Goal: Find specific page/section: Find specific page/section

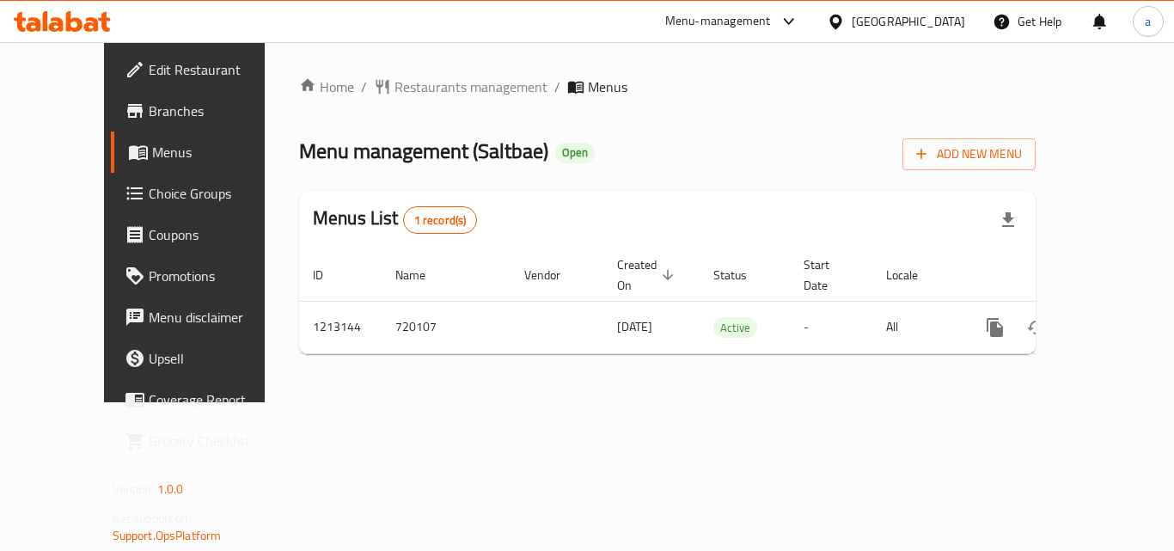
click at [412, 58] on div "Home / Restaurants management / Menus Menu management ( Saltbae ) Open Add New …" at bounding box center [667, 222] width 805 height 360
click at [402, 85] on span "Restaurants management" at bounding box center [470, 86] width 153 height 21
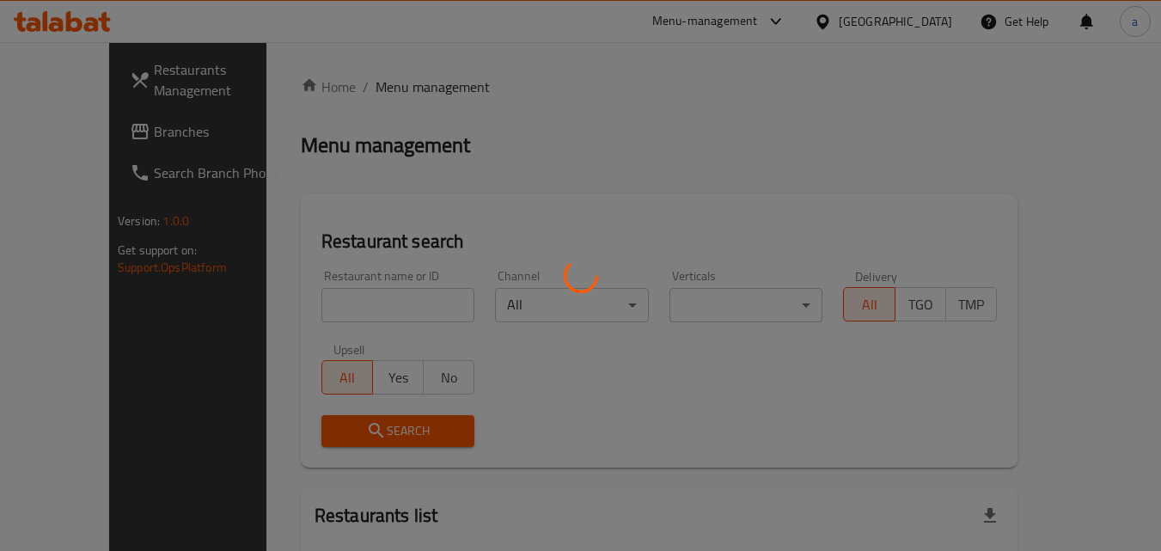
click at [317, 298] on div at bounding box center [580, 275] width 1161 height 551
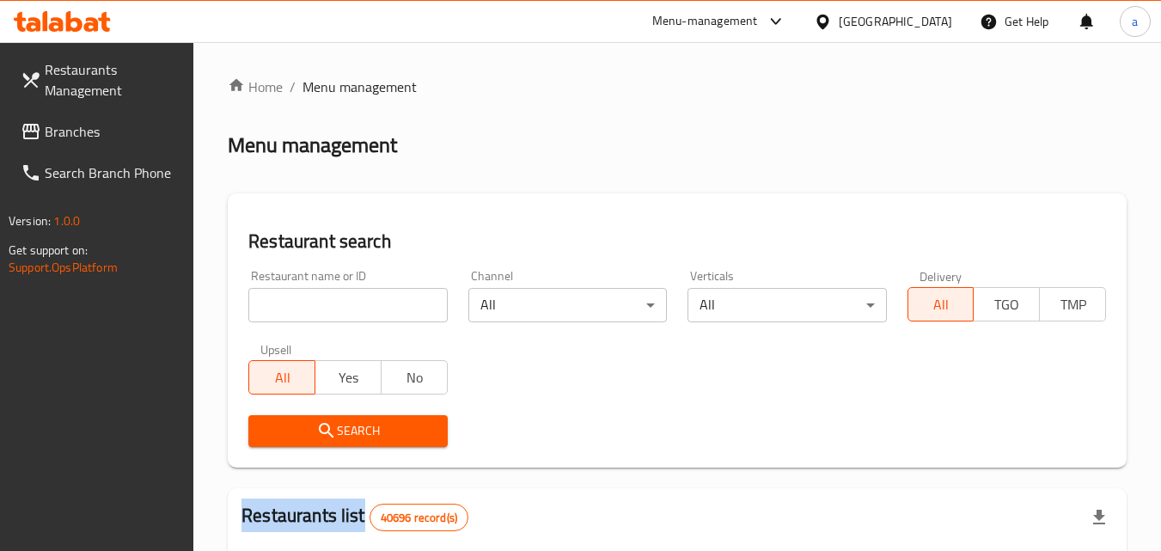
click at [317, 298] on div at bounding box center [580, 275] width 1161 height 551
click at [317, 298] on input "search" at bounding box center [347, 305] width 199 height 34
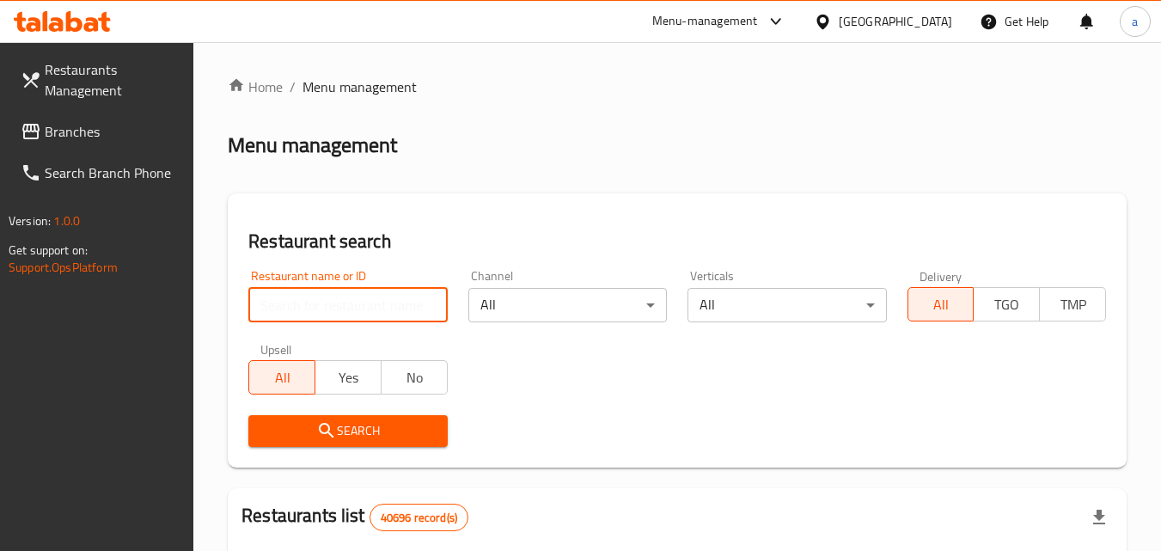
paste input "671783"
type input "671783"
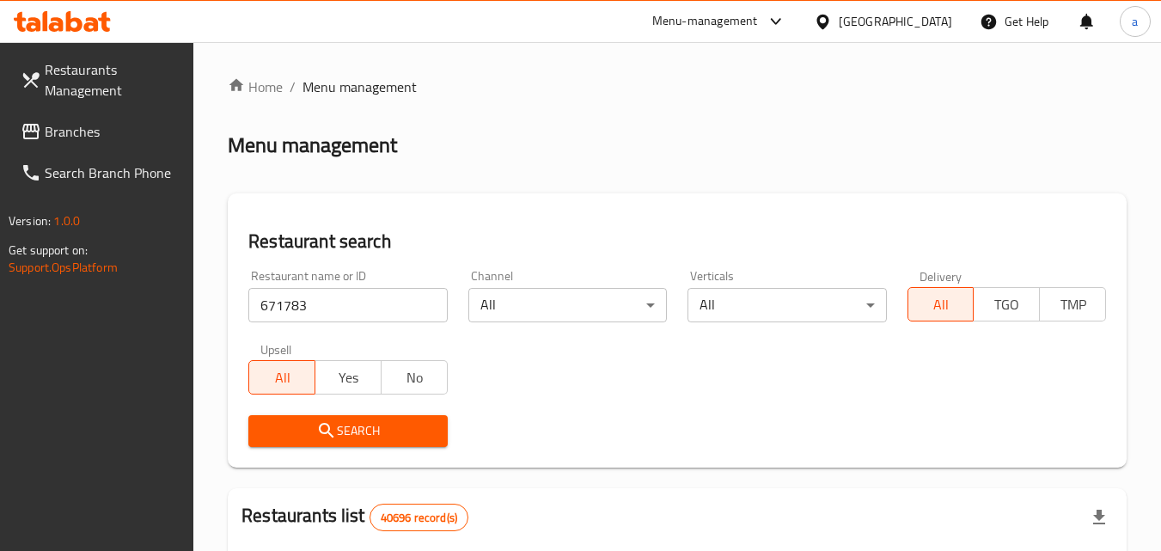
click at [333, 424] on icon "submit" at bounding box center [326, 430] width 21 height 21
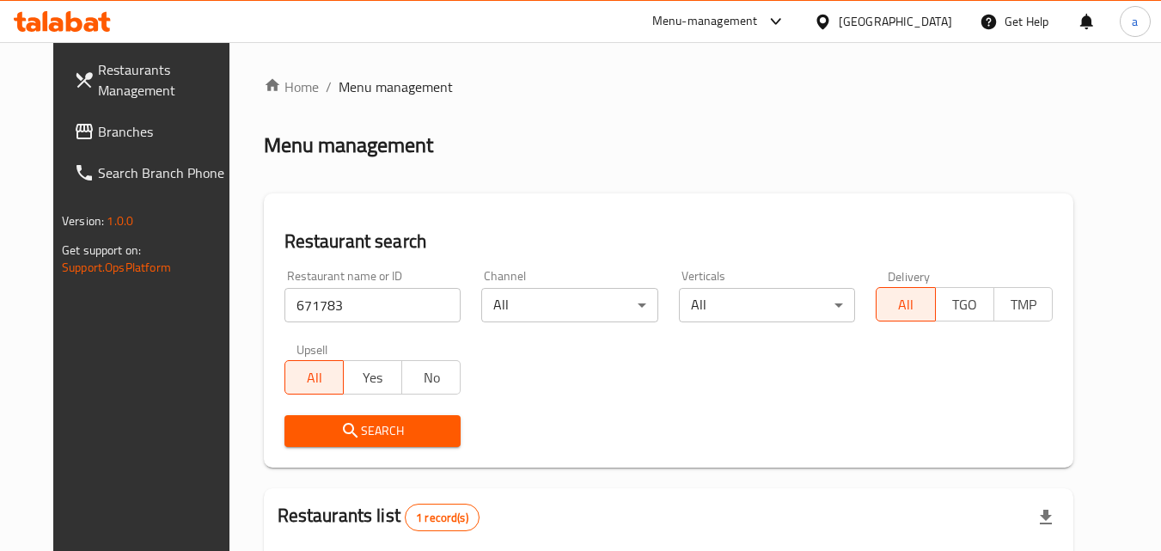
drag, startPoint x: 95, startPoint y: 139, endPoint x: 26, endPoint y: 286, distance: 162.6
click at [98, 139] on span "Branches" at bounding box center [166, 131] width 136 height 21
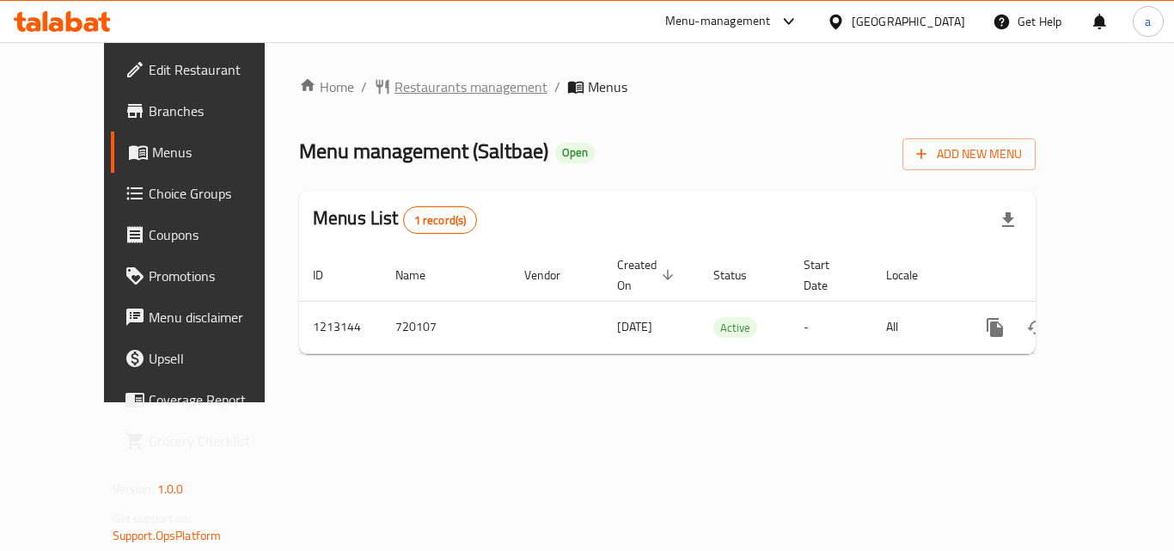
click at [394, 97] on span "Restaurants management" at bounding box center [470, 86] width 153 height 21
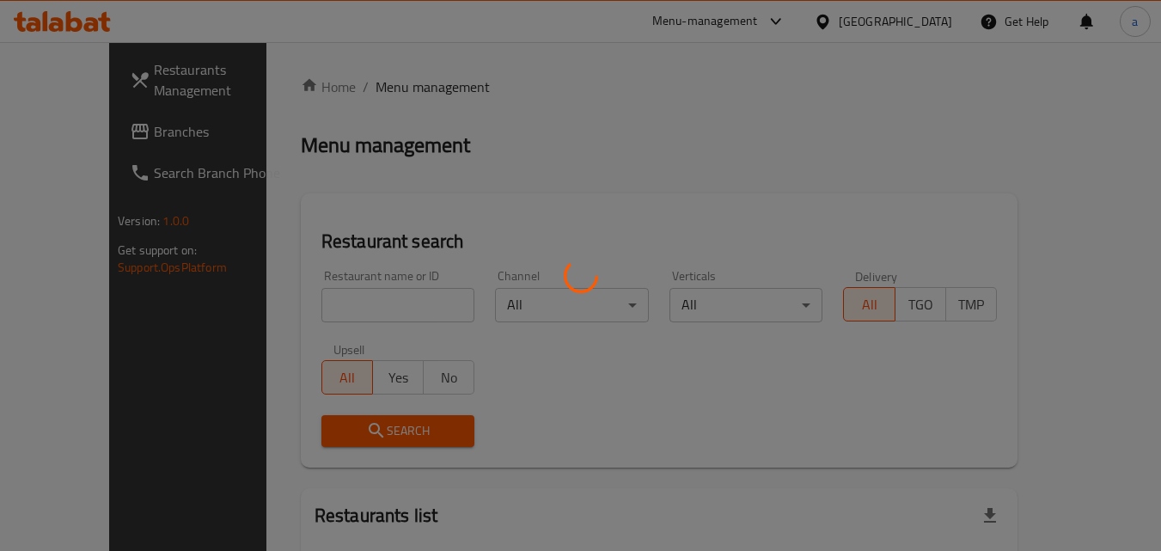
click at [301, 296] on div at bounding box center [580, 275] width 1161 height 551
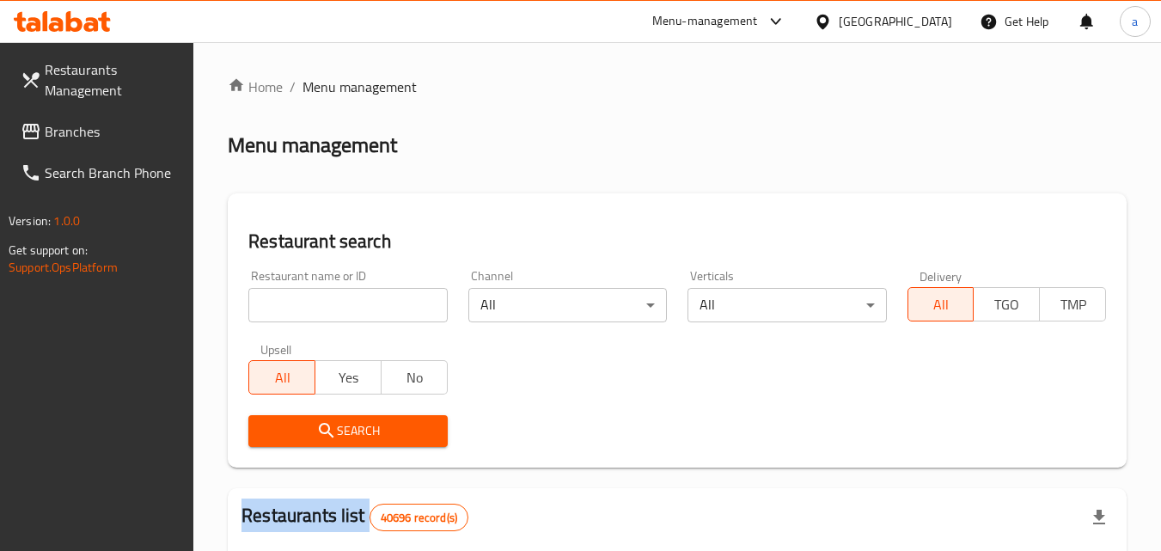
click at [301, 296] on div at bounding box center [580, 275] width 1161 height 551
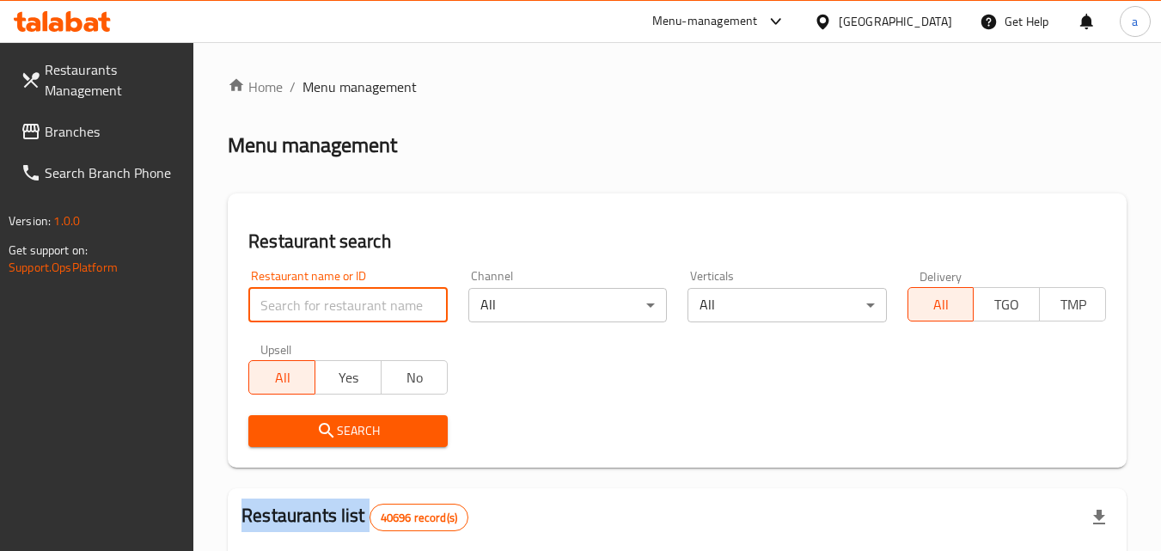
click at [301, 296] on input "search" at bounding box center [347, 305] width 199 height 34
paste input "671783"
type input "671783"
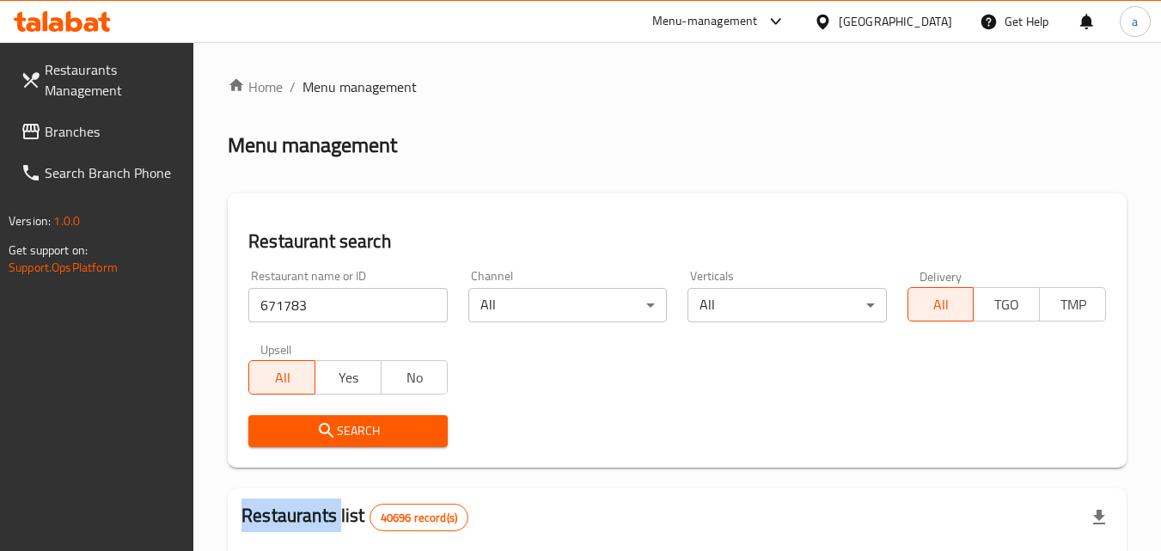
click at [290, 413] on div "Search" at bounding box center [347, 431] width 219 height 52
click at [288, 422] on span "Search" at bounding box center [347, 430] width 171 height 21
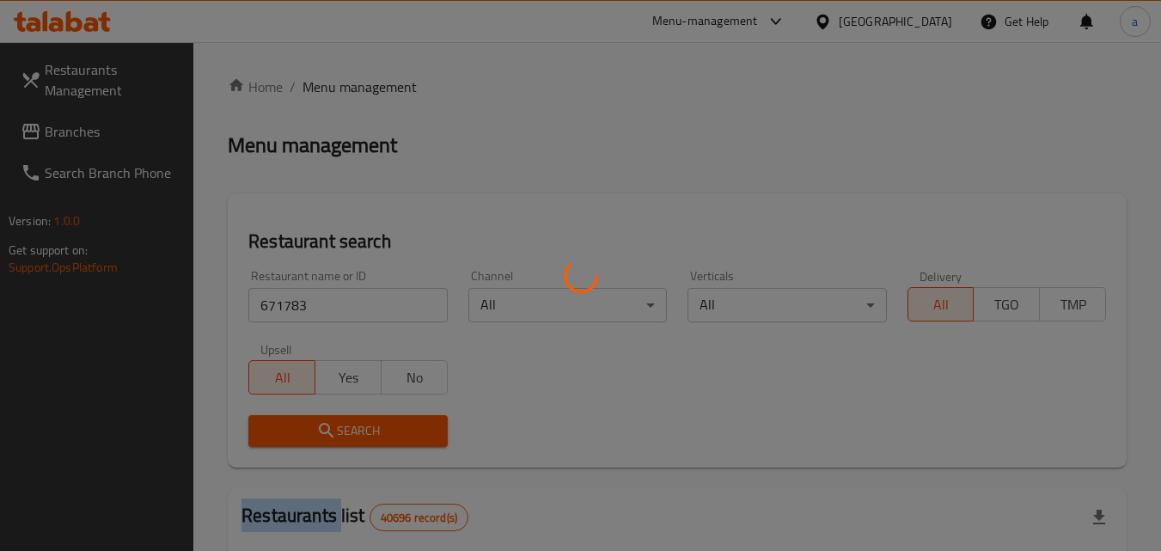
click at [288, 422] on div at bounding box center [580, 275] width 1161 height 551
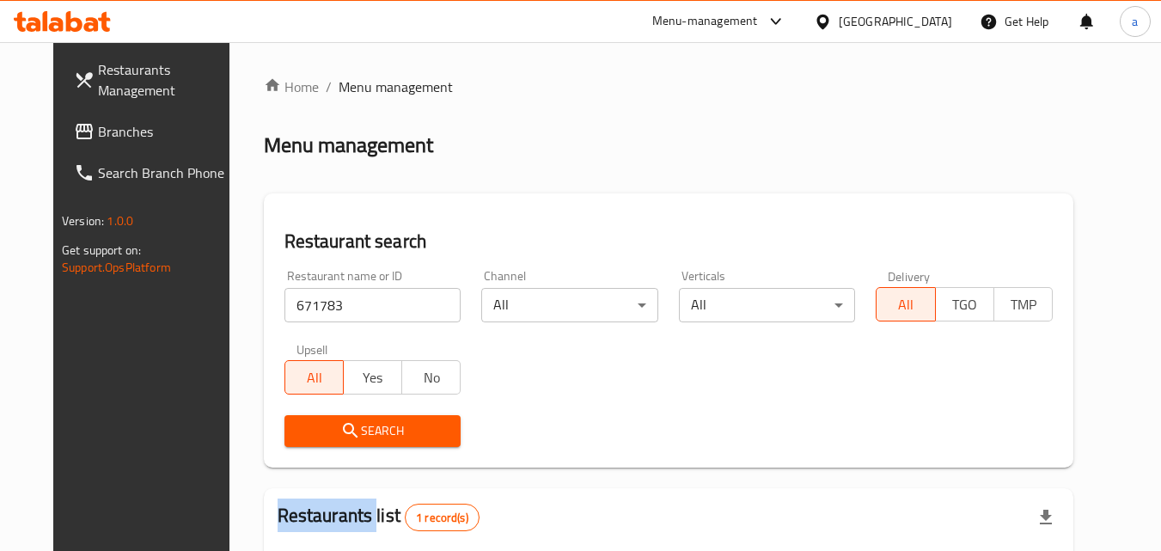
click at [60, 138] on link "Branches" at bounding box center [153, 131] width 187 height 41
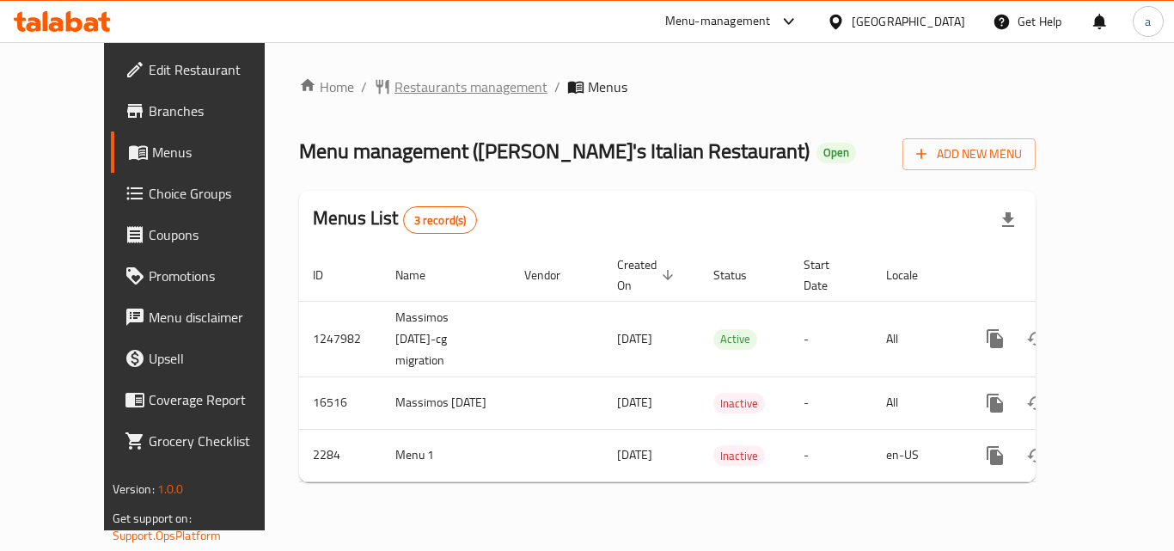
click at [408, 90] on span "Restaurants management" at bounding box center [470, 86] width 153 height 21
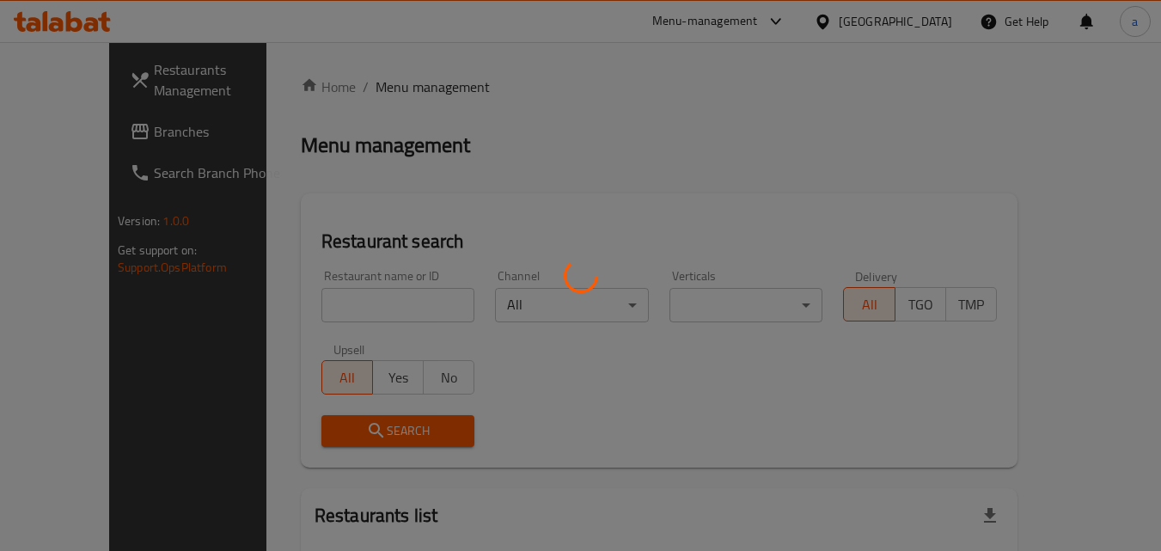
click at [351, 289] on div at bounding box center [580, 275] width 1161 height 551
click at [349, 302] on div at bounding box center [580, 275] width 1161 height 551
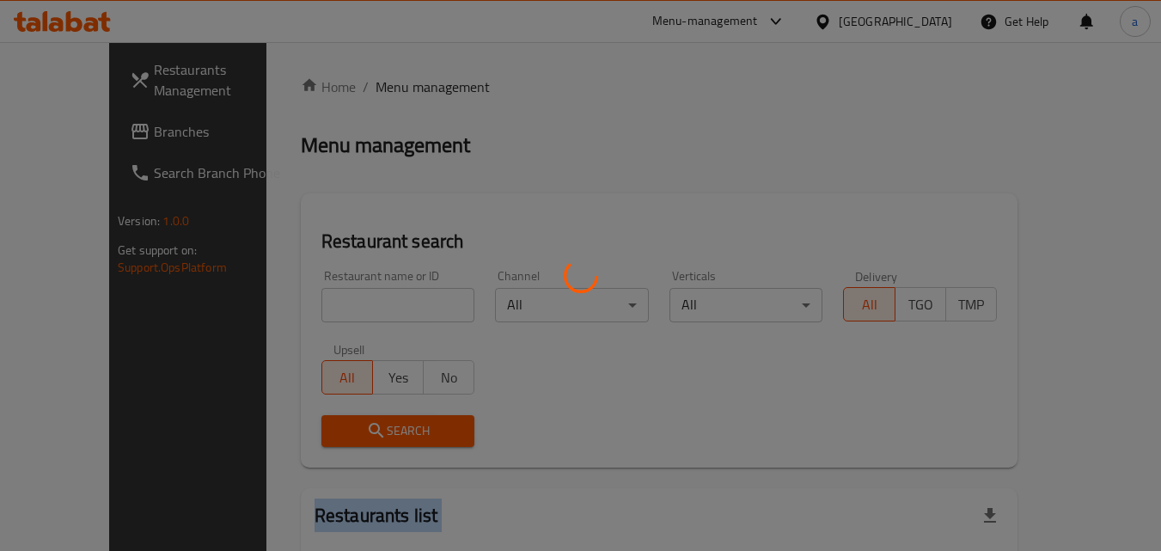
click at [349, 302] on div at bounding box center [580, 275] width 1161 height 551
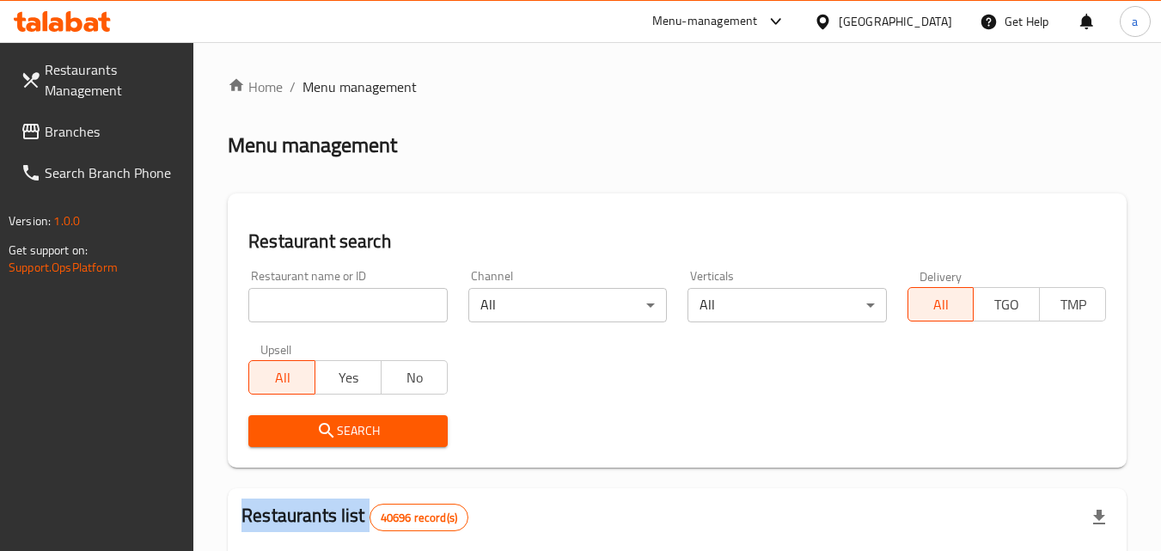
click at [349, 302] on div at bounding box center [580, 275] width 1161 height 551
click at [349, 302] on input "search" at bounding box center [347, 305] width 199 height 34
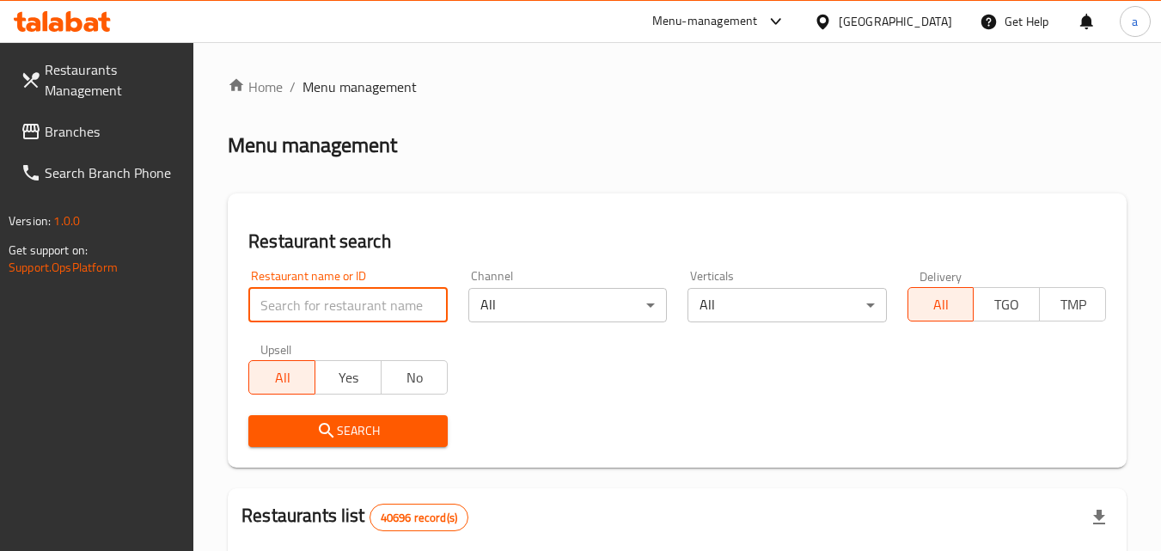
click at [349, 302] on input "search" at bounding box center [347, 305] width 199 height 34
paste input "1546"
type input "1546"
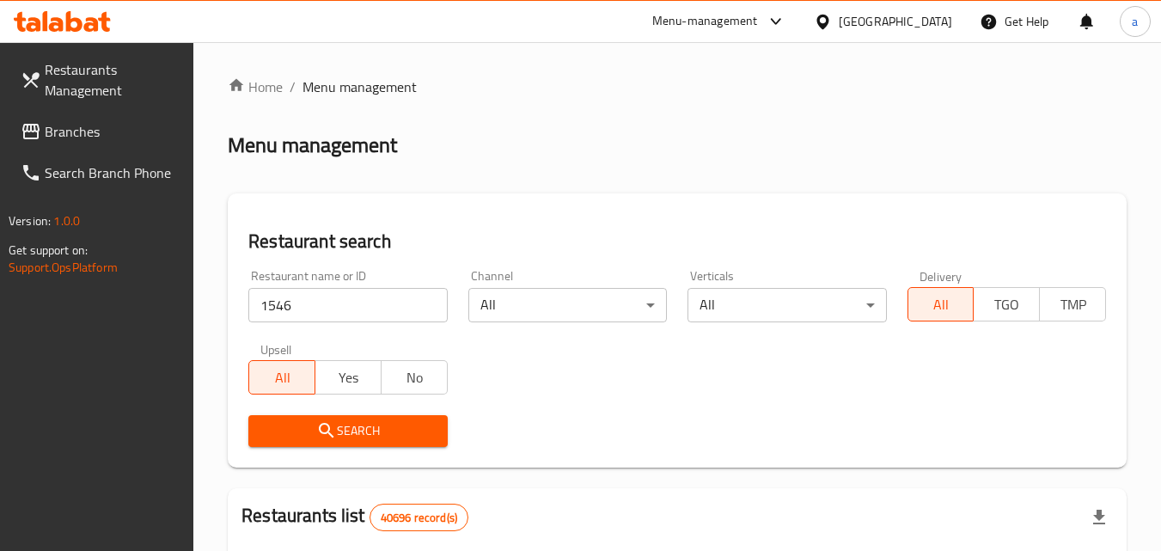
click at [329, 428] on icon "submit" at bounding box center [326, 430] width 15 height 15
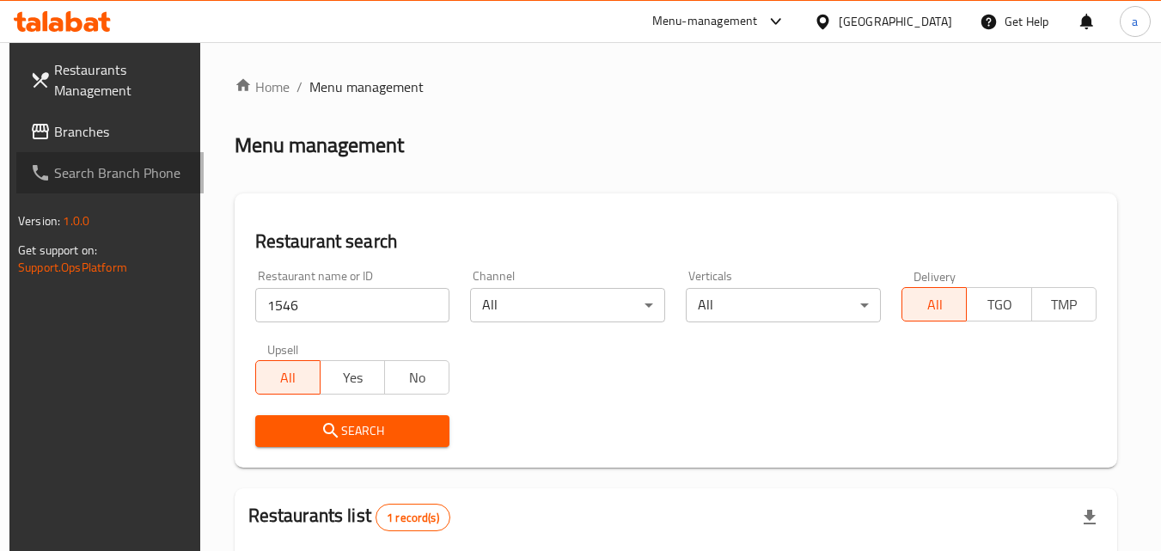
click at [64, 162] on span "Search Branch Phone" at bounding box center [122, 172] width 136 height 21
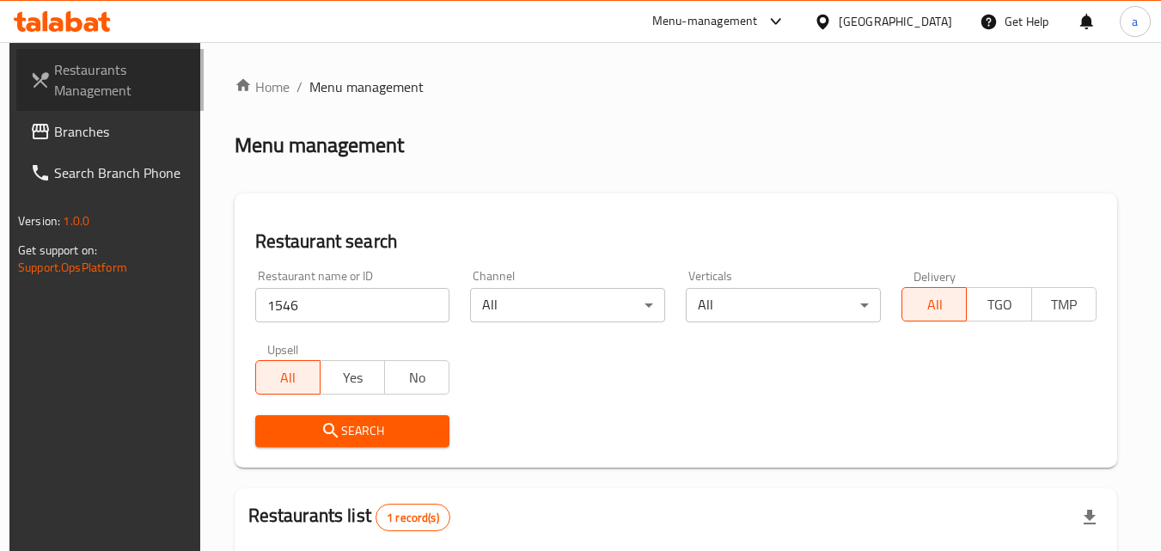
drag, startPoint x: 64, startPoint y: 105, endPoint x: 61, endPoint y: 117, distance: 12.3
click at [63, 107] on link "Restaurants Management" at bounding box center [109, 80] width 187 height 62
click at [61, 117] on link "Branches" at bounding box center [109, 131] width 187 height 41
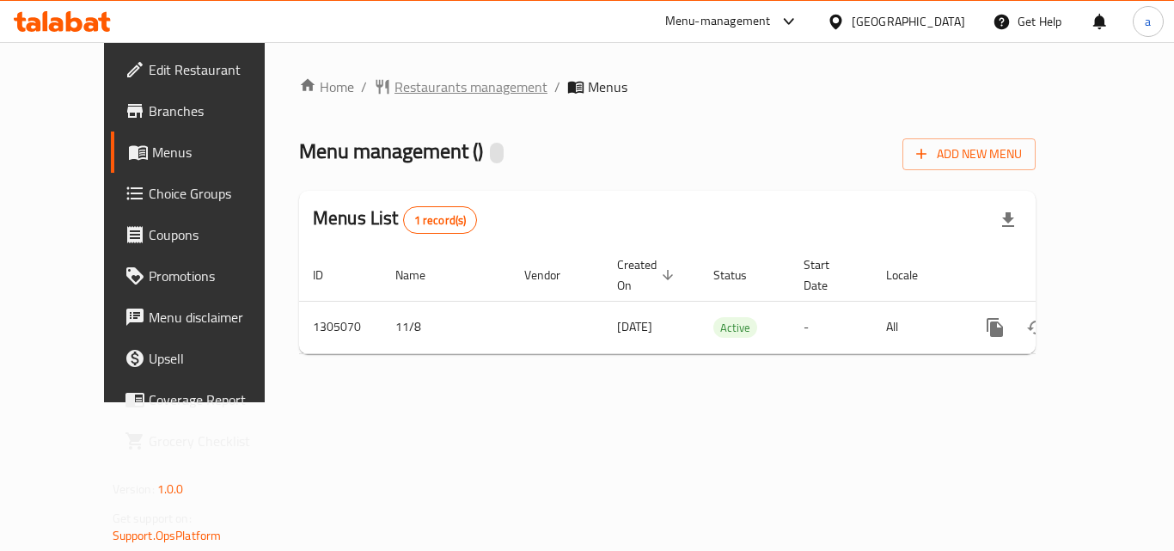
click at [394, 83] on span "Restaurants management" at bounding box center [470, 86] width 153 height 21
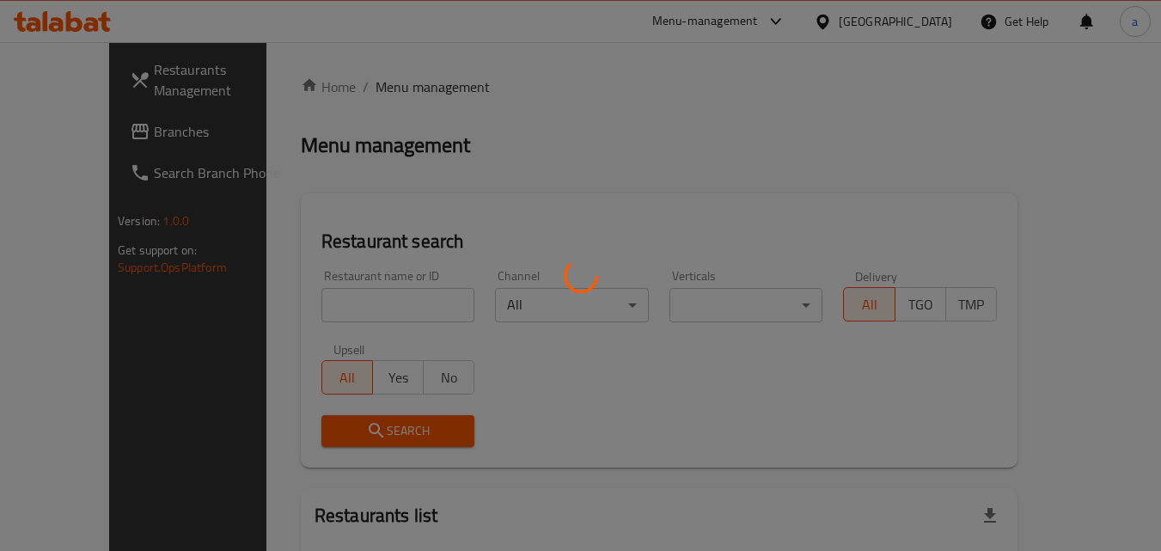
click at [292, 314] on div at bounding box center [580, 275] width 1161 height 551
click at [295, 307] on div at bounding box center [580, 275] width 1161 height 551
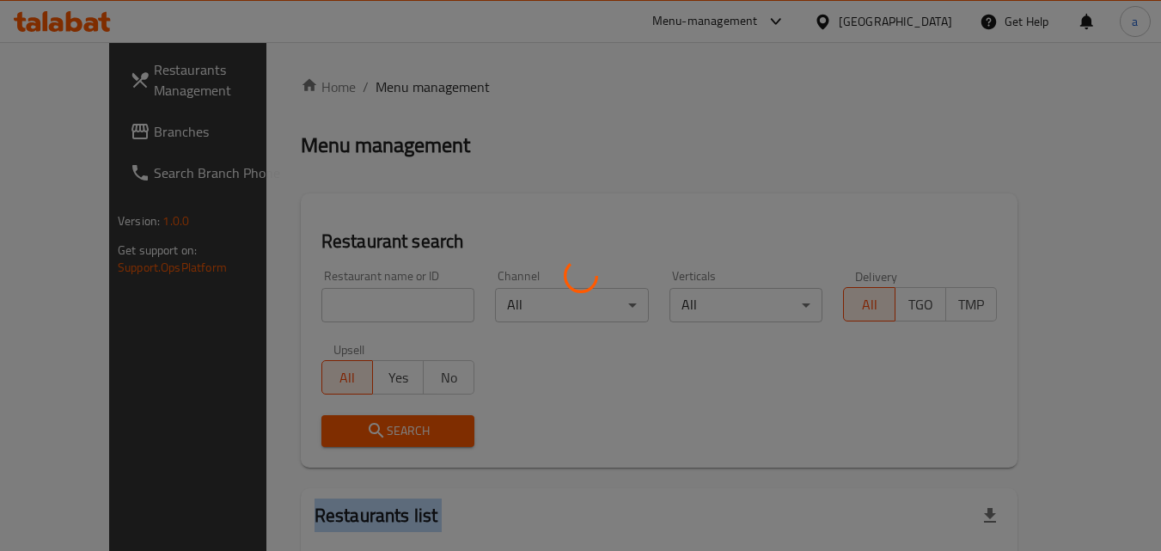
click at [295, 307] on div at bounding box center [580, 275] width 1161 height 551
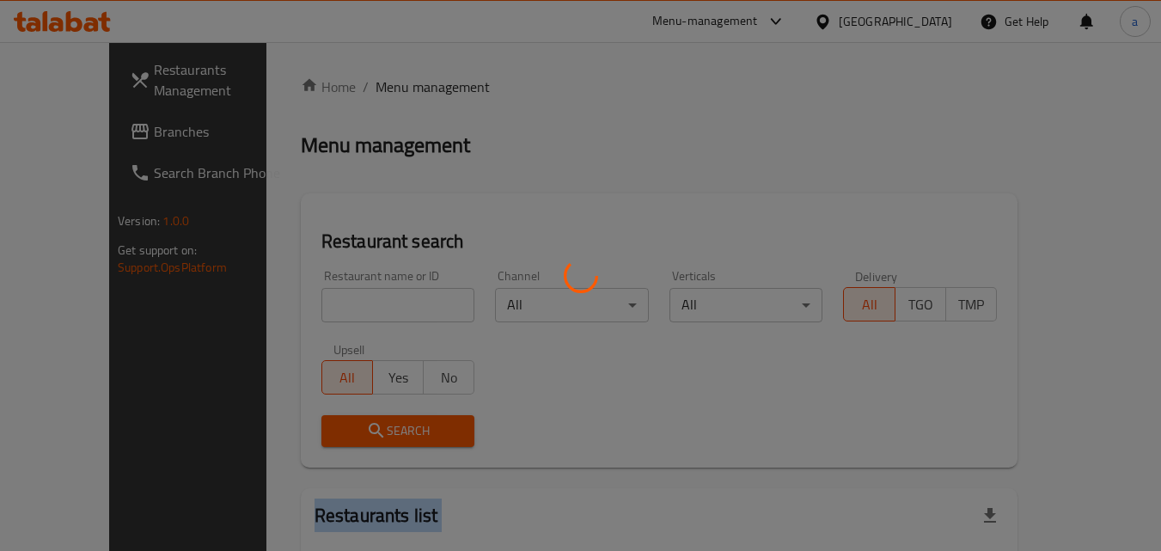
click at [295, 307] on div at bounding box center [580, 275] width 1161 height 551
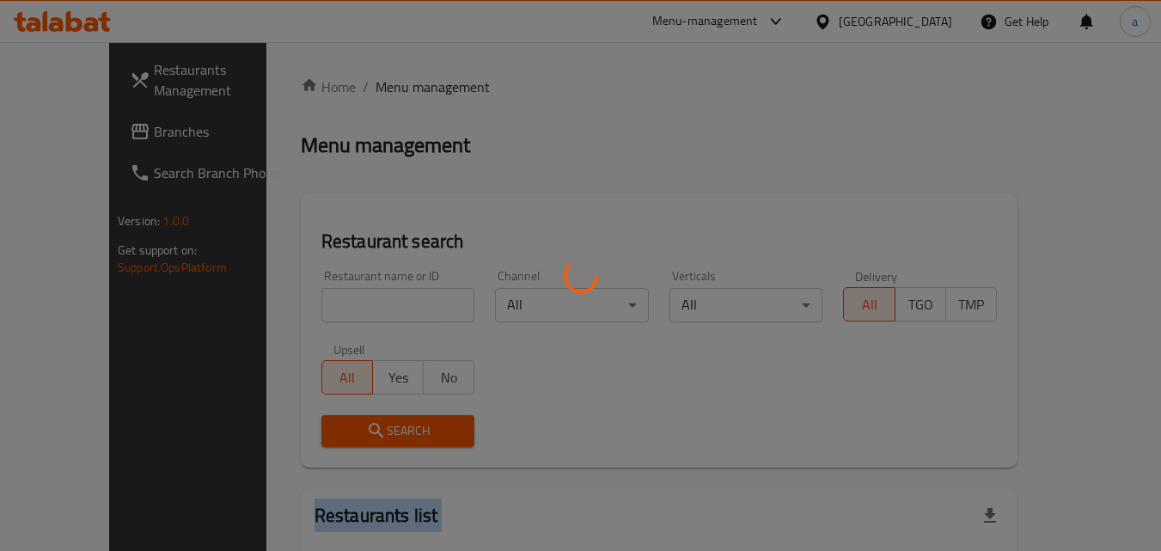
click at [295, 307] on div at bounding box center [580, 275] width 1161 height 551
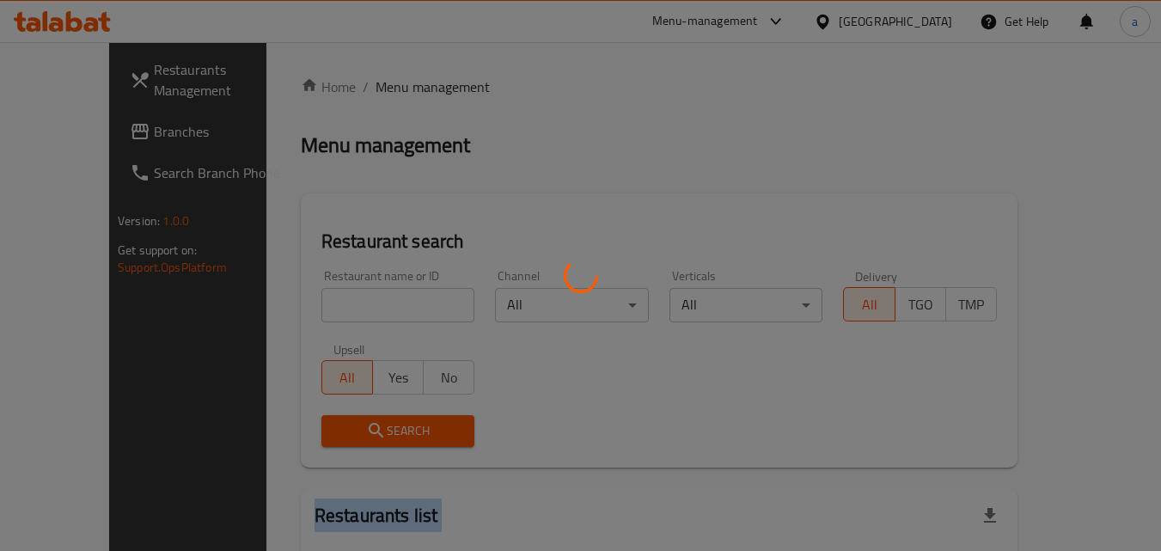
click at [295, 307] on div at bounding box center [580, 275] width 1161 height 551
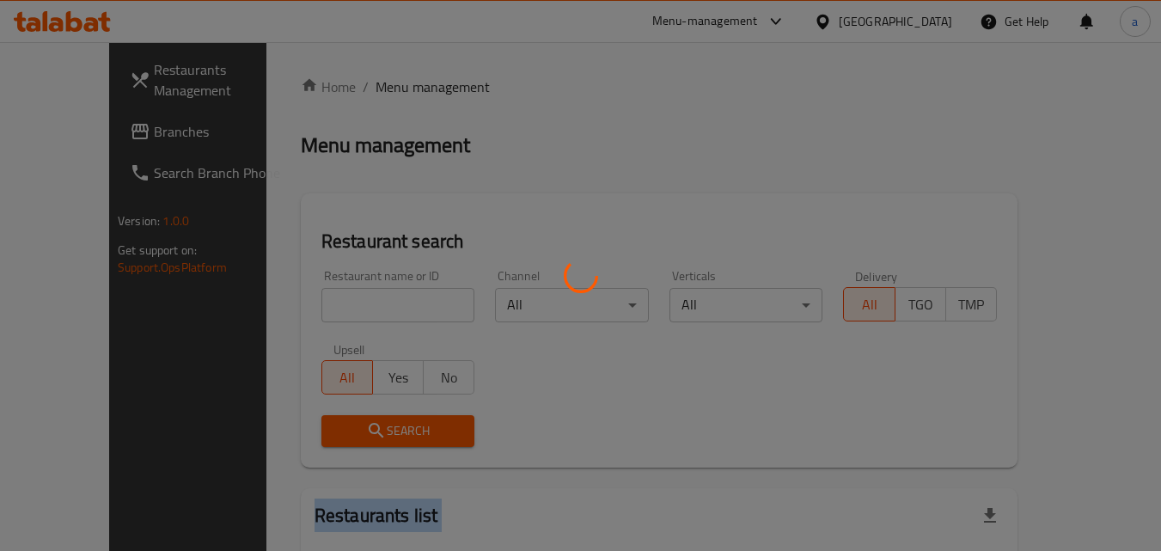
click at [295, 307] on div at bounding box center [580, 275] width 1161 height 551
click at [328, 285] on div at bounding box center [580, 275] width 1161 height 551
click at [304, 300] on div at bounding box center [580, 275] width 1161 height 551
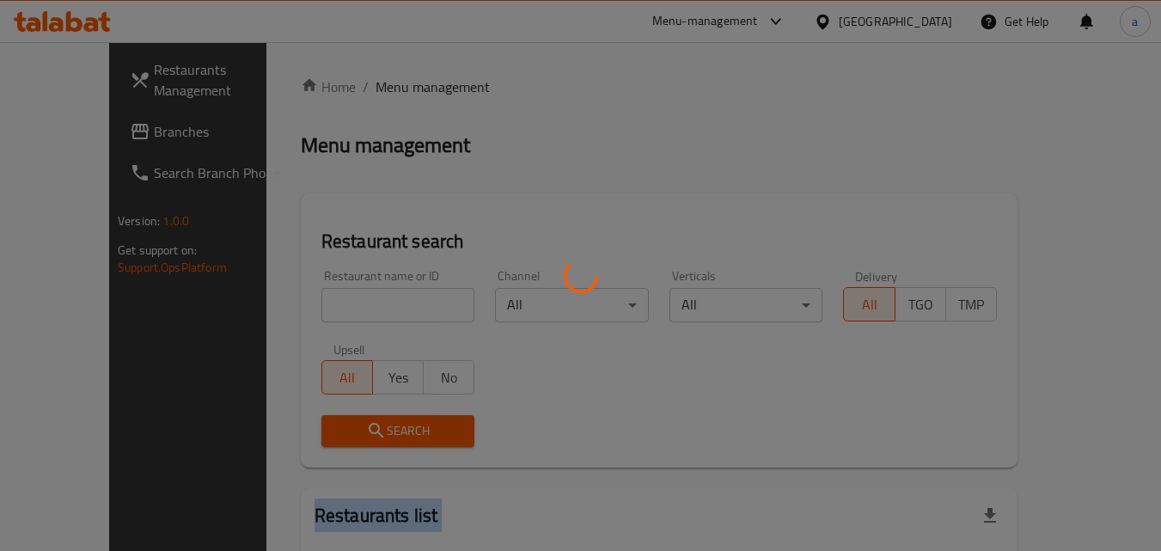
click at [304, 300] on div at bounding box center [580, 275] width 1161 height 551
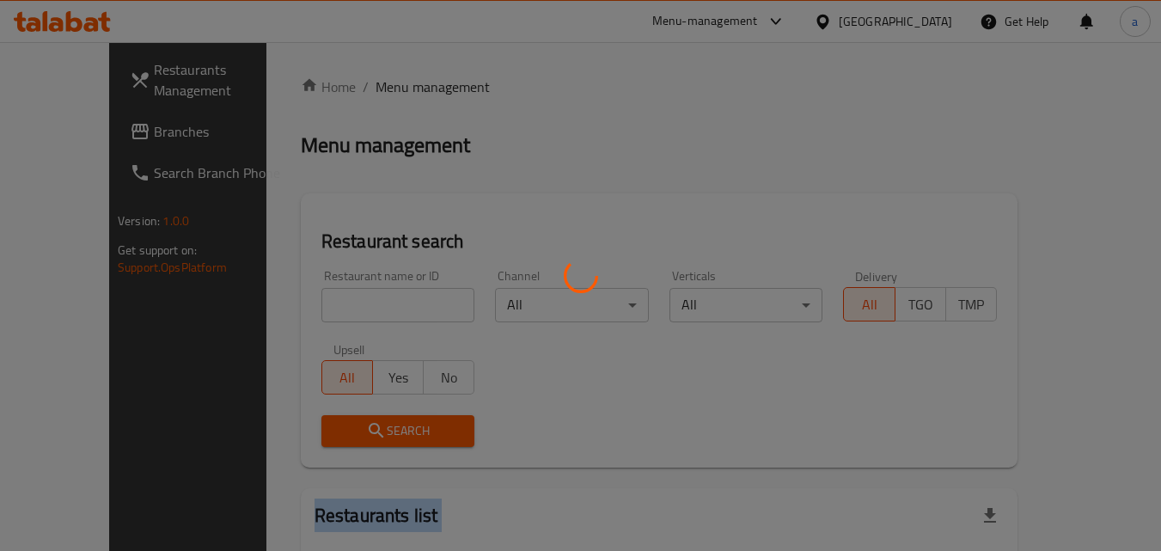
click at [304, 300] on div at bounding box center [580, 275] width 1161 height 551
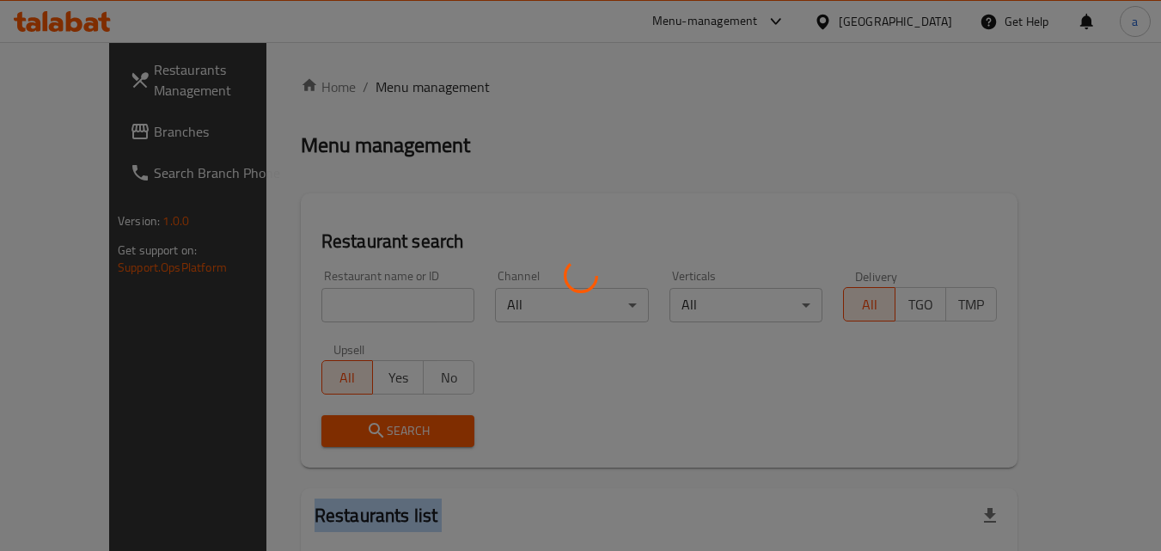
click at [304, 300] on div at bounding box center [580, 275] width 1161 height 551
click at [319, 308] on div at bounding box center [580, 275] width 1161 height 551
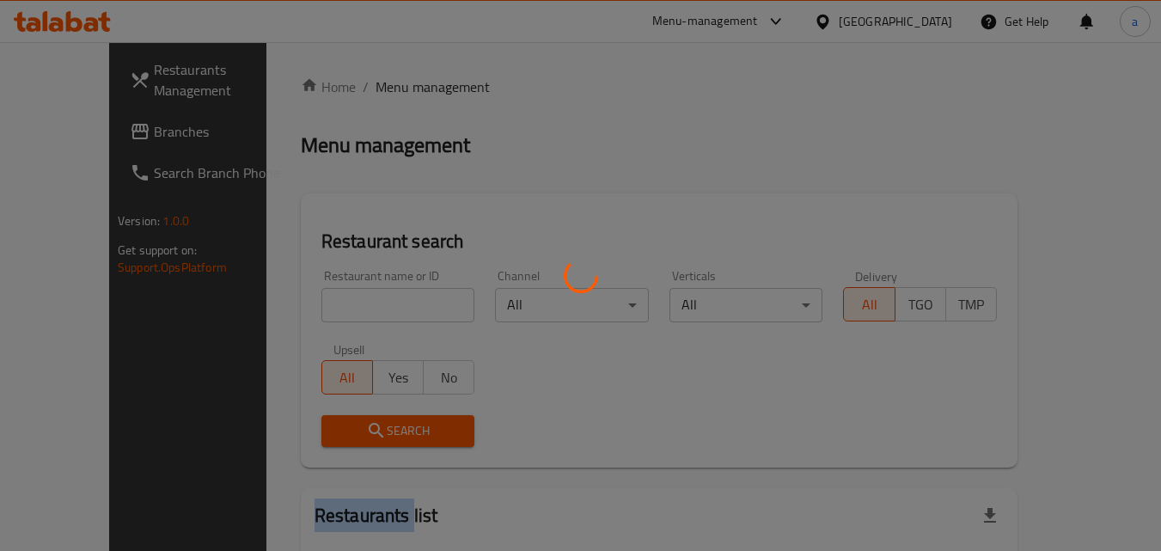
click at [319, 308] on div at bounding box center [580, 275] width 1161 height 551
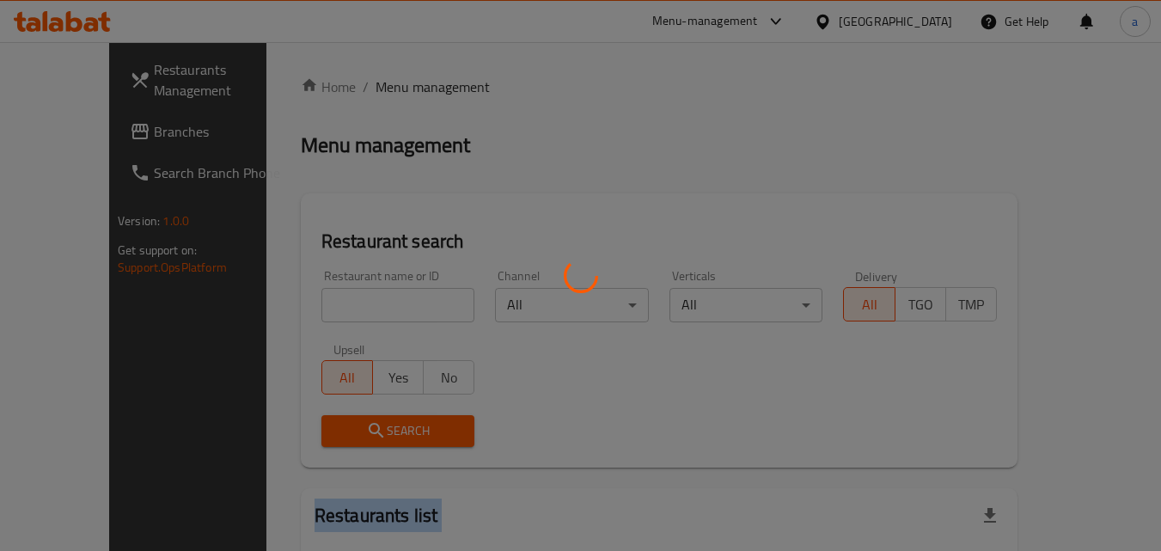
click at [319, 308] on div at bounding box center [580, 275] width 1161 height 551
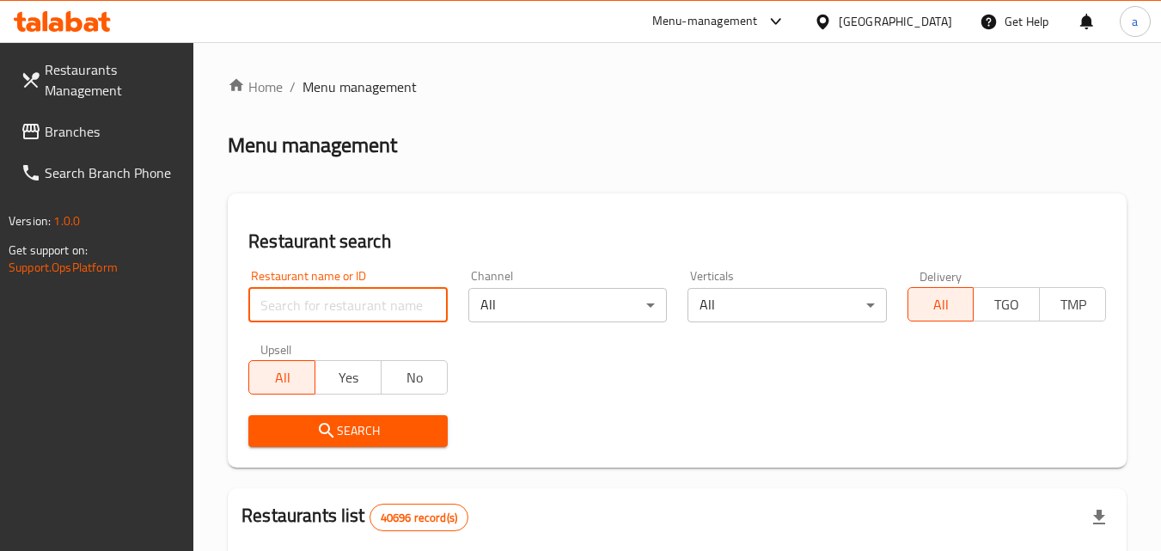
click at [271, 298] on input "search" at bounding box center [347, 305] width 199 height 34
paste input "773643"
type input "773643"
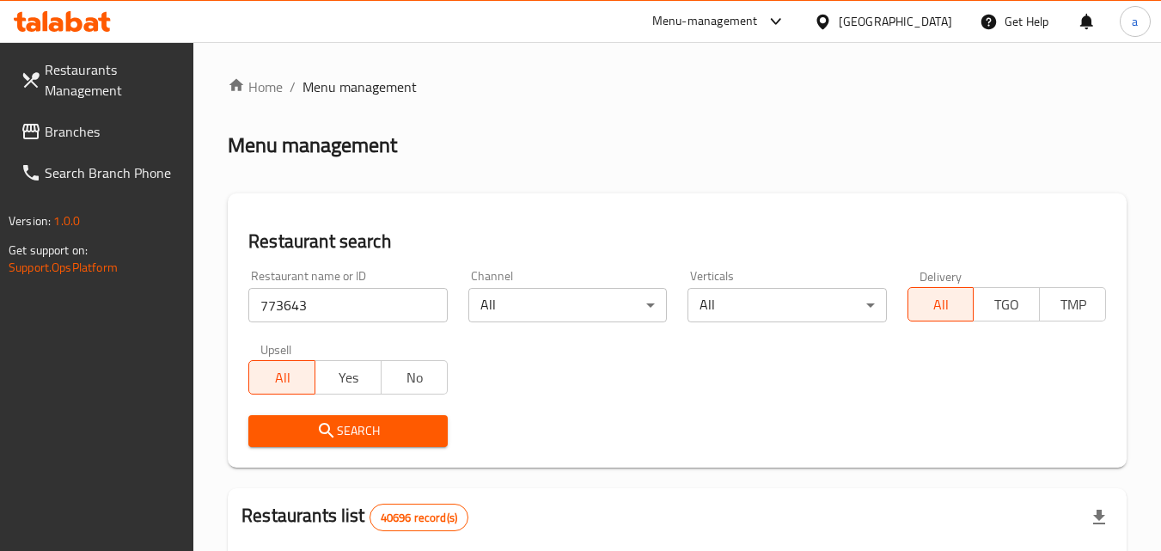
drag, startPoint x: 281, startPoint y: 412, endPoint x: 281, endPoint y: 424, distance: 12.0
click at [281, 418] on button "Search" at bounding box center [347, 431] width 199 height 32
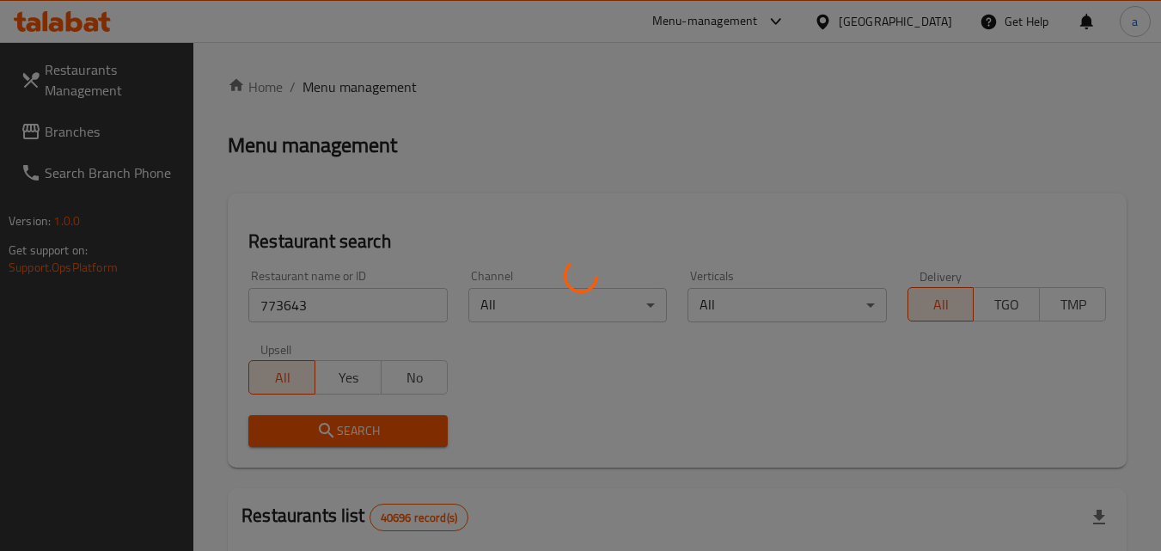
click at [281, 424] on div at bounding box center [580, 275] width 1161 height 551
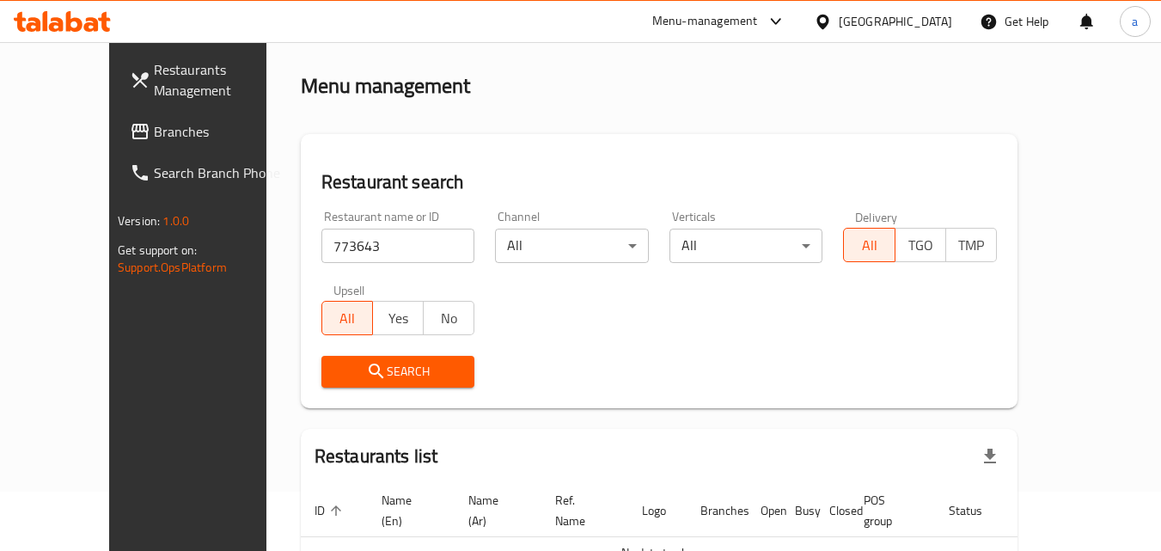
scroll to position [151, 0]
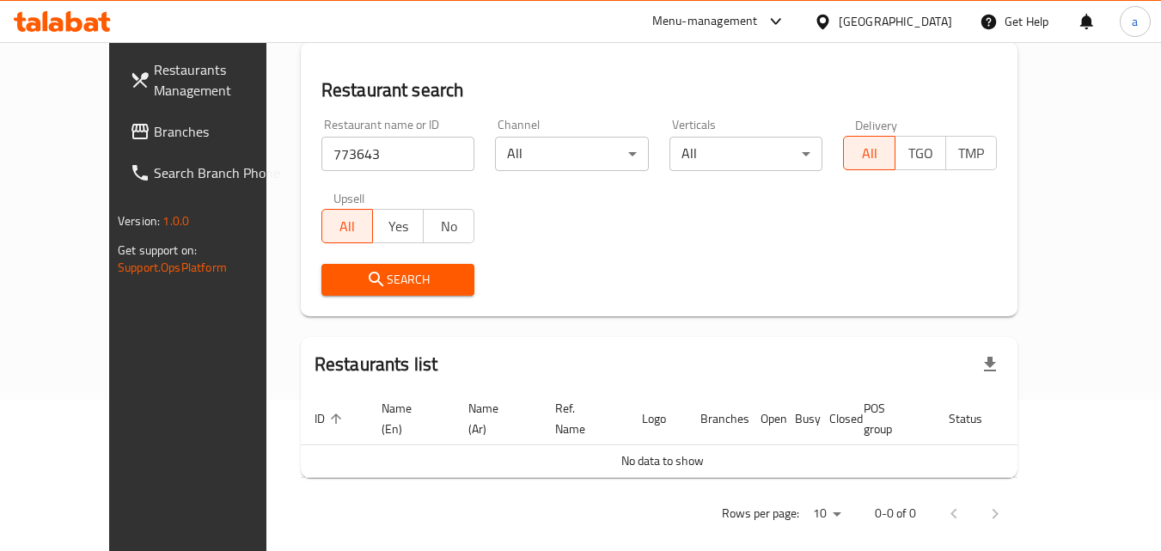
click at [376, 274] on span "Search" at bounding box center [398, 279] width 126 height 21
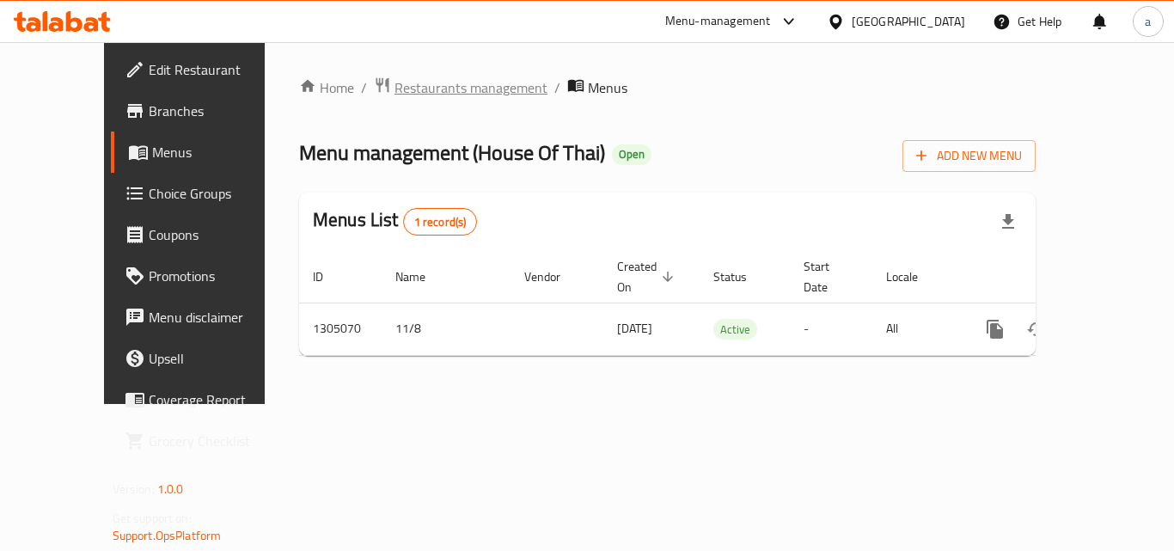
click at [424, 79] on span "Restaurants management" at bounding box center [470, 87] width 153 height 21
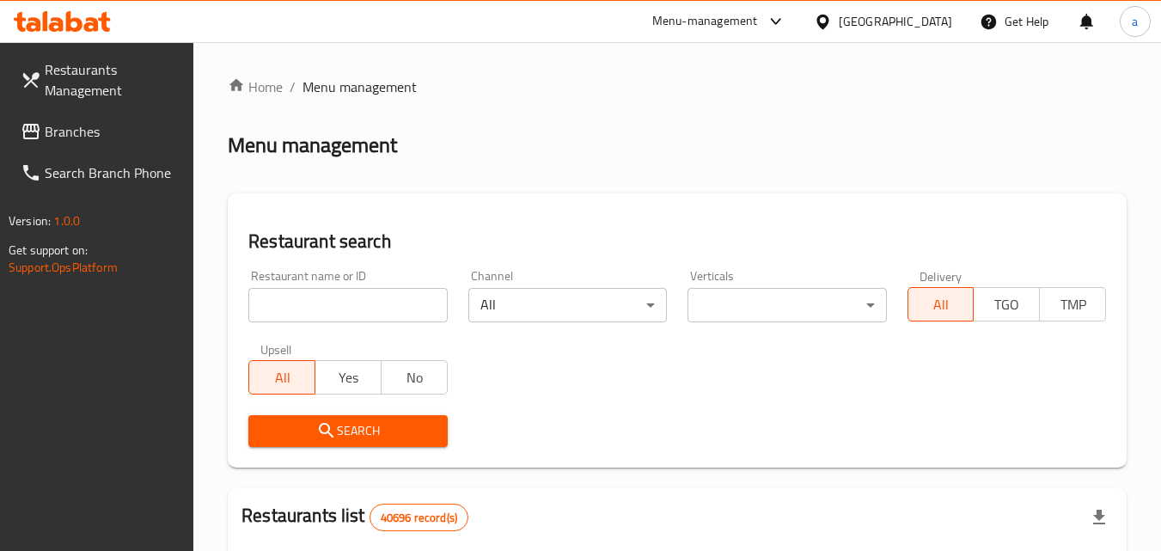
click at [325, 285] on div "Restaurant name or ID Restaurant name or ID" at bounding box center [347, 296] width 199 height 52
click at [318, 292] on input "search" at bounding box center [347, 305] width 199 height 34
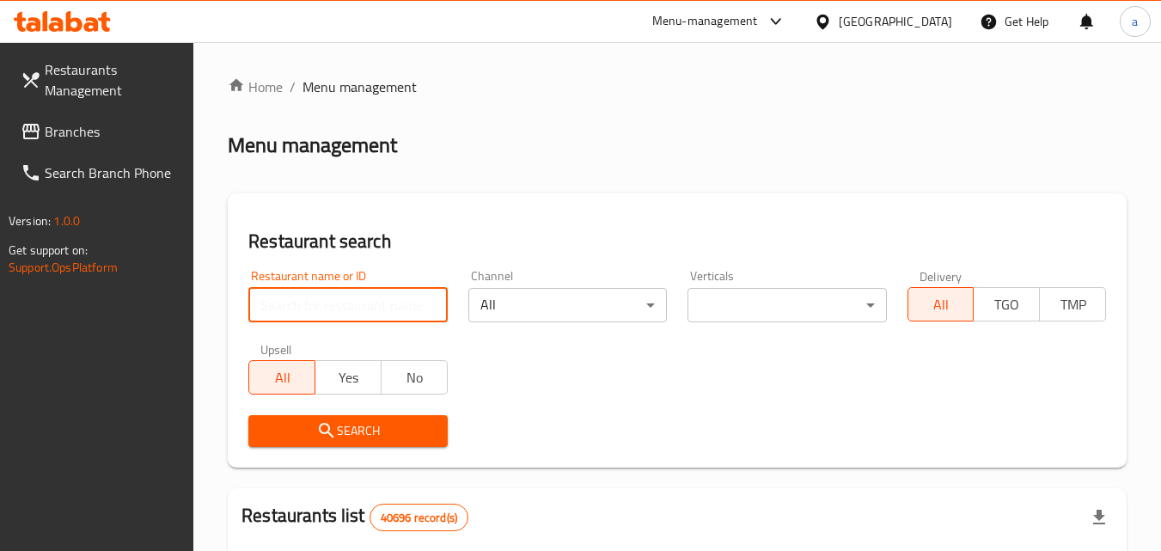
paste input "703527"
type input "703527"
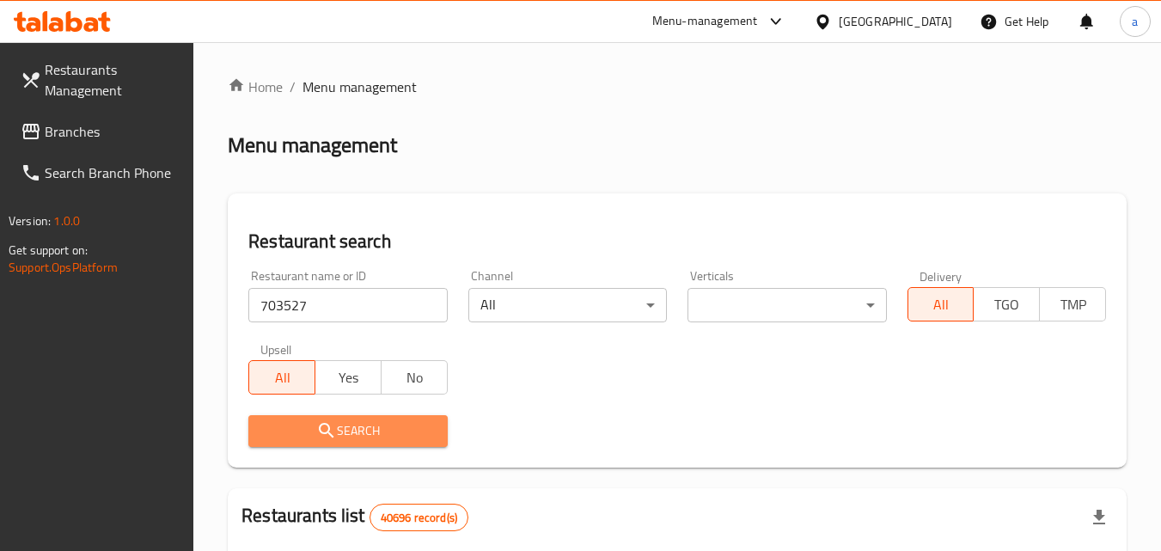
click at [304, 429] on span "Search" at bounding box center [347, 430] width 171 height 21
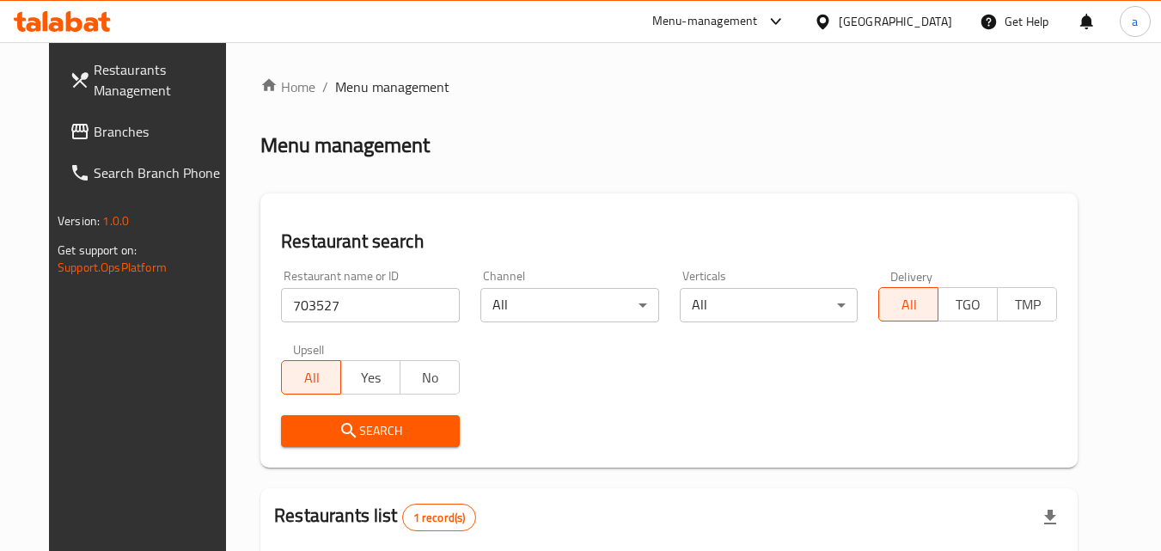
click at [94, 133] on span "Branches" at bounding box center [162, 131] width 136 height 21
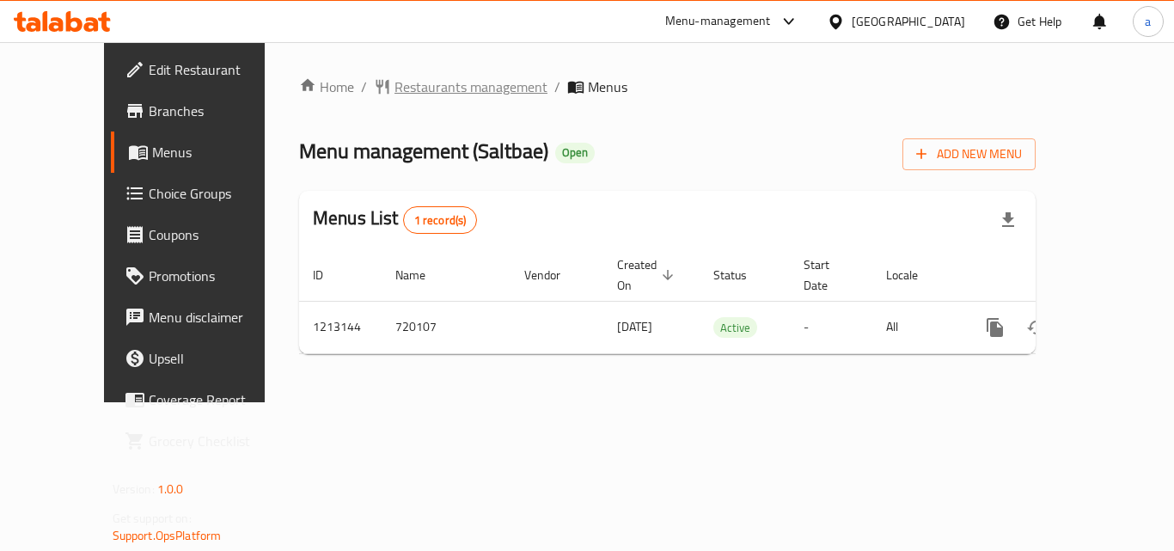
click at [419, 92] on span "Restaurants management" at bounding box center [470, 86] width 153 height 21
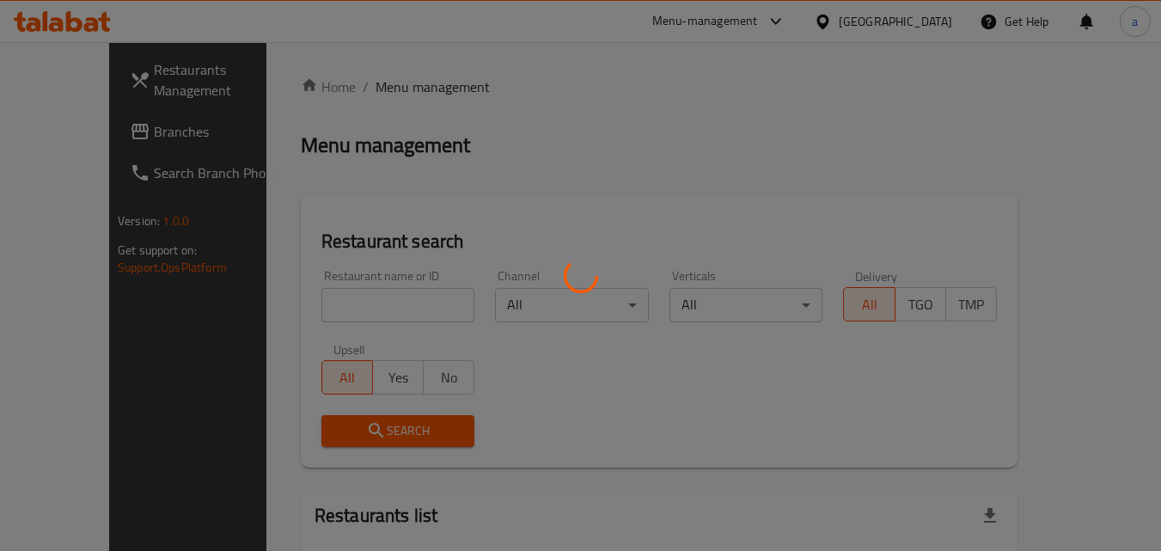
click at [350, 294] on div at bounding box center [580, 275] width 1161 height 551
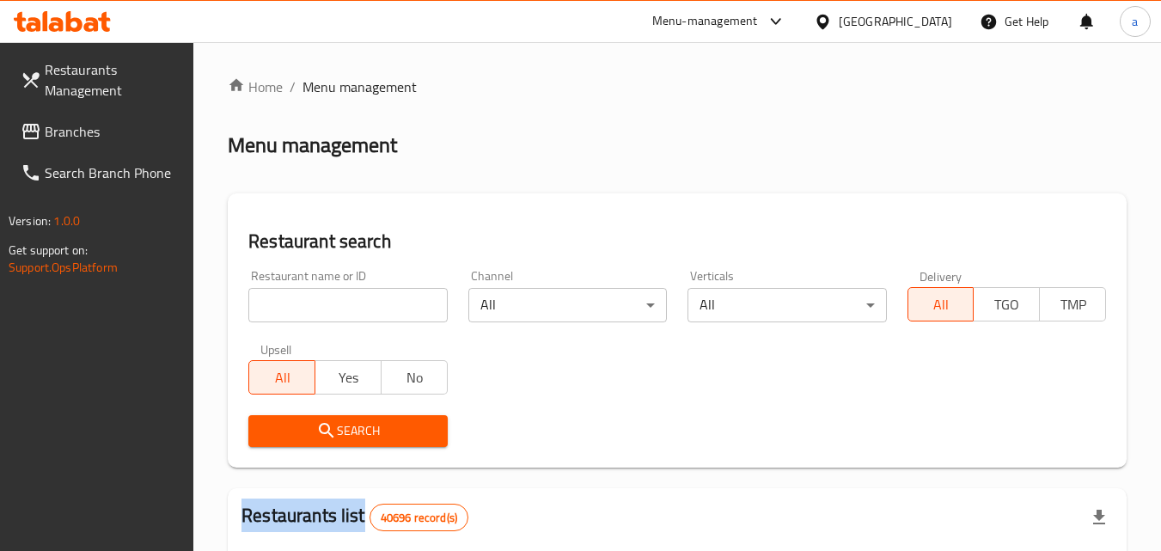
click at [350, 294] on div at bounding box center [580, 275] width 1161 height 551
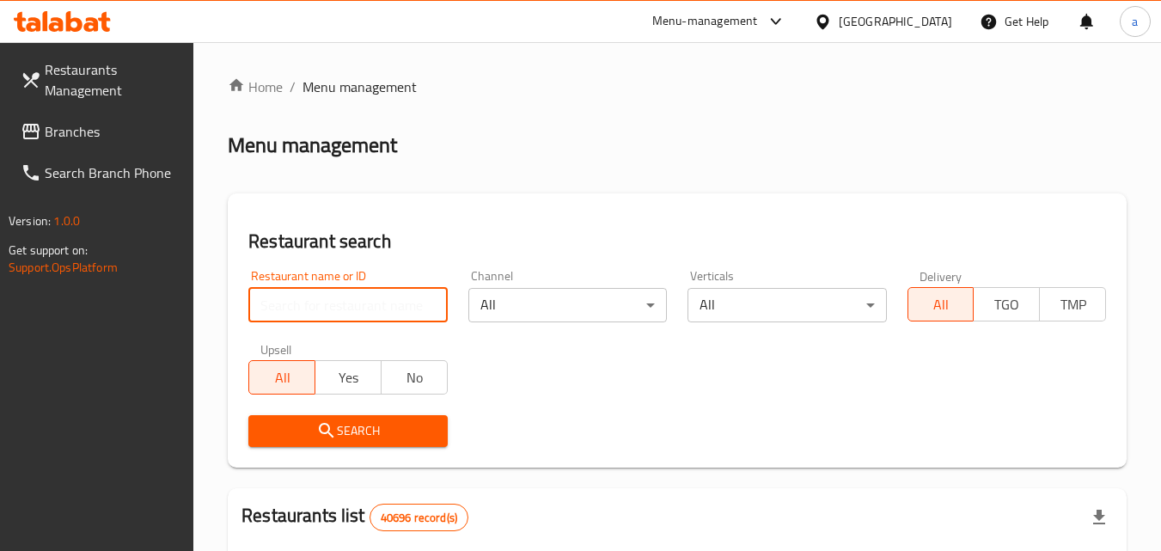
click at [350, 294] on input "search" at bounding box center [347, 305] width 199 height 34
paste input "671783"
type input "671783"
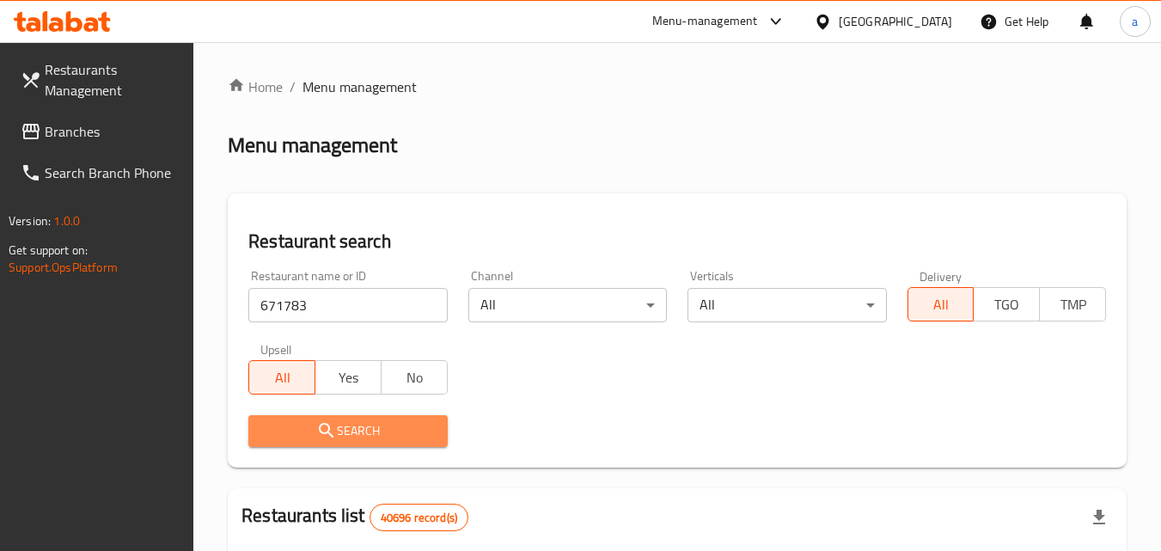
click at [343, 434] on span "Search" at bounding box center [347, 430] width 171 height 21
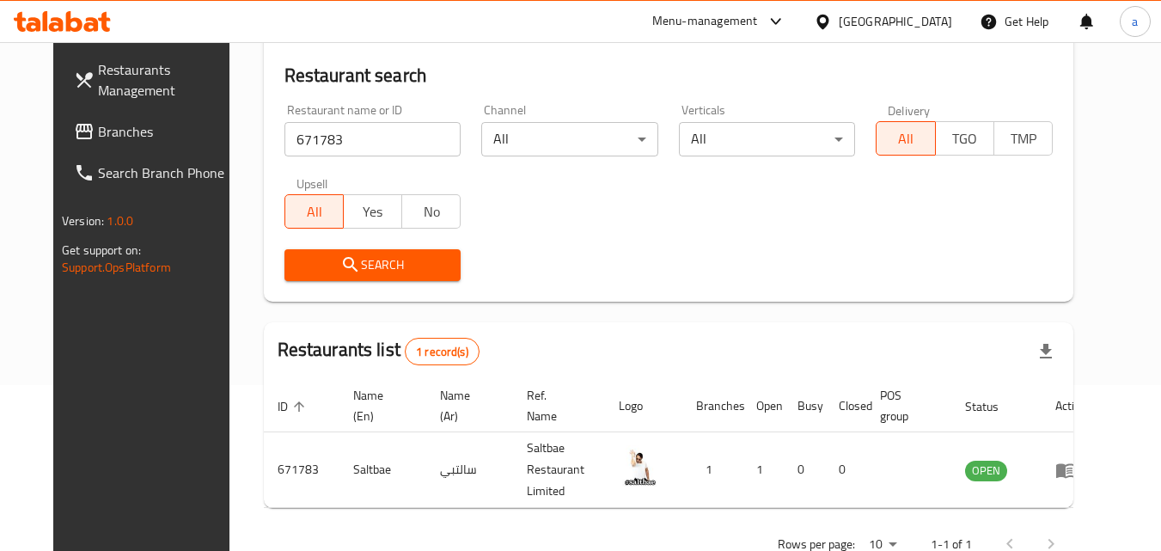
scroll to position [216, 0]
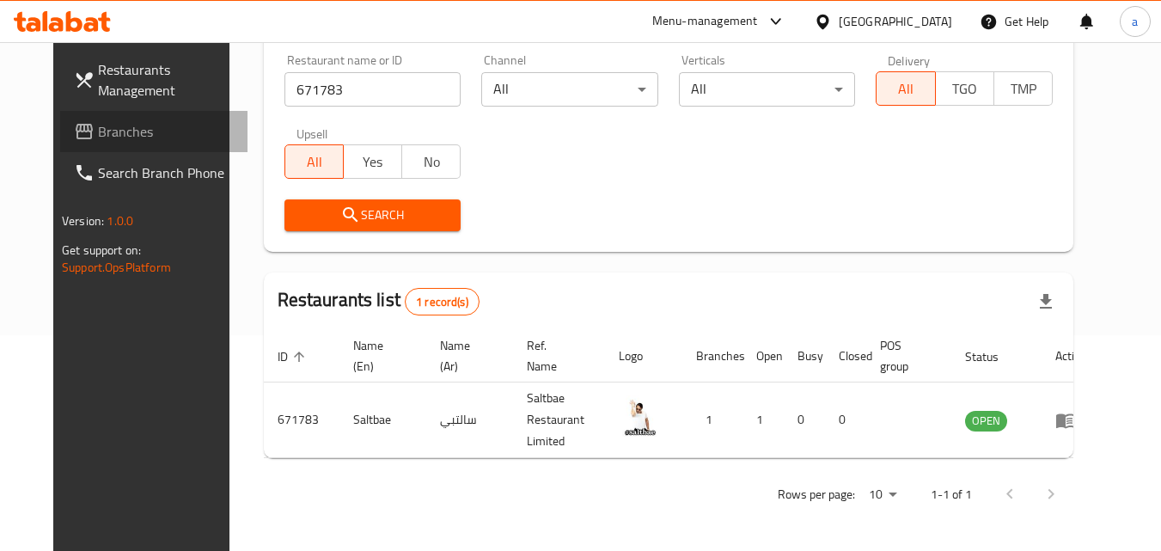
click at [98, 125] on span "Branches" at bounding box center [166, 131] width 136 height 21
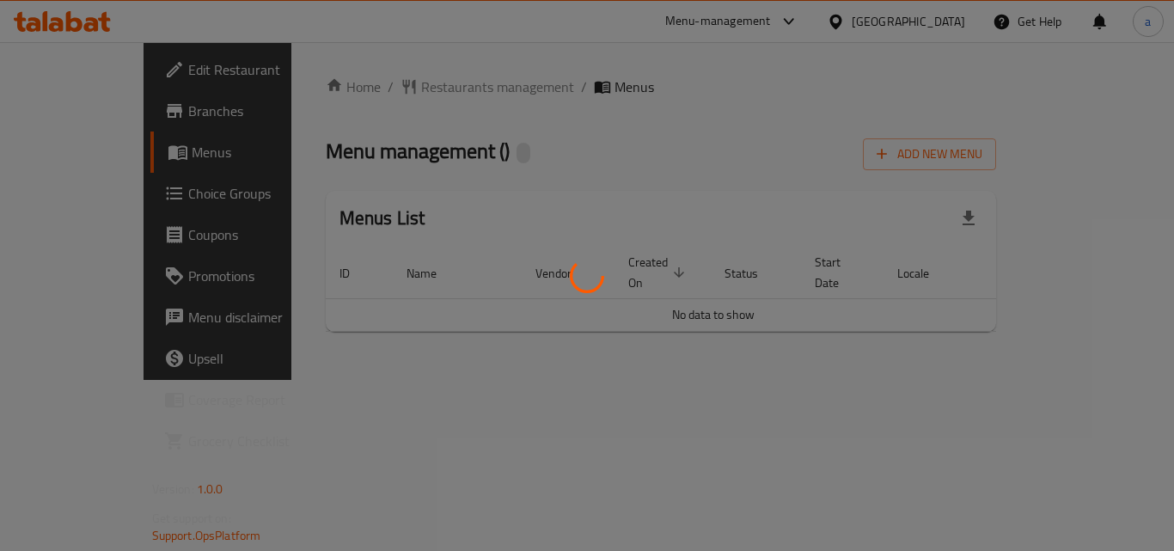
click at [428, 88] on div at bounding box center [587, 275] width 1174 height 551
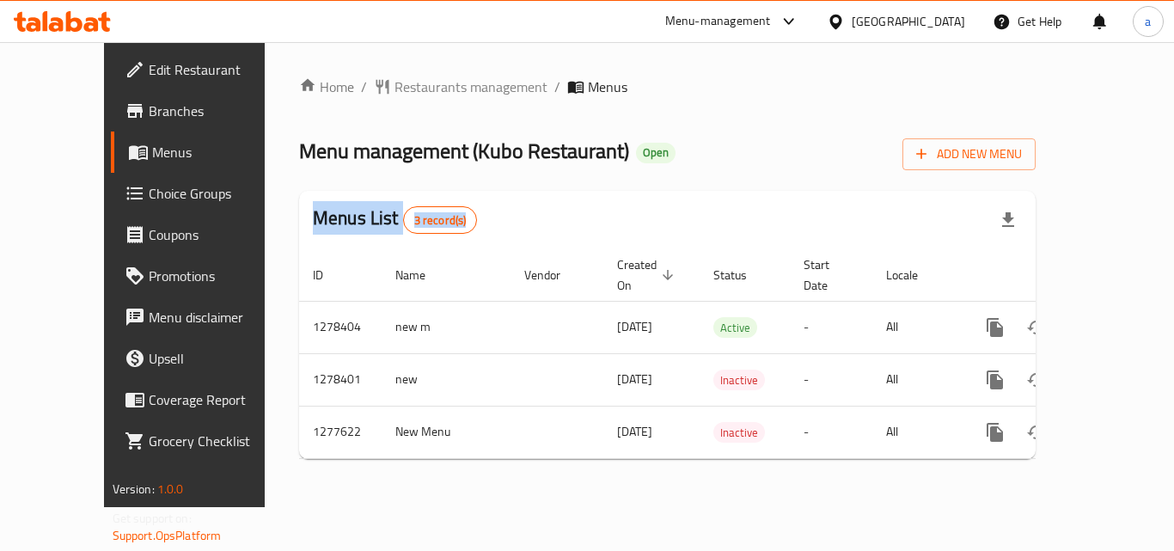
click at [428, 88] on div at bounding box center [587, 275] width 1174 height 551
click at [428, 88] on span "Restaurants management" at bounding box center [470, 86] width 153 height 21
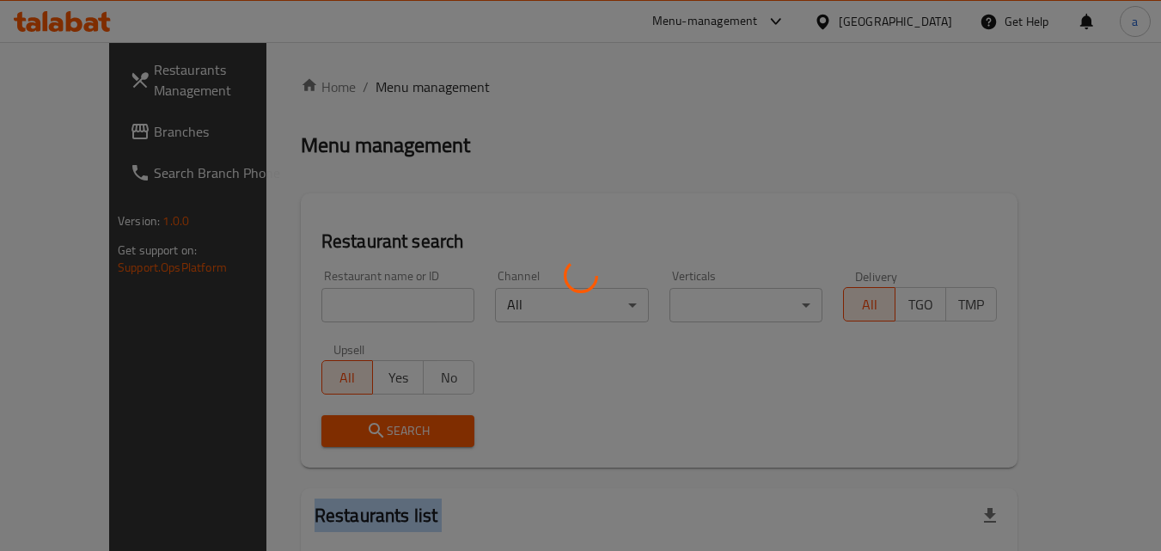
click at [428, 88] on div at bounding box center [580, 275] width 1161 height 551
click at [291, 289] on div at bounding box center [580, 275] width 1161 height 551
click at [291, 305] on div at bounding box center [580, 275] width 1161 height 551
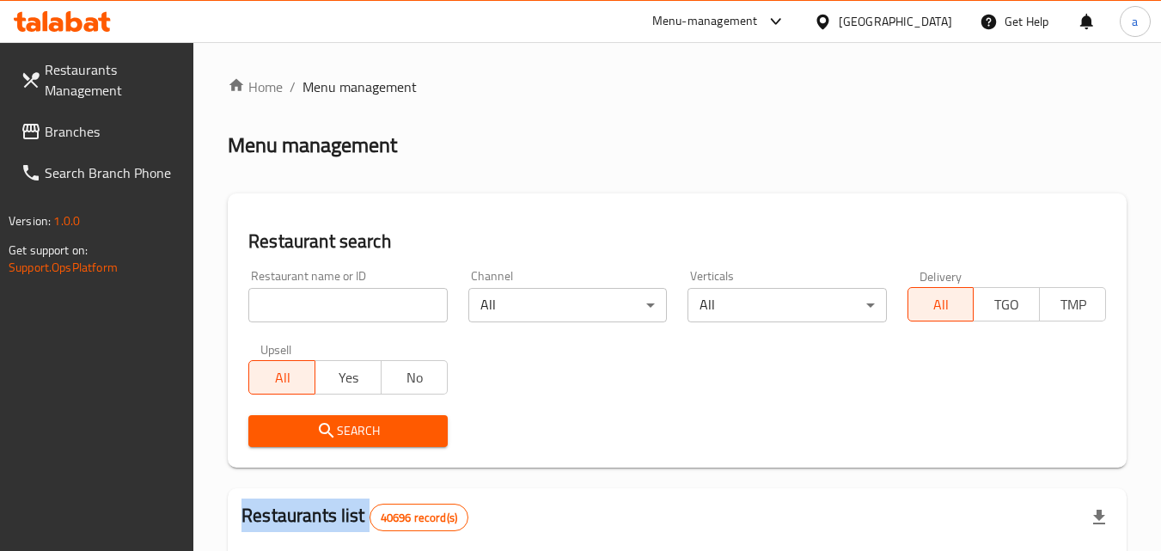
click at [291, 305] on input "search" at bounding box center [347, 305] width 199 height 34
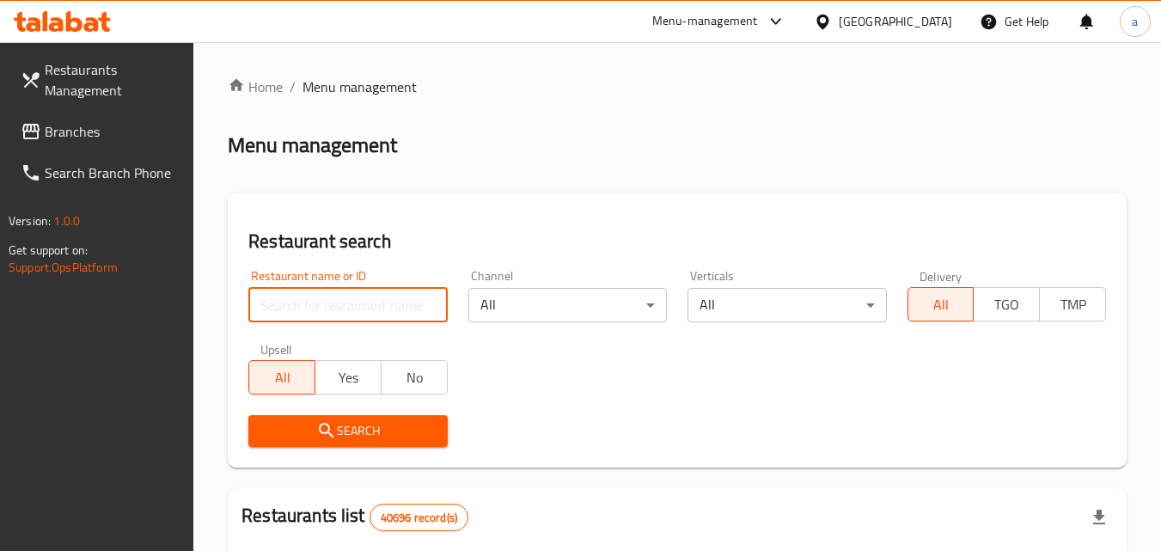
click at [291, 305] on input "search" at bounding box center [347, 305] width 199 height 34
paste input "692215"
type input "692215"
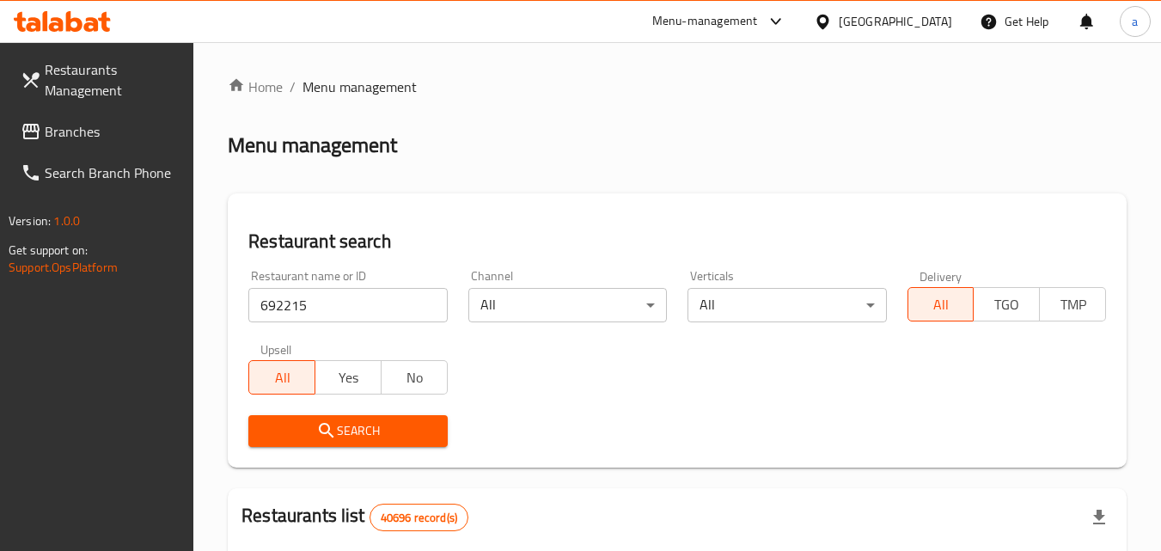
click at [299, 424] on span "Search" at bounding box center [347, 430] width 171 height 21
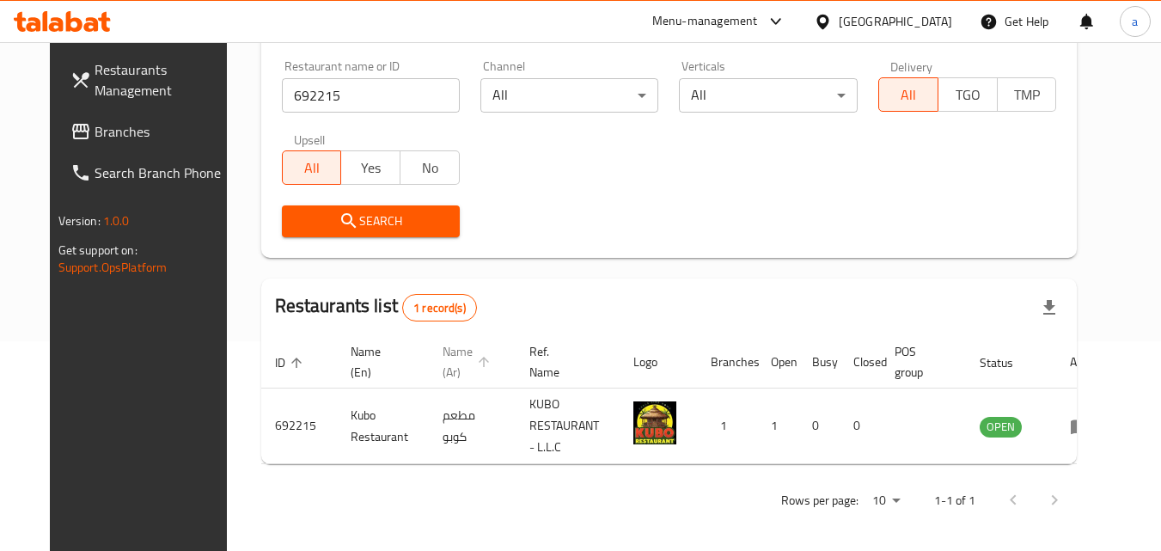
scroll to position [216, 0]
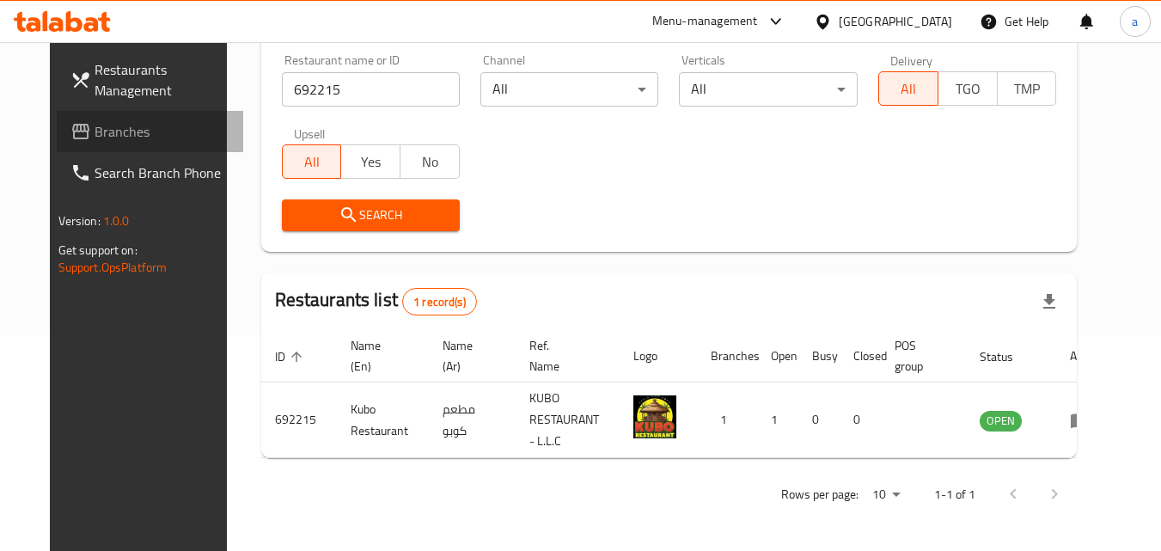
click at [95, 128] on span "Branches" at bounding box center [163, 131] width 136 height 21
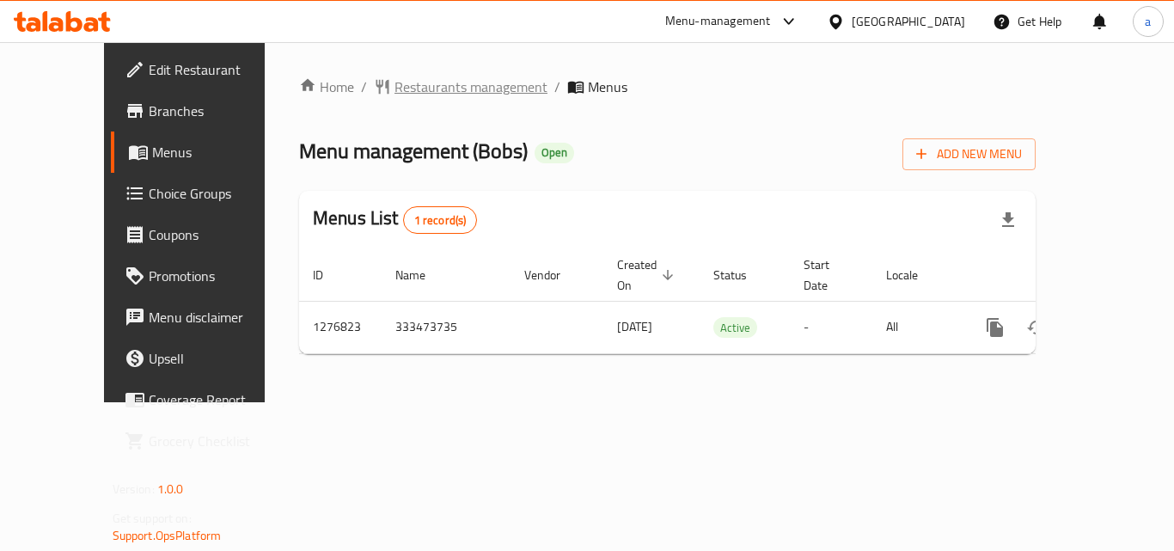
click at [419, 90] on span "Restaurants management" at bounding box center [470, 86] width 153 height 21
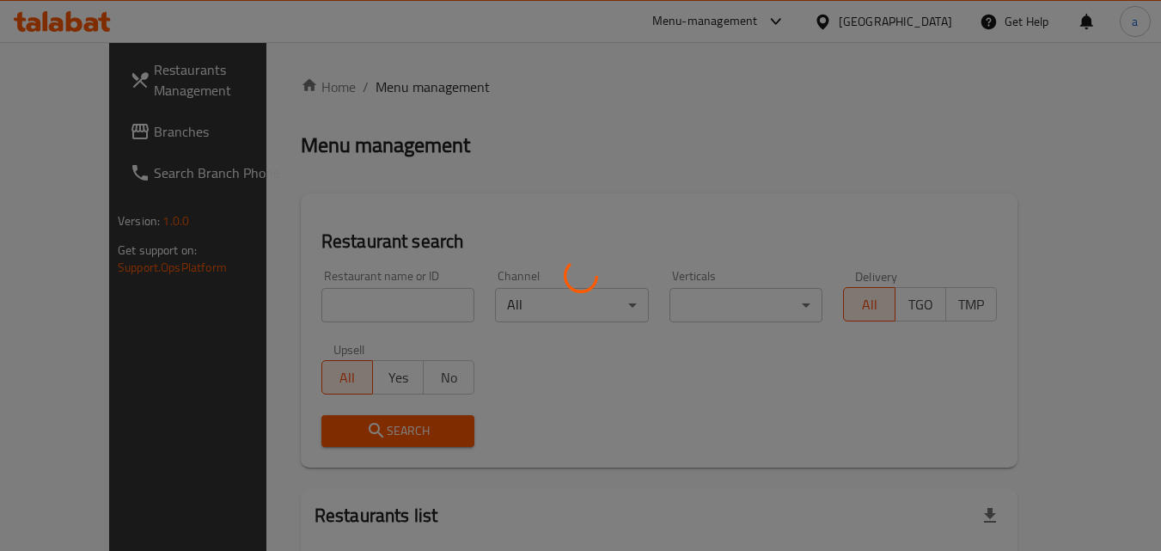
click at [331, 310] on div at bounding box center [580, 275] width 1161 height 551
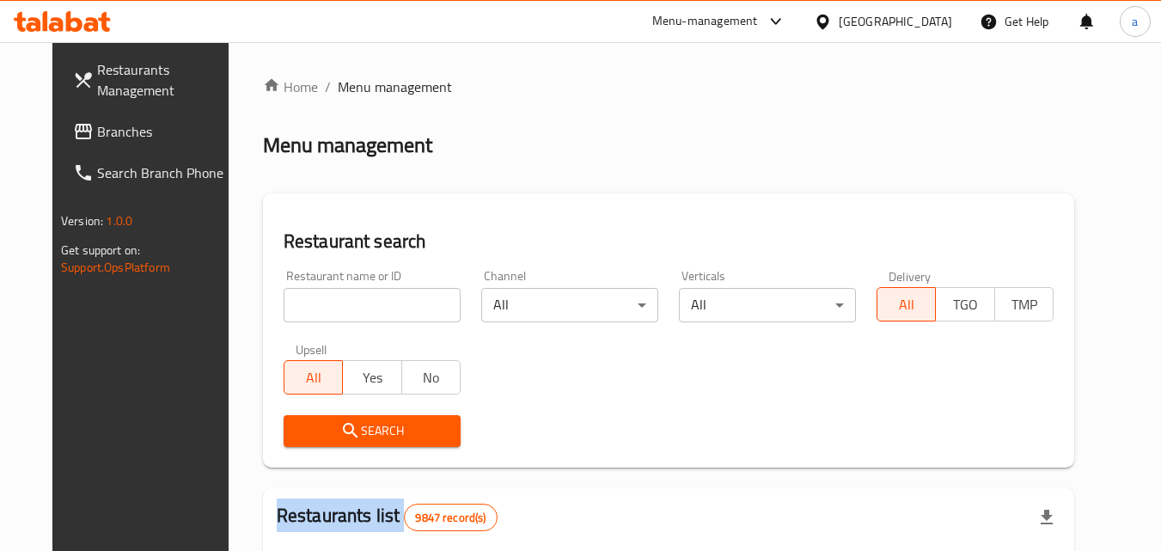
click at [331, 310] on div "Home / Menu management Menu management Restaurant search Restaurant name or ID …" at bounding box center [668, 545] width 811 height 939
click at [331, 310] on input "search" at bounding box center [372, 305] width 177 height 34
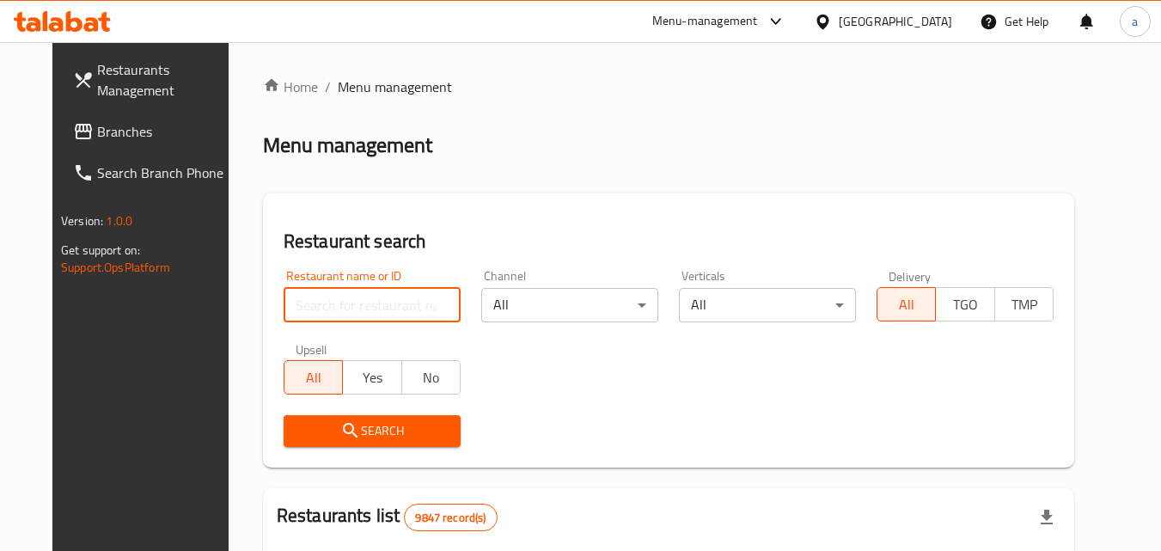
paste input "692138"
type input "692138"
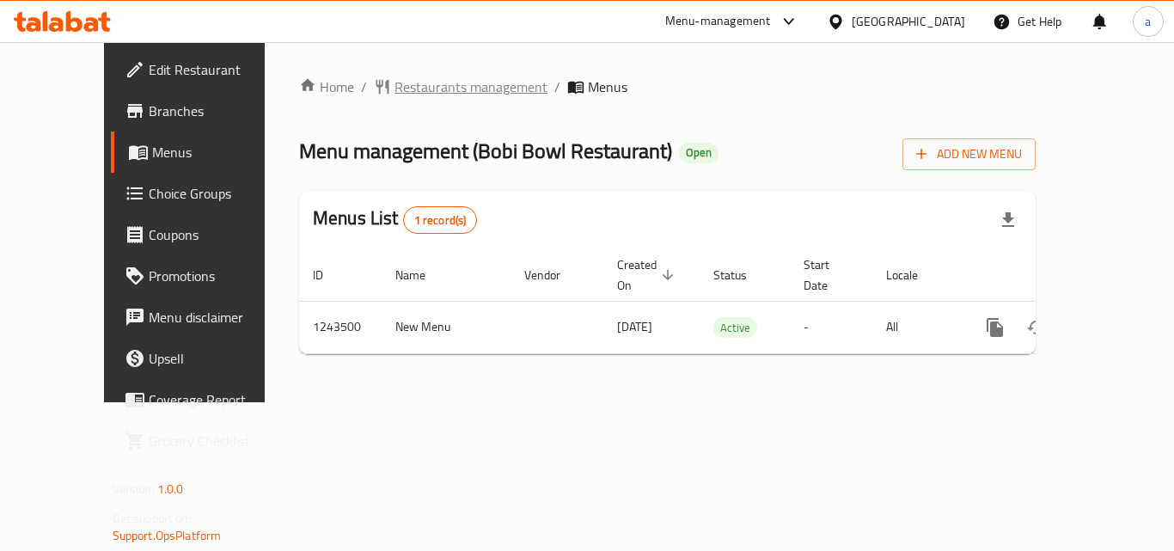
click at [411, 95] on span "Restaurants management" at bounding box center [470, 86] width 153 height 21
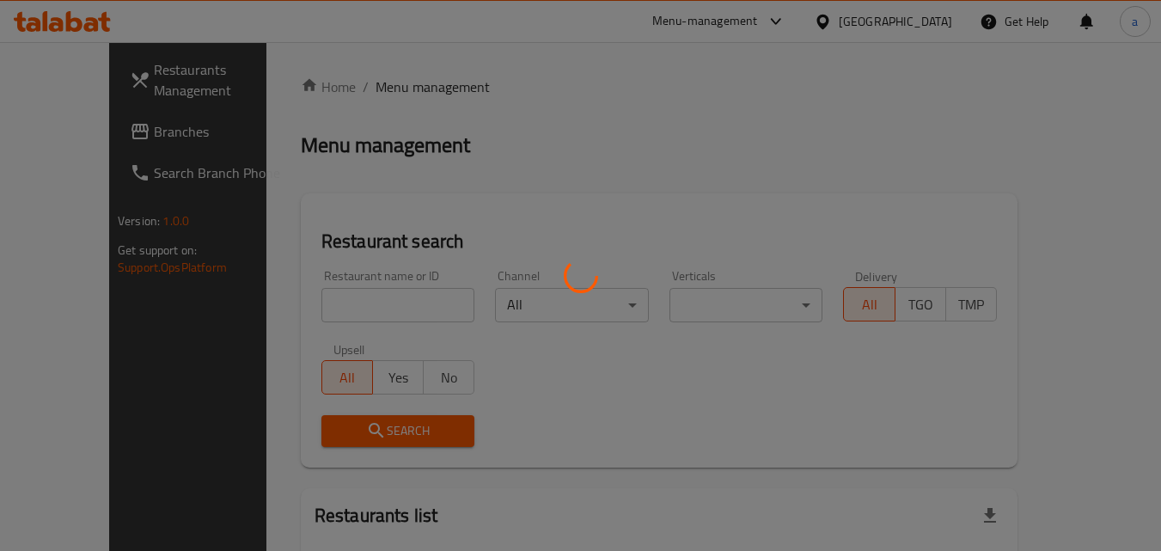
click at [351, 284] on div at bounding box center [580, 275] width 1161 height 551
click at [350, 290] on div at bounding box center [580, 275] width 1161 height 551
click at [350, 296] on div at bounding box center [580, 275] width 1161 height 551
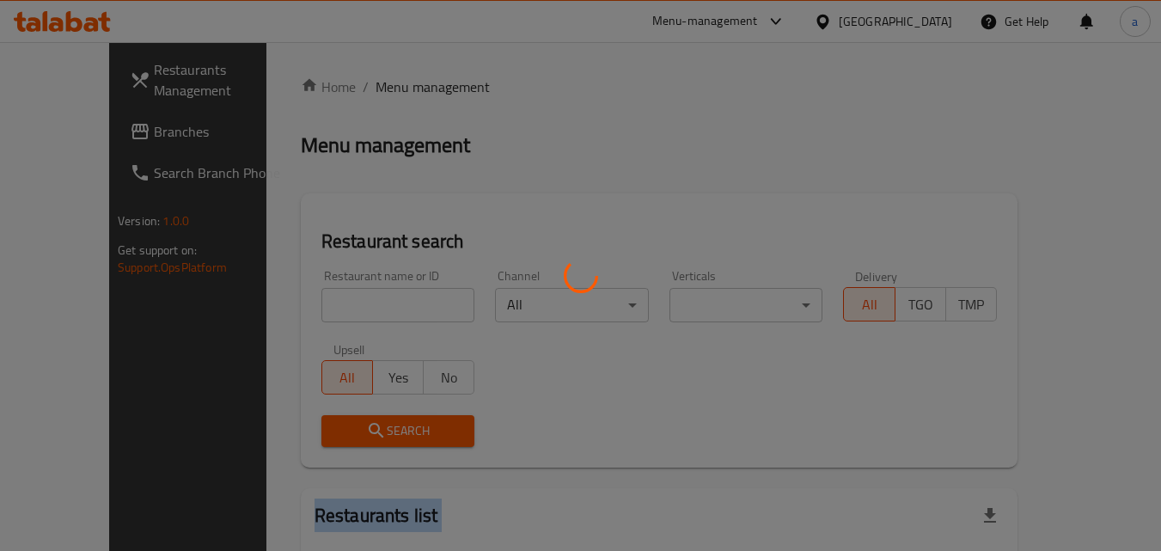
click at [350, 296] on div at bounding box center [580, 275] width 1161 height 551
click at [351, 311] on div at bounding box center [580, 275] width 1161 height 551
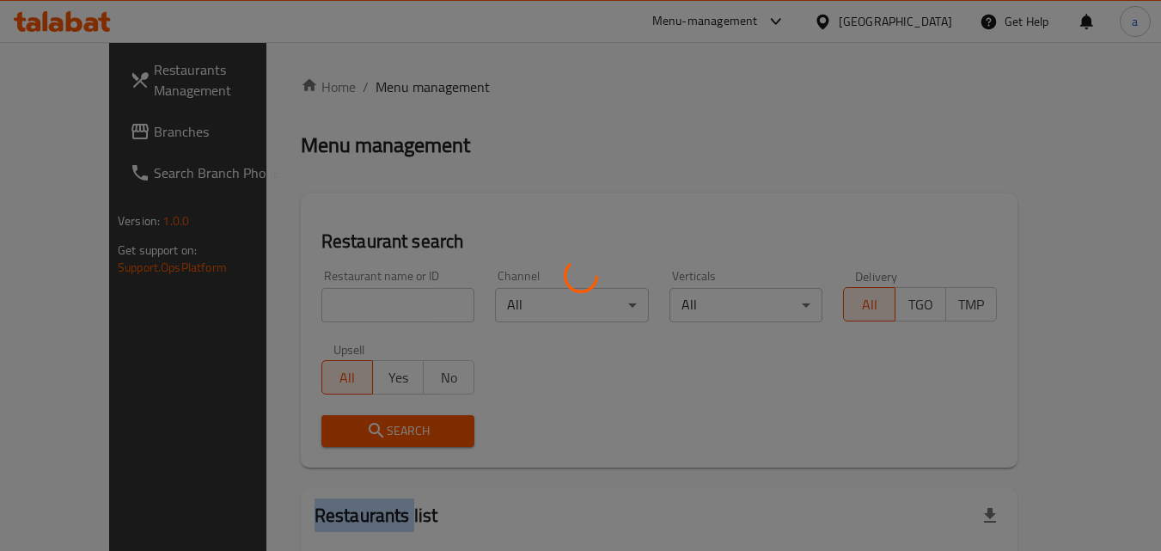
click at [351, 311] on div at bounding box center [580, 275] width 1161 height 551
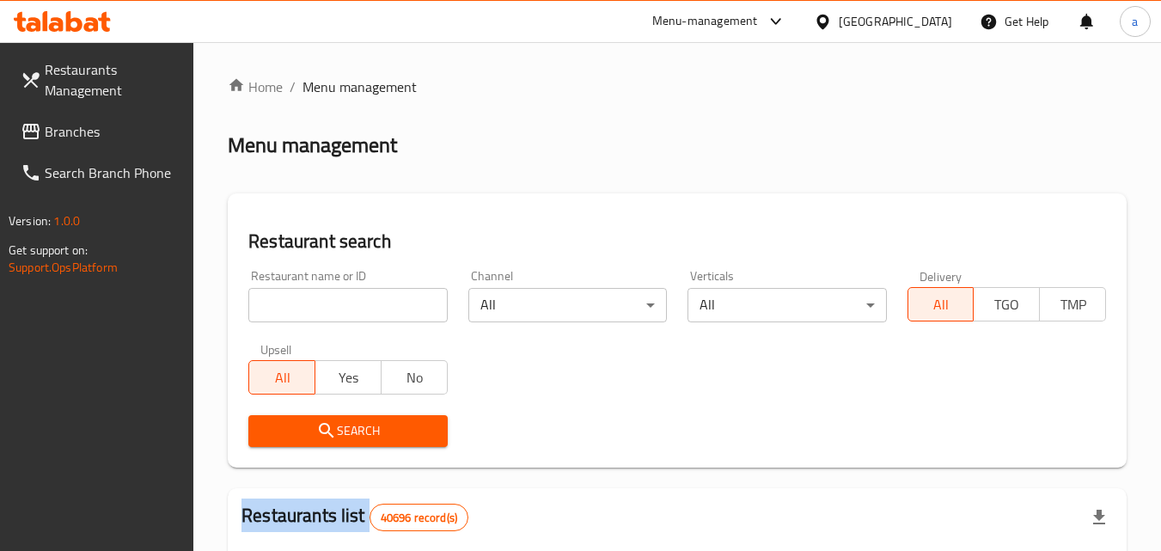
click at [351, 311] on input "search" at bounding box center [347, 305] width 199 height 34
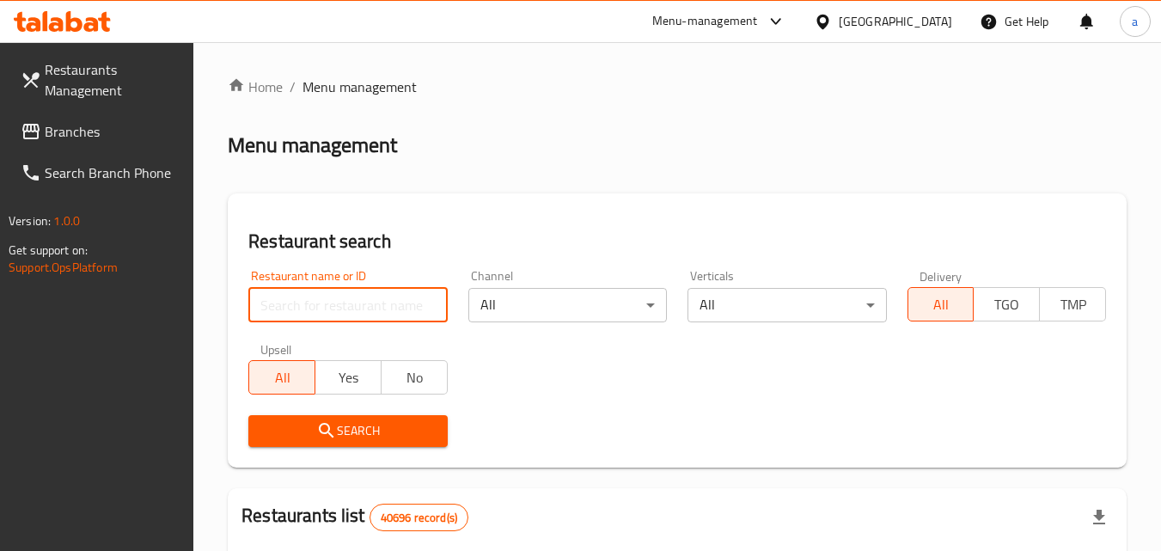
click at [351, 311] on input "search" at bounding box center [347, 305] width 199 height 34
paste input "681661"
type input "681661"
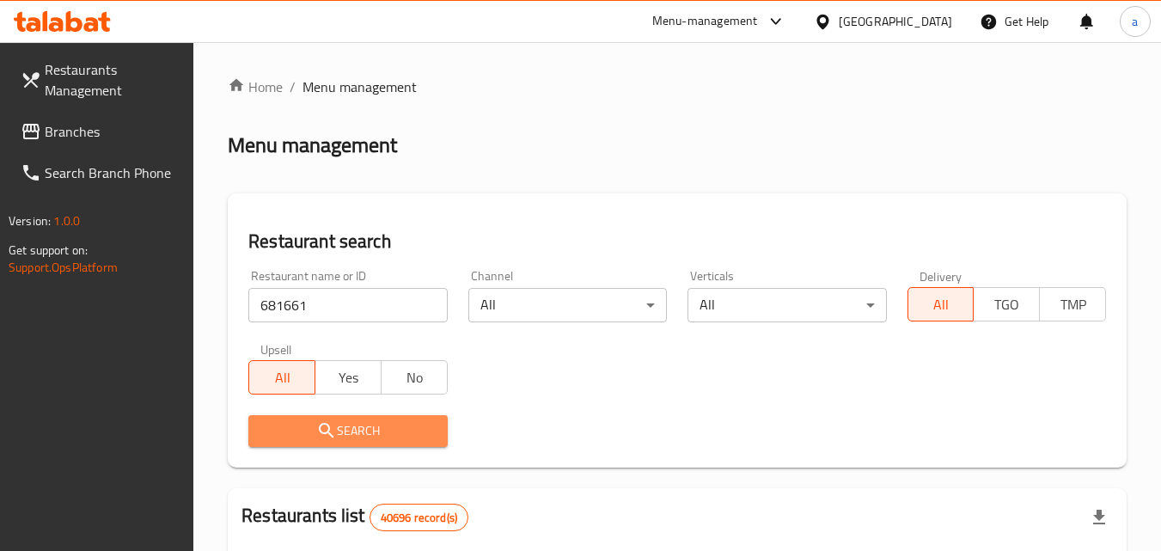
click at [333, 421] on icon "submit" at bounding box center [326, 430] width 21 height 21
click at [333, 421] on div at bounding box center [580, 275] width 1161 height 551
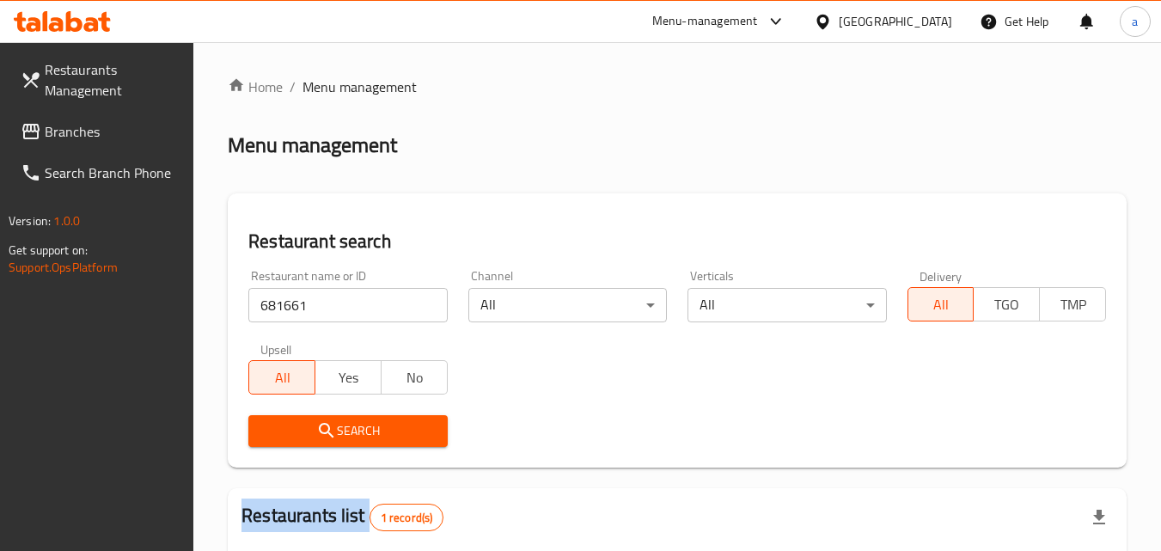
click at [52, 121] on span "Branches" at bounding box center [113, 131] width 136 height 21
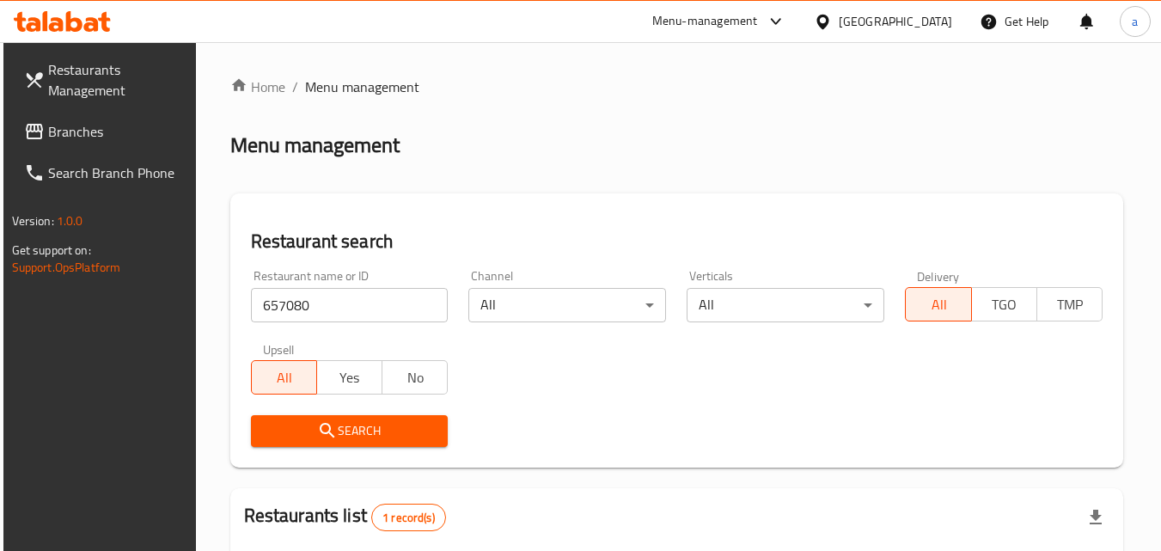
scroll to position [201, 0]
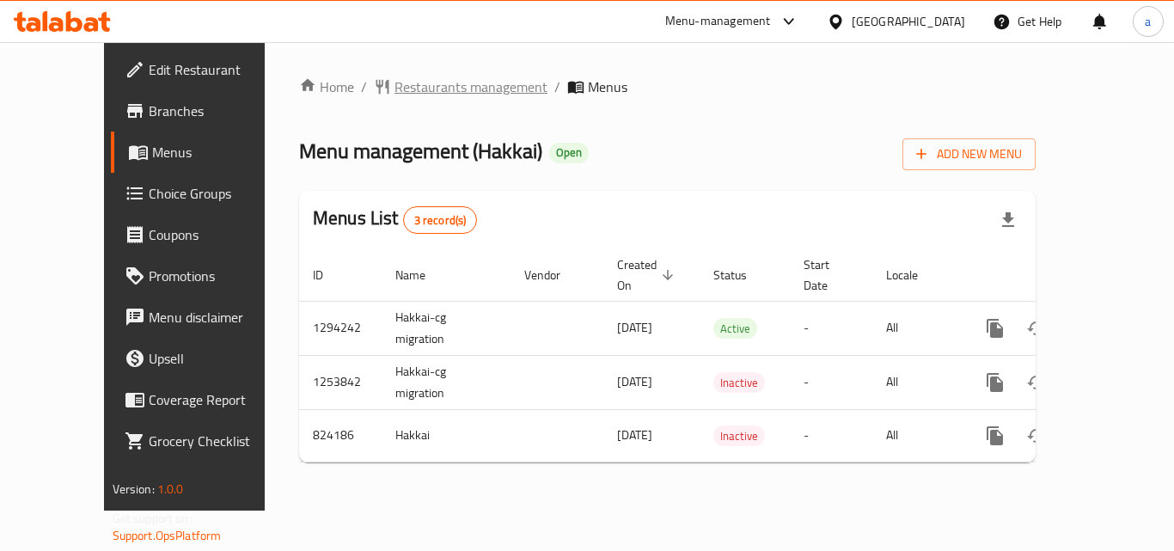
click at [404, 90] on span "Restaurants management" at bounding box center [470, 86] width 153 height 21
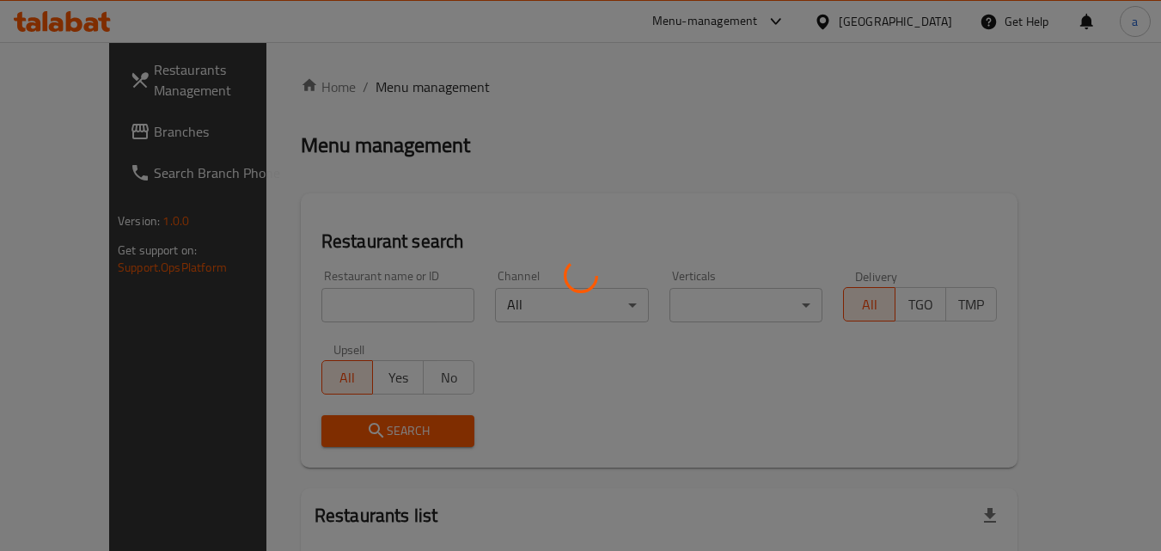
click at [326, 321] on div at bounding box center [580, 275] width 1161 height 551
click at [326, 316] on div at bounding box center [580, 275] width 1161 height 551
click at [326, 312] on div at bounding box center [580, 275] width 1161 height 551
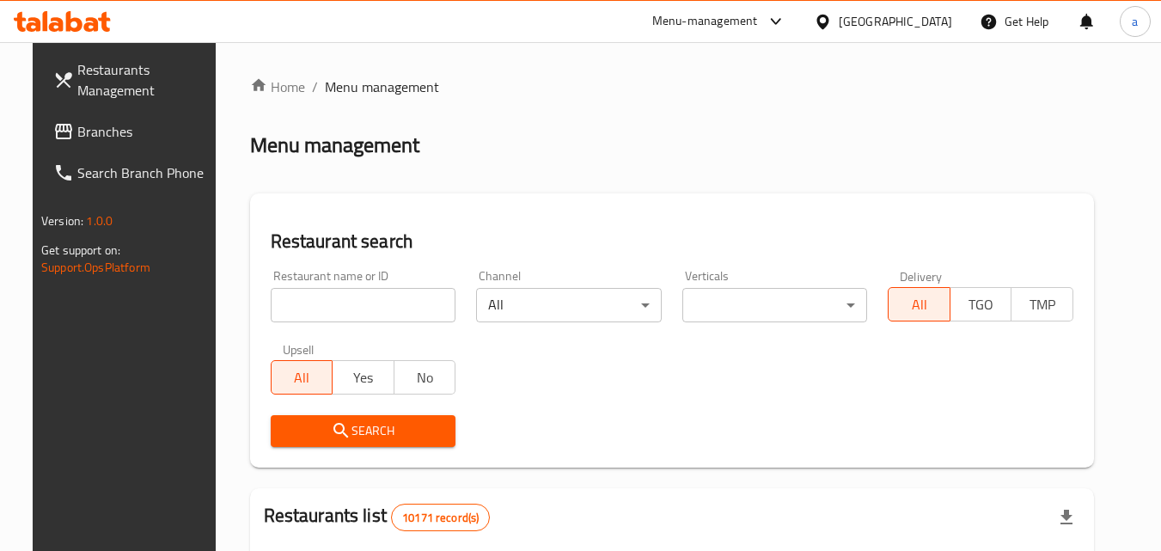
click at [326, 312] on input "search" at bounding box center [364, 305] width 186 height 34
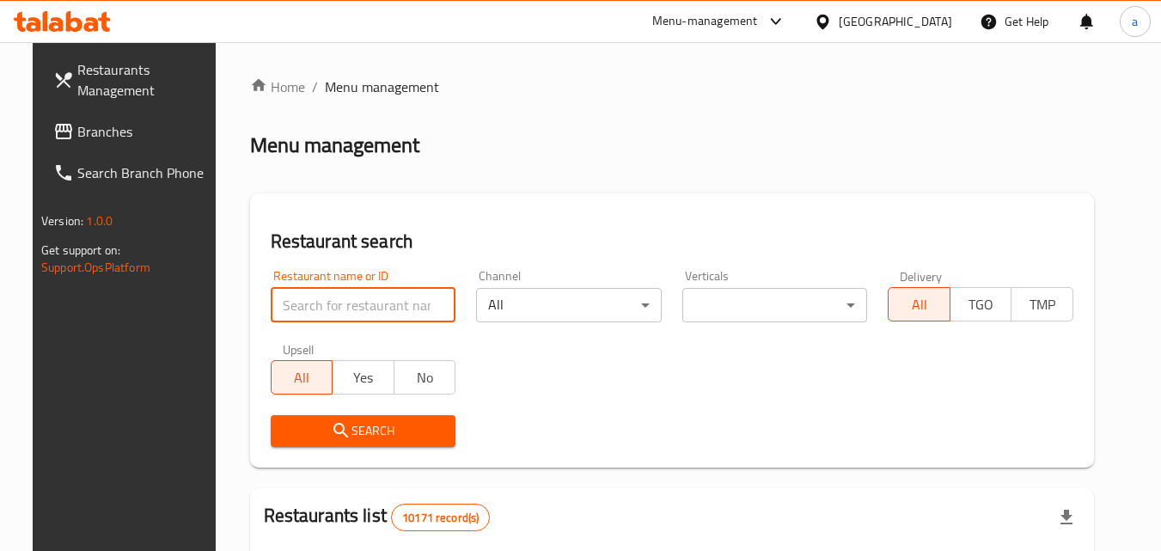
click at [327, 311] on input "search" at bounding box center [364, 305] width 186 height 34
paste input "690225"
type input "690225"
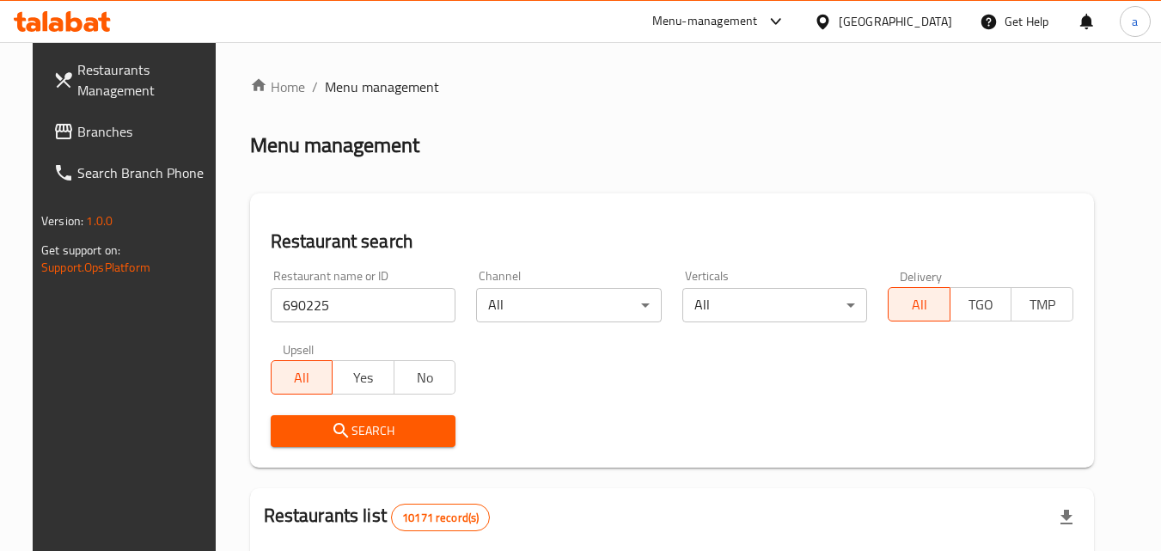
click at [357, 433] on span "Search" at bounding box center [363, 430] width 158 height 21
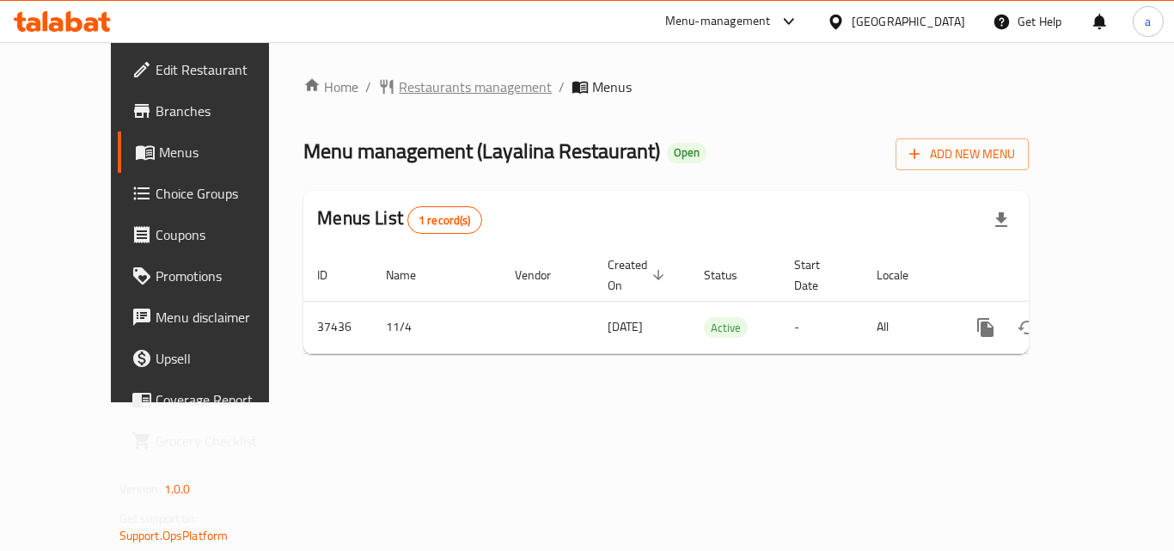
click at [416, 89] on span "Restaurants management" at bounding box center [475, 86] width 153 height 21
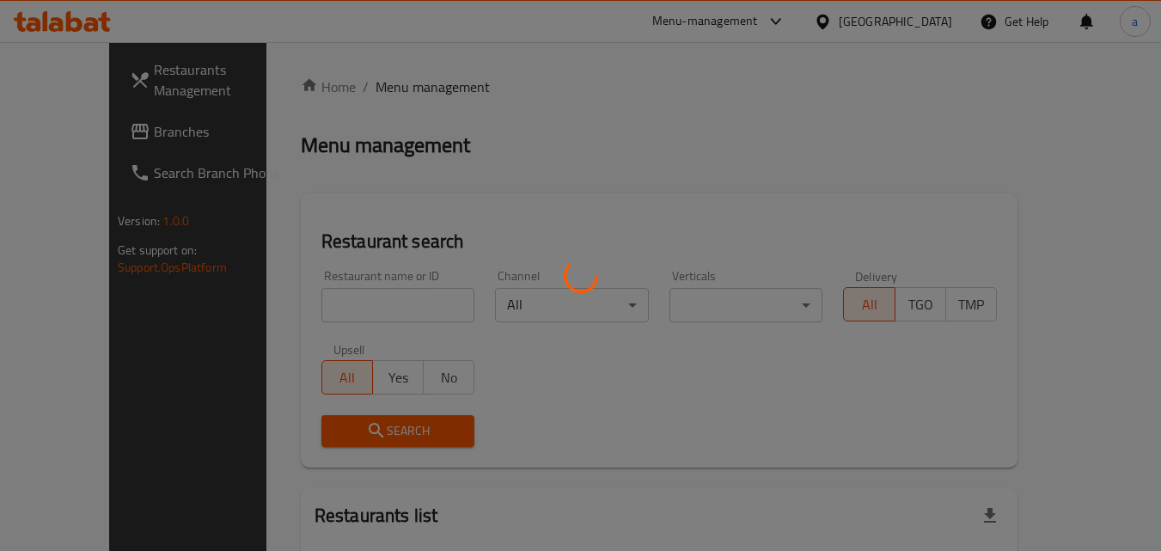
click at [311, 304] on div at bounding box center [580, 275] width 1161 height 551
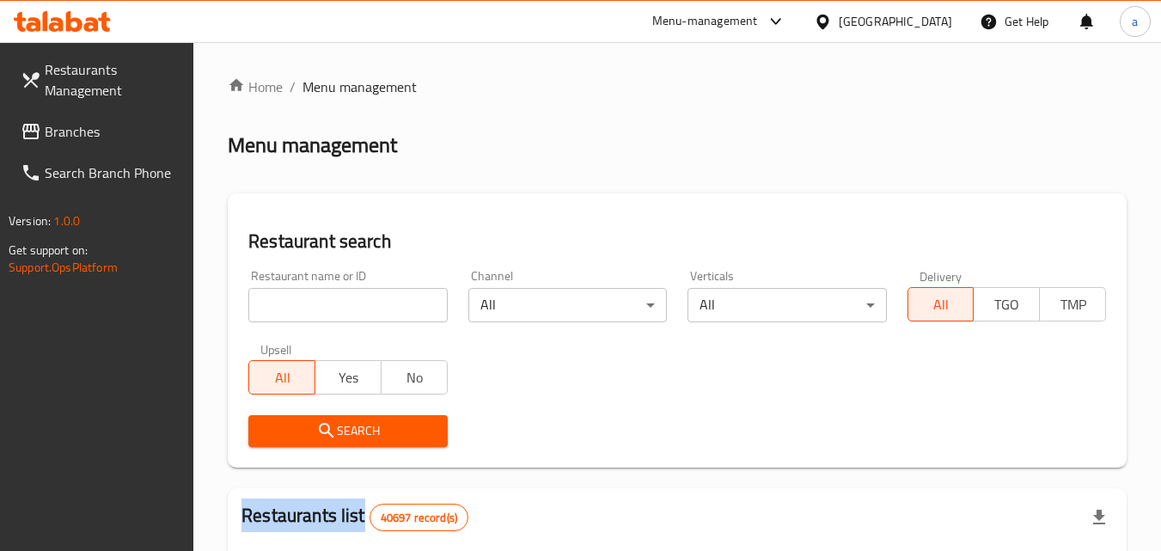
click at [311, 304] on input "search" at bounding box center [347, 305] width 199 height 34
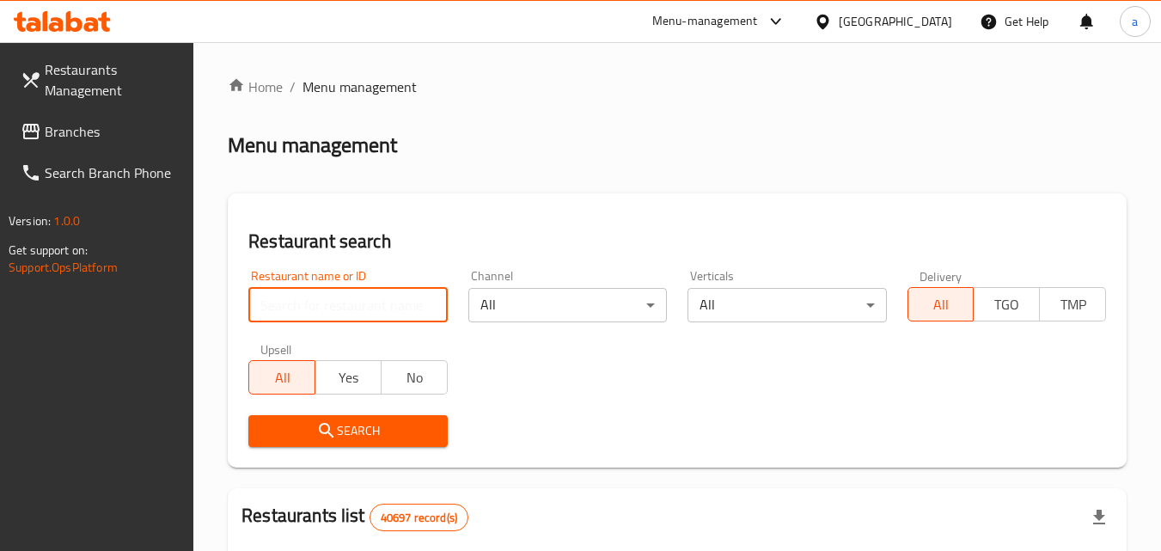
paste input "19436"
type input "19436"
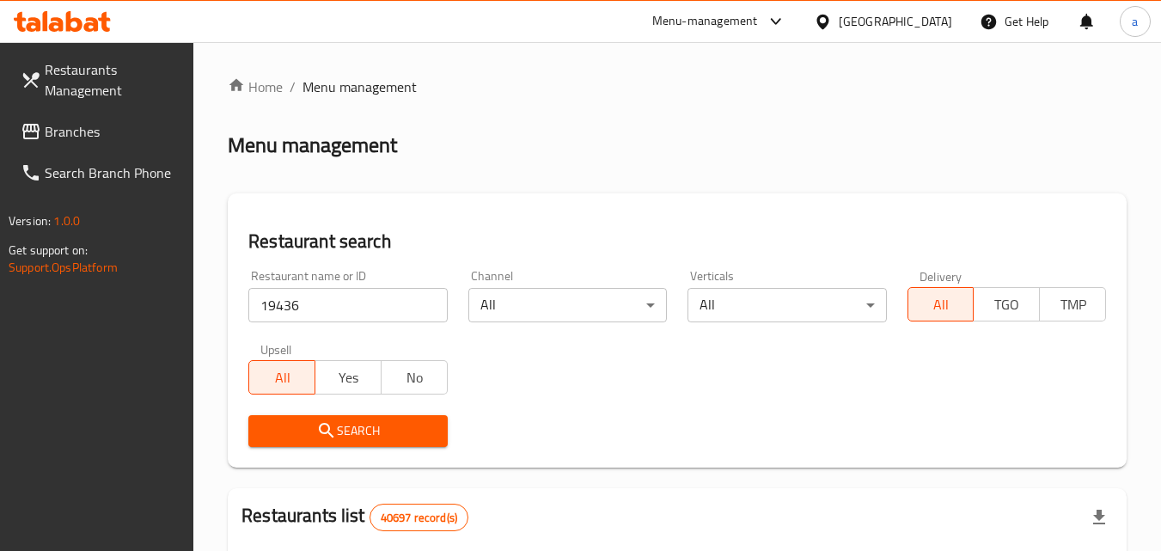
click at [367, 426] on span "Search" at bounding box center [347, 430] width 171 height 21
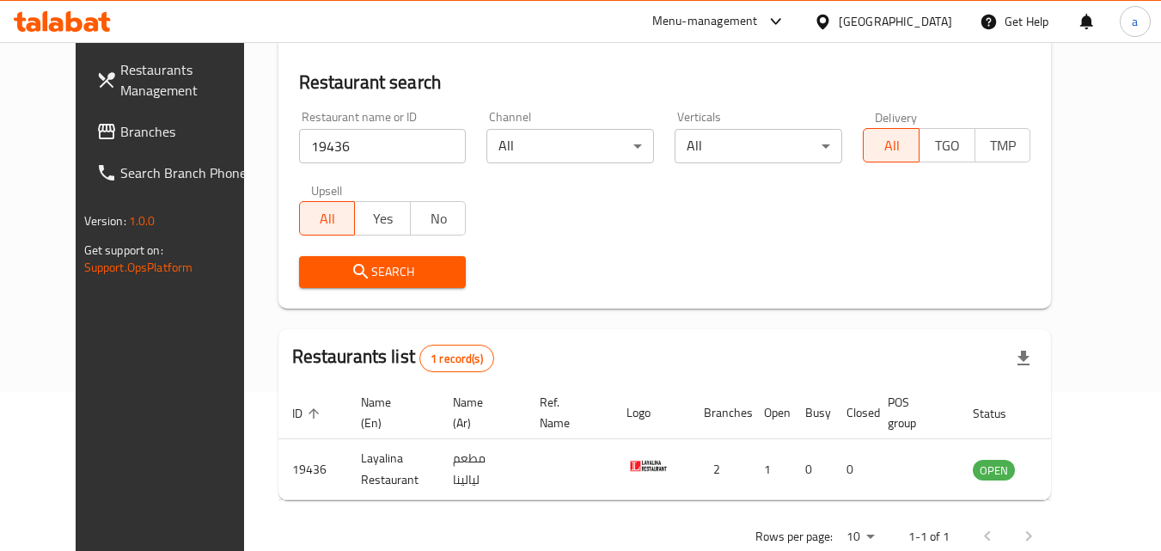
scroll to position [201, 0]
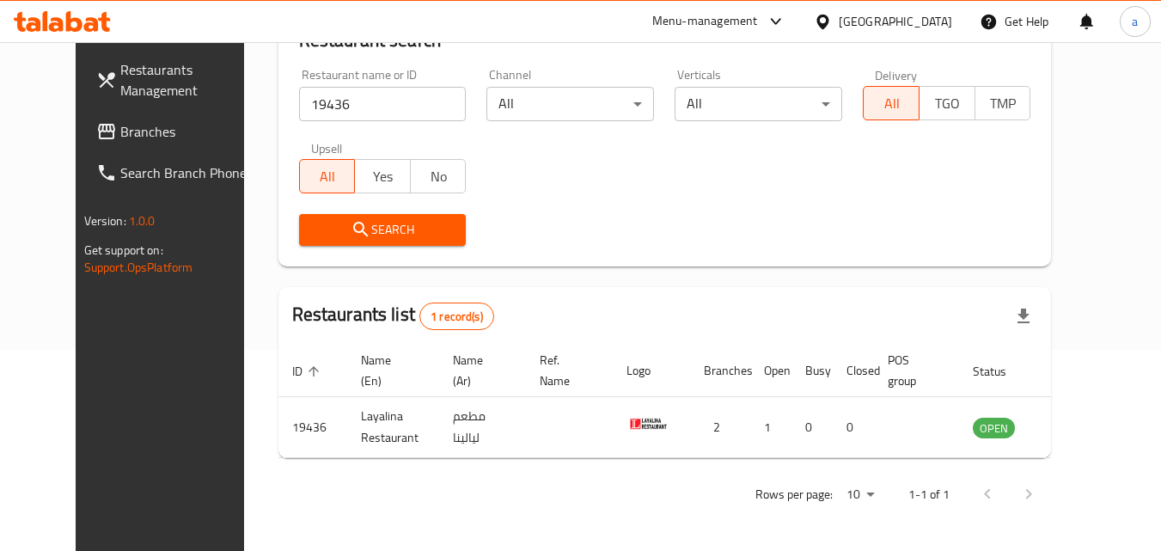
click at [120, 133] on span "Branches" at bounding box center [188, 131] width 136 height 21
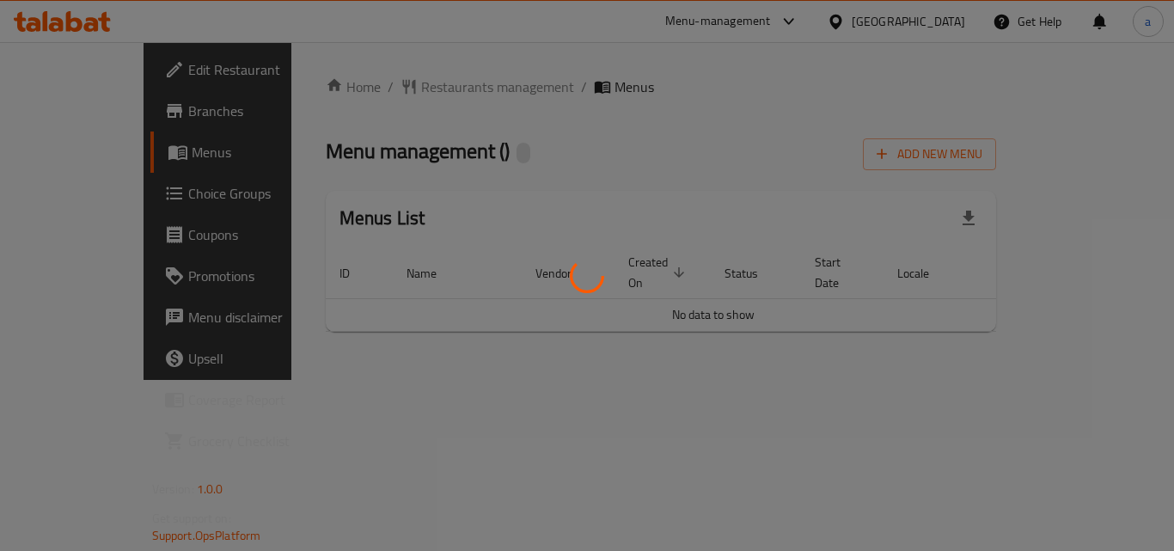
click at [406, 101] on div at bounding box center [587, 275] width 1174 height 551
click at [409, 90] on div at bounding box center [587, 275] width 1174 height 551
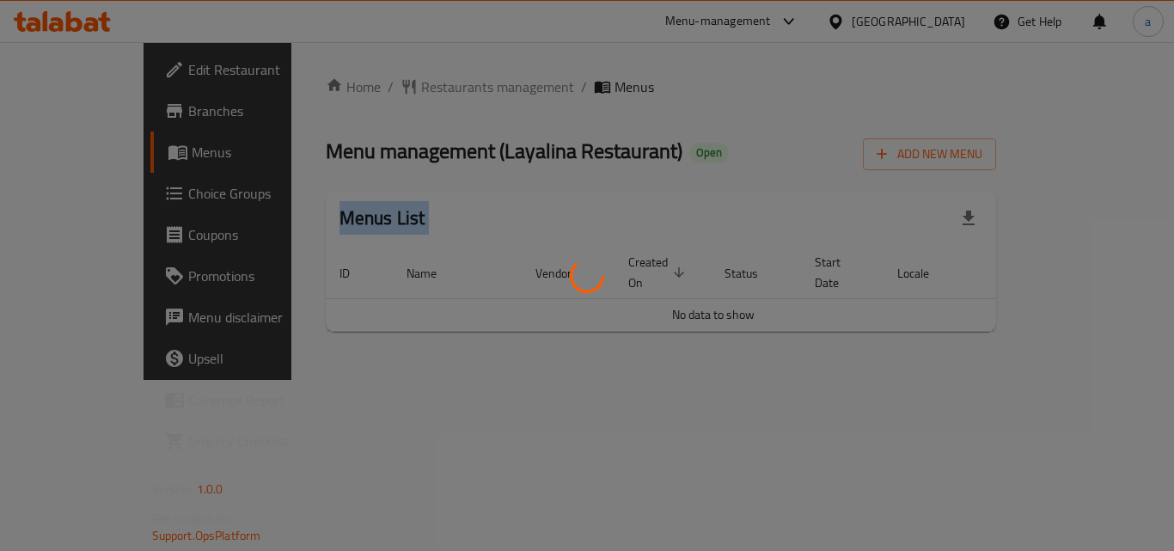
click at [409, 90] on div at bounding box center [587, 275] width 1174 height 551
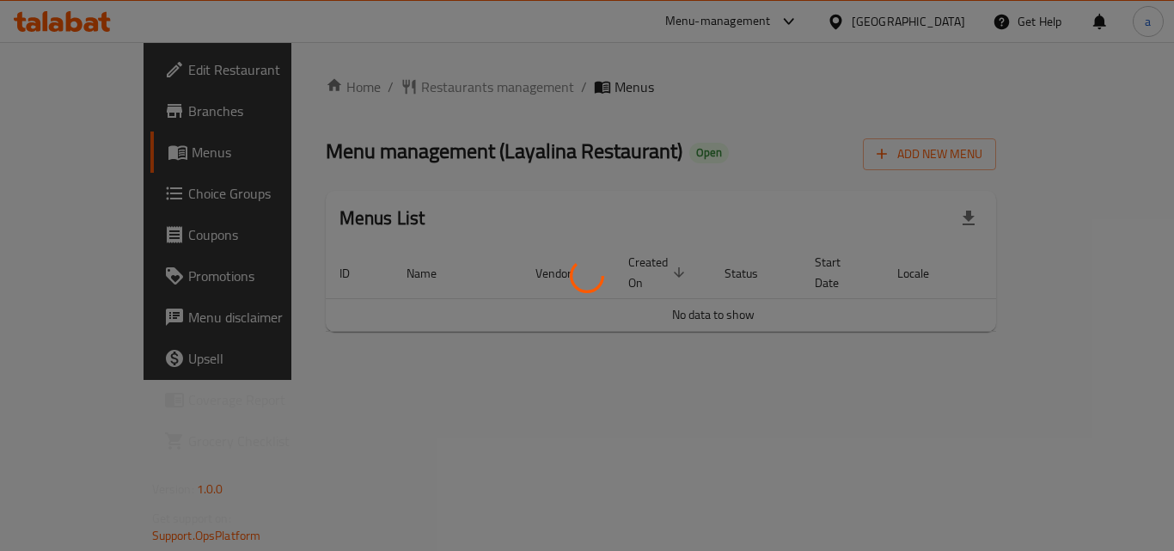
click at [409, 90] on div at bounding box center [587, 275] width 1174 height 551
click at [406, 88] on div at bounding box center [587, 275] width 1174 height 551
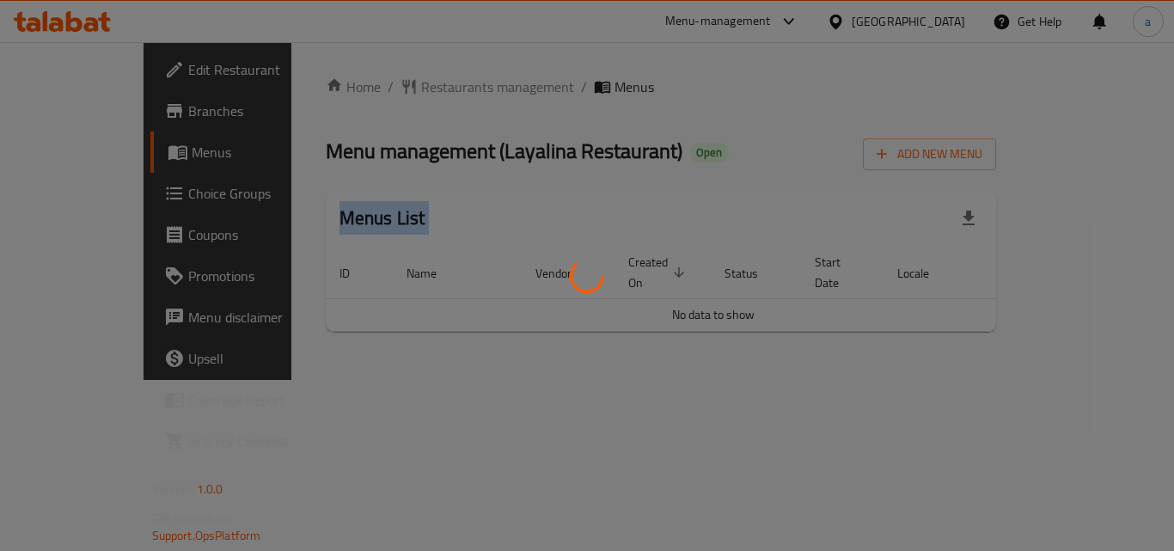
click at [406, 88] on div at bounding box center [587, 275] width 1174 height 551
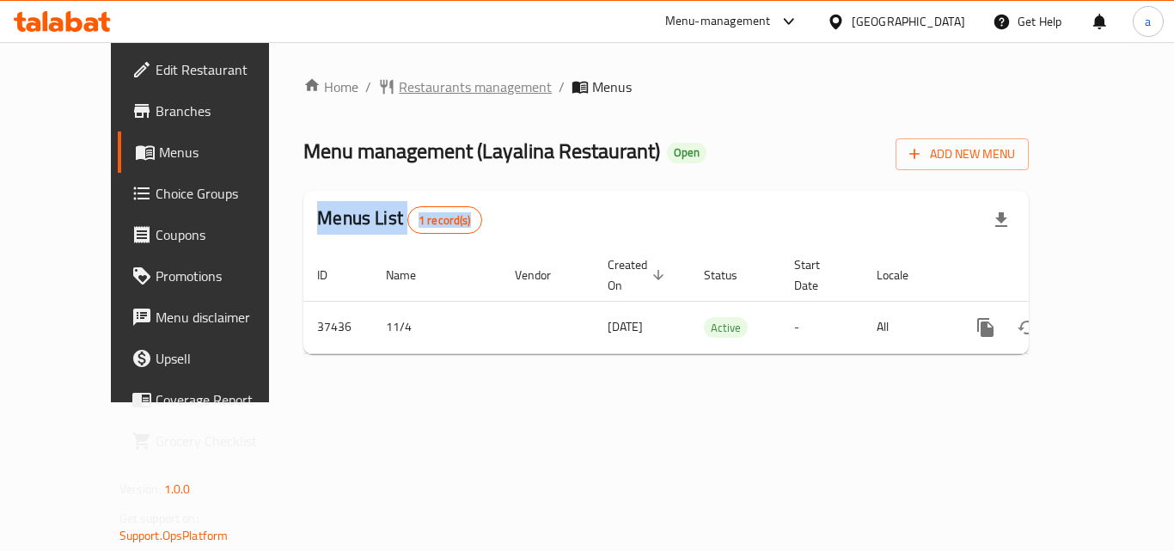
click at [400, 89] on span "Restaurants management" at bounding box center [475, 86] width 153 height 21
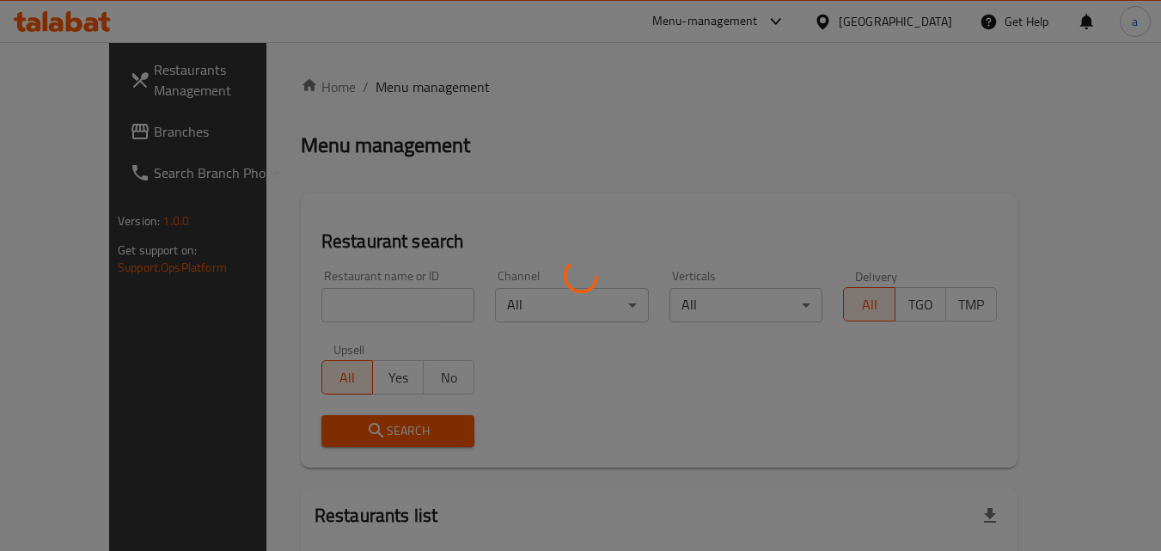
click at [285, 310] on div at bounding box center [580, 275] width 1161 height 551
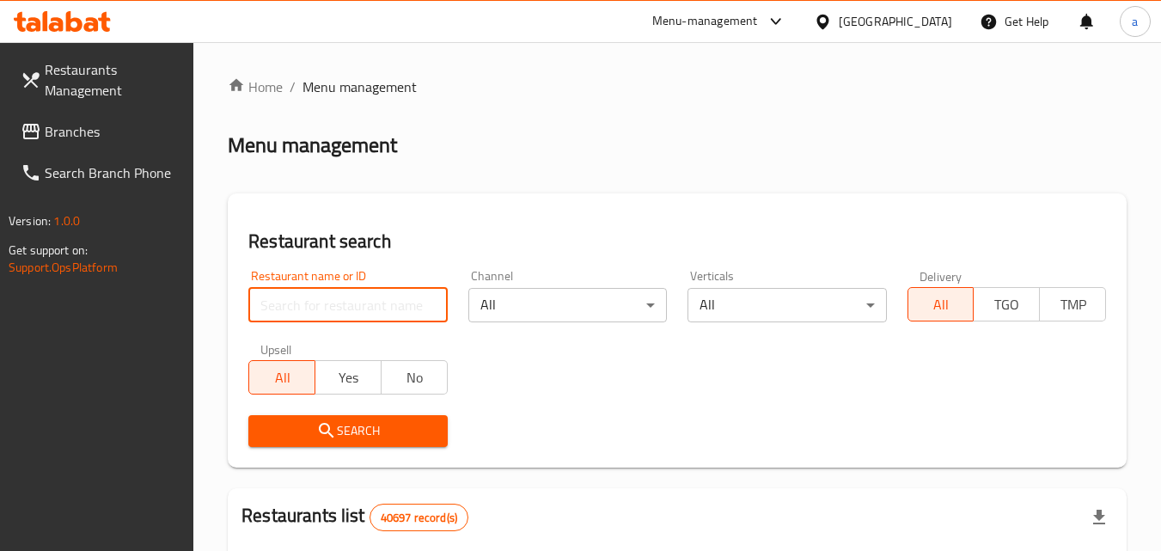
click at [285, 310] on input "search" at bounding box center [347, 305] width 199 height 34
paste input "19436"
type input "19436"
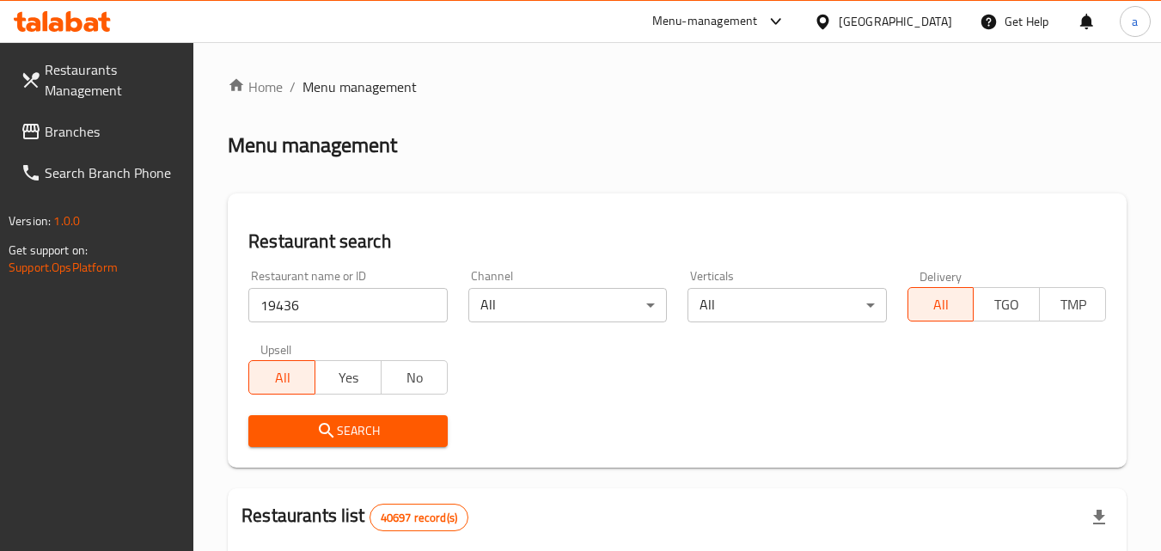
click at [270, 415] on button "Search" at bounding box center [347, 431] width 199 height 32
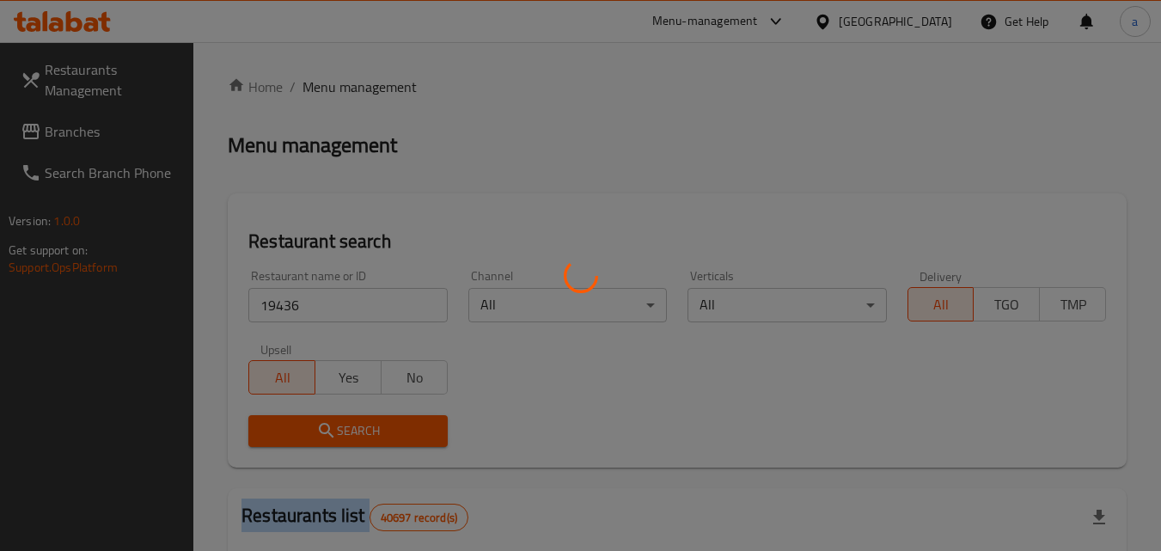
click at [270, 414] on div at bounding box center [580, 275] width 1161 height 551
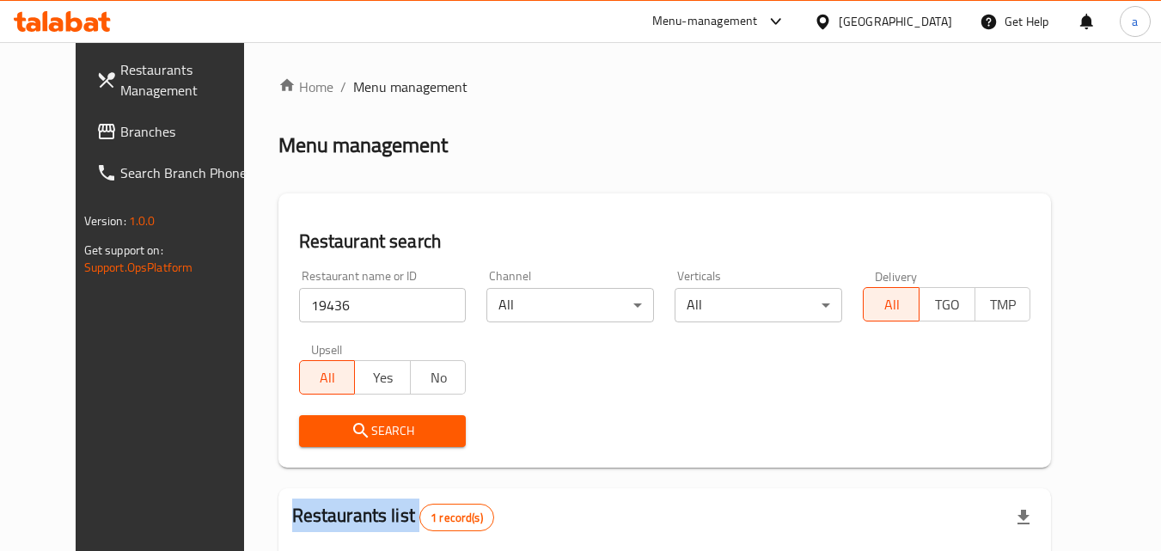
click at [120, 121] on span "Branches" at bounding box center [188, 131] width 136 height 21
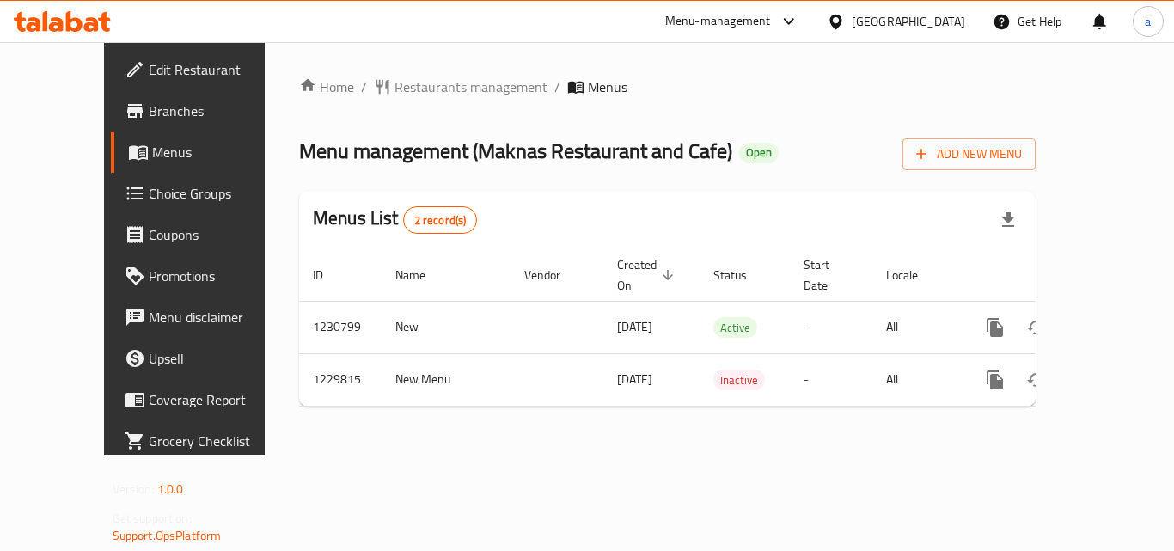
click at [421, 100] on div "Home / Restaurants management / Menus Menu management ( Maknas Restaurant and C…" at bounding box center [667, 248] width 736 height 344
click at [432, 88] on span "Restaurants management" at bounding box center [470, 86] width 153 height 21
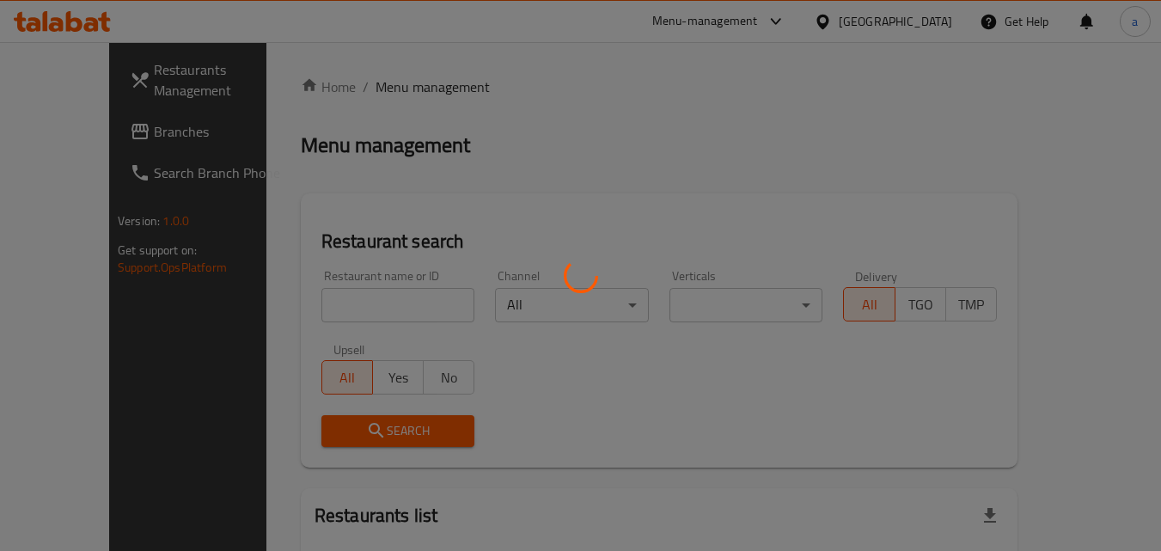
click at [376, 315] on div at bounding box center [580, 275] width 1161 height 551
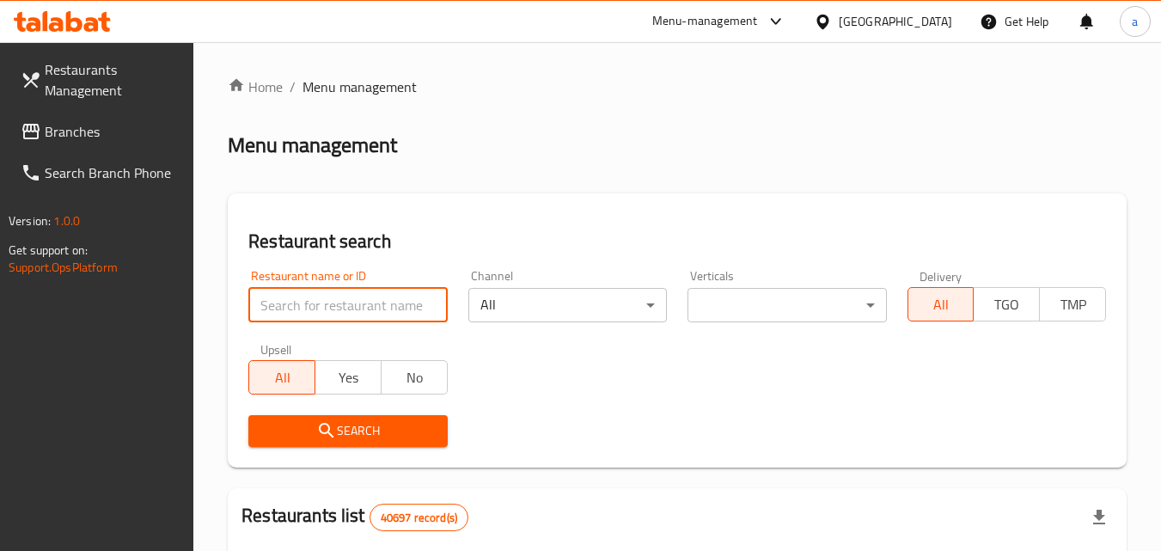
click at [376, 315] on input "search" at bounding box center [347, 305] width 199 height 34
click at [376, 314] on input "search" at bounding box center [347, 305] width 199 height 34
paste input "676831"
type input "676831"
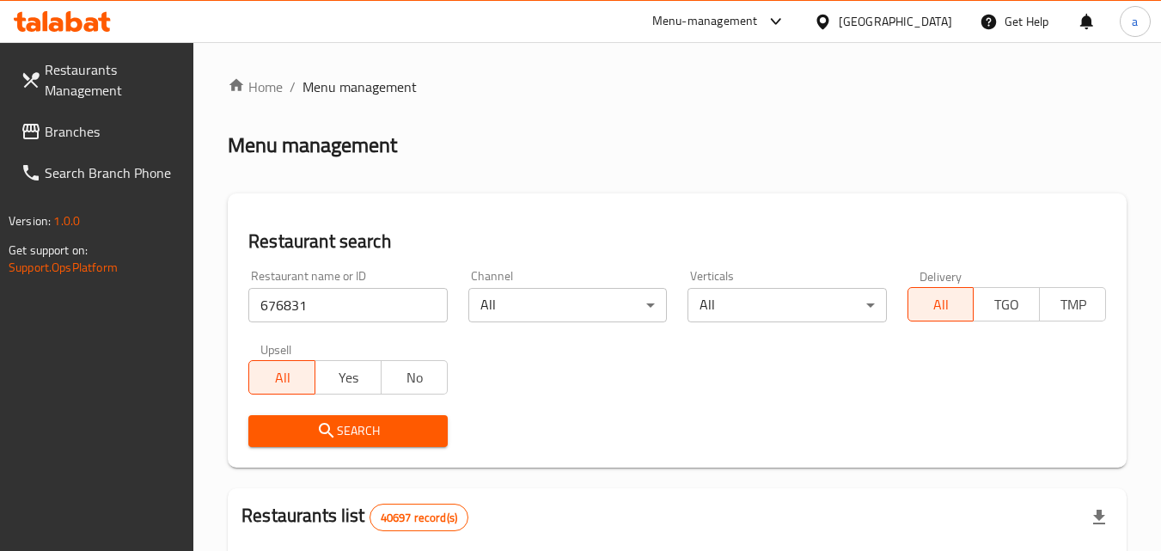
click at [328, 435] on icon "submit" at bounding box center [326, 430] width 21 height 21
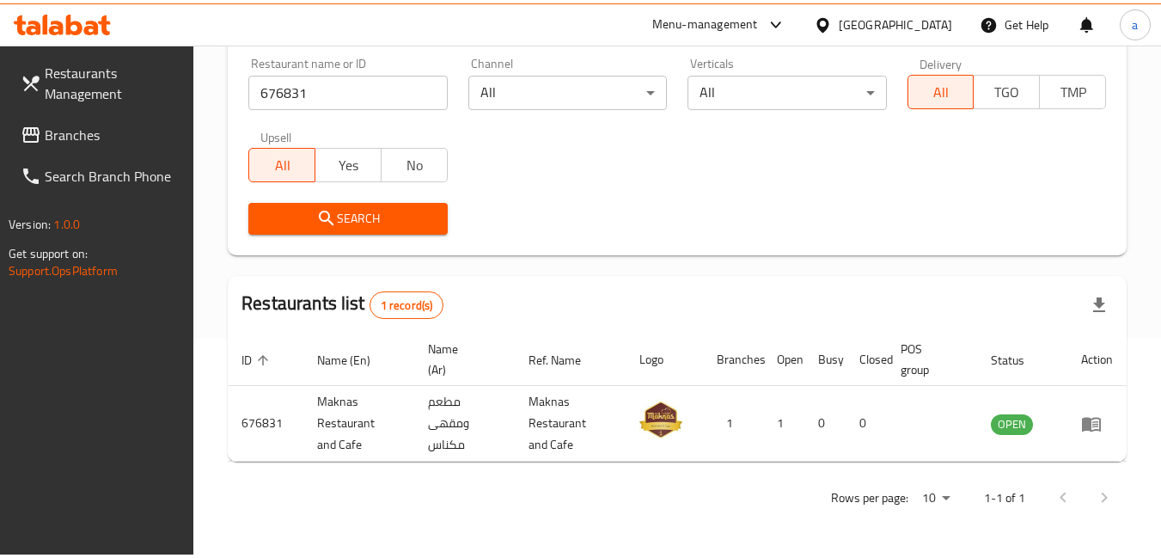
scroll to position [209, 0]
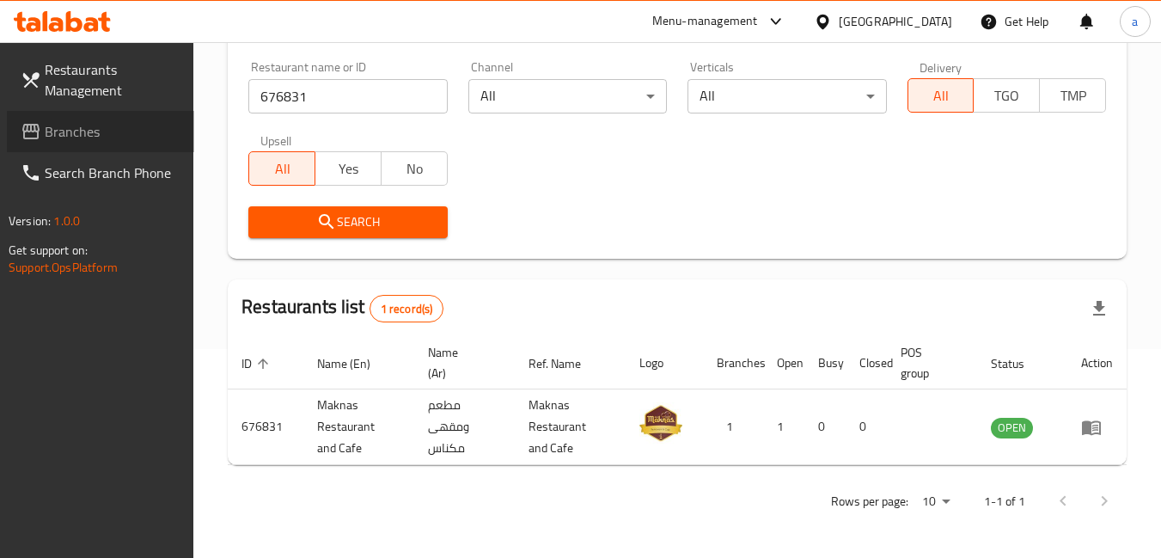
click at [58, 134] on span "Branches" at bounding box center [113, 131] width 136 height 21
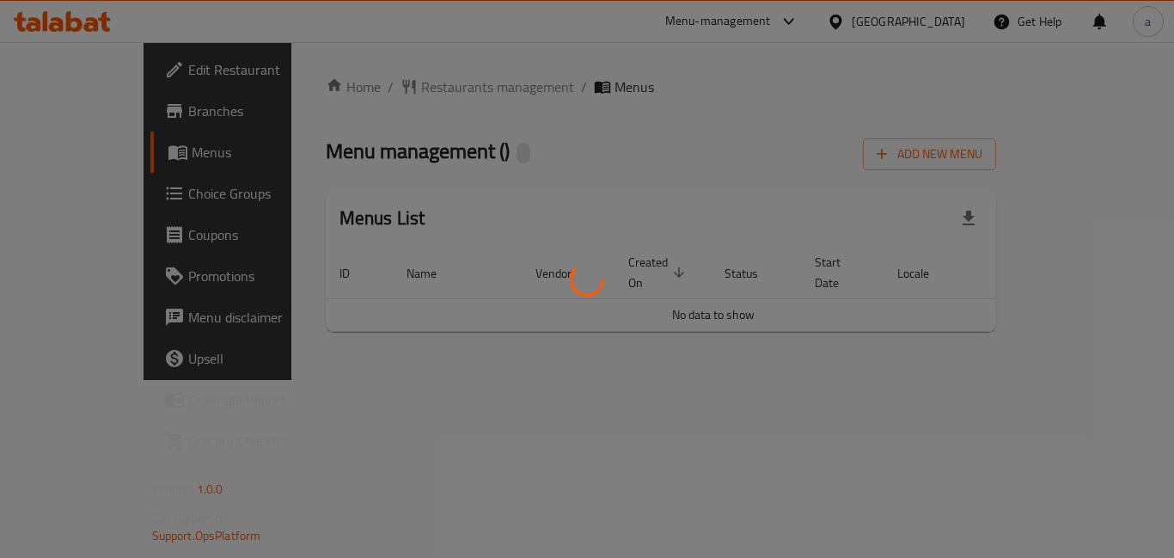
click at [362, 81] on div at bounding box center [587, 279] width 1174 height 558
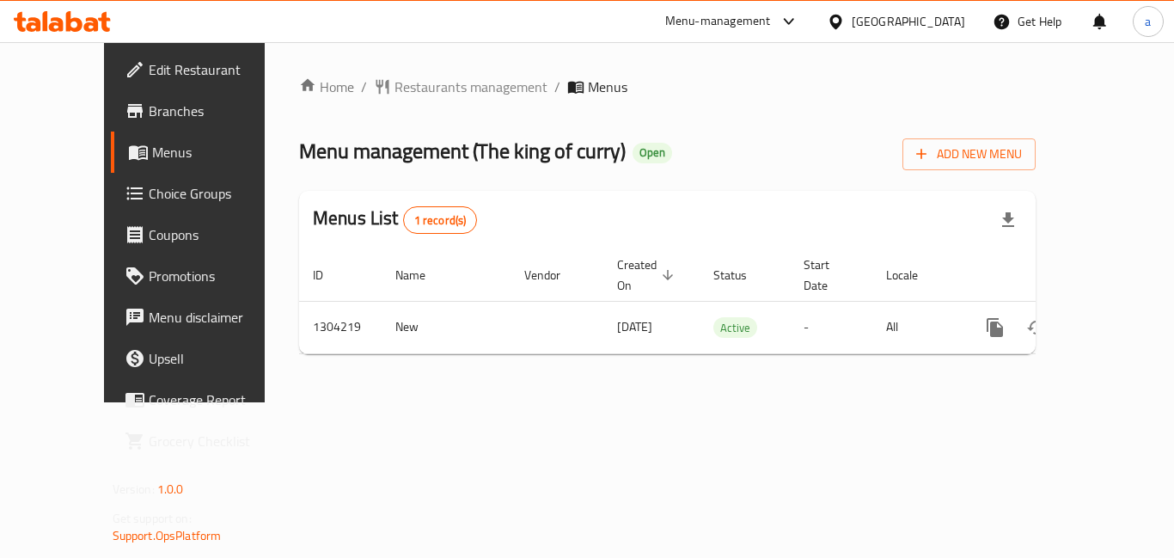
click at [394, 81] on span "Restaurants management" at bounding box center [470, 86] width 153 height 21
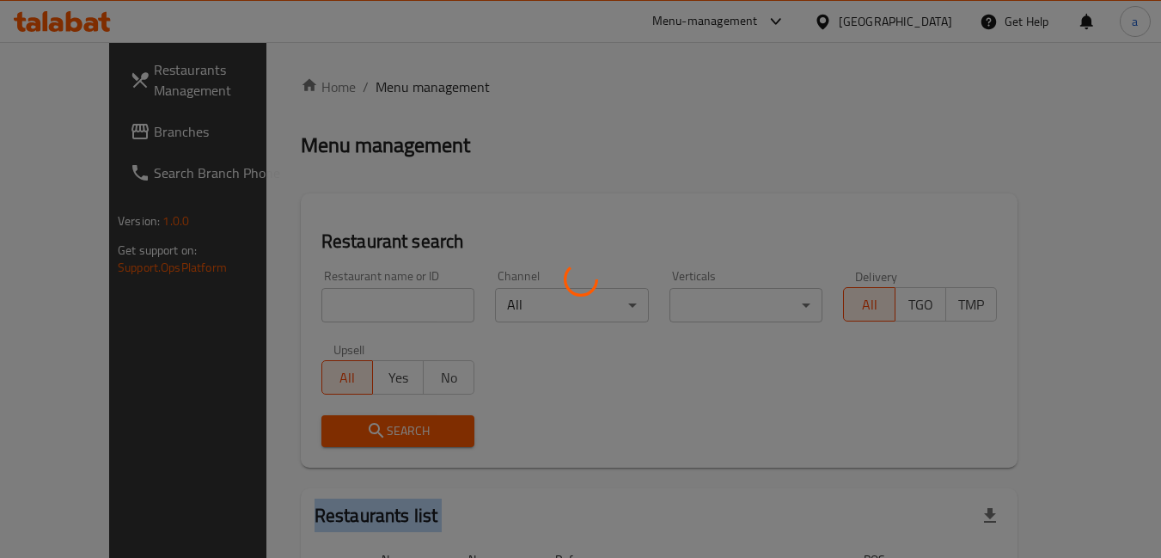
click at [362, 81] on div at bounding box center [580, 279] width 1161 height 558
click at [305, 291] on div at bounding box center [580, 279] width 1161 height 558
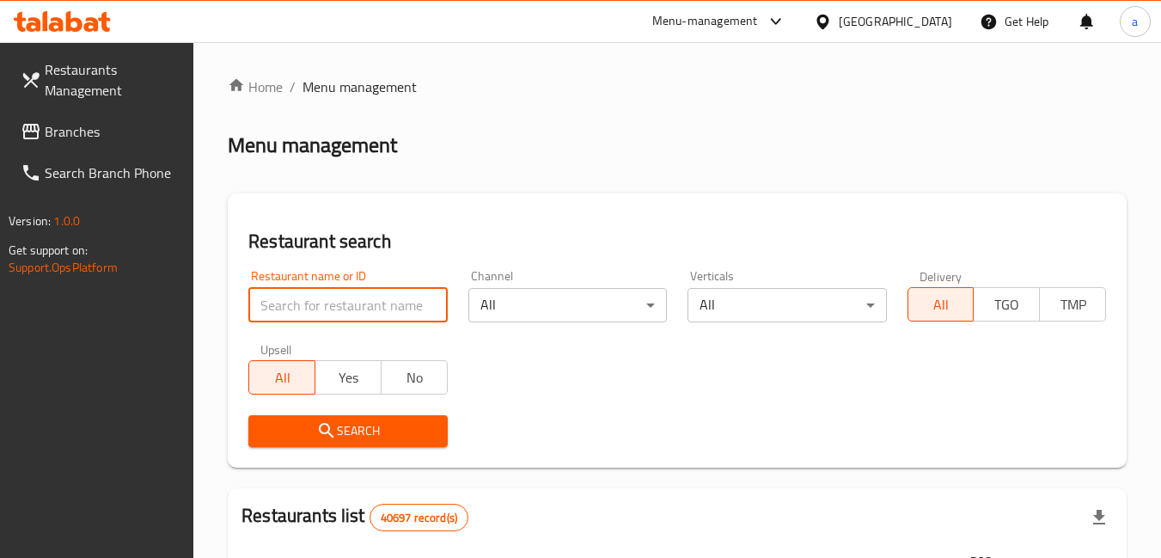
click at [299, 308] on input "search" at bounding box center [347, 305] width 199 height 34
click at [298, 308] on input "search" at bounding box center [347, 305] width 199 height 34
paste input "703135"
type input "703135"
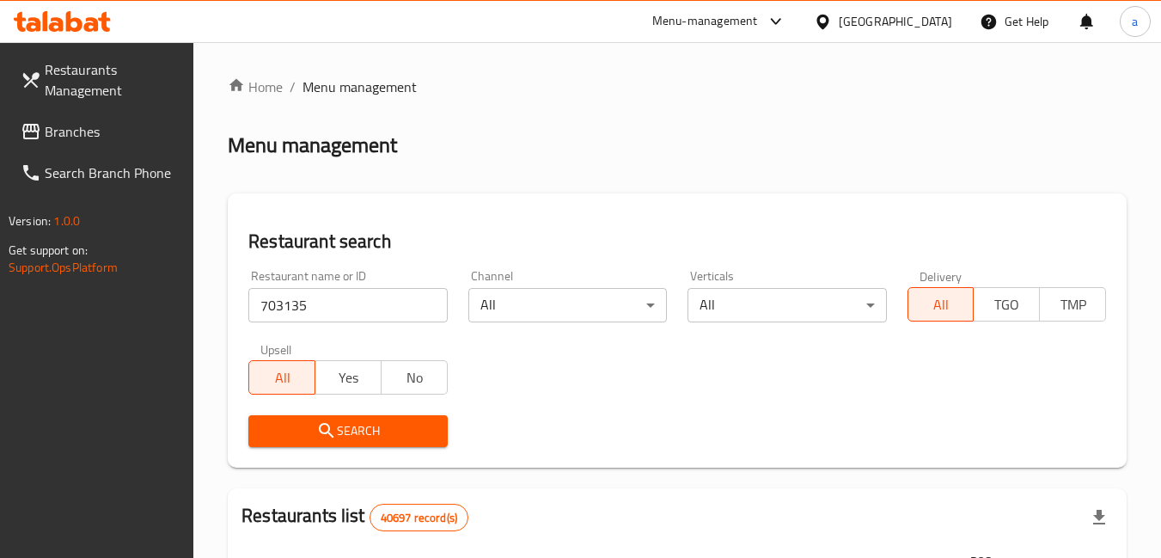
click at [363, 435] on span "Search" at bounding box center [347, 430] width 171 height 21
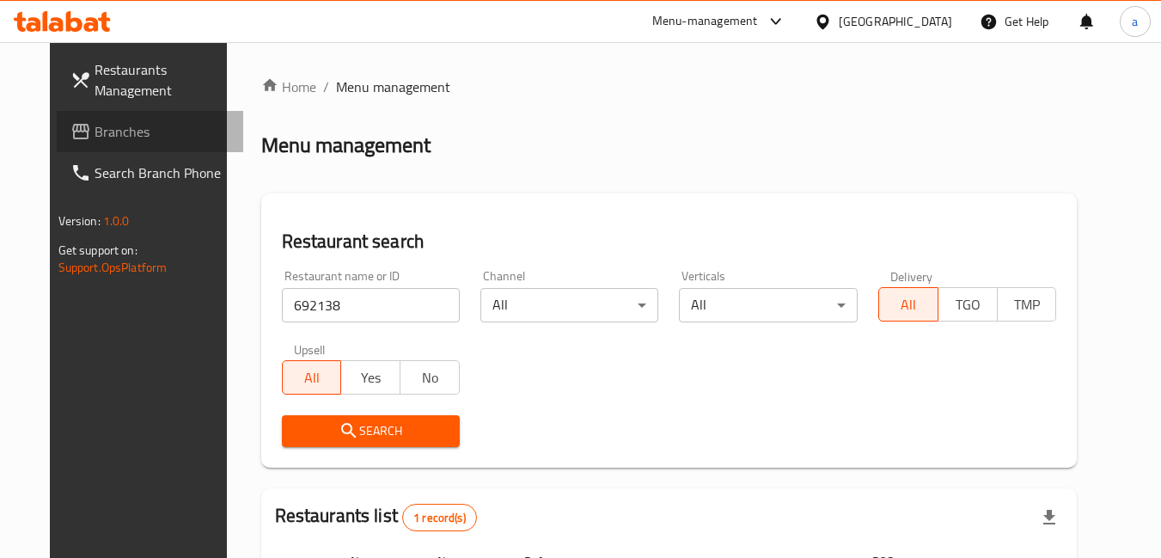
click at [70, 122] on icon at bounding box center [80, 131] width 21 height 21
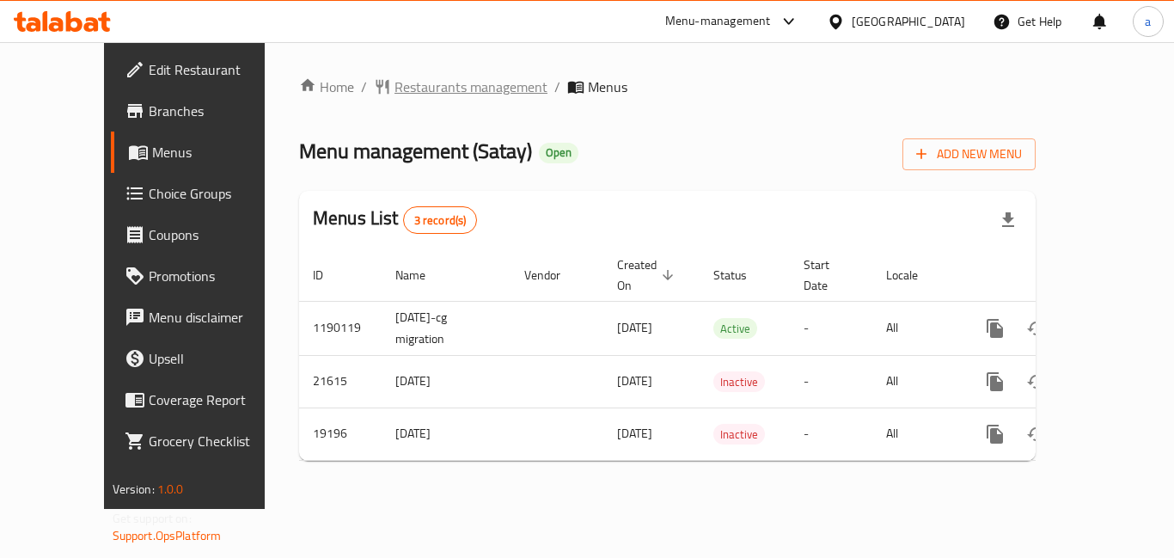
click at [433, 87] on span "Restaurants management" at bounding box center [470, 86] width 153 height 21
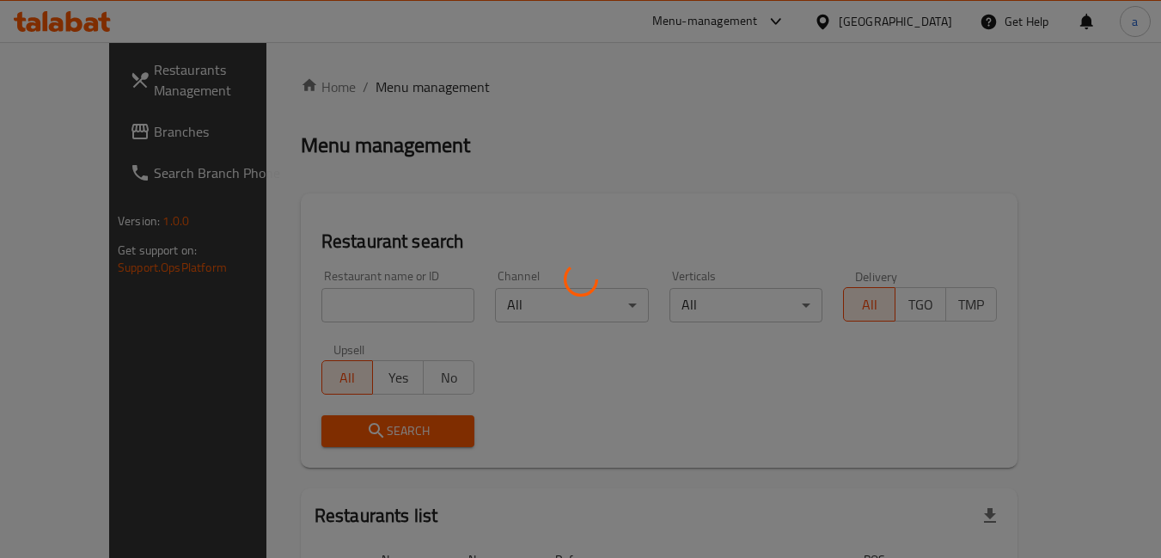
click at [391, 301] on div at bounding box center [580, 279] width 1161 height 558
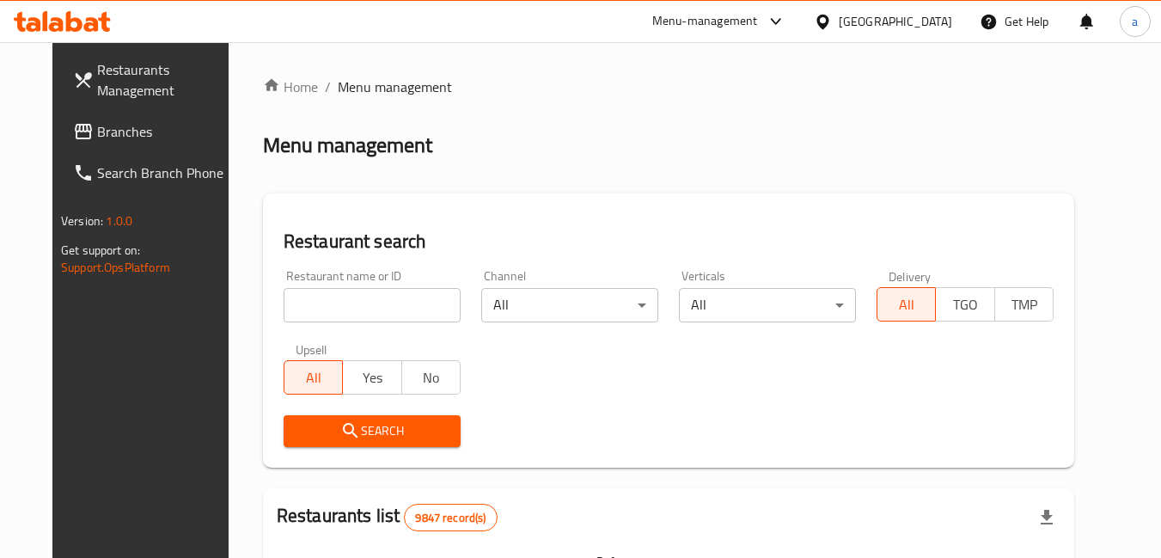
click at [391, 301] on input "search" at bounding box center [372, 305] width 177 height 34
paste input "10293"
type input "10293"
click at [362, 427] on span "Search" at bounding box center [372, 430] width 150 height 21
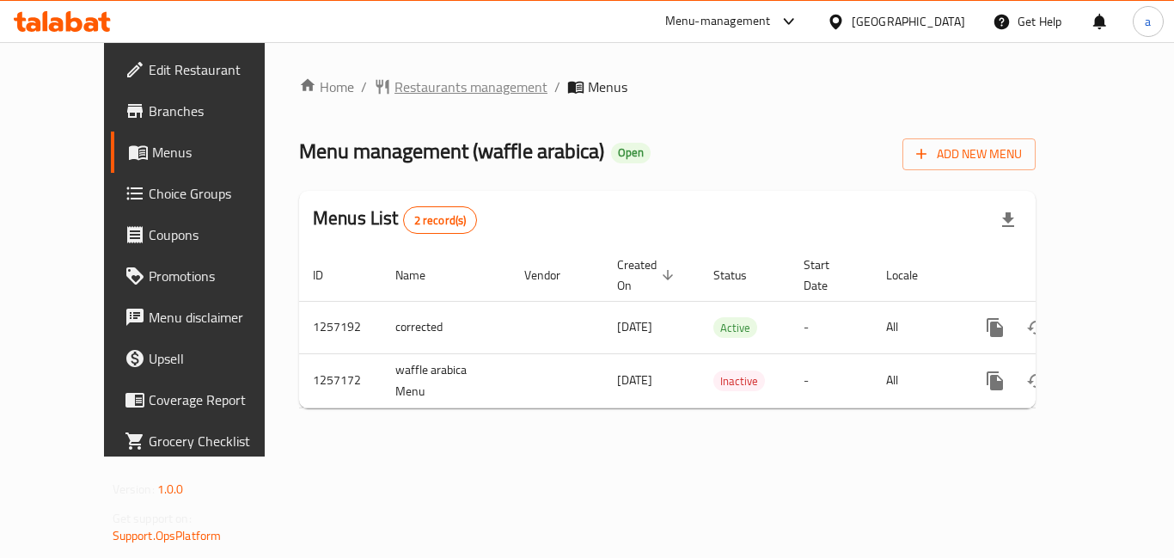
click at [394, 97] on span "Restaurants management" at bounding box center [470, 86] width 153 height 21
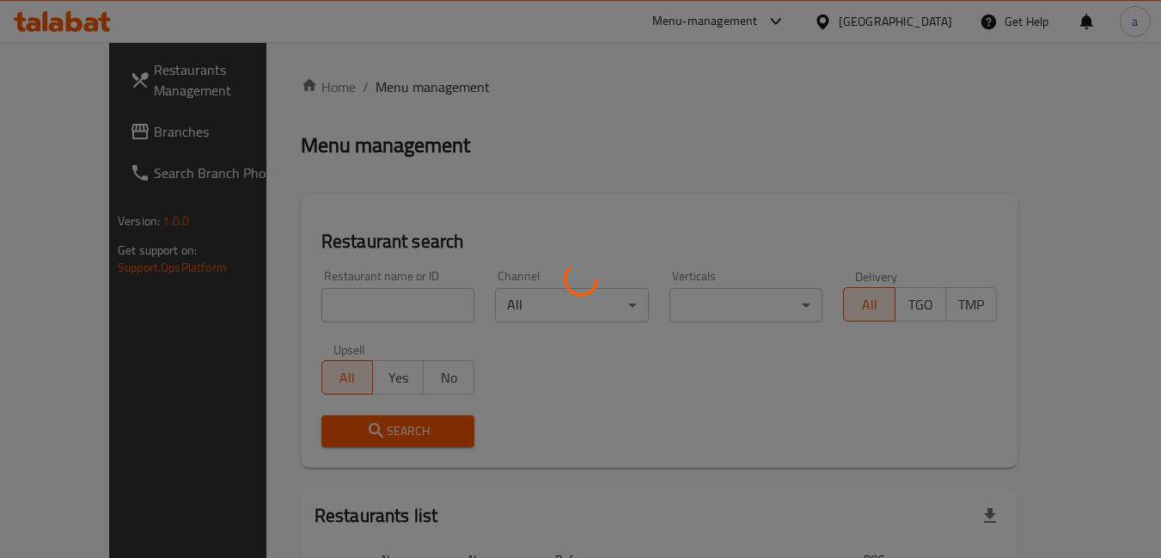
click at [345, 309] on div at bounding box center [580, 279] width 1161 height 558
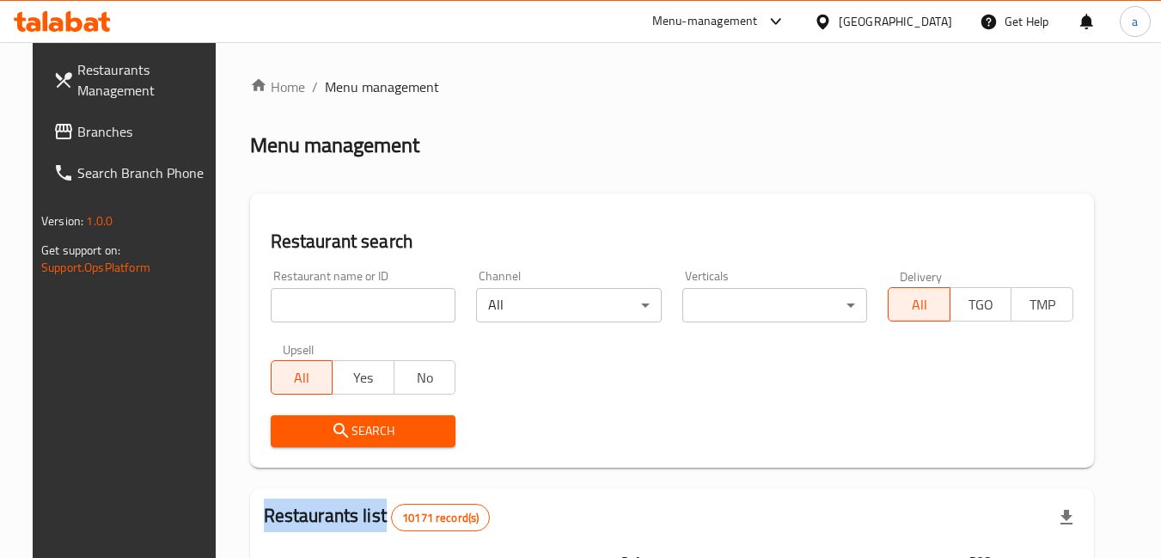
click at [345, 309] on div "Home / Menu management Menu management Restaurant search Restaurant name or ID …" at bounding box center [672, 566] width 844 height 981
click at [345, 309] on input "search" at bounding box center [364, 305] width 186 height 34
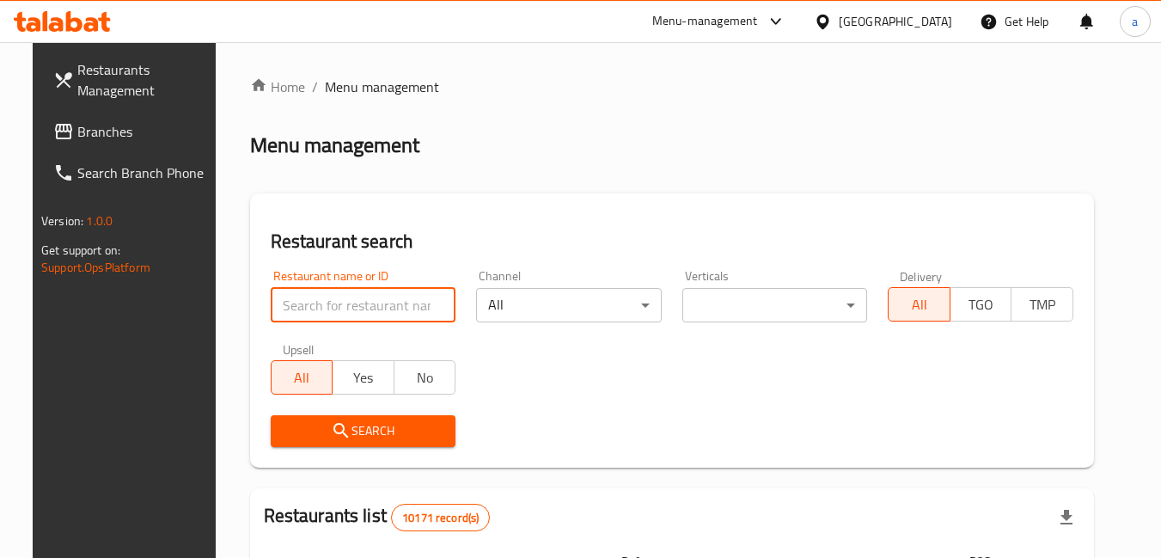
click at [345, 309] on input "search" at bounding box center [364, 305] width 186 height 34
paste input "683328"
type input "683328"
click at [296, 422] on span "Search" at bounding box center [363, 430] width 158 height 21
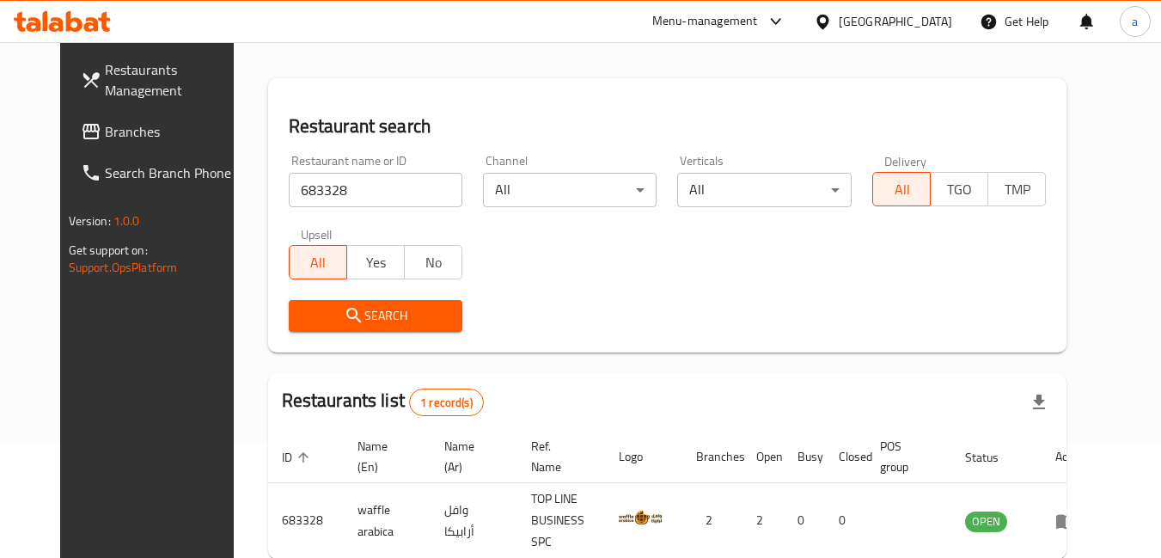
scroll to position [194, 0]
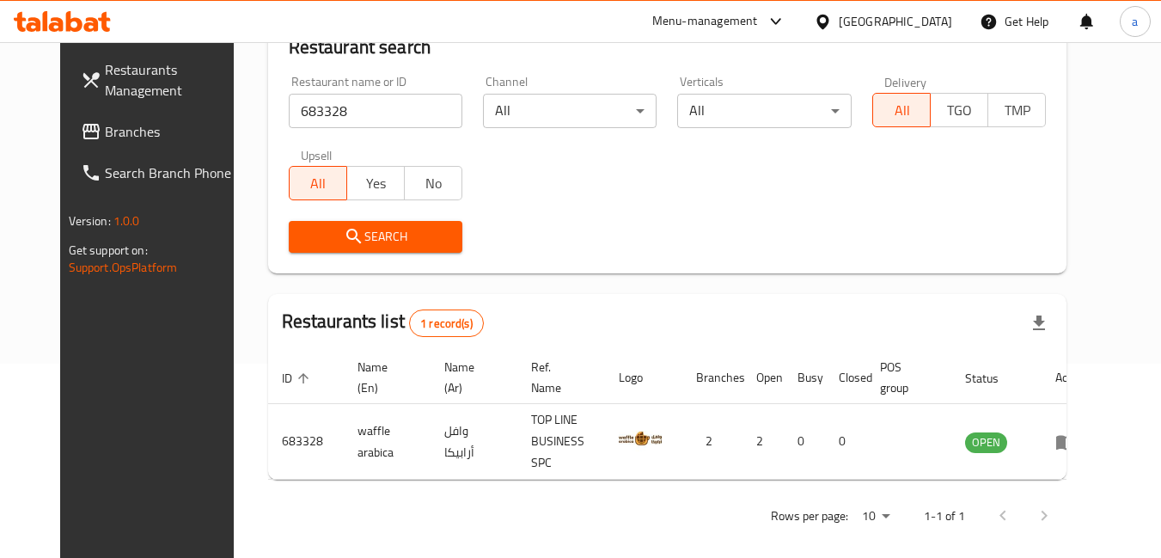
click at [105, 129] on span "Branches" at bounding box center [173, 131] width 136 height 21
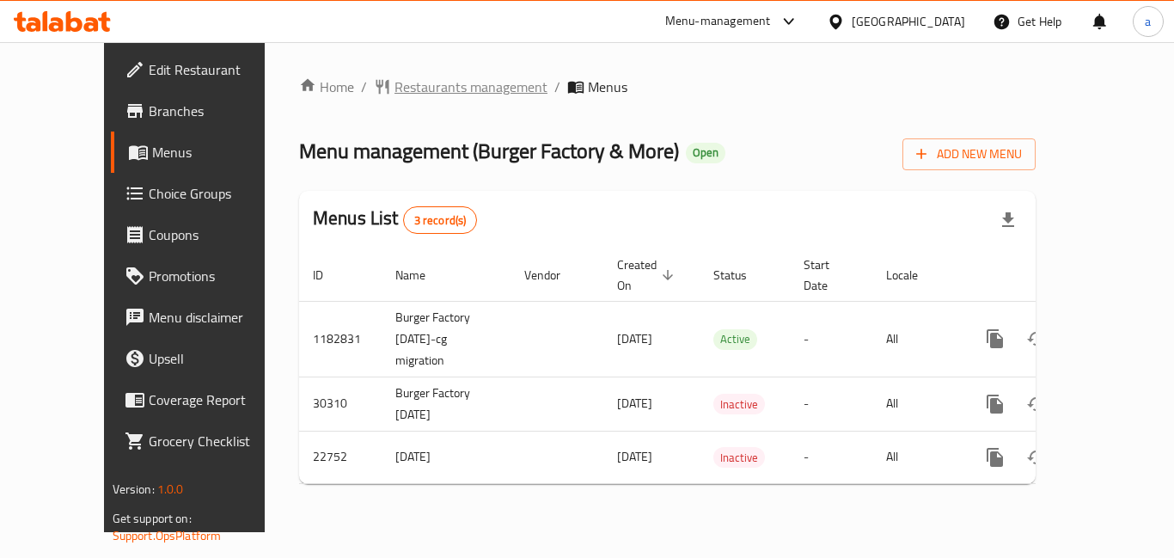
click at [414, 77] on span "Restaurants management" at bounding box center [470, 86] width 153 height 21
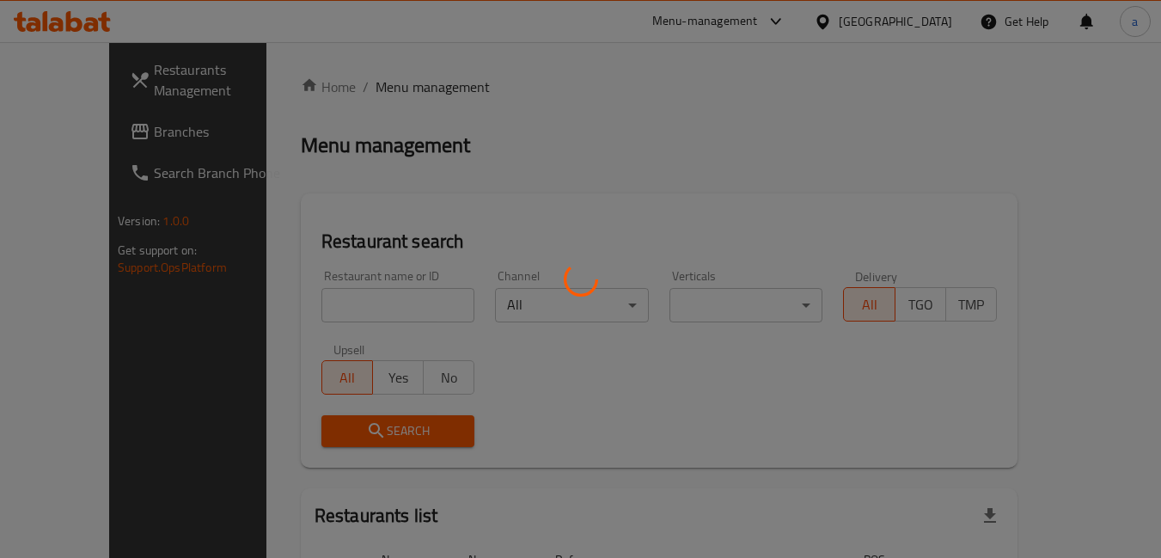
click at [315, 301] on div at bounding box center [580, 279] width 1161 height 558
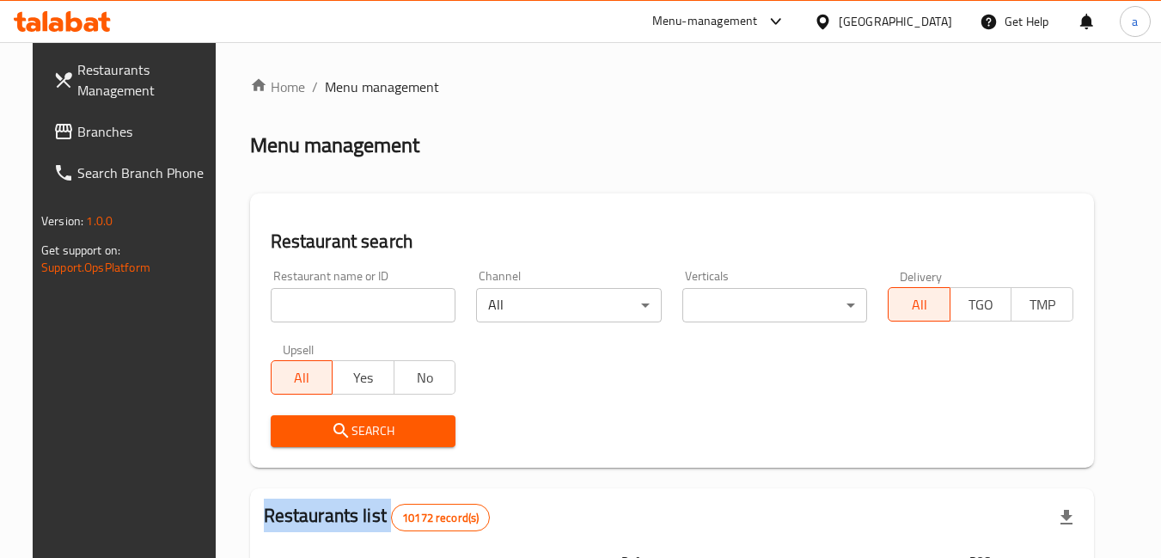
click at [315, 301] on div at bounding box center [580, 279] width 1161 height 558
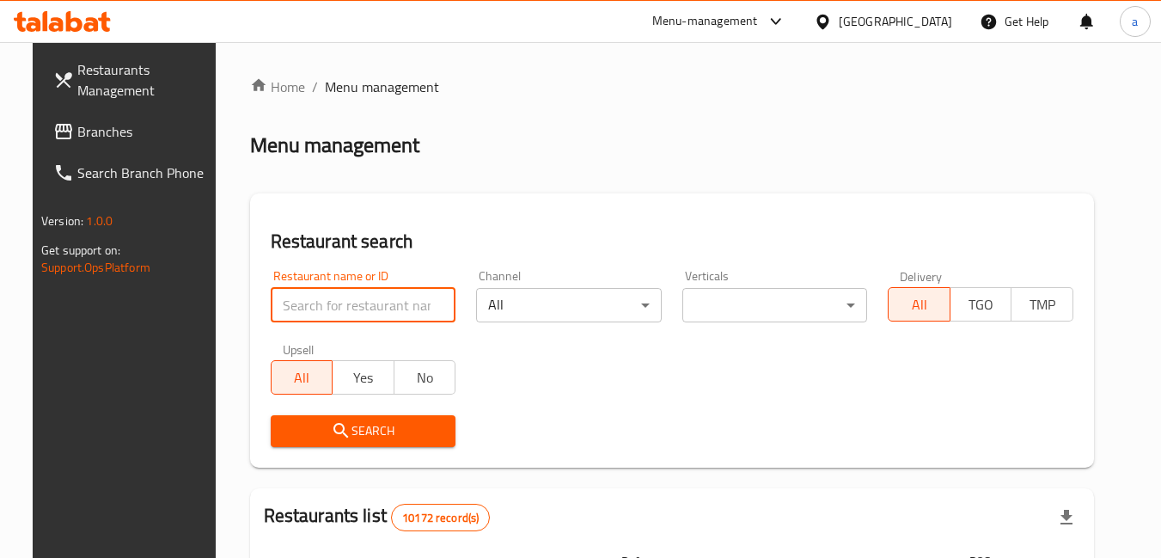
click at [315, 301] on input "search" at bounding box center [364, 305] width 186 height 34
paste input "12007"
type input "12007"
click at [297, 426] on span "Search" at bounding box center [363, 430] width 158 height 21
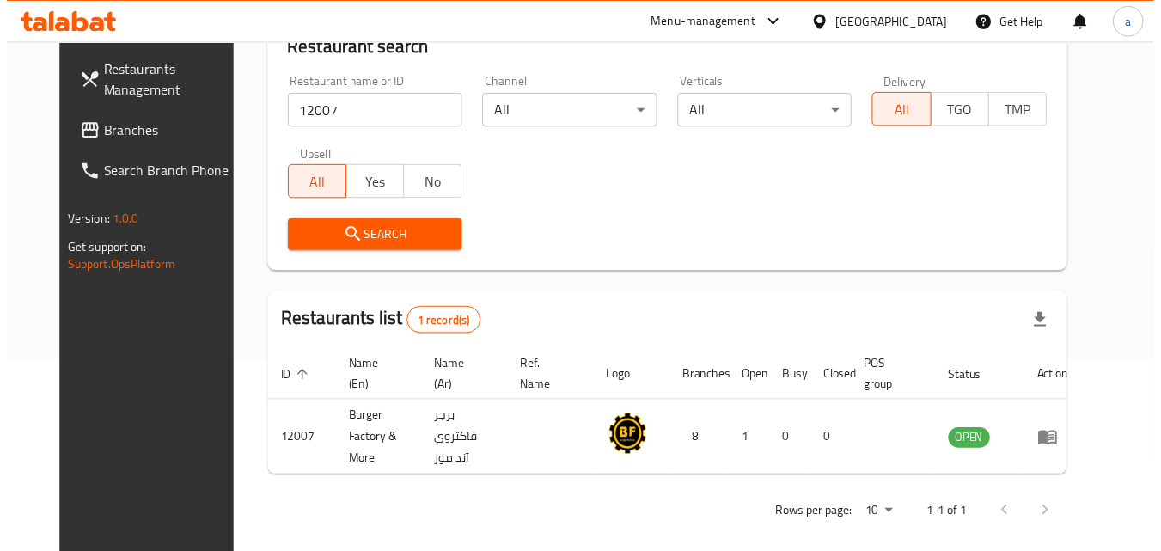
scroll to position [201, 0]
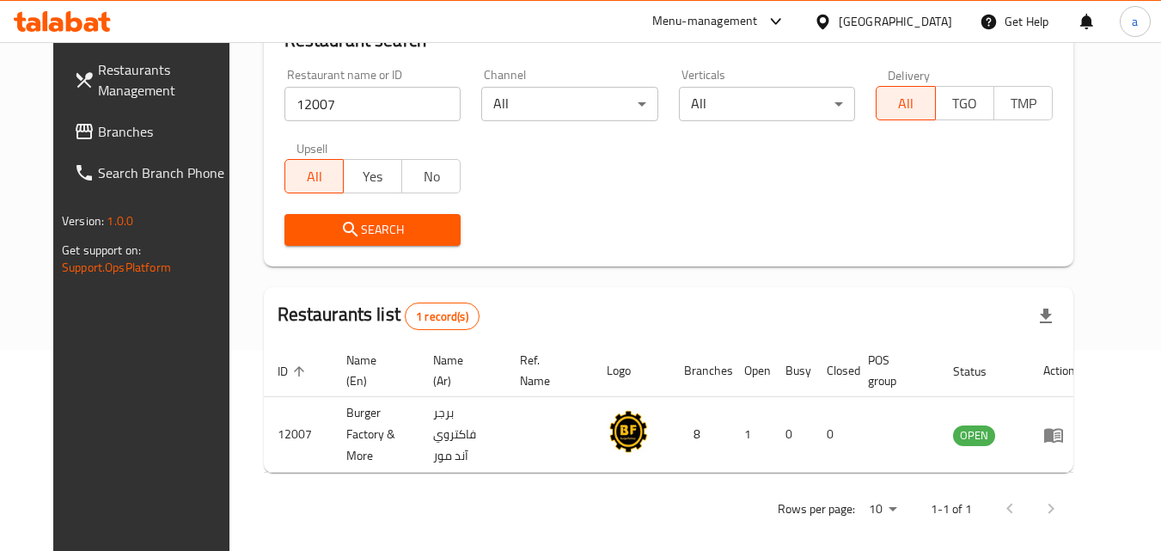
drag, startPoint x: 71, startPoint y: 129, endPoint x: 240, endPoint y: 232, distance: 197.5
click at [98, 129] on span "Branches" at bounding box center [166, 131] width 136 height 21
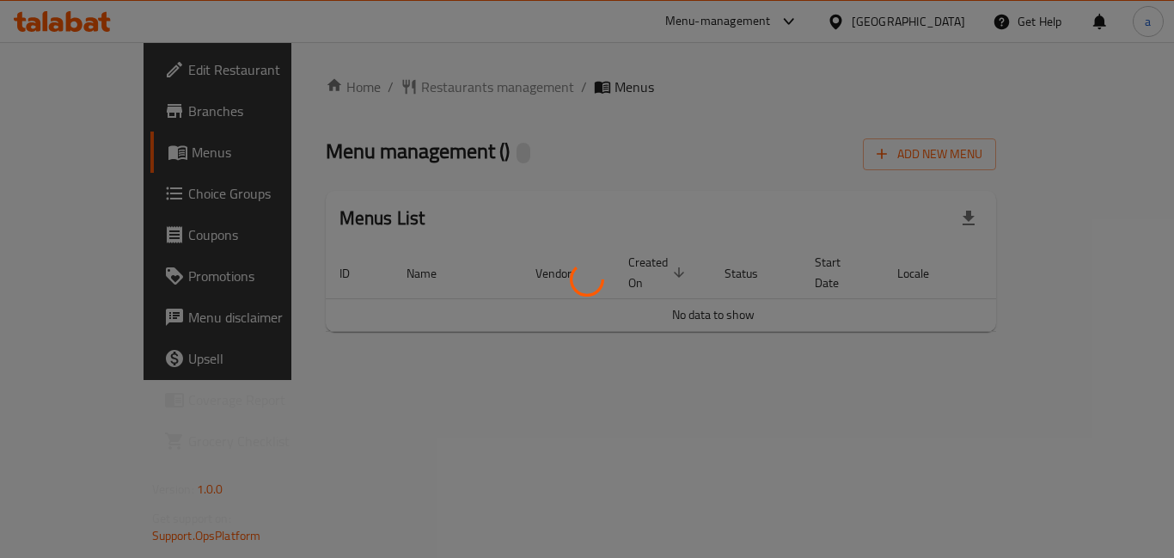
click at [411, 84] on div at bounding box center [587, 279] width 1174 height 558
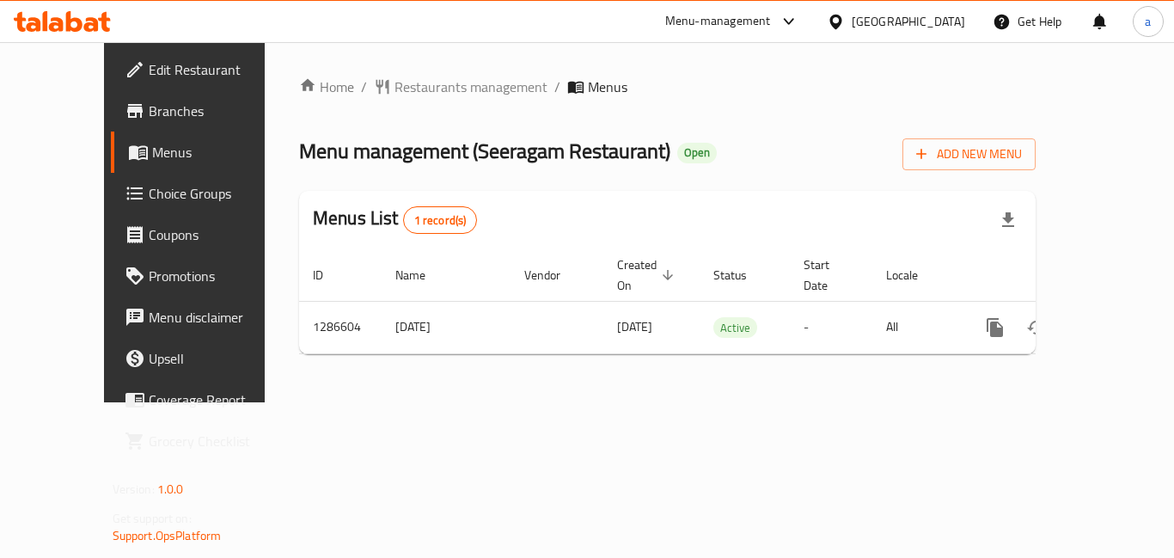
click at [411, 84] on span "Restaurants management" at bounding box center [470, 86] width 153 height 21
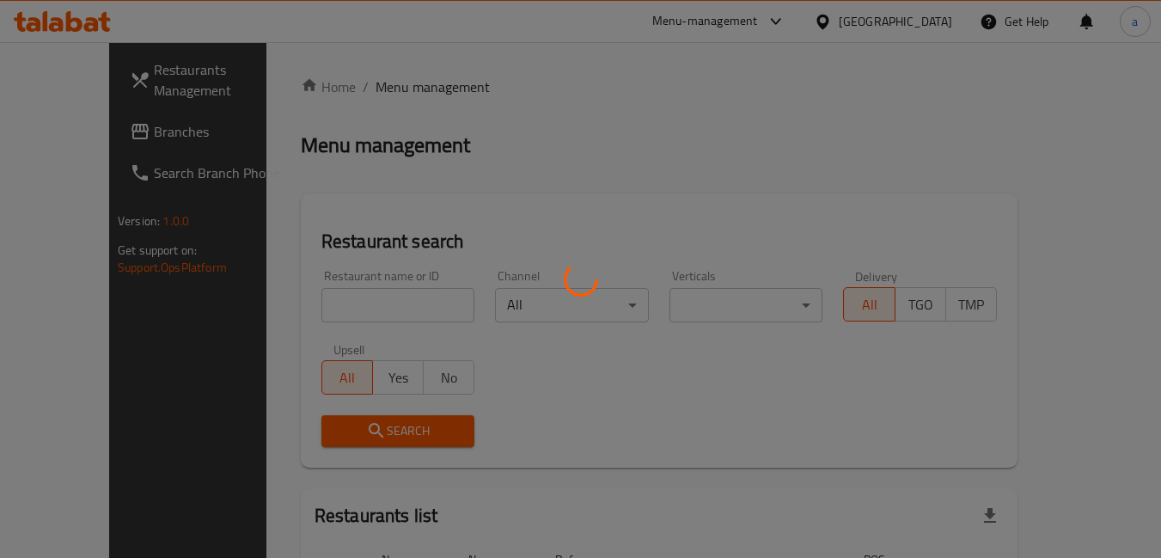
click at [396, 304] on div at bounding box center [580, 279] width 1161 height 558
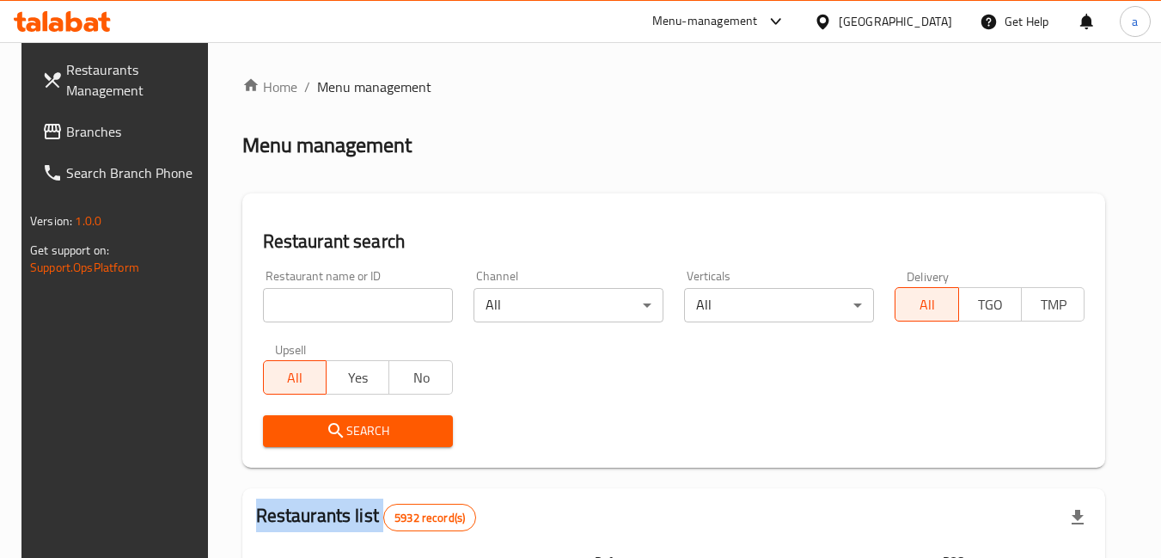
click at [396, 304] on div at bounding box center [580, 279] width 1161 height 558
click at [396, 304] on div "Home / Menu management Menu management Restaurant search Restaurant name or ID …" at bounding box center [674, 566] width 864 height 981
click at [396, 304] on input "search" at bounding box center [358, 305] width 190 height 34
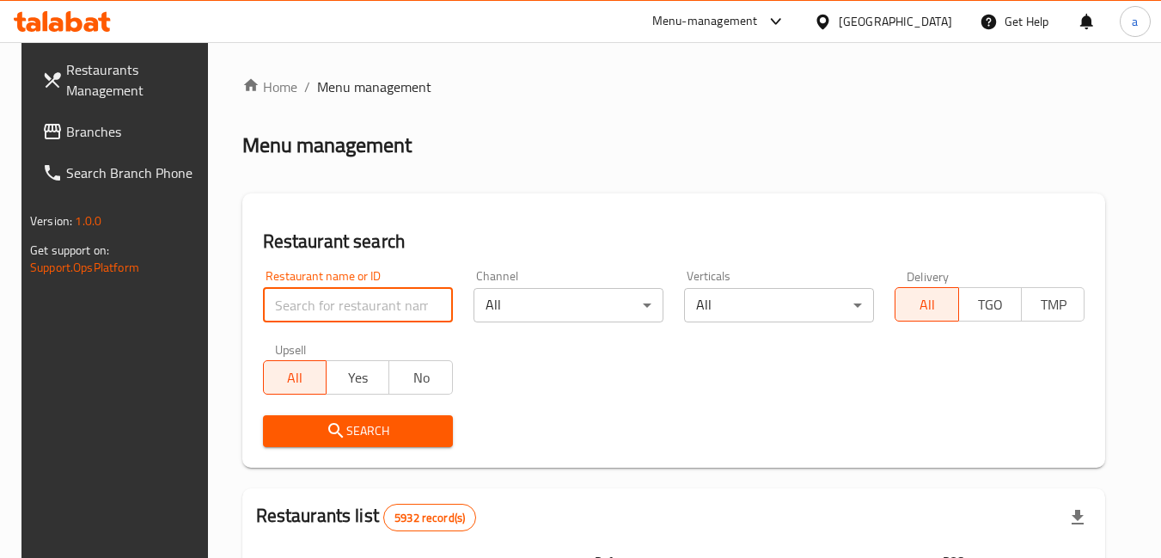
paste input "696359"
type input "696359"
click at [376, 424] on span "Search" at bounding box center [358, 430] width 162 height 21
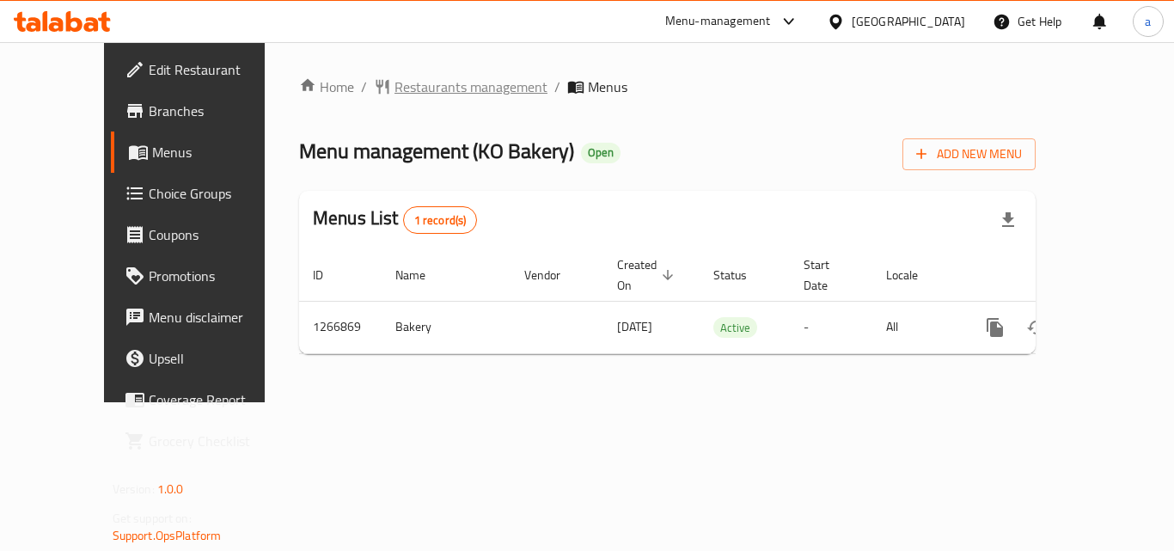
click at [394, 95] on span "Restaurants management" at bounding box center [470, 86] width 153 height 21
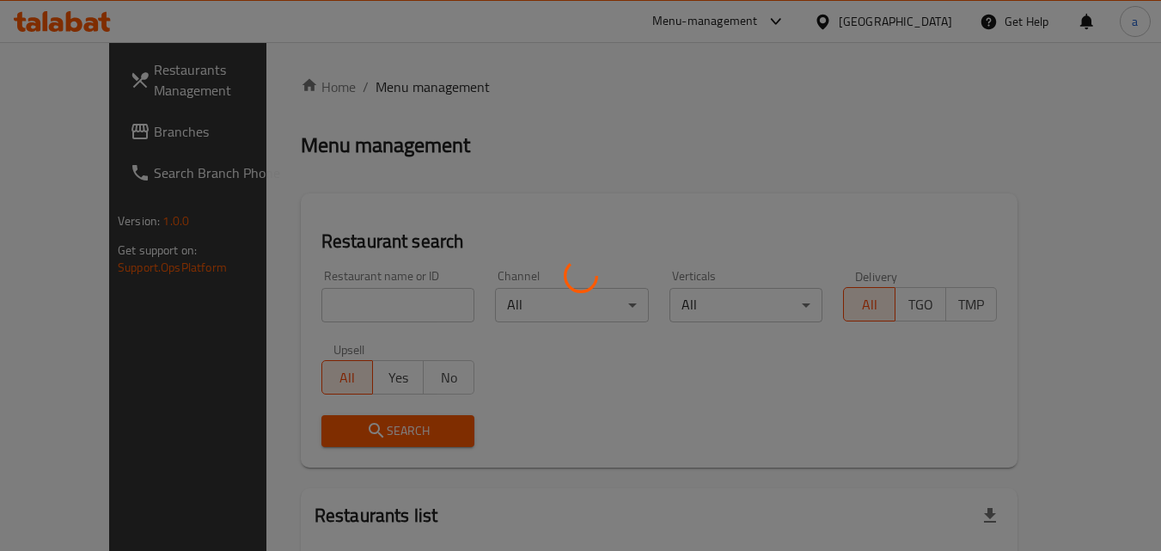
click at [323, 295] on div at bounding box center [580, 275] width 1161 height 551
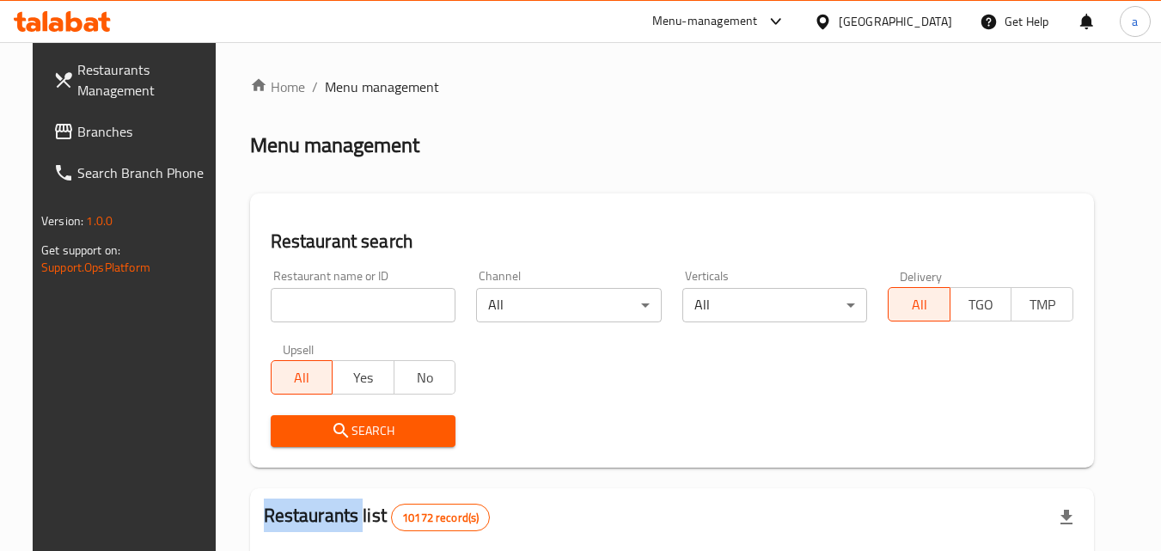
click at [323, 295] on div at bounding box center [580, 275] width 1161 height 551
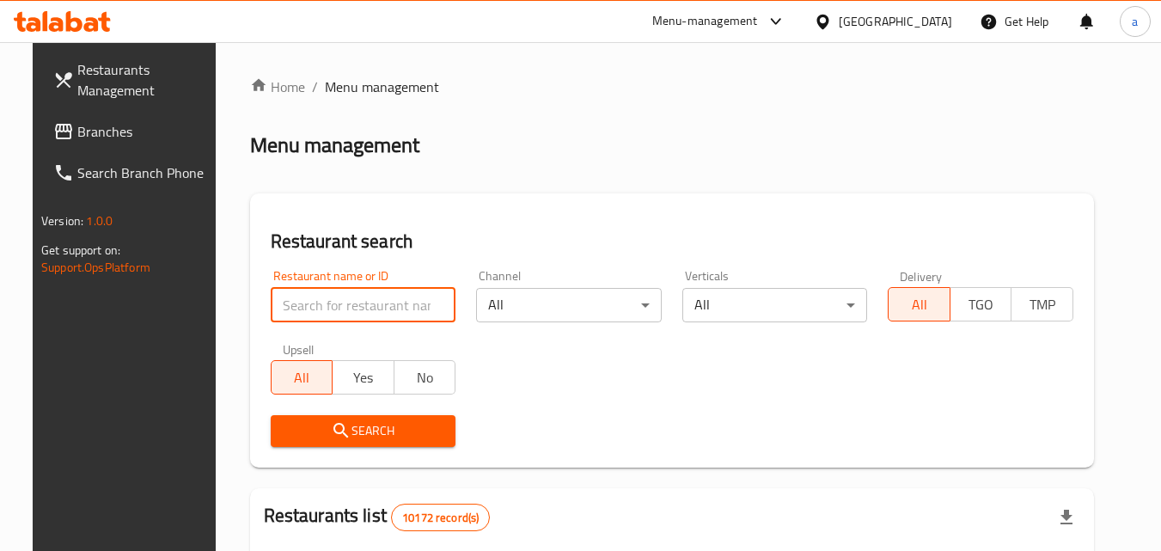
click at [323, 295] on input "search" at bounding box center [364, 305] width 186 height 34
paste input "687497"
type input "687497"
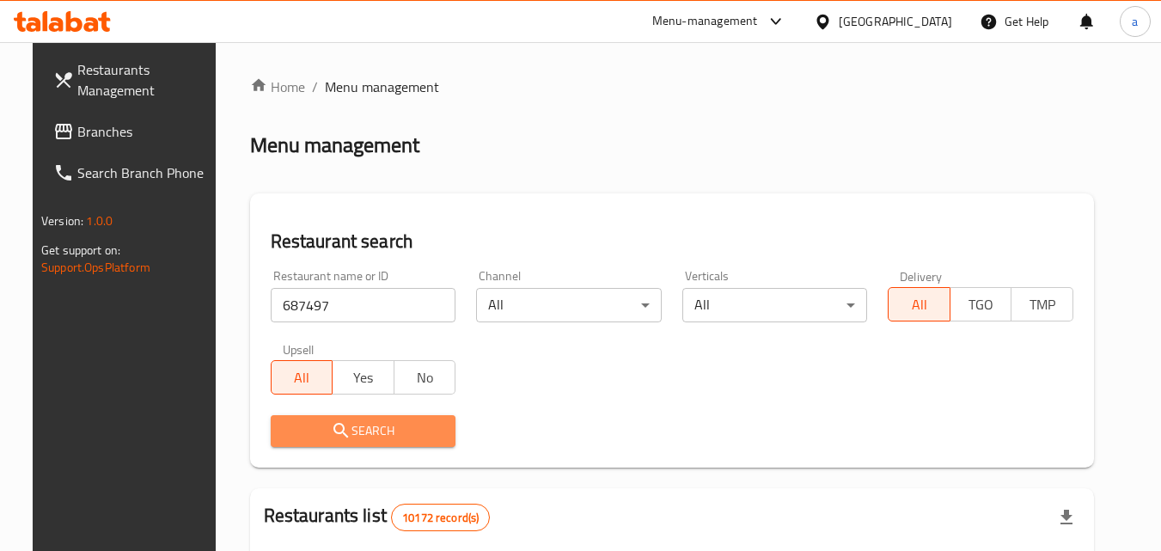
click at [331, 431] on icon "submit" at bounding box center [341, 430] width 21 height 21
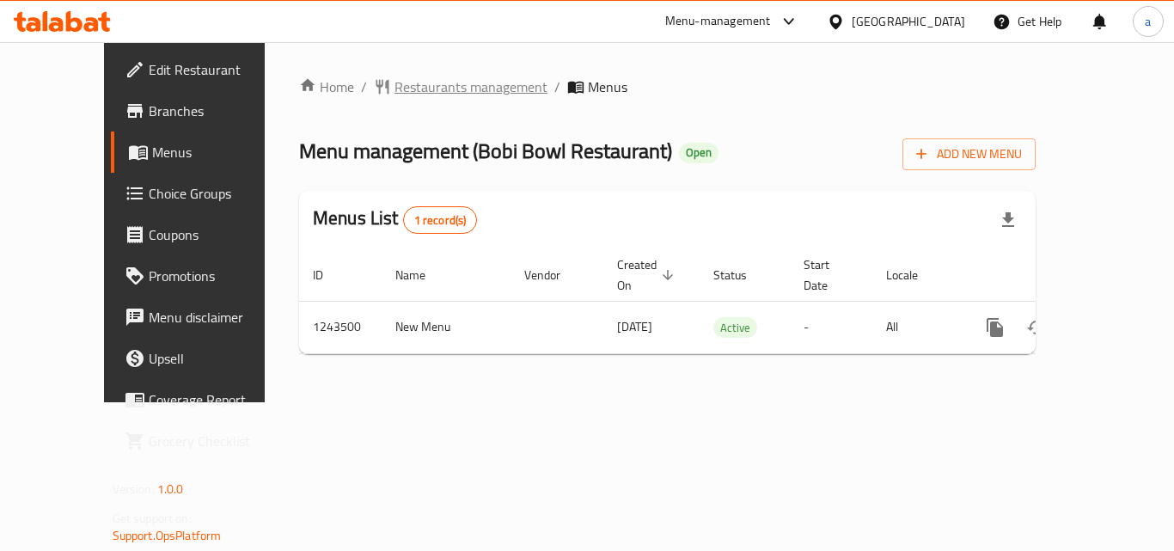
click at [394, 94] on span "Restaurants management" at bounding box center [470, 86] width 153 height 21
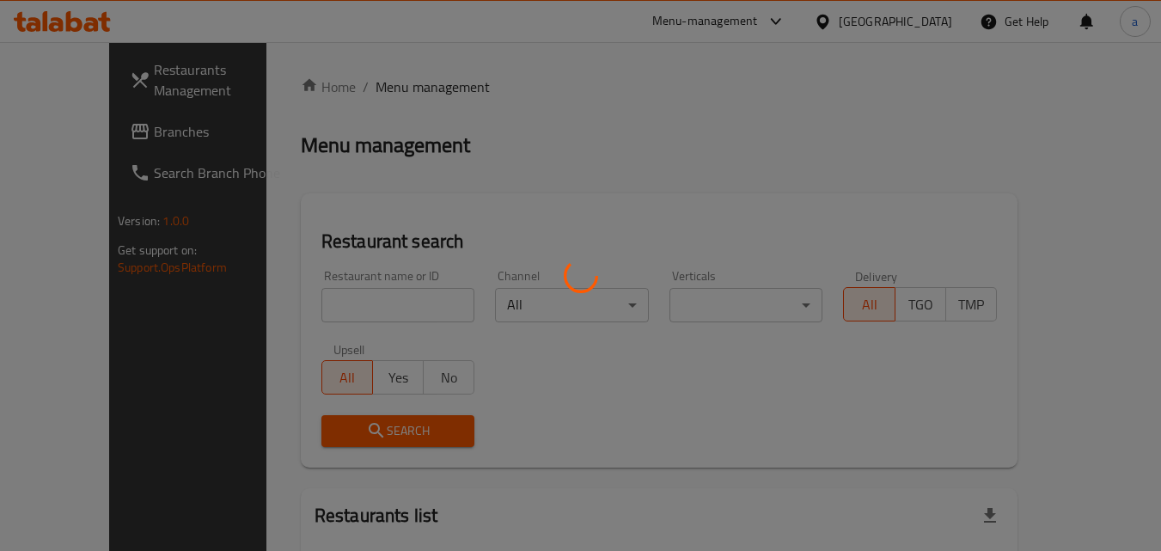
click at [312, 305] on div at bounding box center [580, 275] width 1161 height 551
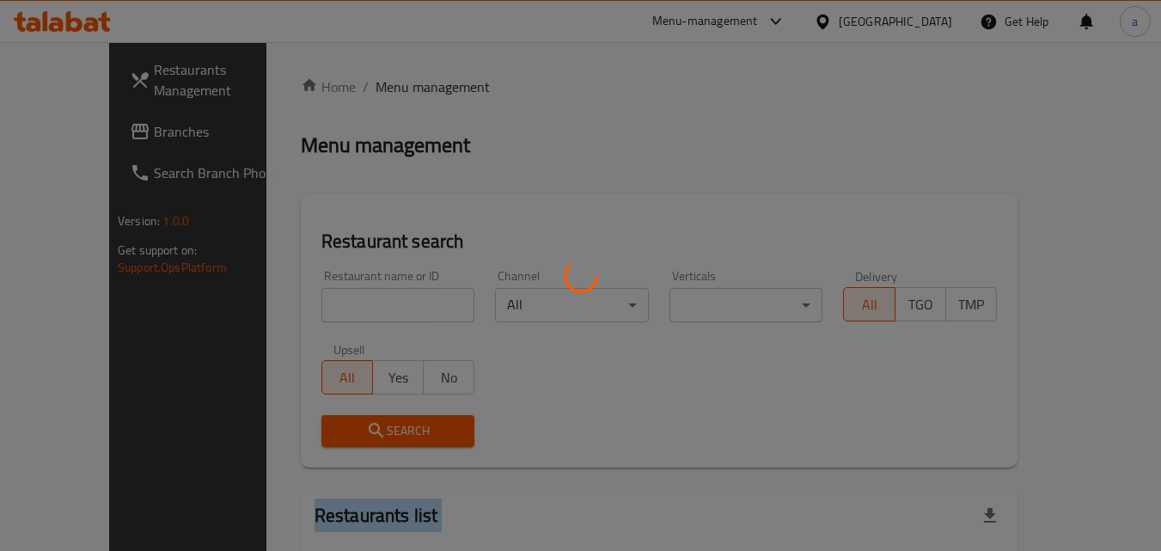
click at [312, 305] on div at bounding box center [580, 275] width 1161 height 551
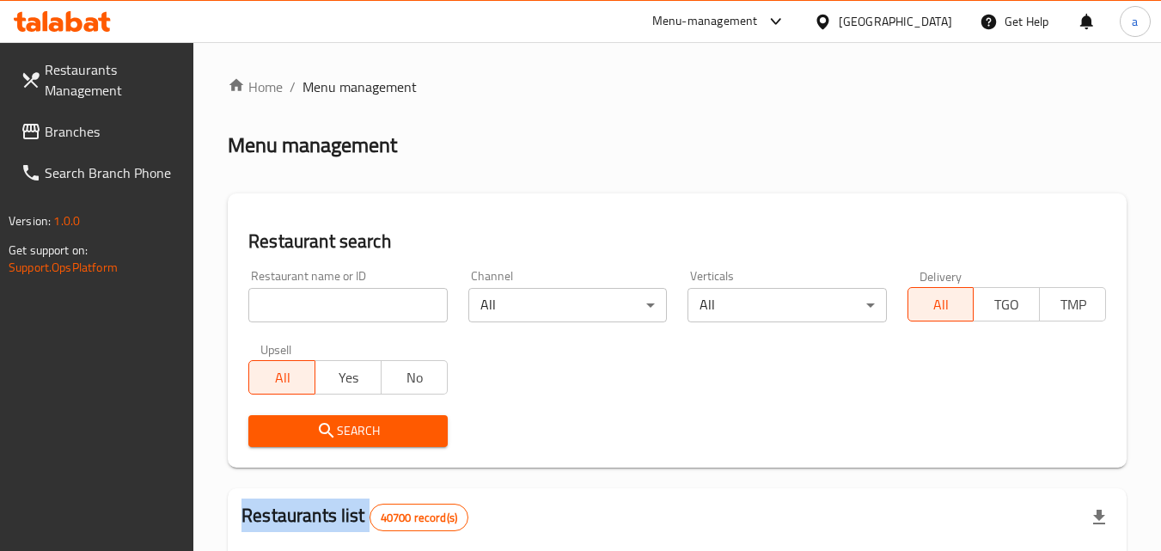
click at [312, 305] on div at bounding box center [580, 275] width 1161 height 551
click at [312, 305] on input "search" at bounding box center [347, 305] width 199 height 34
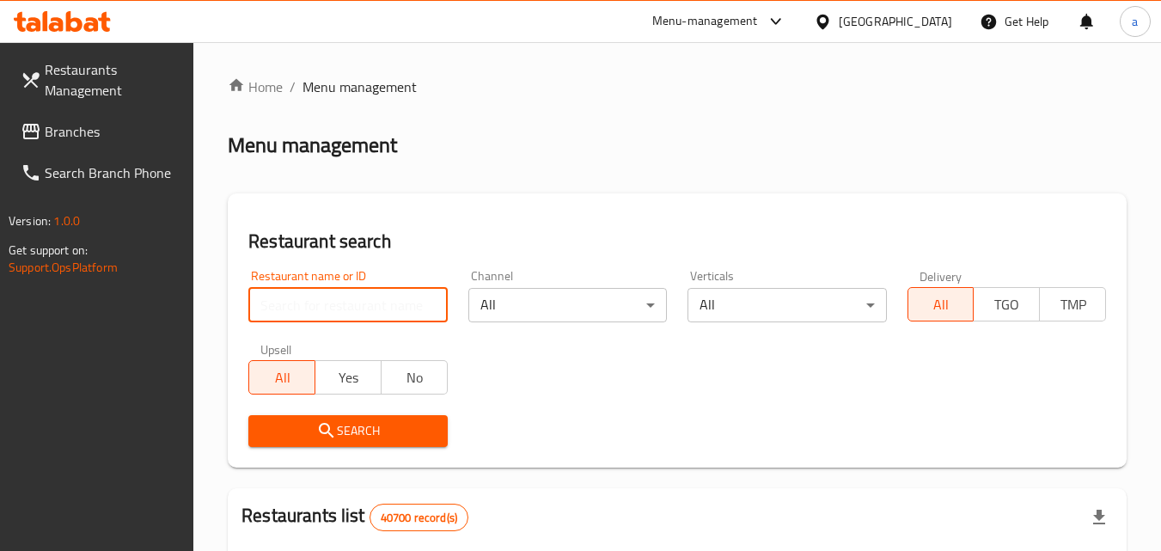
paste input "681661"
type input "681661"
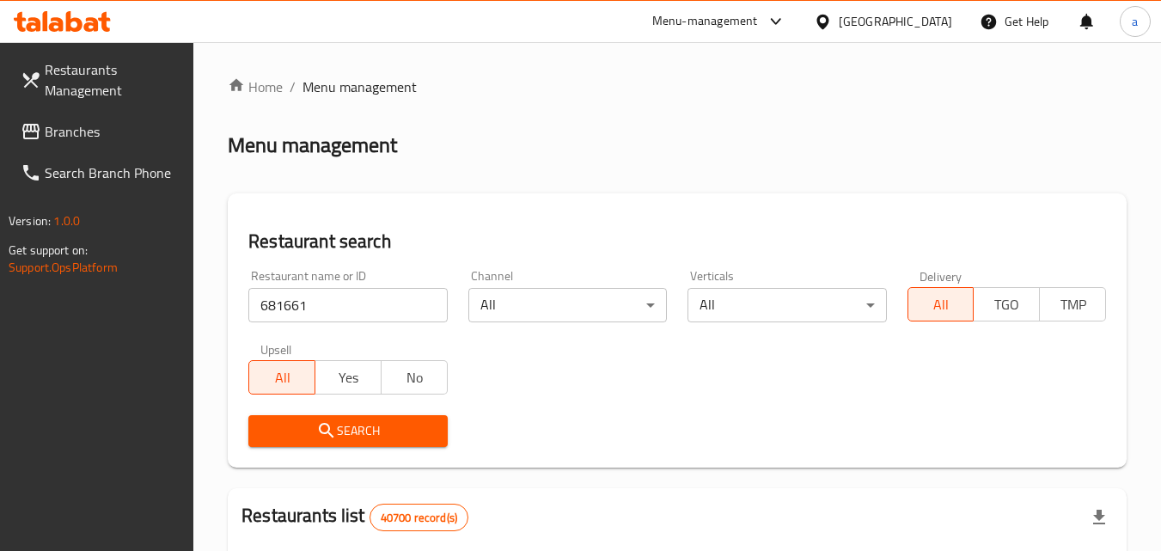
click at [256, 423] on button "Search" at bounding box center [347, 431] width 199 height 32
click at [34, 125] on icon at bounding box center [30, 131] width 17 height 15
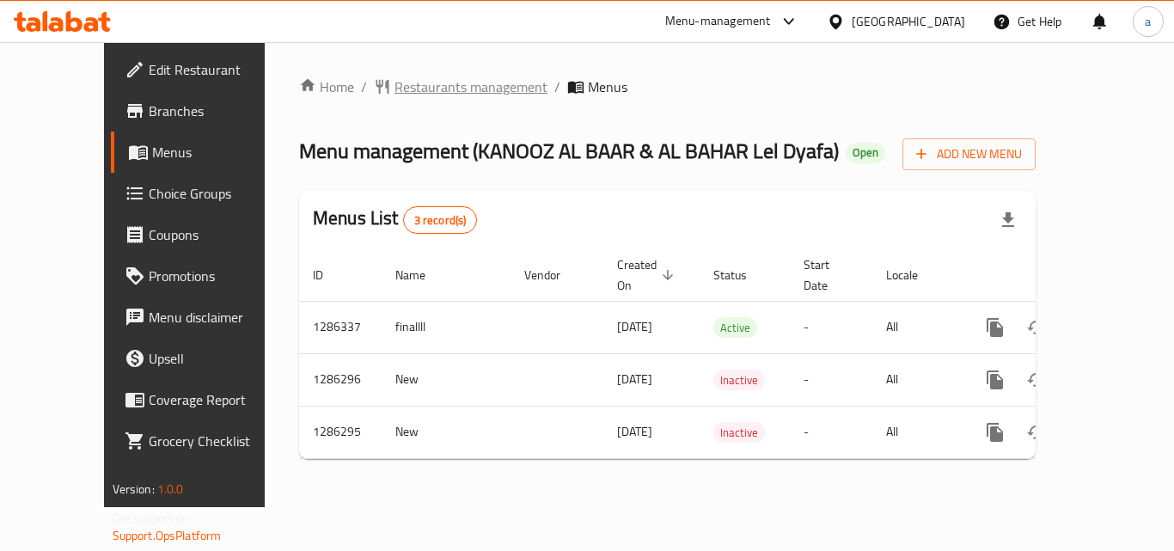
click at [394, 84] on span "Restaurants management" at bounding box center [470, 86] width 153 height 21
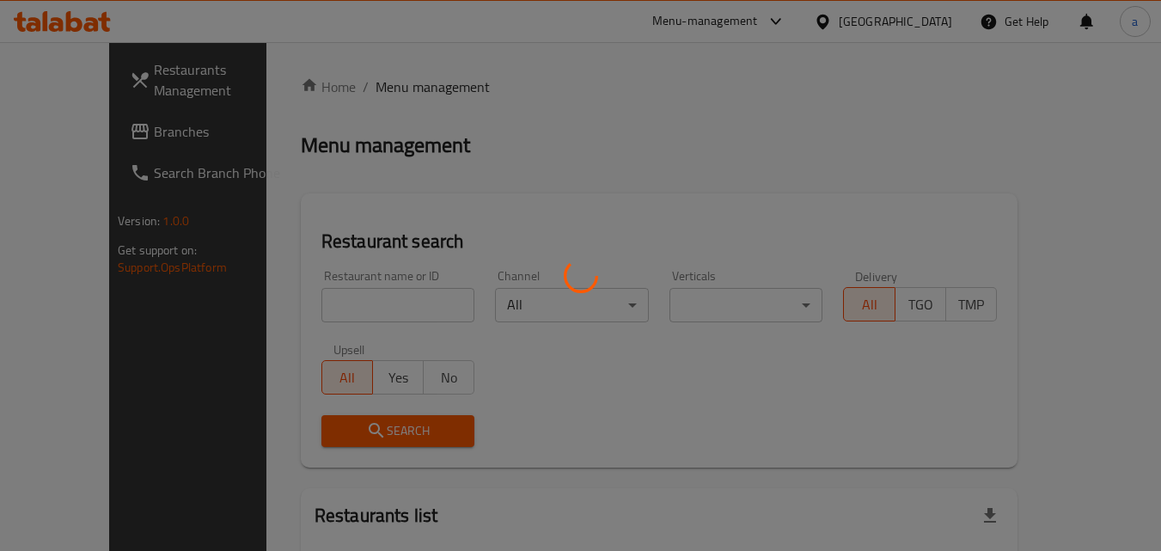
click at [326, 300] on div at bounding box center [580, 275] width 1161 height 551
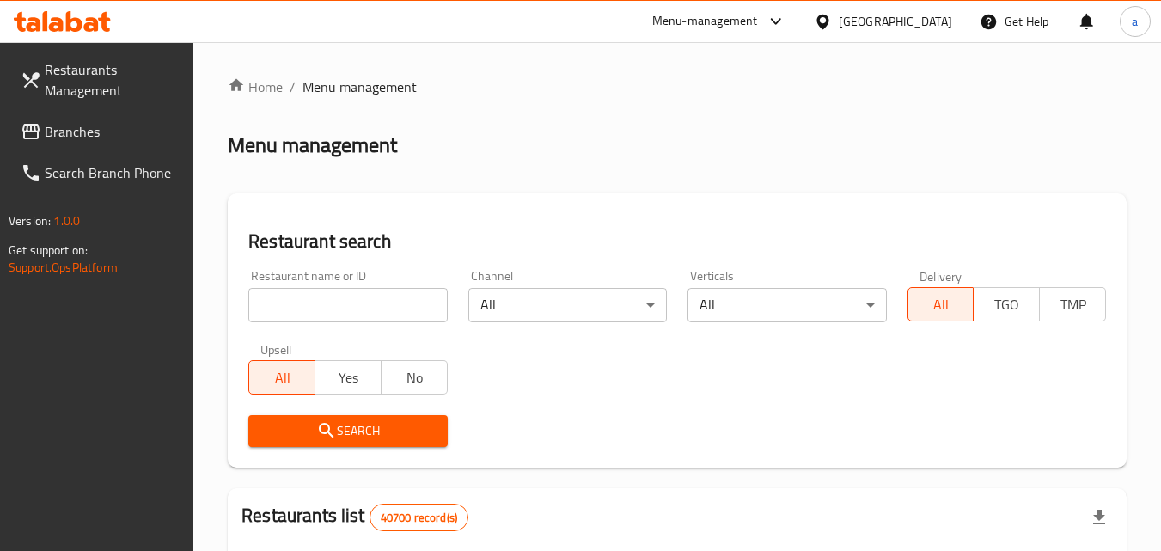
click at [326, 300] on input "search" at bounding box center [347, 305] width 199 height 34
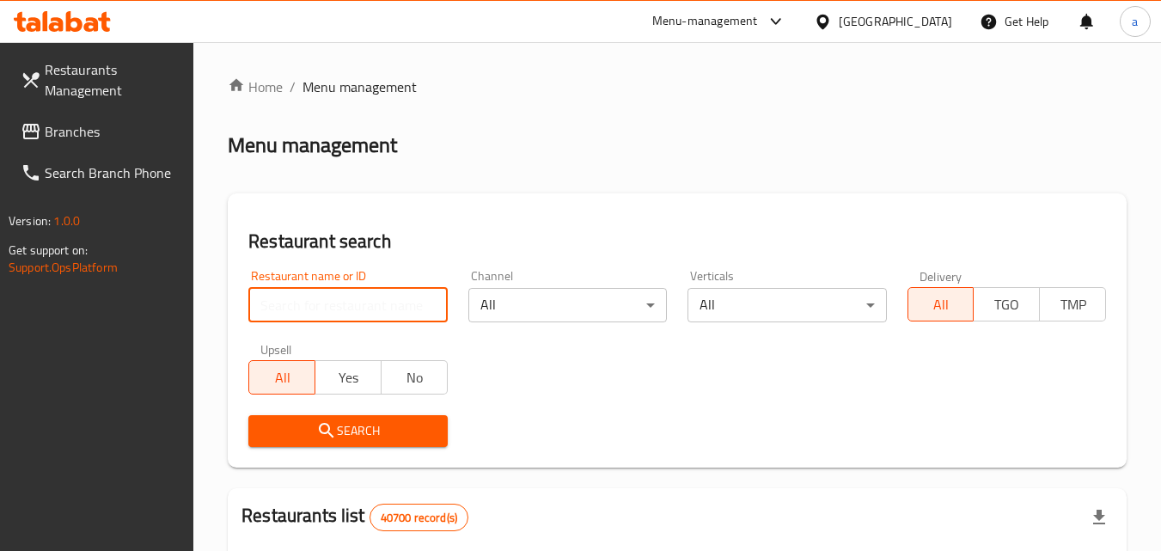
click at [326, 300] on input "search" at bounding box center [347, 305] width 199 height 34
paste input "696046"
type input "696046"
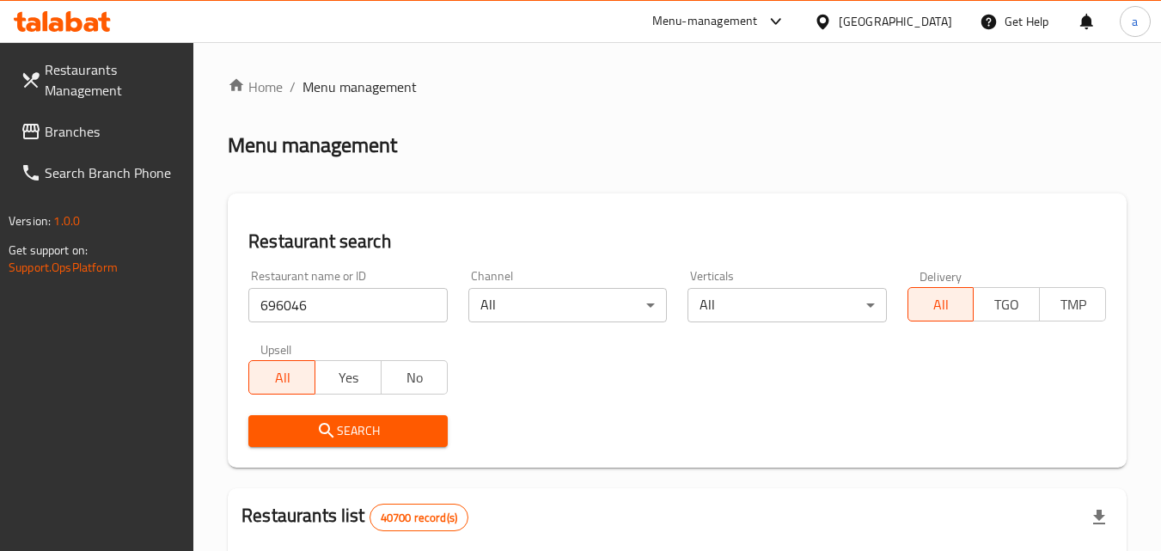
click at [309, 435] on span "Search" at bounding box center [347, 430] width 171 height 21
click at [52, 132] on span "Branches" at bounding box center [113, 131] width 136 height 21
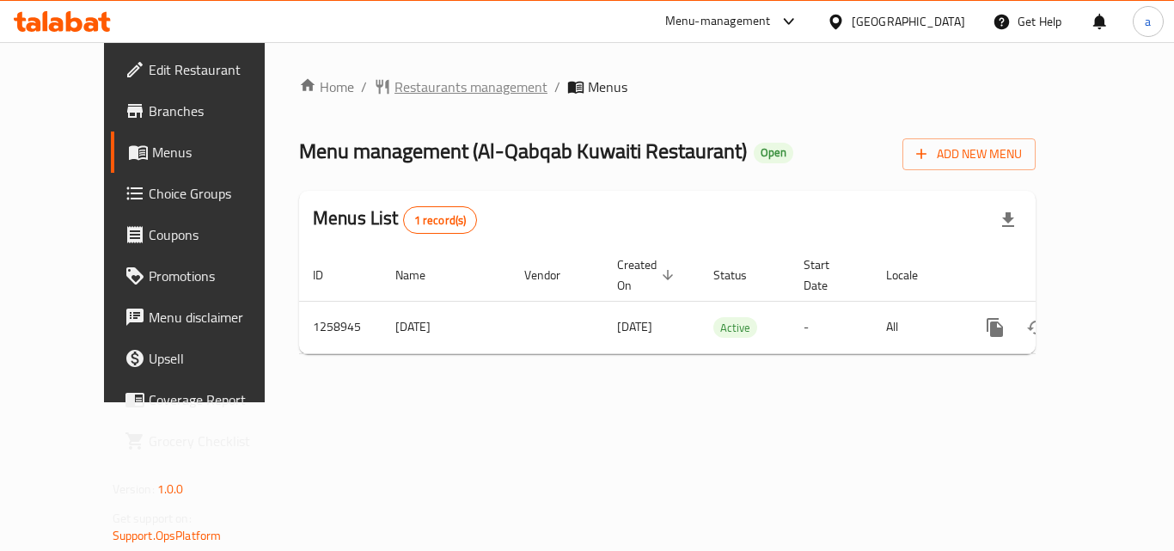
click at [394, 78] on span "Restaurants management" at bounding box center [470, 86] width 153 height 21
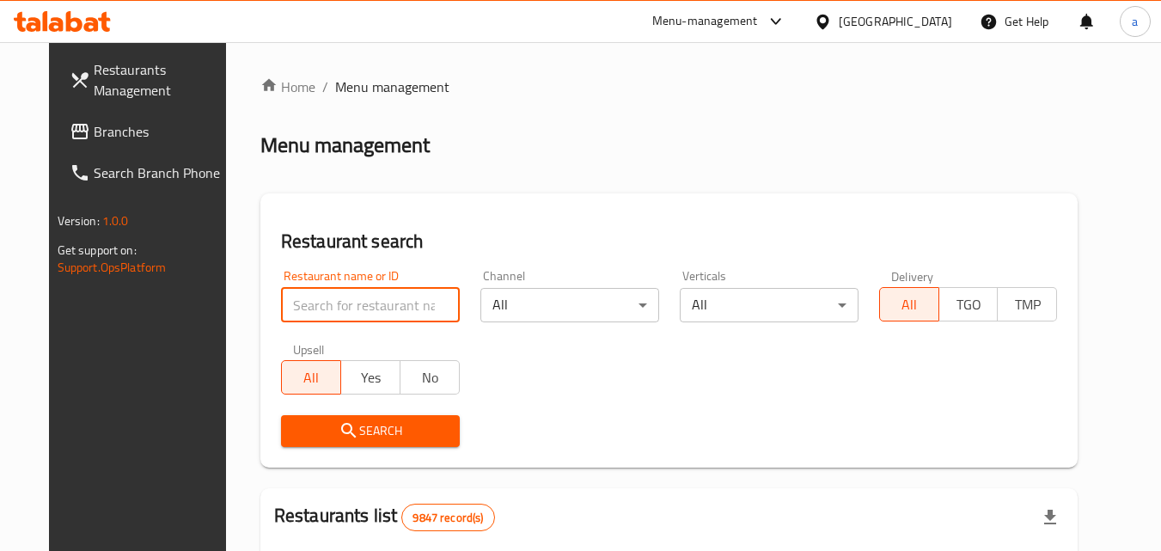
click at [321, 305] on input "search" at bounding box center [370, 305] width 179 height 34
paste input "684261"
type input "684261"
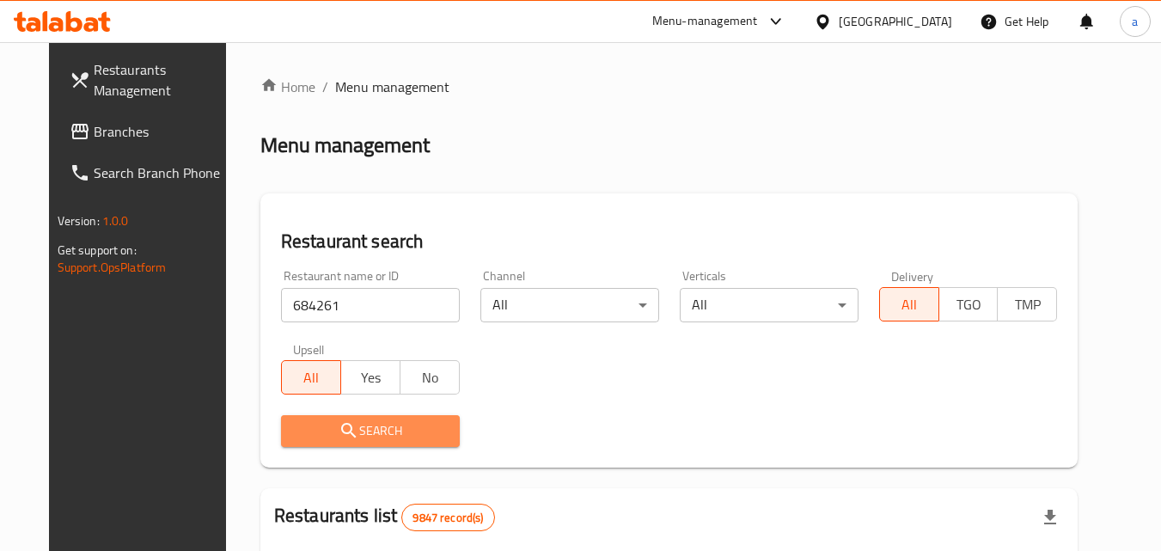
click at [307, 420] on span "Search" at bounding box center [370, 430] width 151 height 21
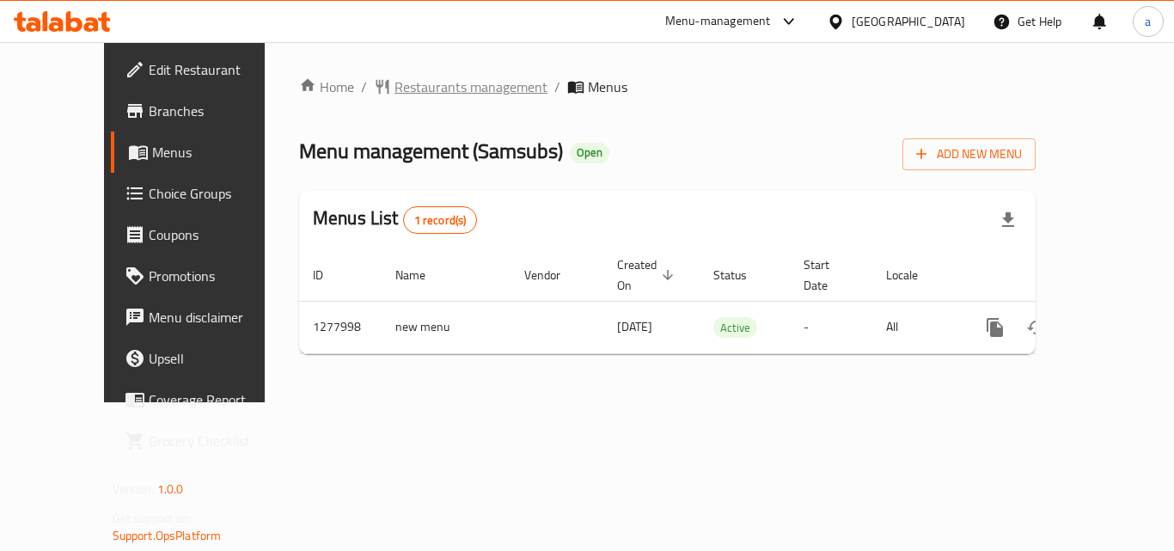
click at [413, 97] on span "Restaurants management" at bounding box center [470, 86] width 153 height 21
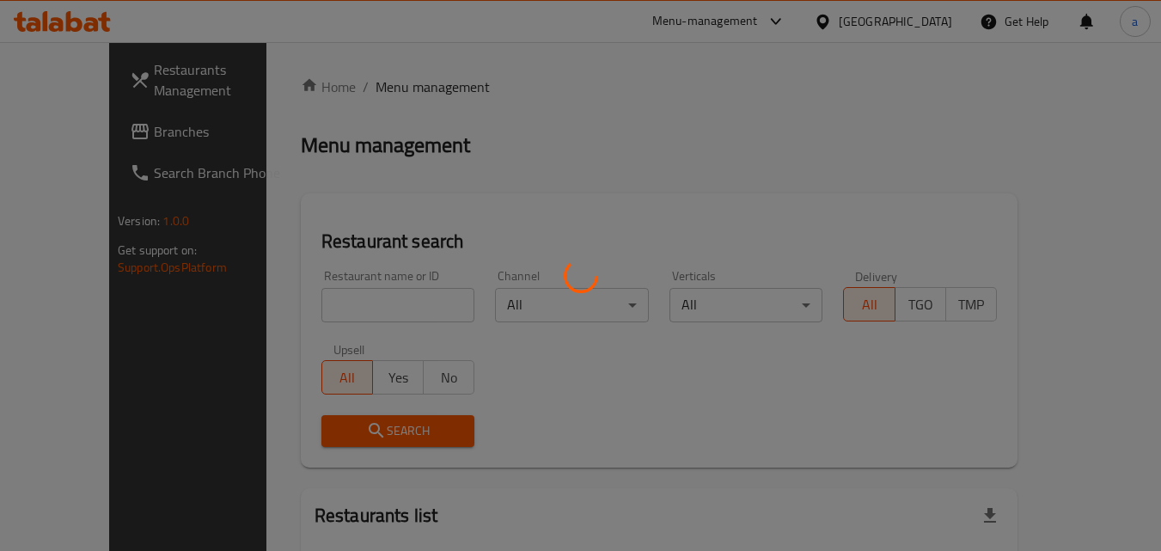
click at [335, 300] on div at bounding box center [580, 275] width 1161 height 551
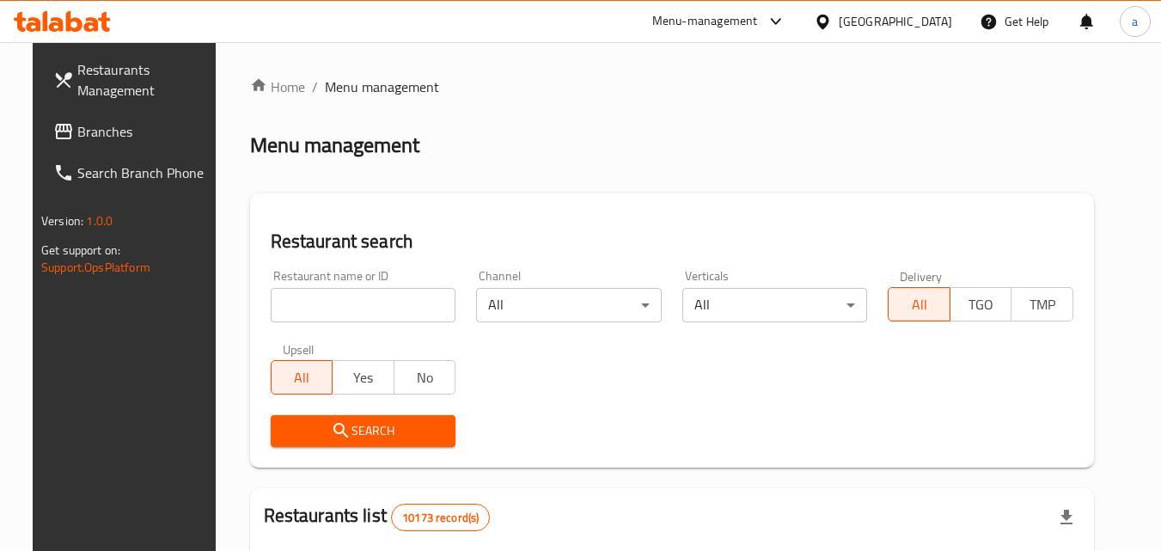
click at [335, 300] on input "search" at bounding box center [364, 305] width 186 height 34
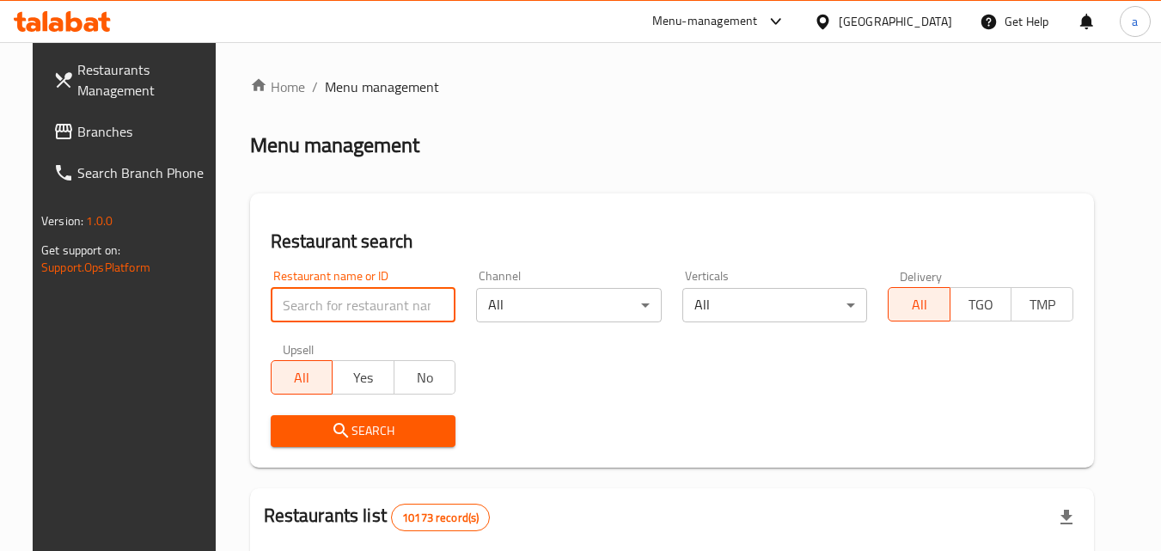
click at [335, 300] on input "search" at bounding box center [364, 305] width 186 height 34
paste input "692736"
type input "692736"
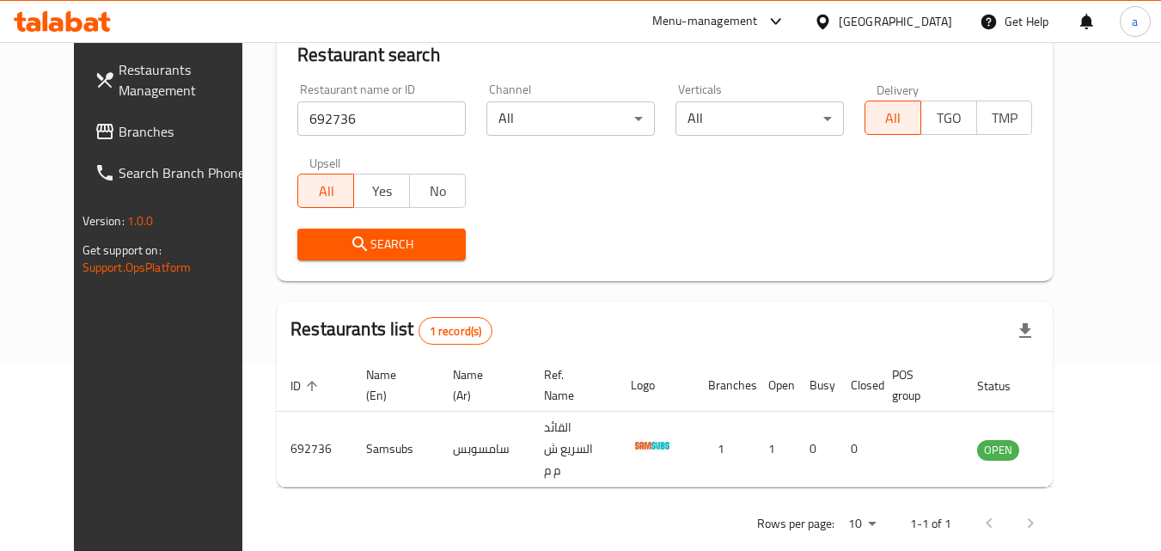
scroll to position [201, 0]
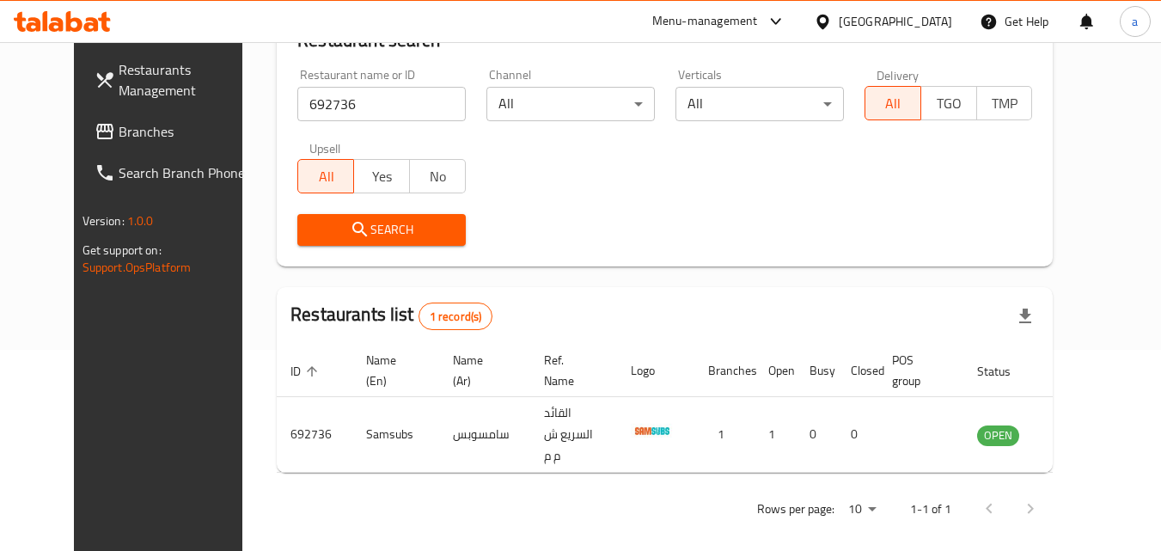
click at [473, 490] on div "Rows per page: 10 1-1 of 1" at bounding box center [665, 508] width 776 height 45
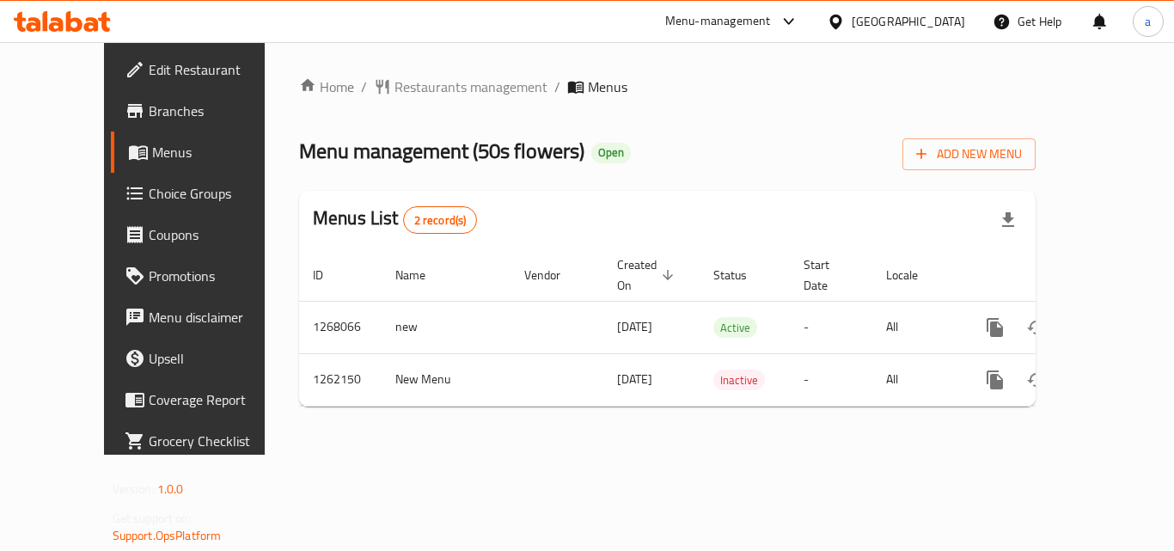
click at [400, 83] on span "Restaurants management" at bounding box center [470, 86] width 153 height 21
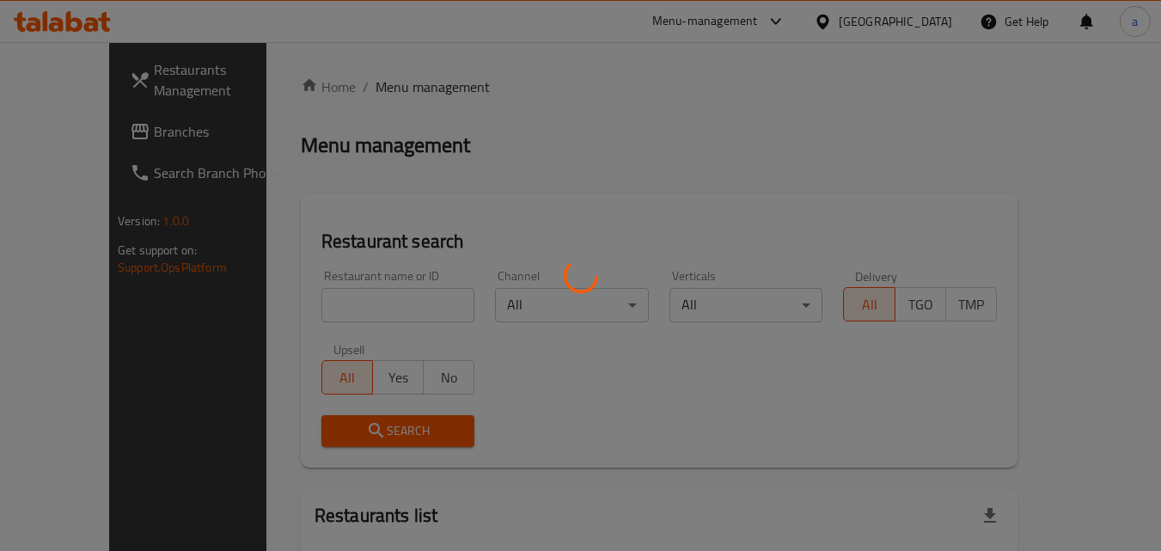
click at [301, 309] on div at bounding box center [580, 275] width 1161 height 551
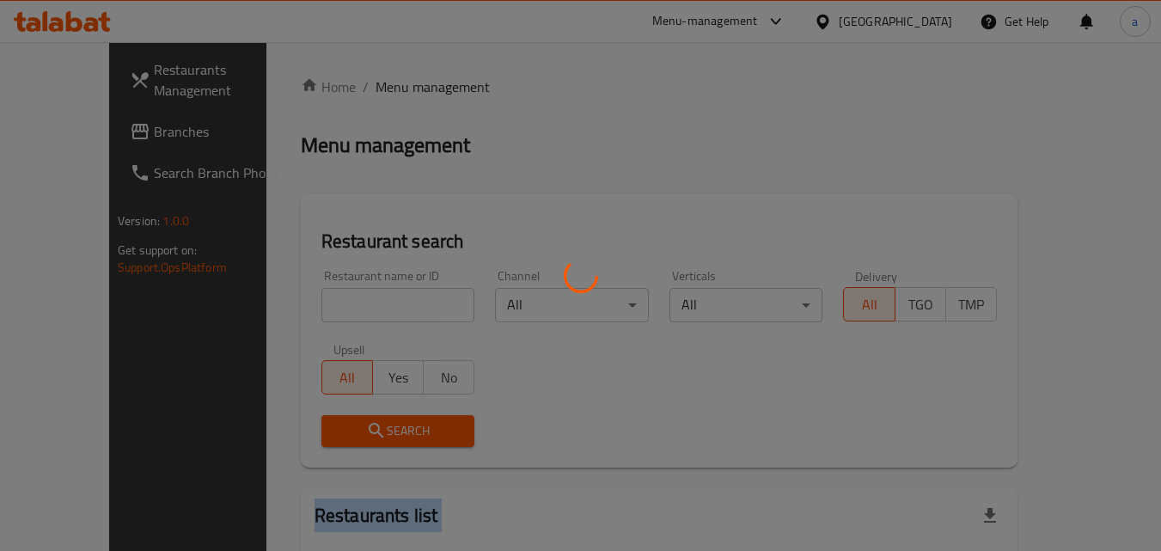
click at [301, 309] on div at bounding box center [580, 275] width 1161 height 551
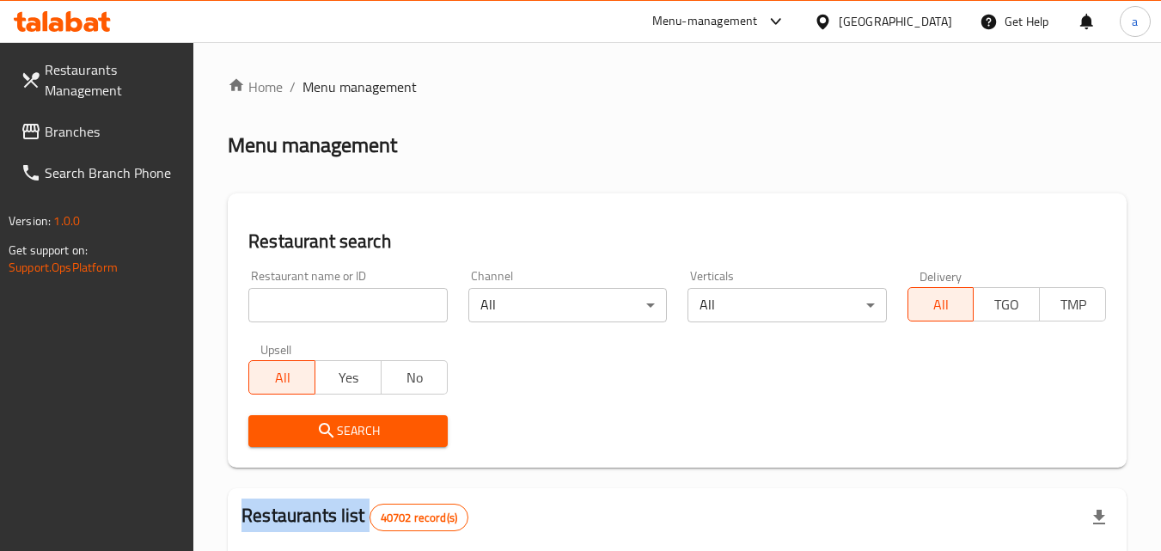
click at [301, 309] on div at bounding box center [580, 275] width 1161 height 551
click at [301, 309] on input "search" at bounding box center [347, 305] width 199 height 34
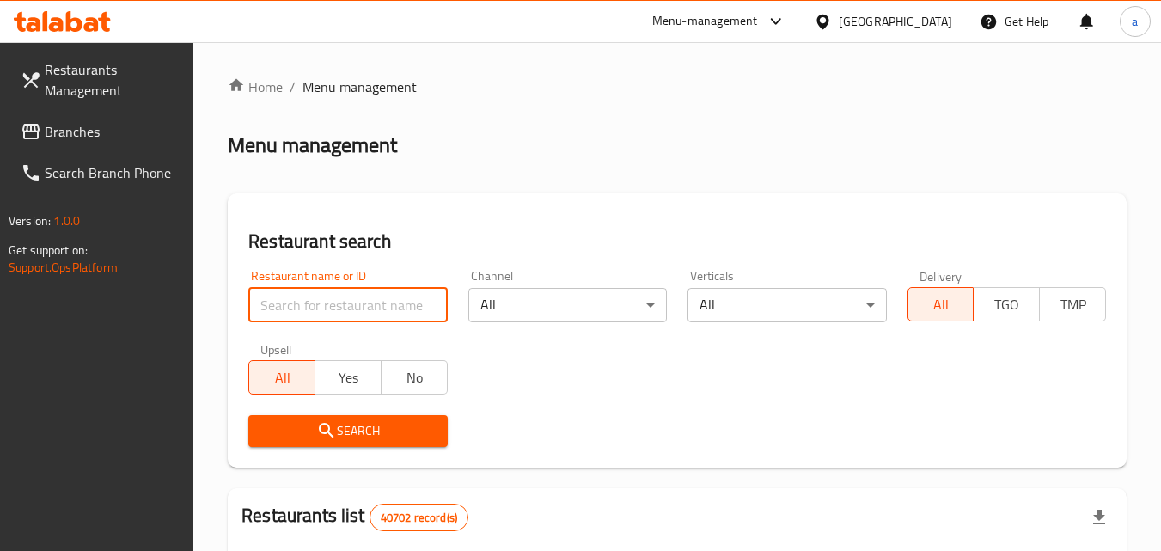
click at [301, 309] on input "search" at bounding box center [347, 305] width 199 height 34
click at [296, 308] on input "search" at bounding box center [347, 305] width 199 height 34
paste input "685143"
type input "685143"
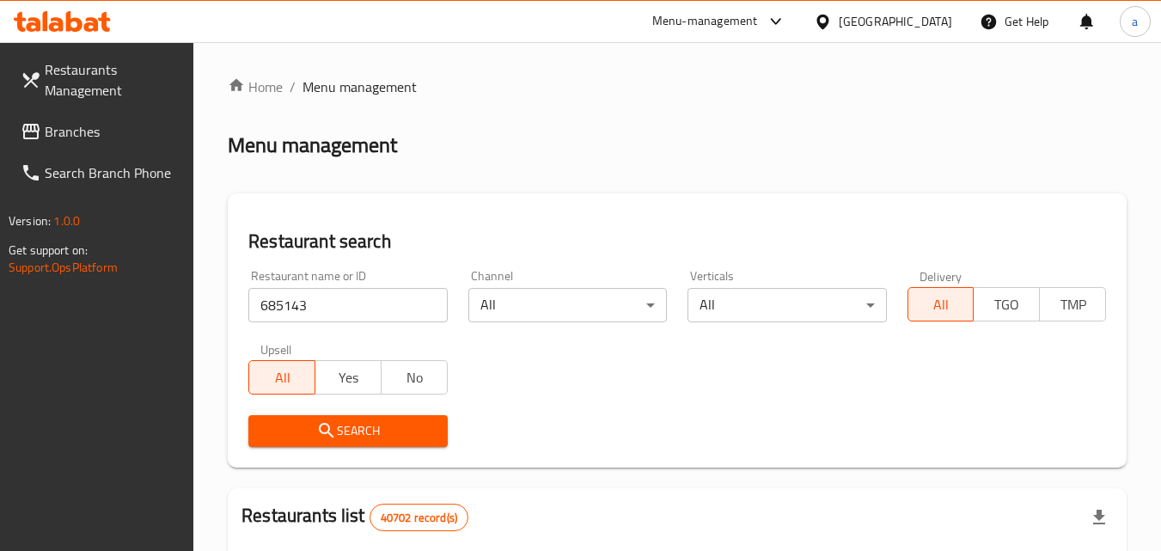
click at [307, 429] on span "Search" at bounding box center [347, 430] width 171 height 21
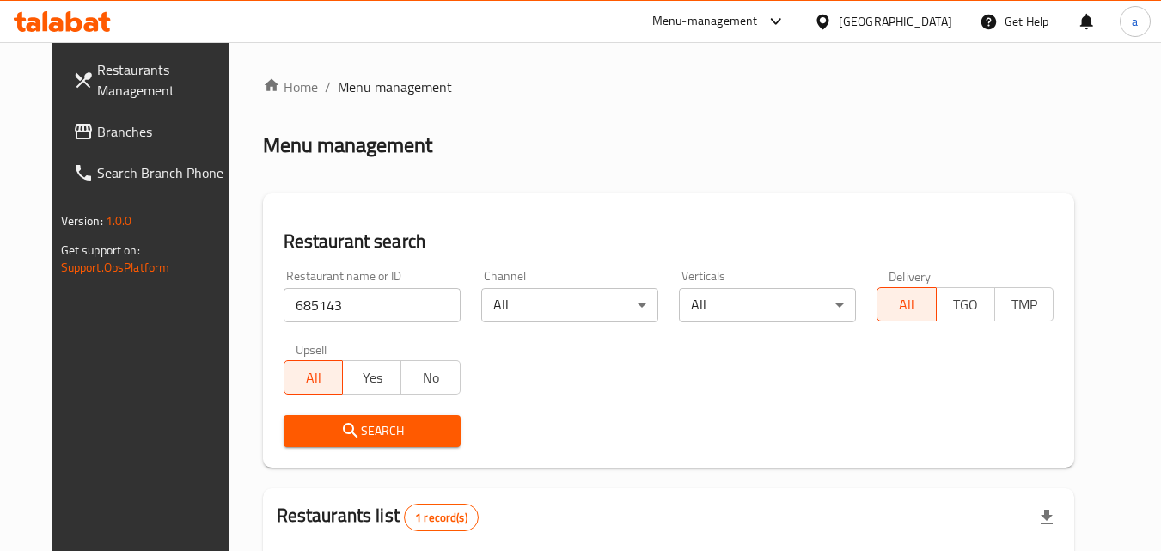
scroll to position [201, 0]
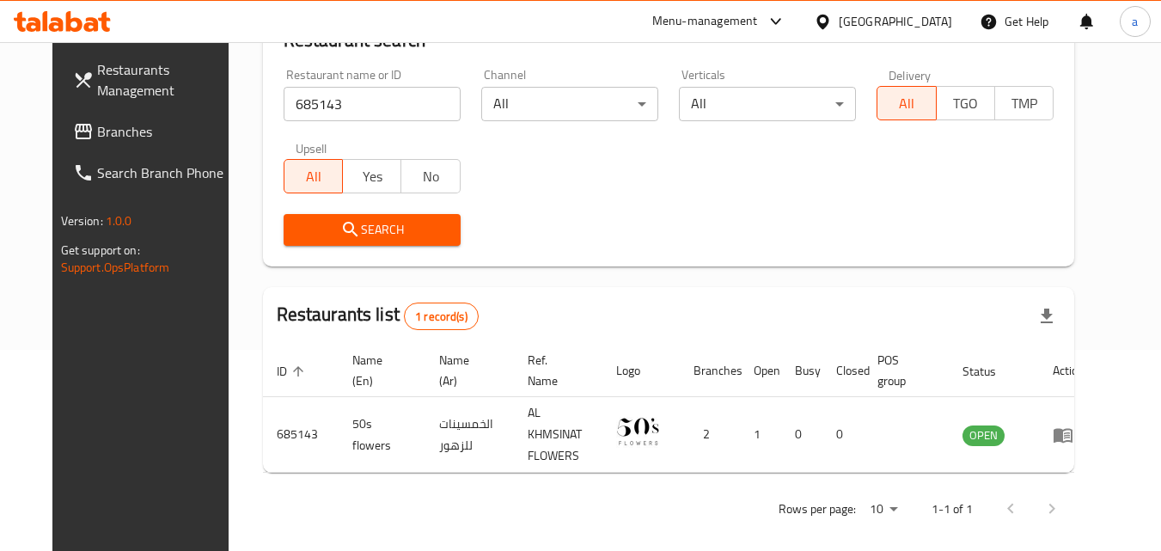
click at [59, 148] on link "Branches" at bounding box center [152, 131] width 187 height 41
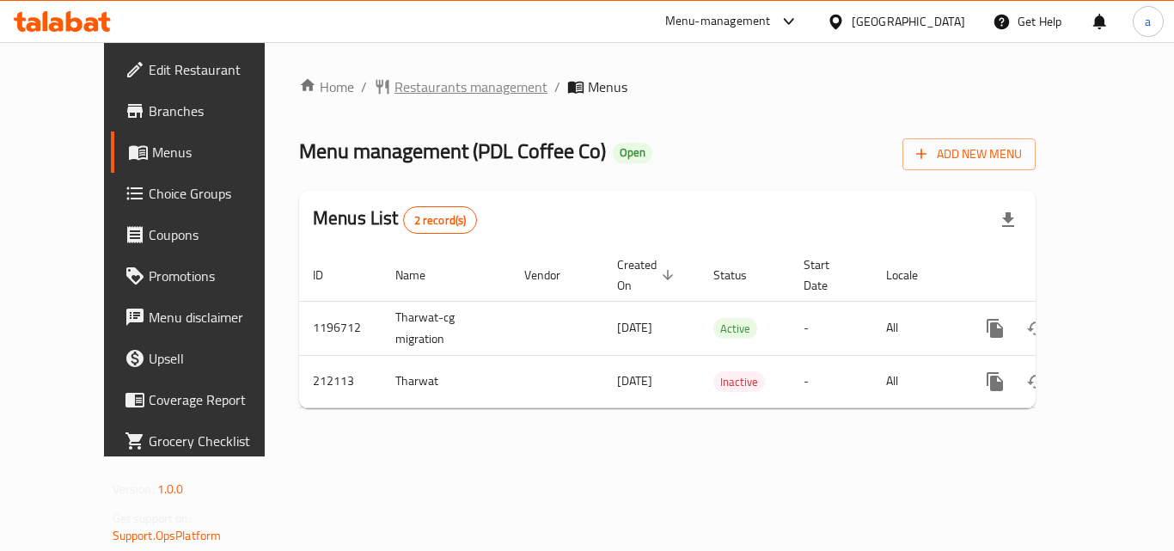
click at [428, 93] on span "Restaurants management" at bounding box center [470, 86] width 153 height 21
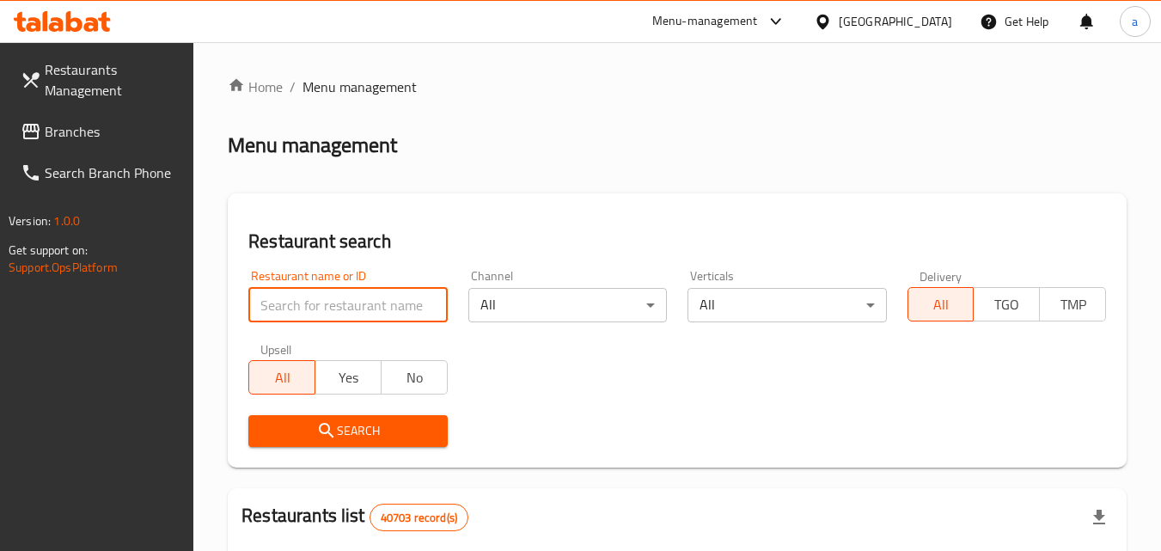
click at [308, 304] on input "search" at bounding box center [347, 305] width 199 height 34
paste input "623922"
type input "623922"
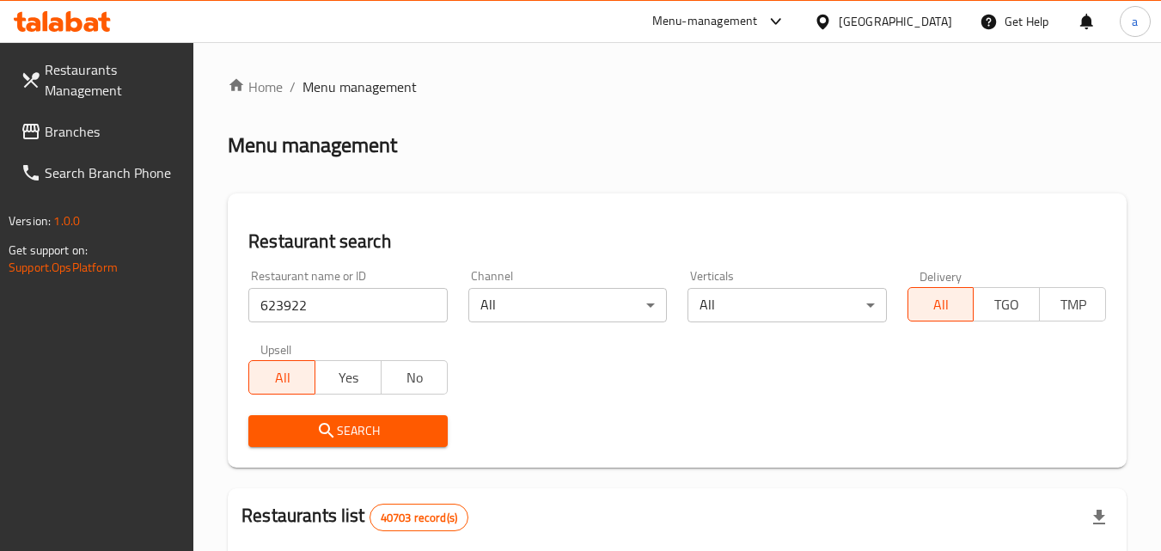
click at [304, 435] on span "Search" at bounding box center [347, 430] width 171 height 21
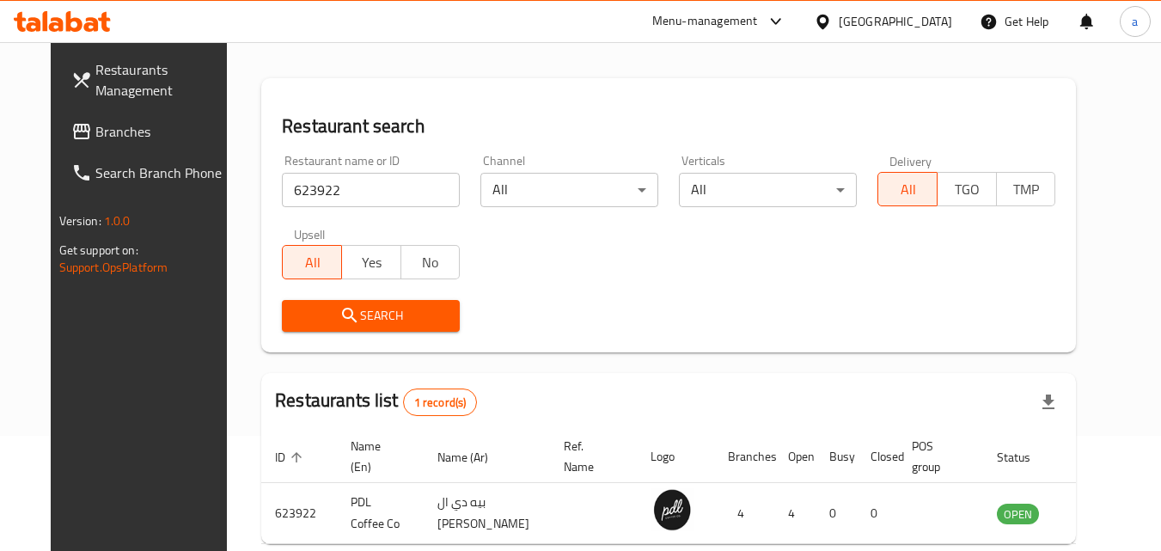
scroll to position [201, 0]
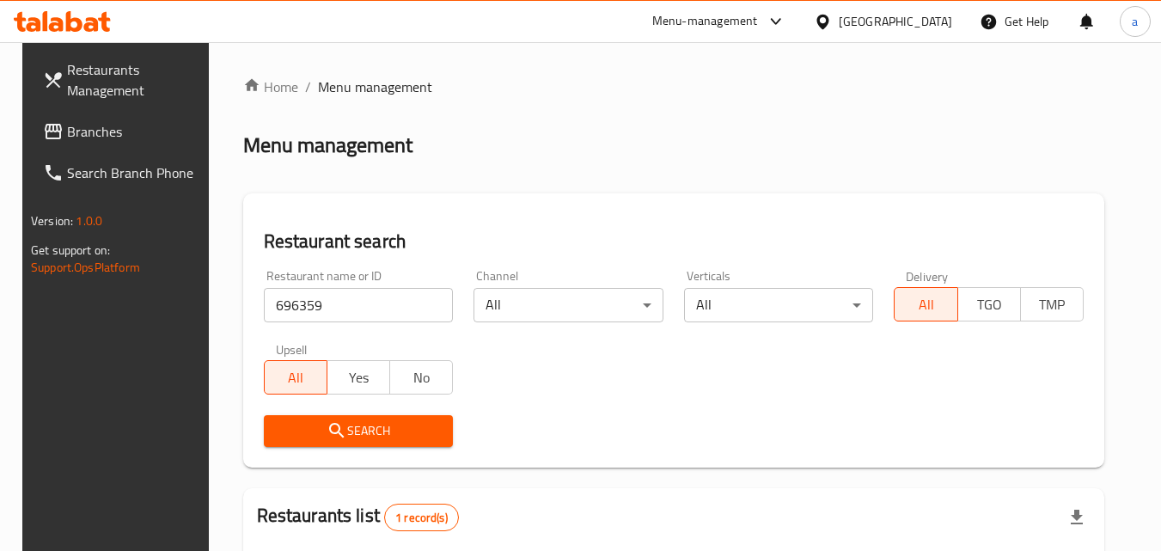
click at [77, 123] on span "Branches" at bounding box center [135, 131] width 136 height 21
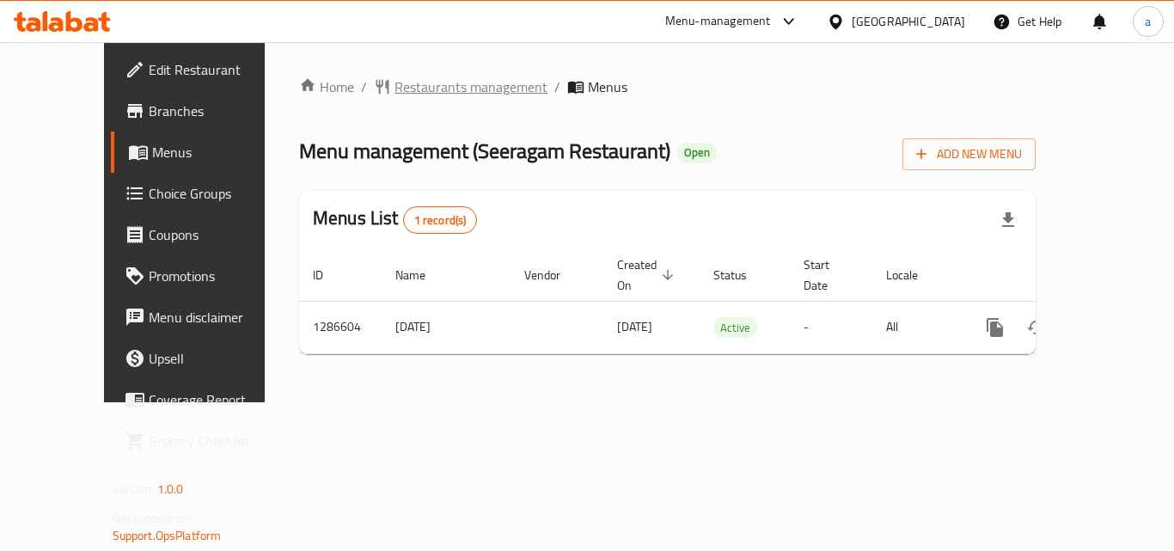
click at [441, 89] on span "Restaurants management" at bounding box center [470, 86] width 153 height 21
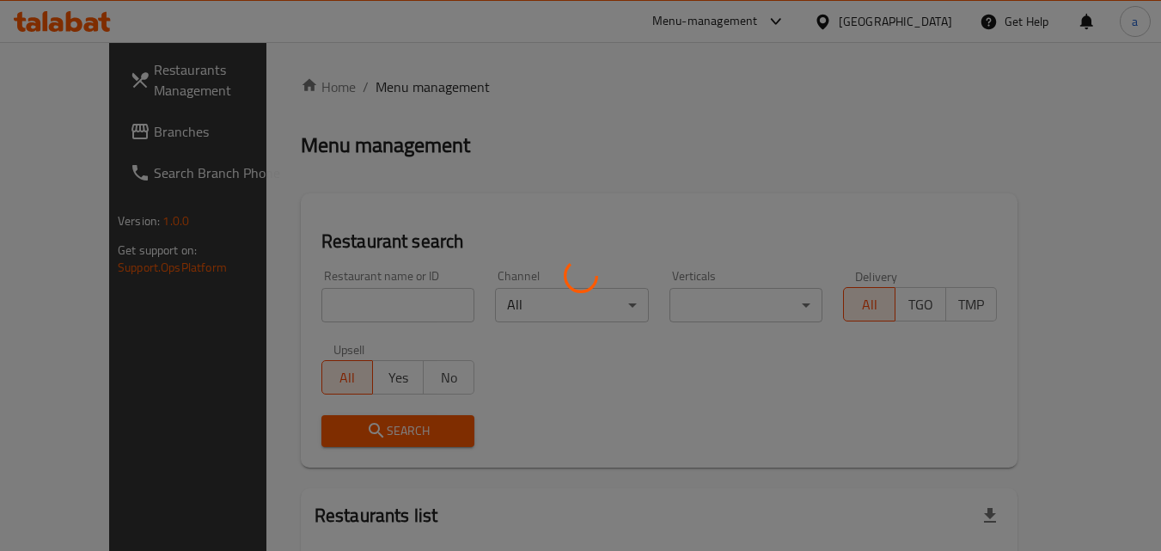
click at [362, 301] on div at bounding box center [580, 275] width 1161 height 551
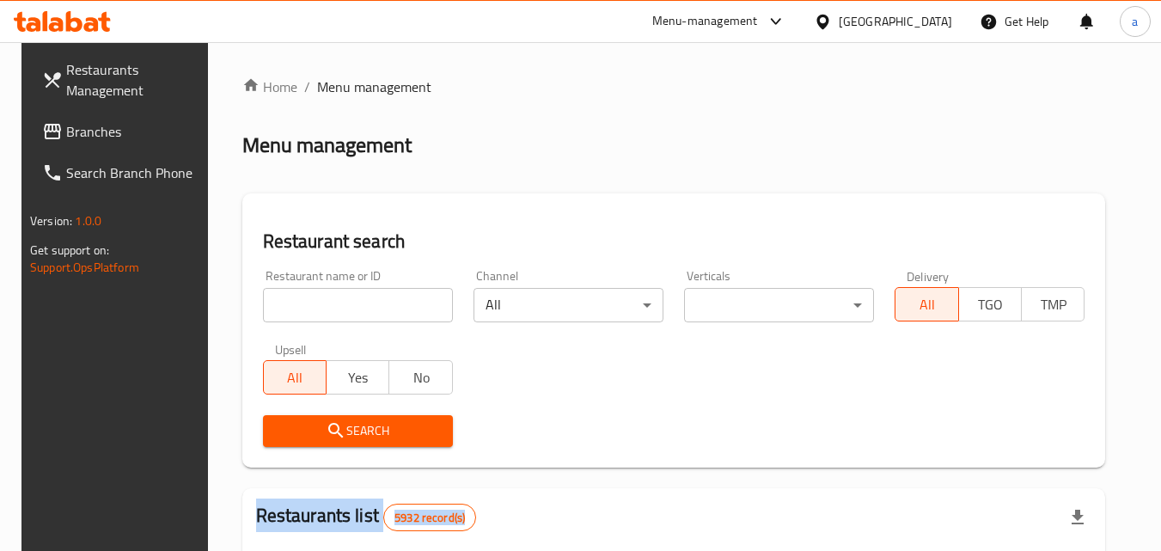
click at [362, 301] on div at bounding box center [580, 275] width 1161 height 551
click at [362, 301] on input "search" at bounding box center [358, 305] width 190 height 34
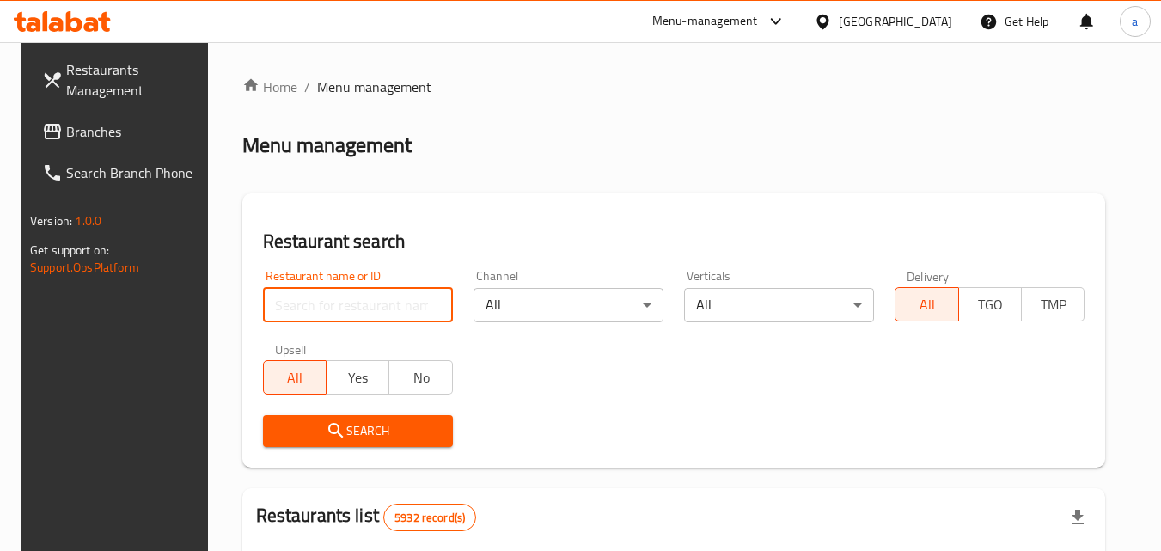
click at [362, 301] on input "search" at bounding box center [358, 305] width 190 height 34
paste input "696359"
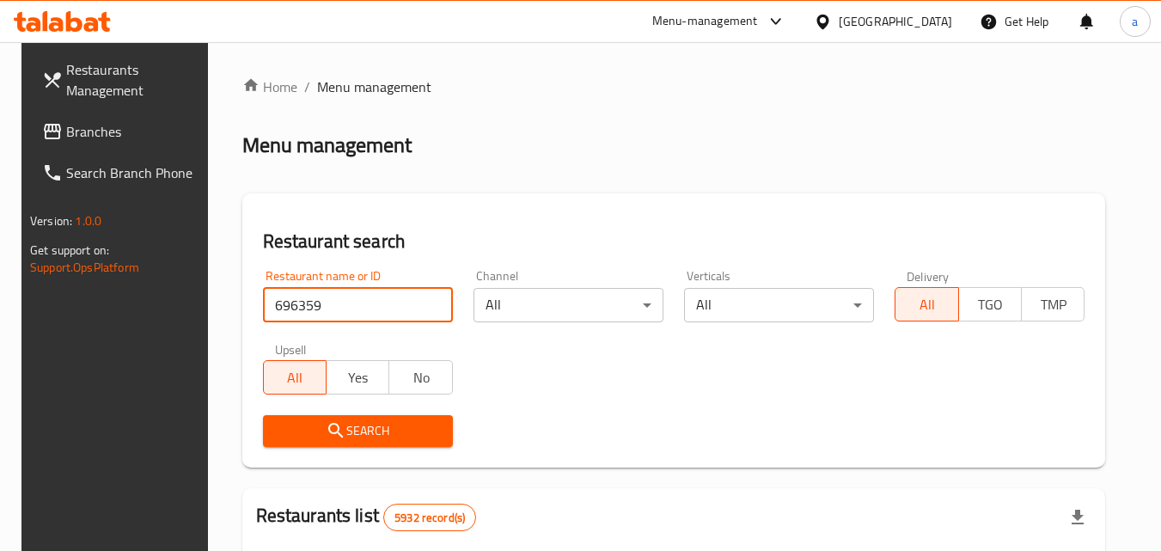
type input "696359"
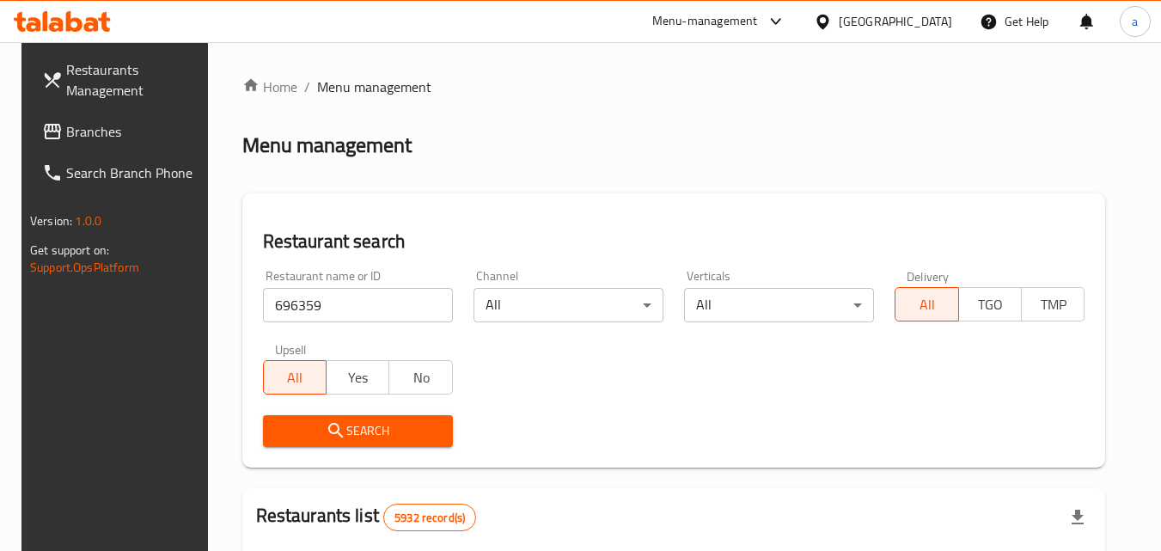
click at [366, 435] on span "Search" at bounding box center [358, 430] width 162 height 21
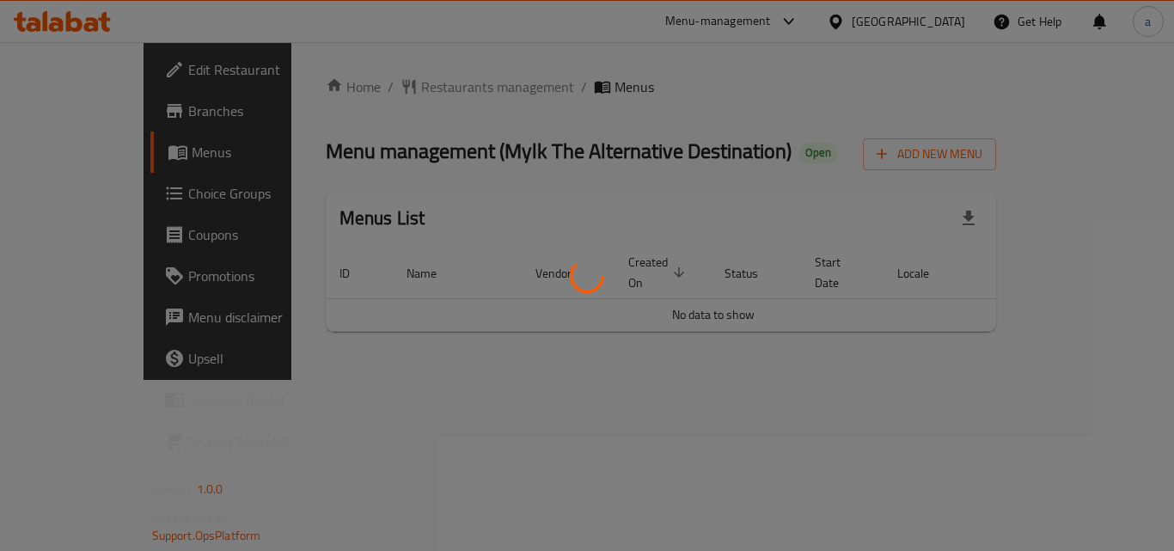
click at [406, 70] on div at bounding box center [587, 275] width 1174 height 551
click at [385, 92] on div at bounding box center [587, 275] width 1174 height 551
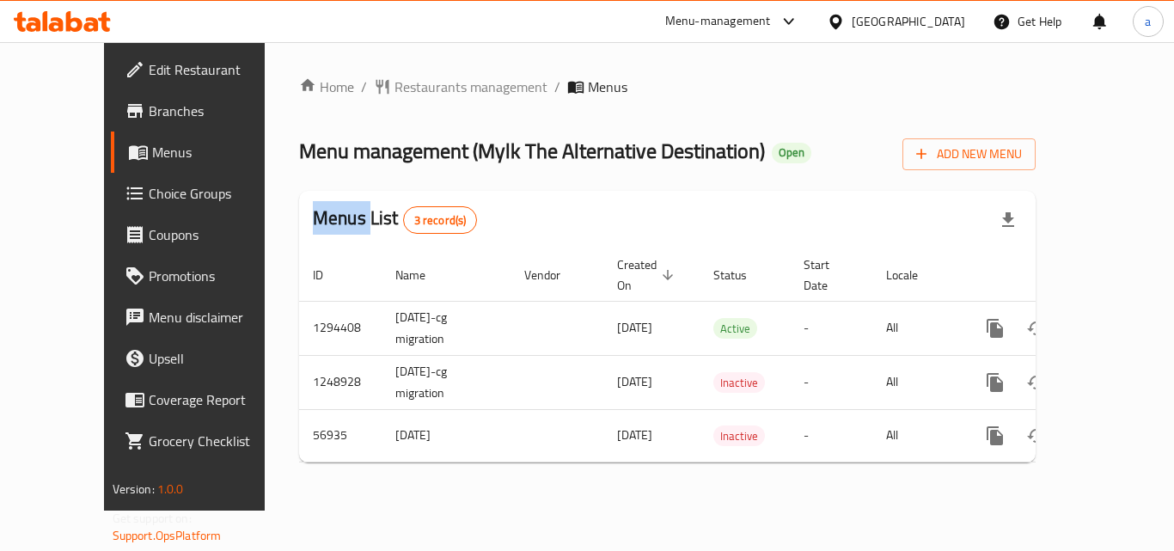
click at [385, 92] on div at bounding box center [587, 275] width 1174 height 551
click at [385, 92] on div "Home / Restaurants management / Menus Menu management ( Mylk The Alternative De…" at bounding box center [667, 276] width 736 height 400
click at [394, 92] on span "Restaurants management" at bounding box center [470, 86] width 153 height 21
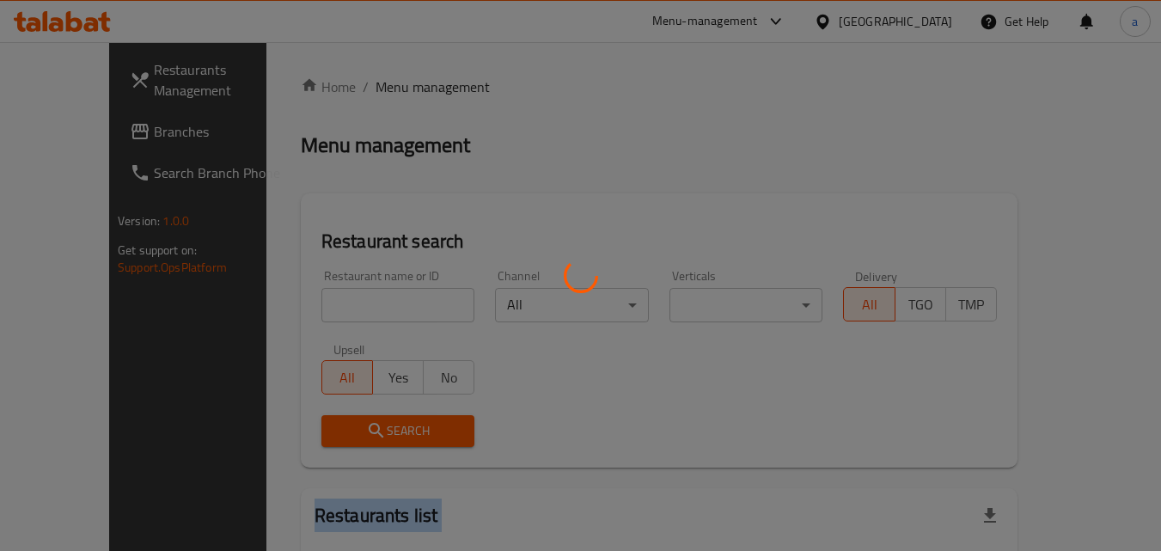
click at [307, 302] on div at bounding box center [580, 275] width 1161 height 551
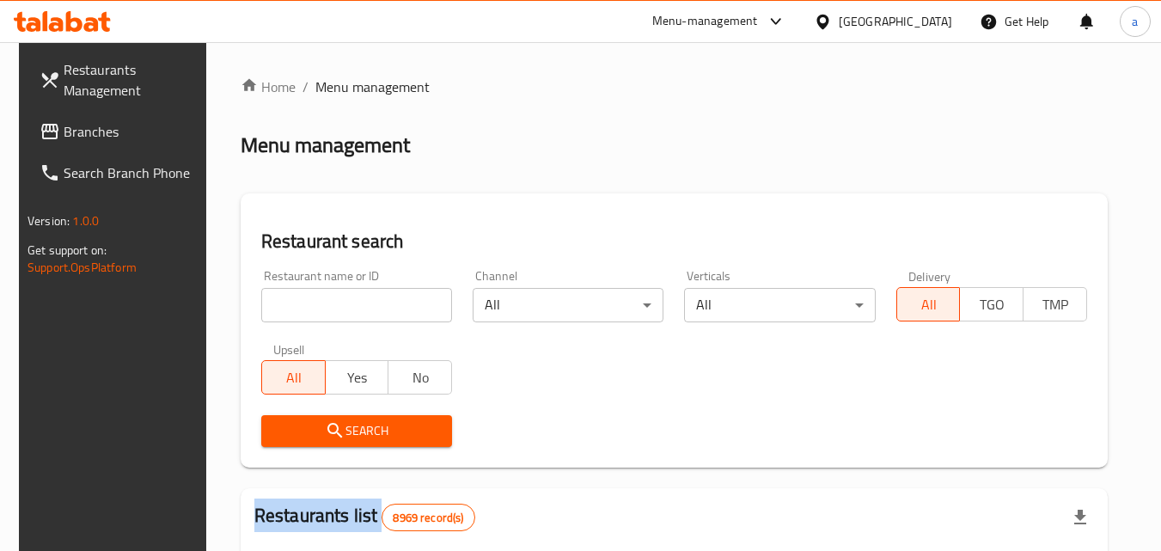
click at [307, 302] on div at bounding box center [580, 275] width 1161 height 551
click at [307, 302] on input "search" at bounding box center [356, 305] width 191 height 34
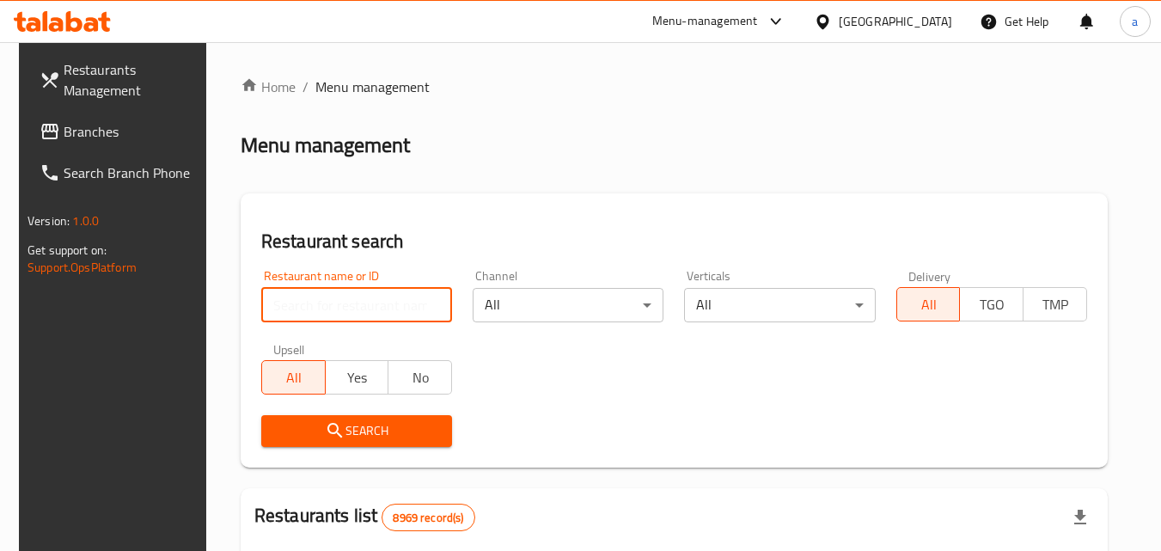
click at [307, 302] on input "search" at bounding box center [356, 305] width 191 height 34
paste input "27791"
type input "27791"
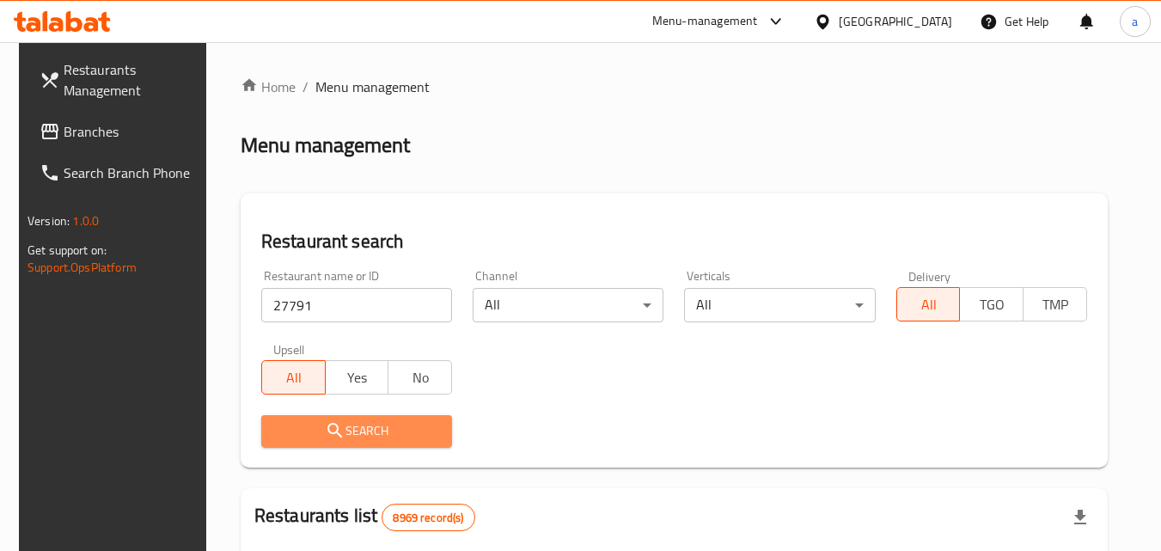
click at [385, 426] on span "Search" at bounding box center [356, 430] width 163 height 21
click at [385, 426] on div at bounding box center [580, 275] width 1161 height 551
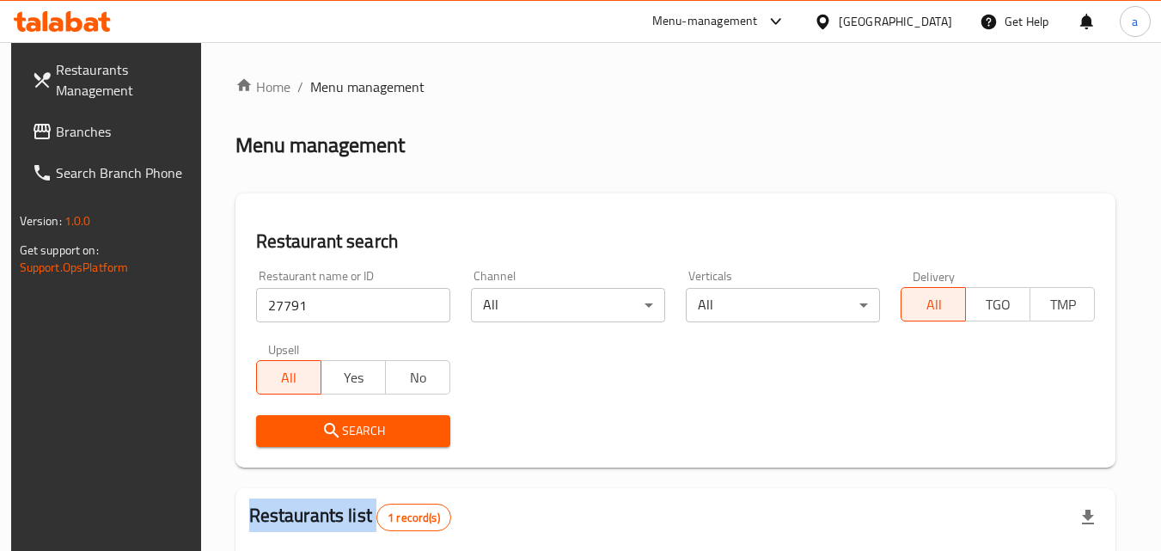
click at [75, 122] on span "Branches" at bounding box center [124, 131] width 136 height 21
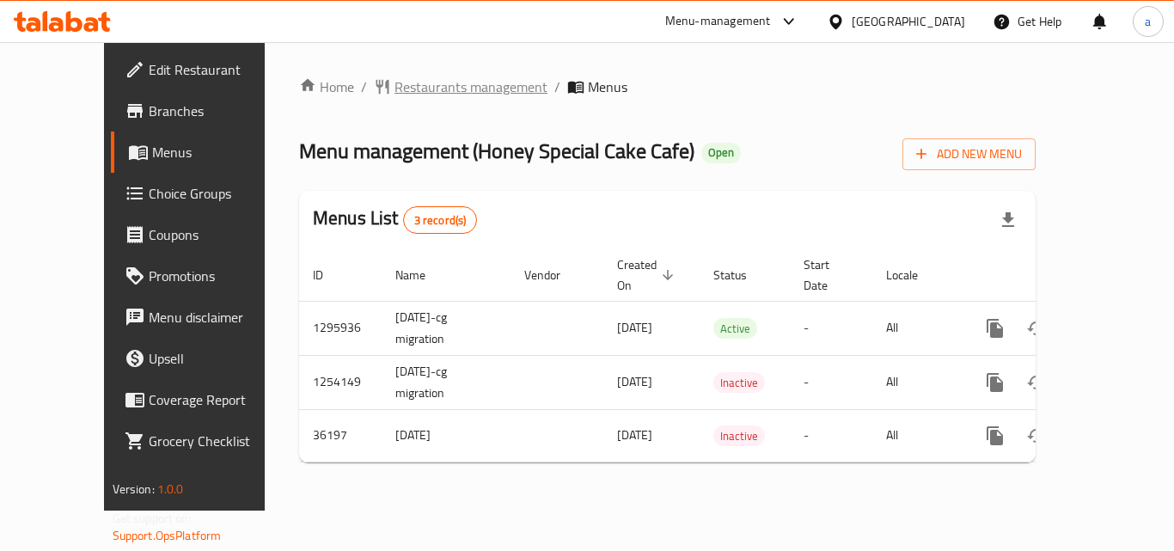
click at [394, 89] on span "Restaurants management" at bounding box center [470, 86] width 153 height 21
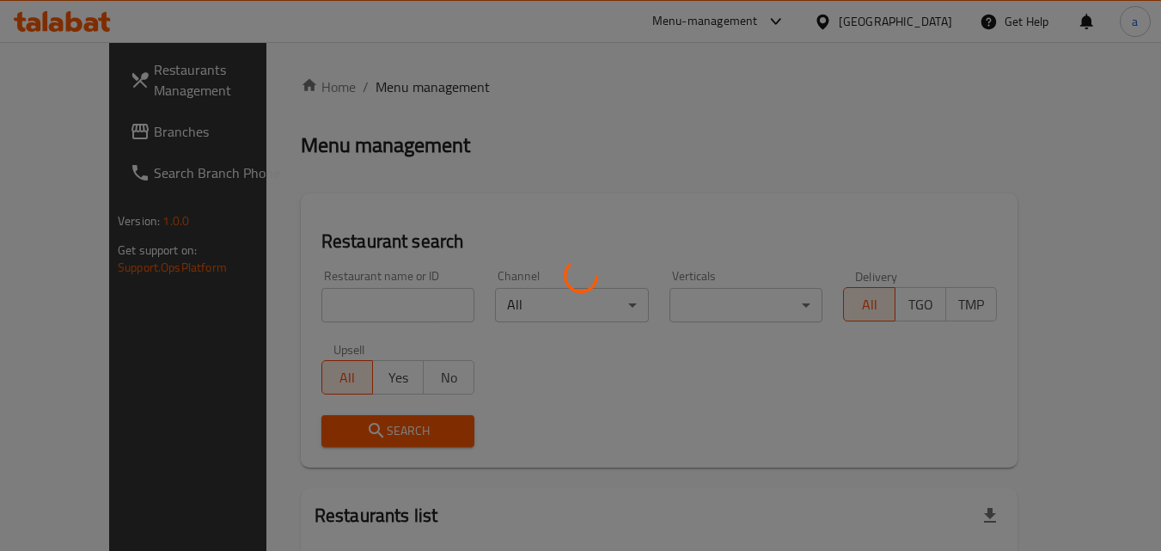
click at [307, 302] on div at bounding box center [580, 275] width 1161 height 551
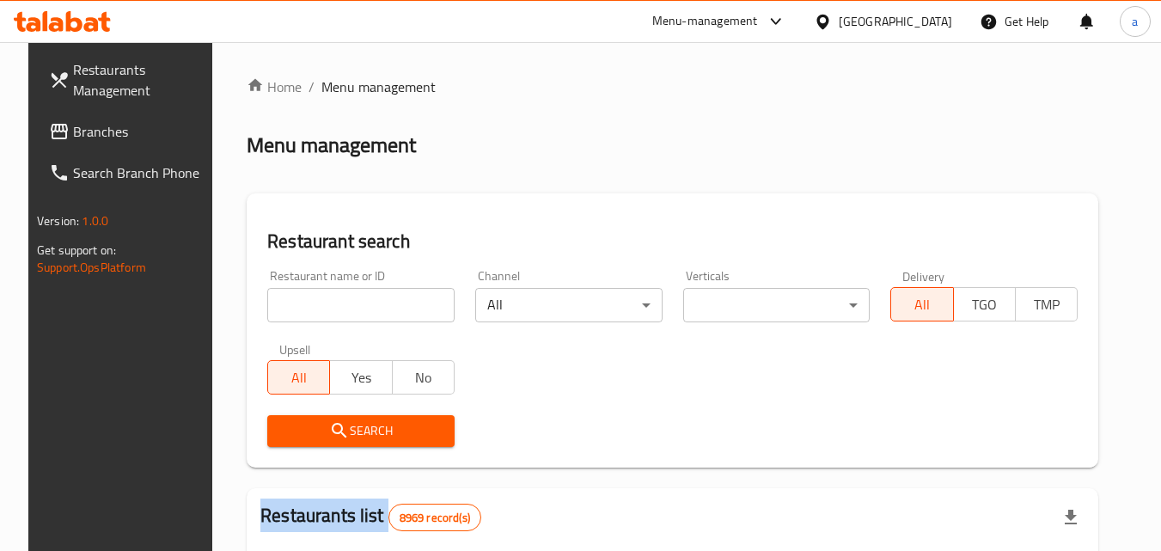
click at [307, 302] on div at bounding box center [580, 275] width 1161 height 551
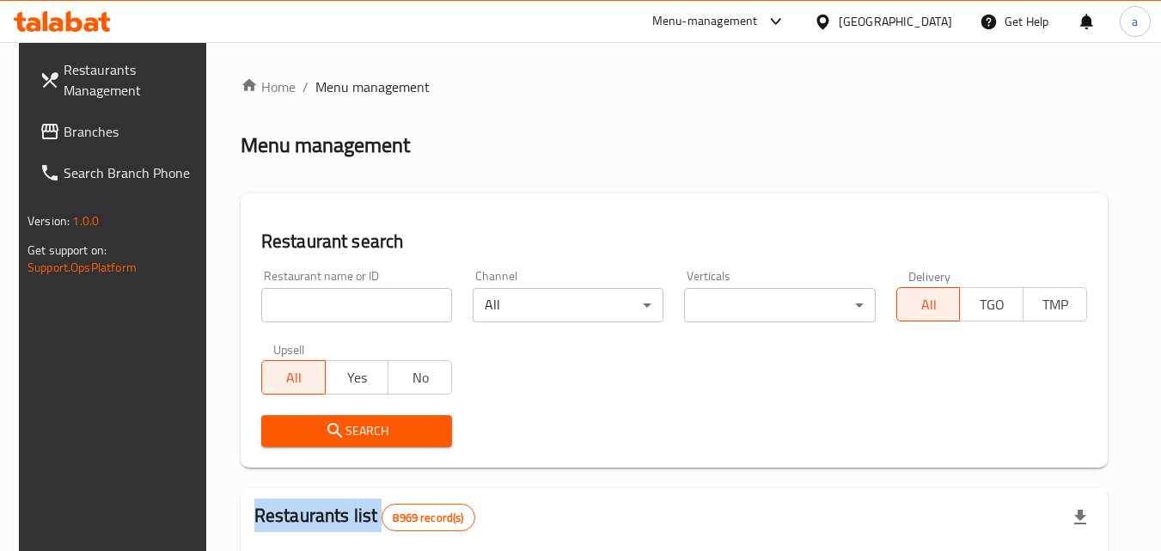
click at [307, 302] on div "Home / Menu management Menu management Restaurant search Restaurant name or ID …" at bounding box center [674, 556] width 867 height 960
click at [307, 302] on input "search" at bounding box center [356, 305] width 191 height 34
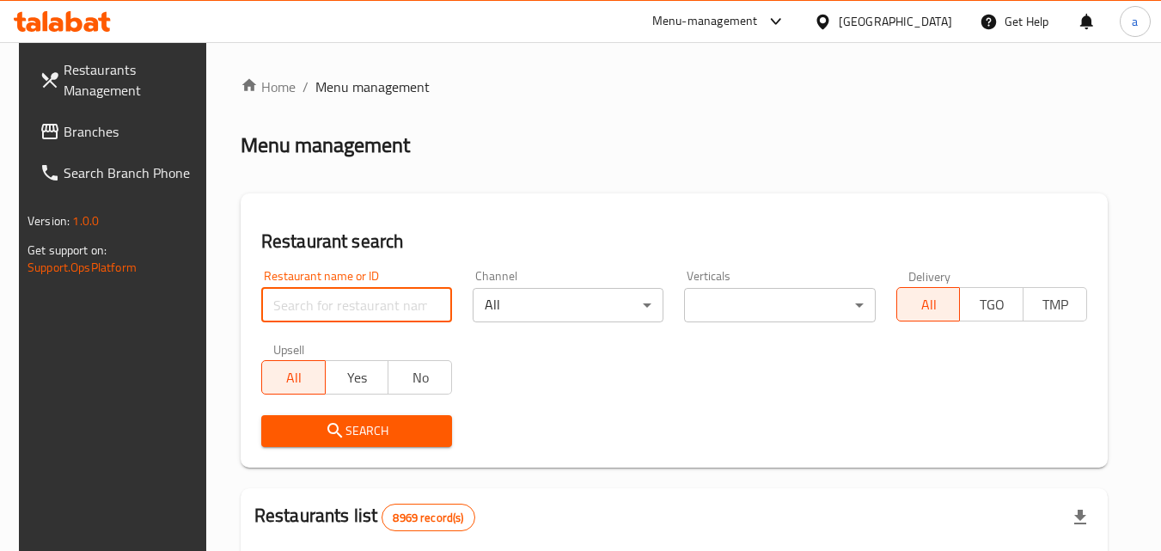
paste input "18686"
type input "18686"
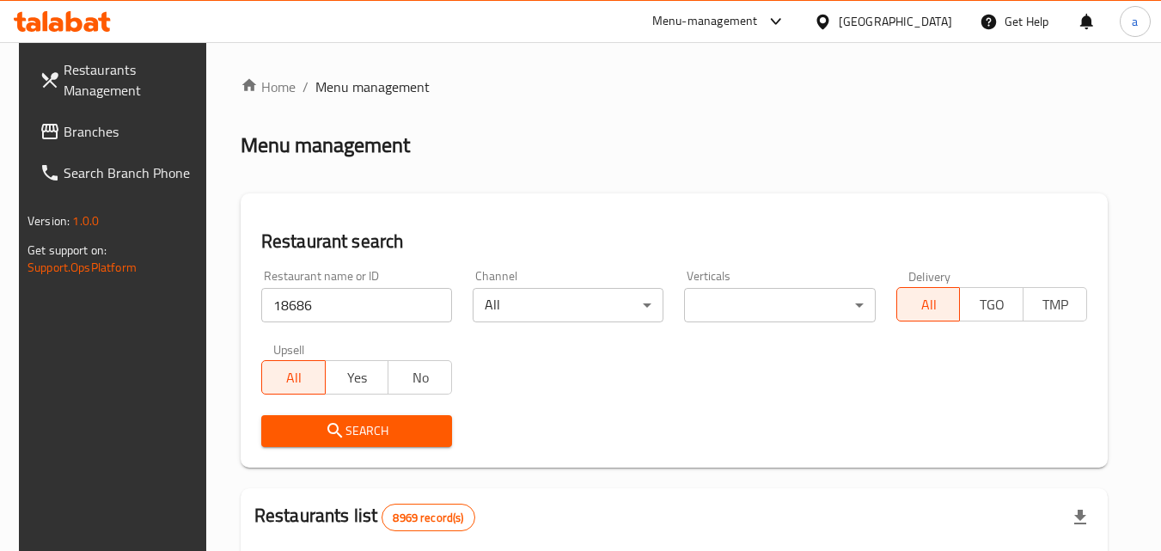
click at [303, 437] on span "Search" at bounding box center [356, 430] width 163 height 21
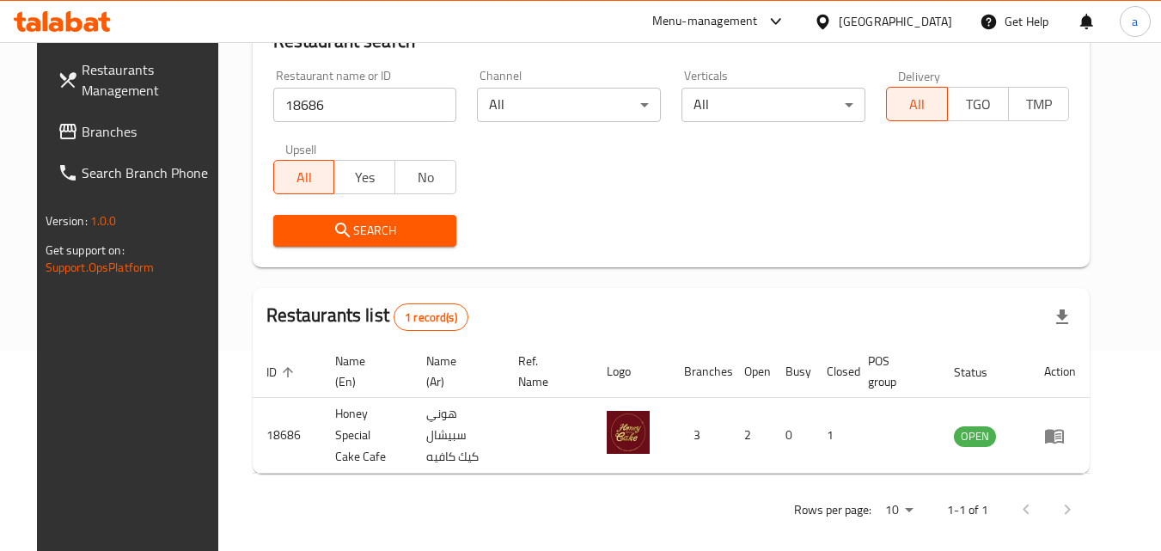
scroll to position [201, 0]
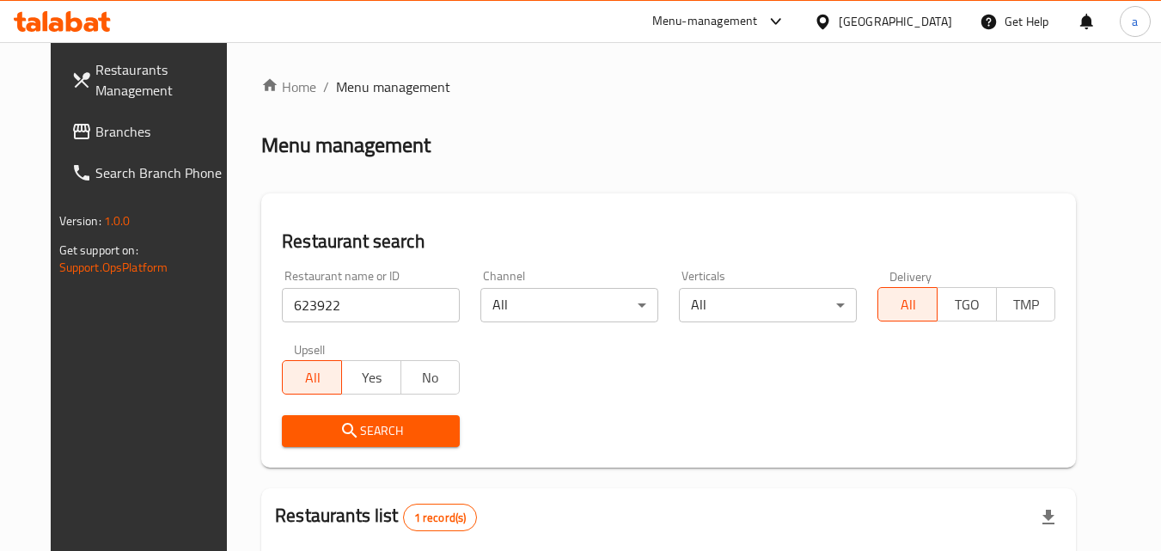
scroll to position [201, 0]
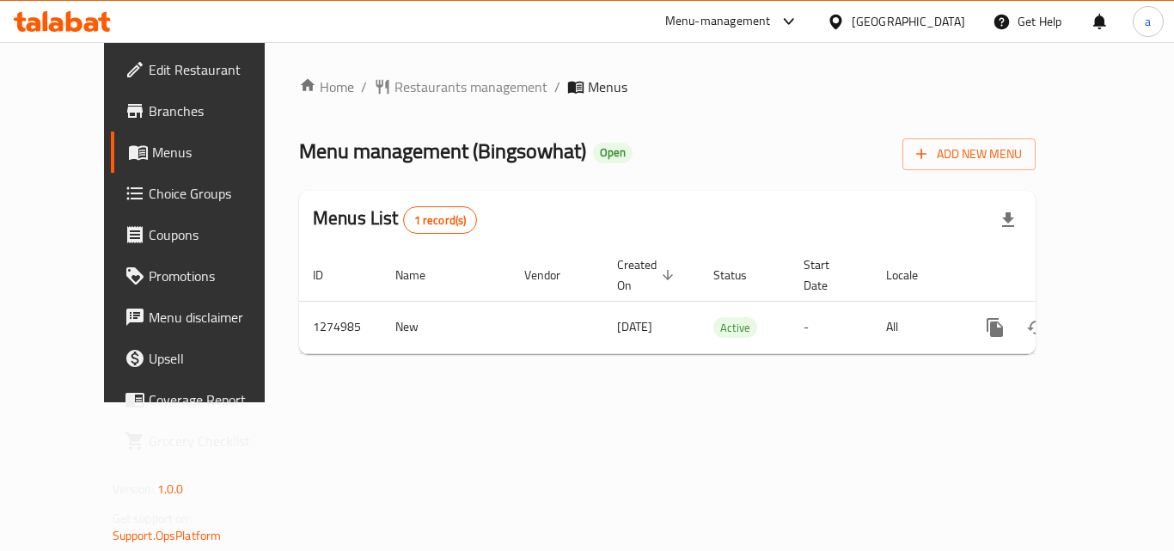
click at [395, 70] on div "Home / Restaurants management / Menus Menu management ( Bingsowhat ) Open Add N…" at bounding box center [667, 222] width 805 height 360
click at [394, 88] on span "Restaurants management" at bounding box center [470, 86] width 153 height 21
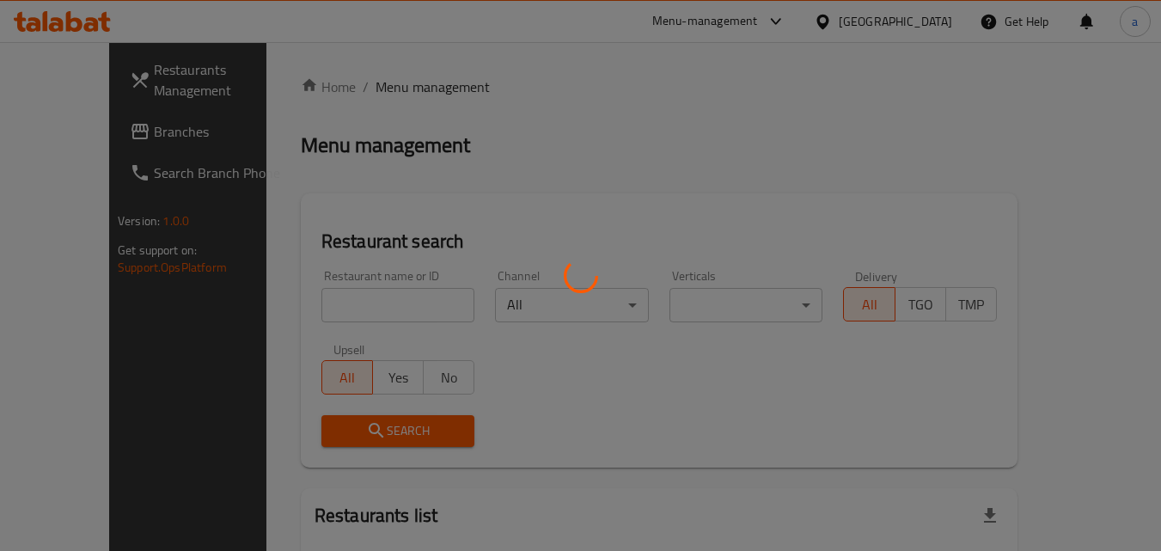
click at [296, 311] on div at bounding box center [580, 275] width 1161 height 551
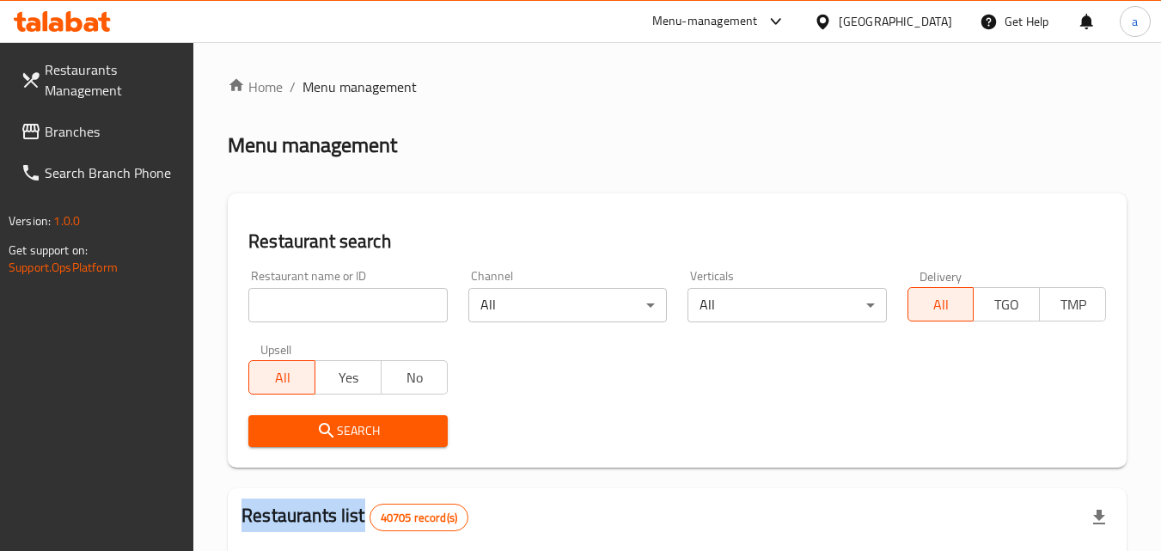
click at [296, 311] on div at bounding box center [580, 275] width 1161 height 551
click at [296, 311] on input "search" at bounding box center [347, 305] width 199 height 34
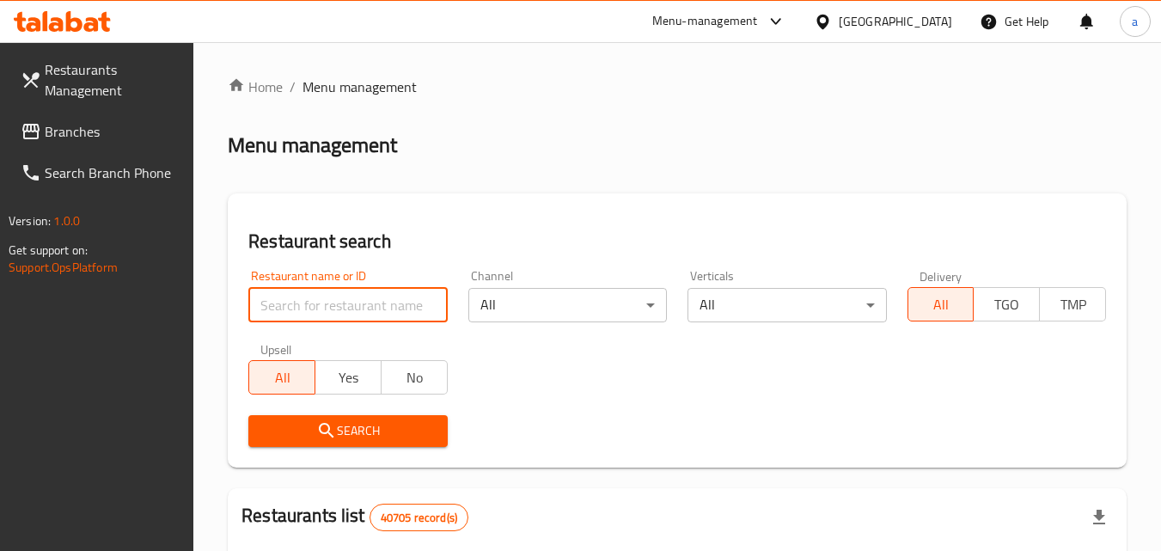
paste input "691426"
type input "691426"
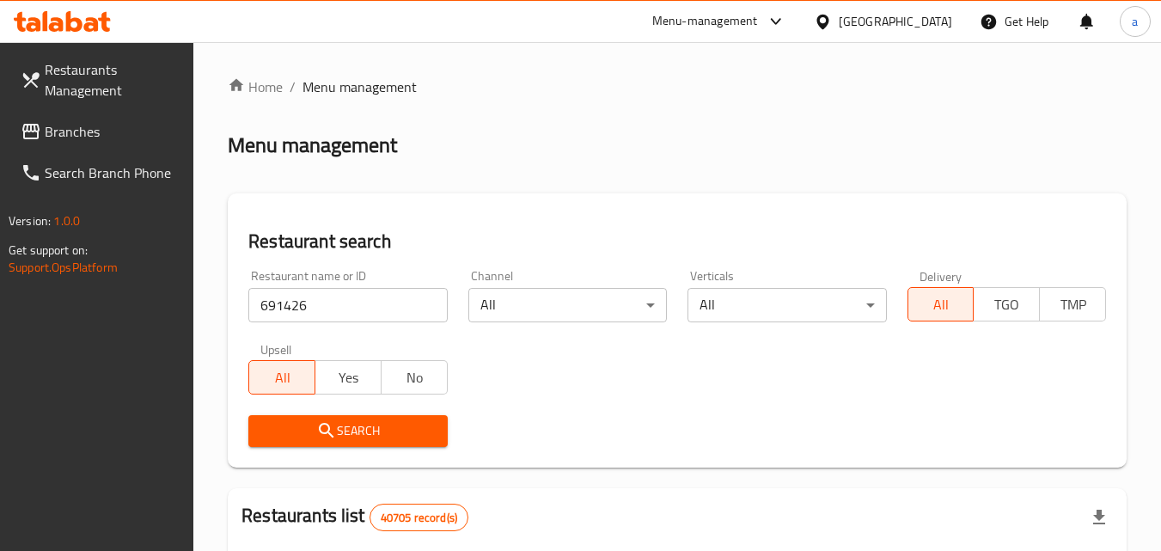
click at [281, 424] on span "Search" at bounding box center [347, 430] width 171 height 21
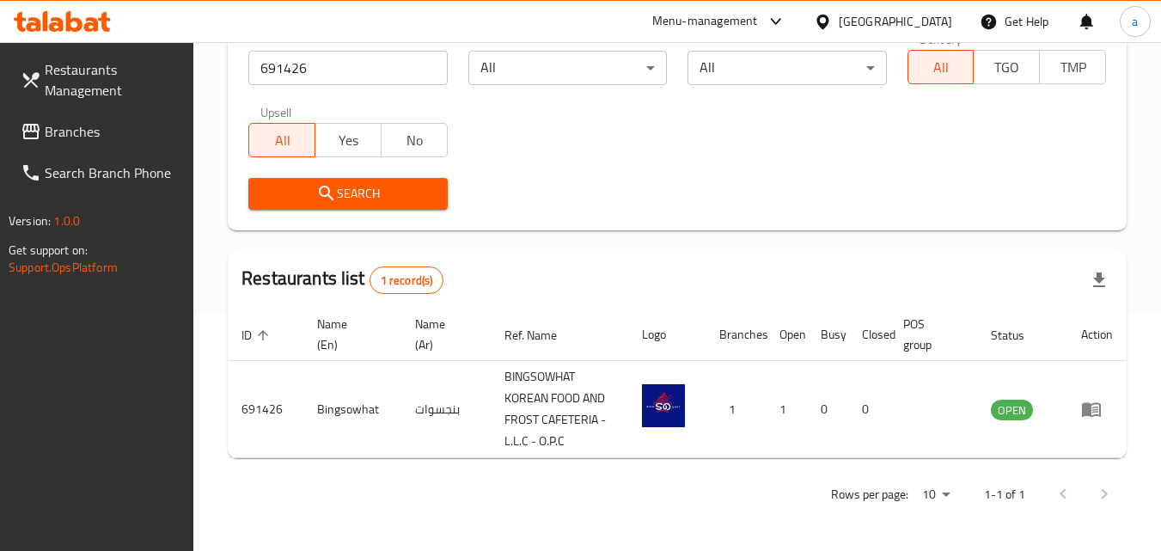
click at [89, 130] on span "Branches" at bounding box center [113, 131] width 136 height 21
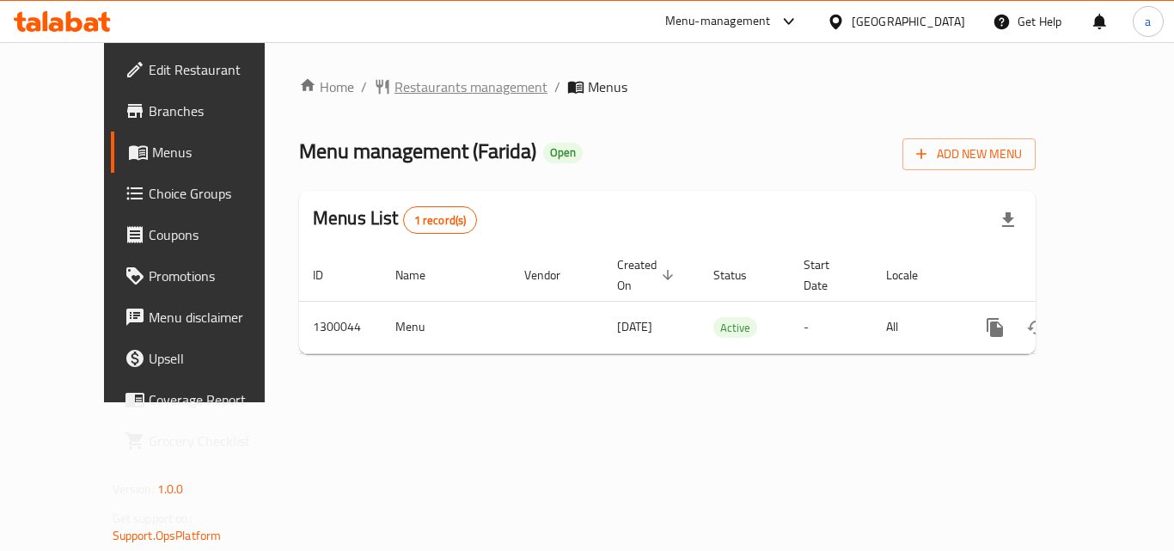
click at [401, 94] on span "Restaurants management" at bounding box center [470, 86] width 153 height 21
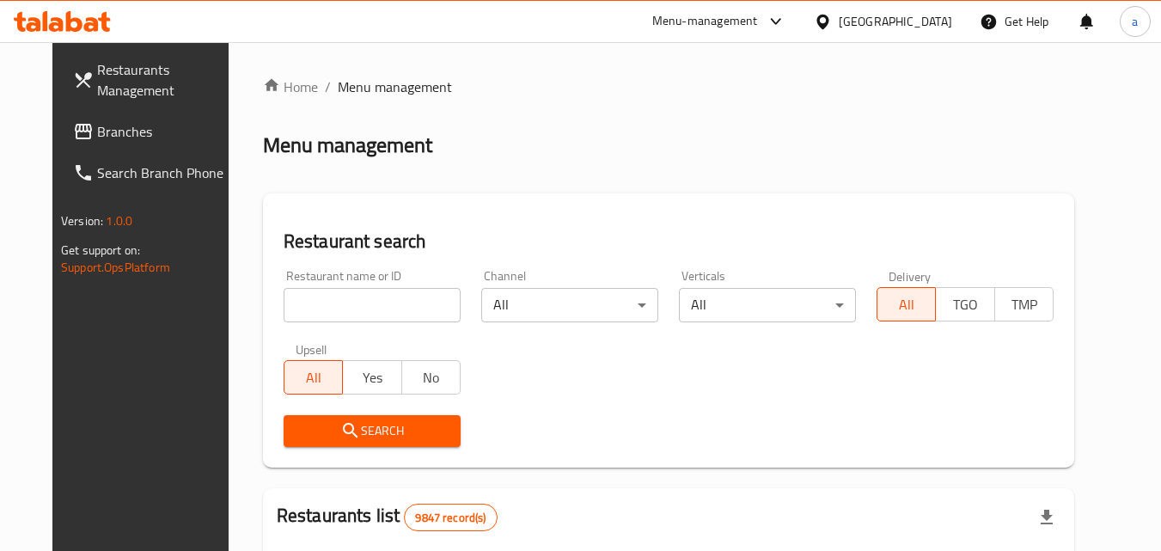
click at [334, 300] on div at bounding box center [580, 275] width 1161 height 551
click at [334, 300] on input "search" at bounding box center [372, 305] width 177 height 34
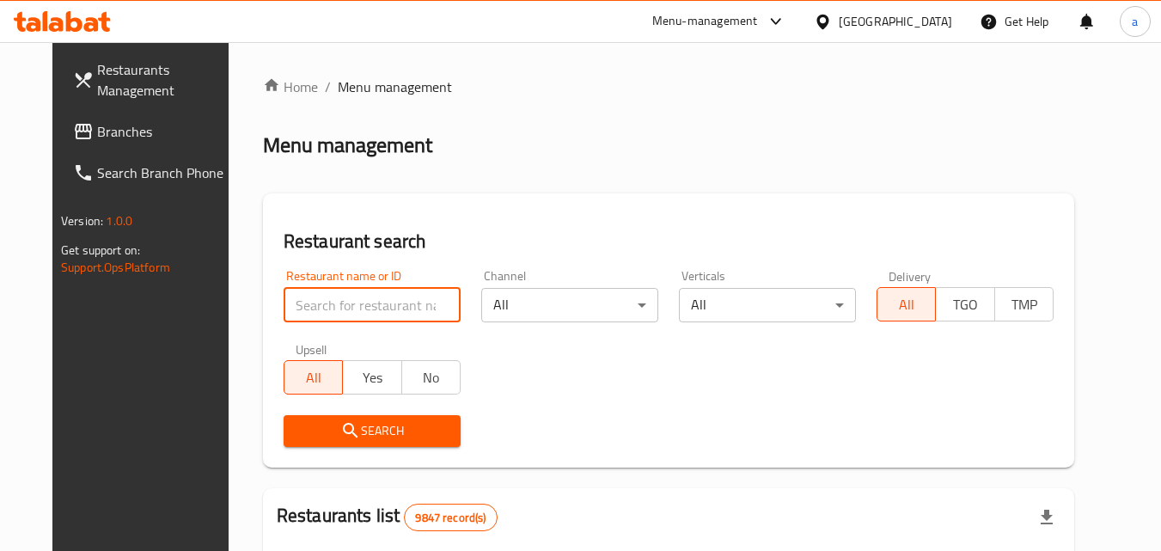
click at [334, 300] on input "search" at bounding box center [372, 305] width 177 height 34
paste input "701615"
type input "701615"
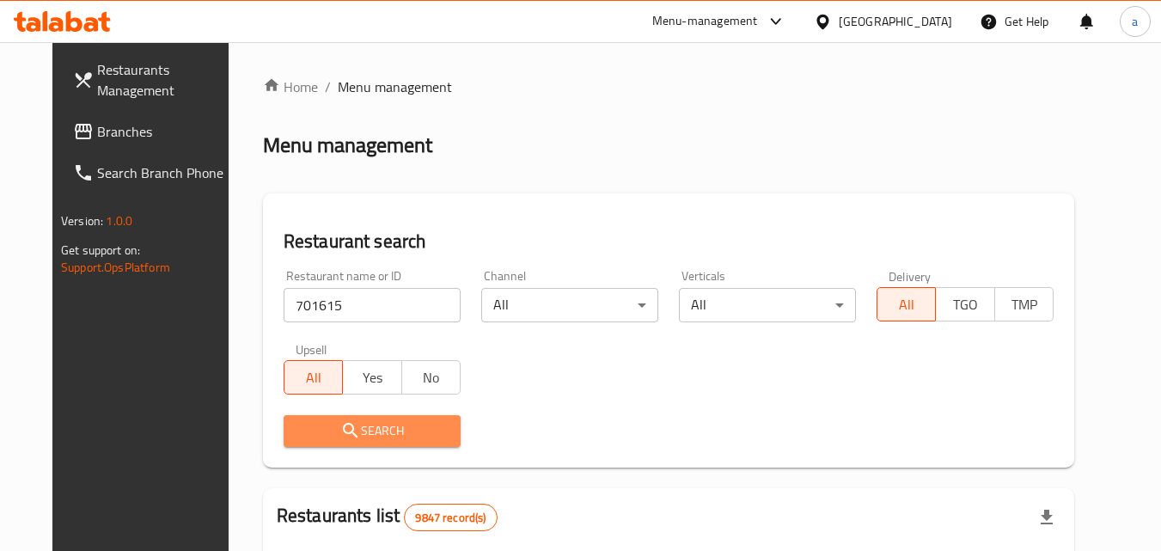
click at [340, 427] on icon "submit" at bounding box center [350, 430] width 21 height 21
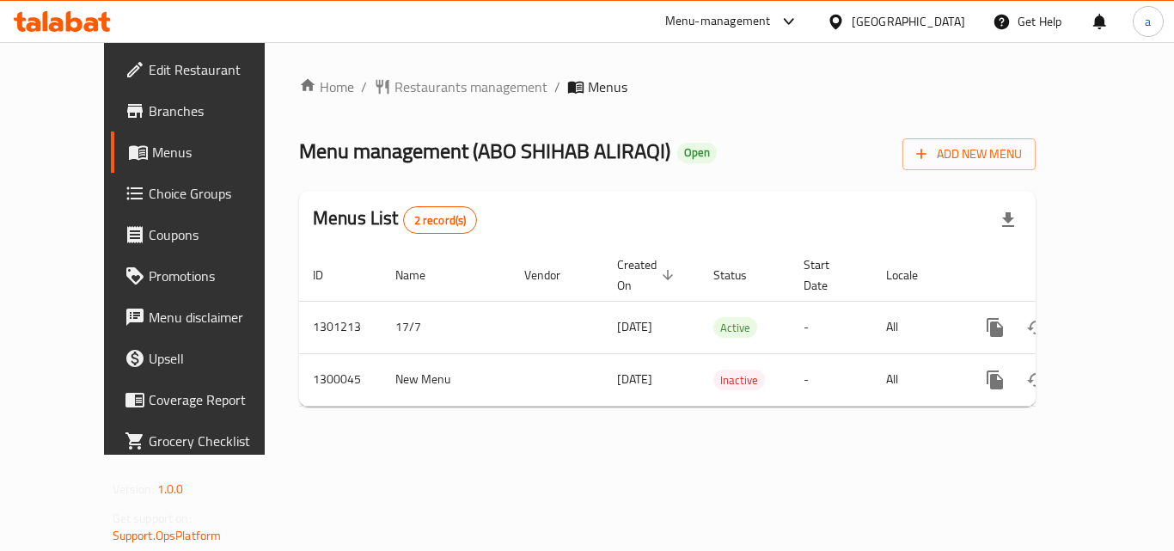
click at [400, 110] on div "Home / Restaurants management / Menus Menu management ( ABO SHIHAB ALIRAQI ) Op…" at bounding box center [667, 248] width 736 height 344
click at [406, 97] on span "Restaurants management" at bounding box center [470, 86] width 153 height 21
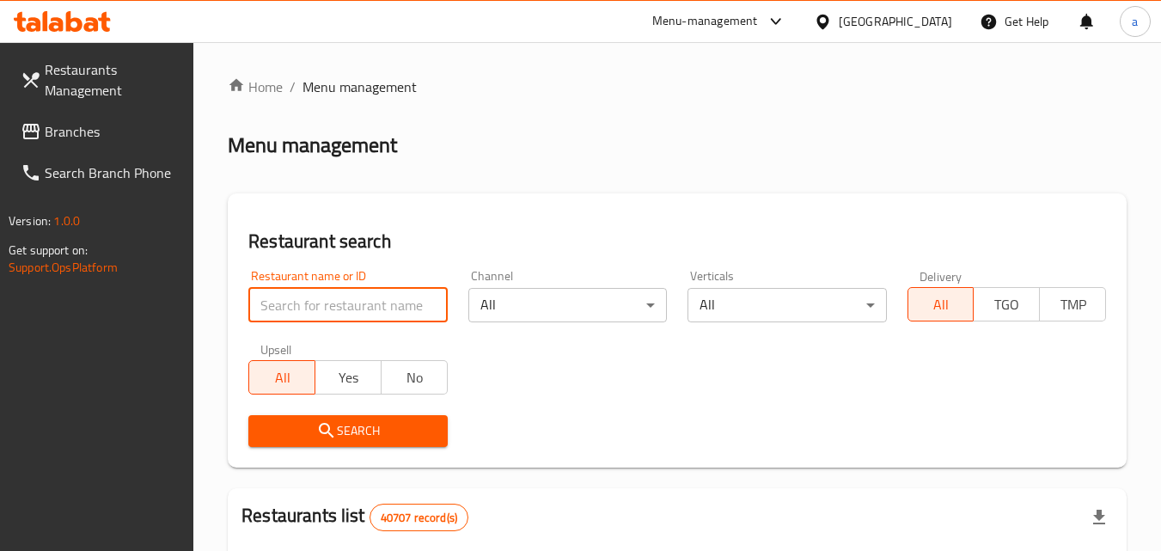
click at [304, 302] on input "search" at bounding box center [347, 305] width 199 height 34
paste input "701529"
type input "701529"
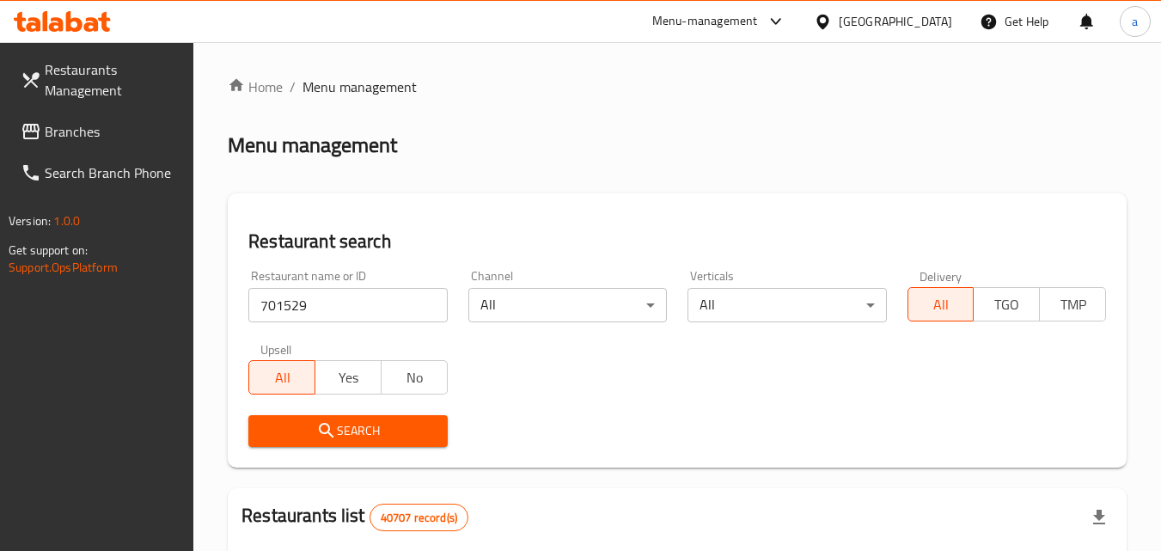
click at [294, 425] on span "Search" at bounding box center [347, 430] width 171 height 21
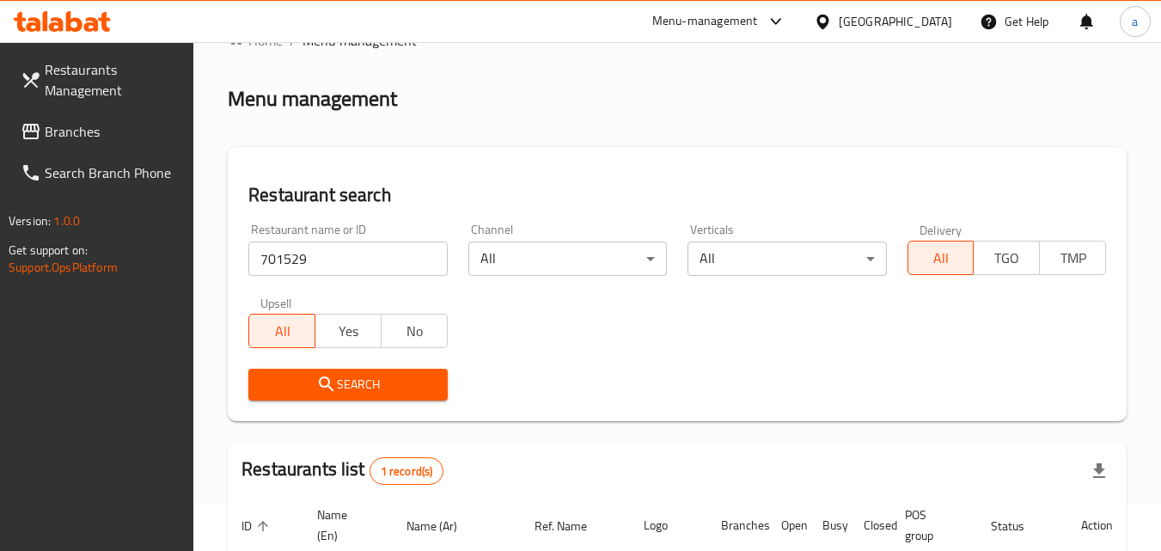
scroll to position [44, 0]
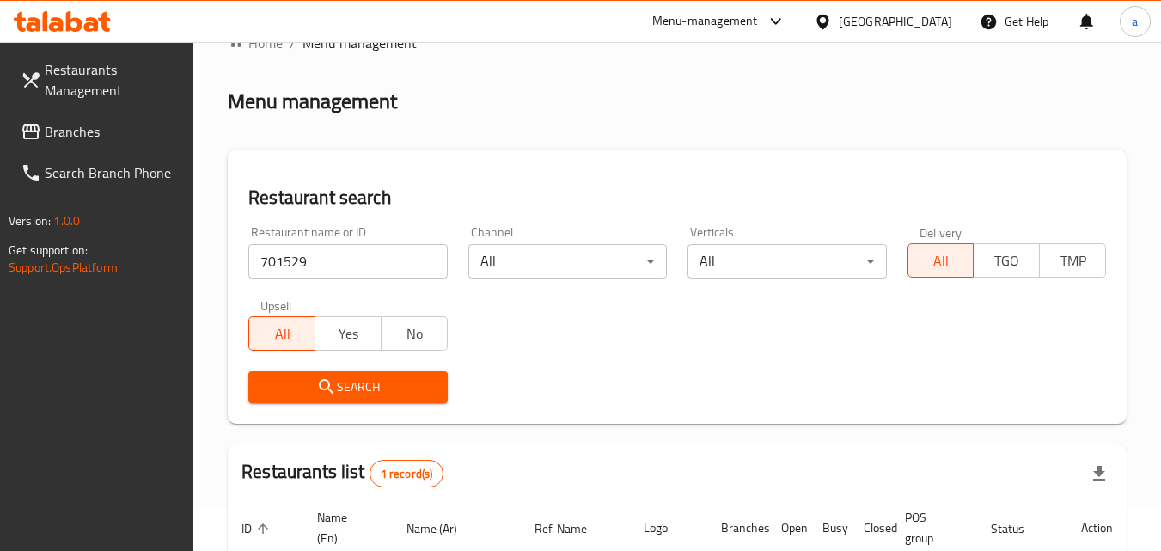
click at [82, 125] on span "Branches" at bounding box center [113, 131] width 136 height 21
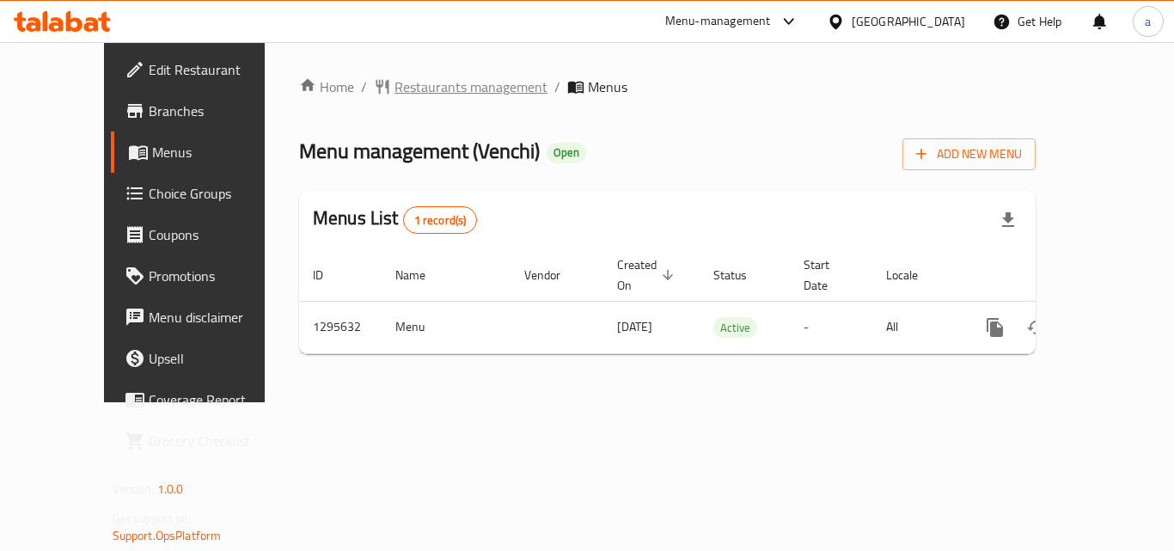
click at [394, 91] on span "Restaurants management" at bounding box center [470, 86] width 153 height 21
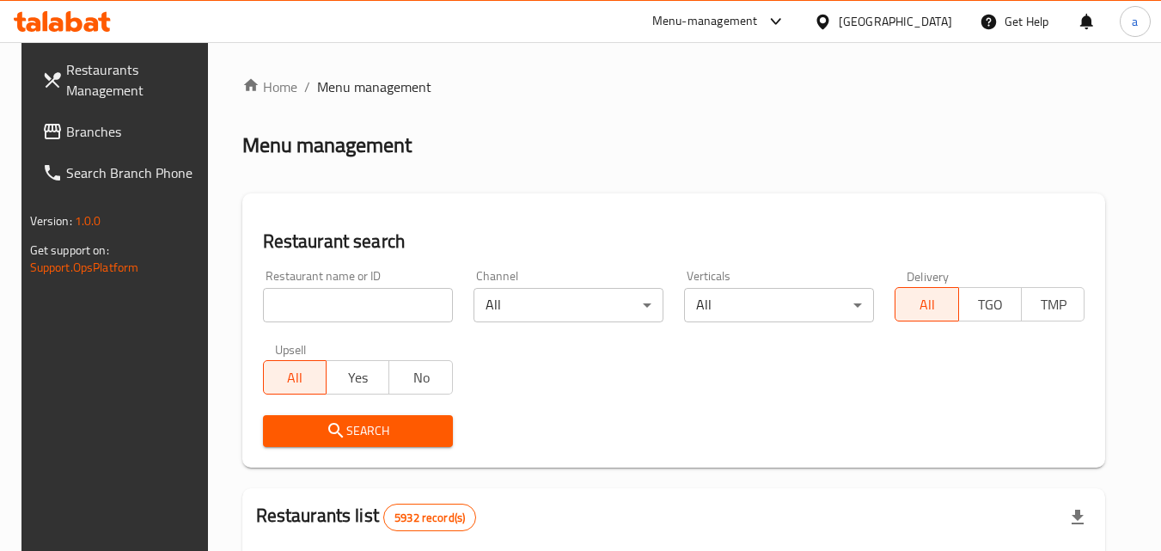
click at [319, 302] on input "search" at bounding box center [358, 305] width 190 height 34
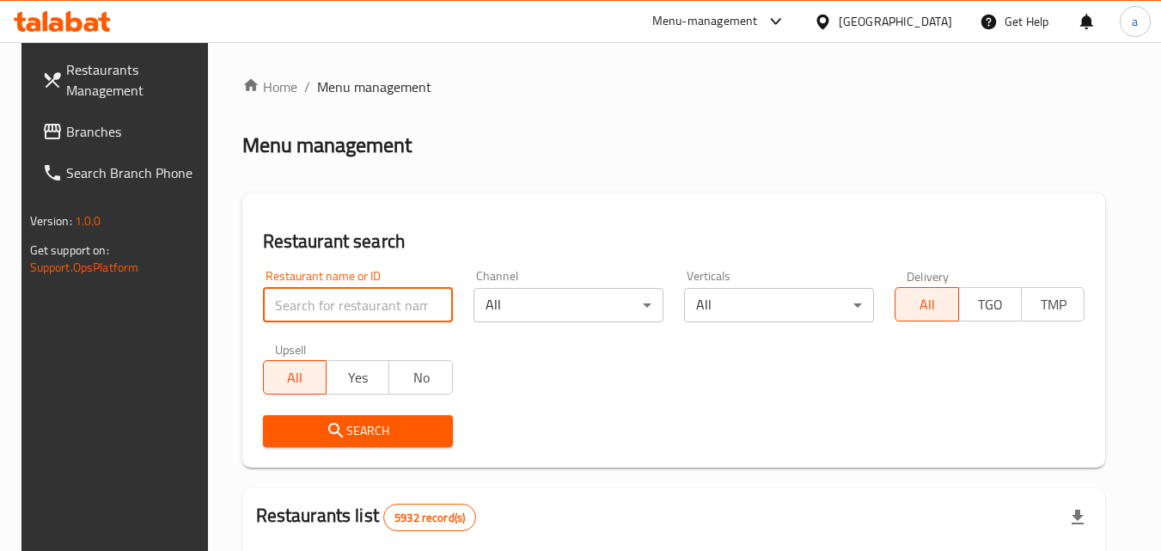
click at [319, 302] on input "search" at bounding box center [358, 305] width 190 height 34
paste input "699849"
type input "699849"
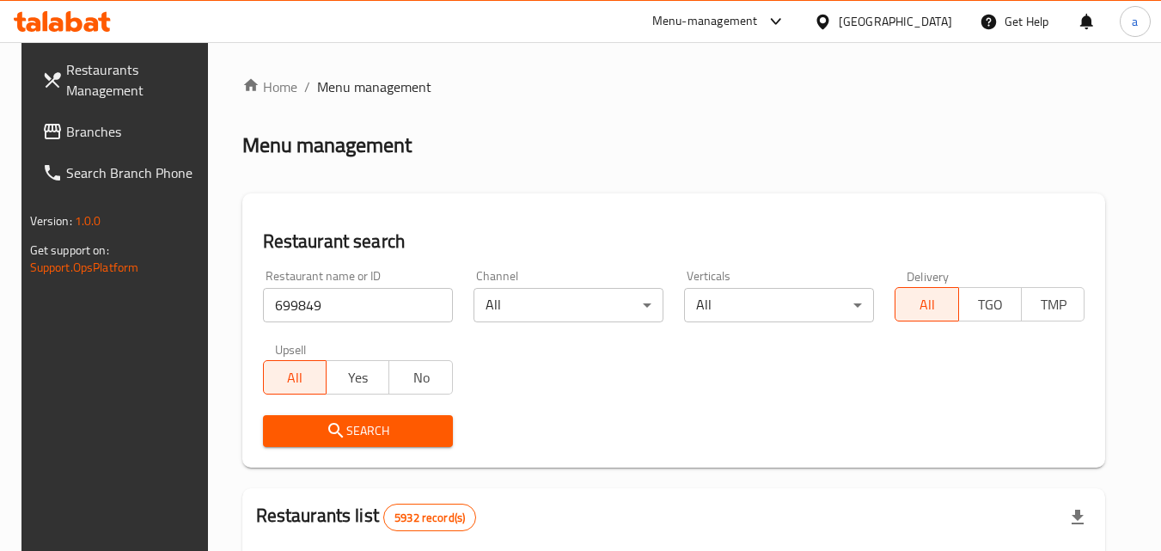
click at [337, 436] on span "Search" at bounding box center [358, 430] width 162 height 21
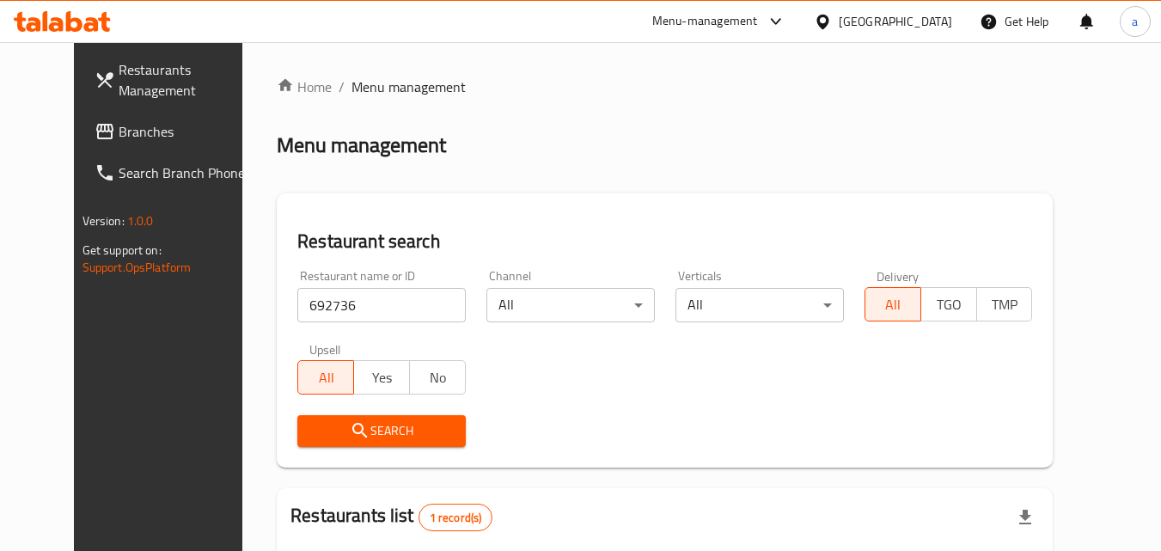
scroll to position [201, 0]
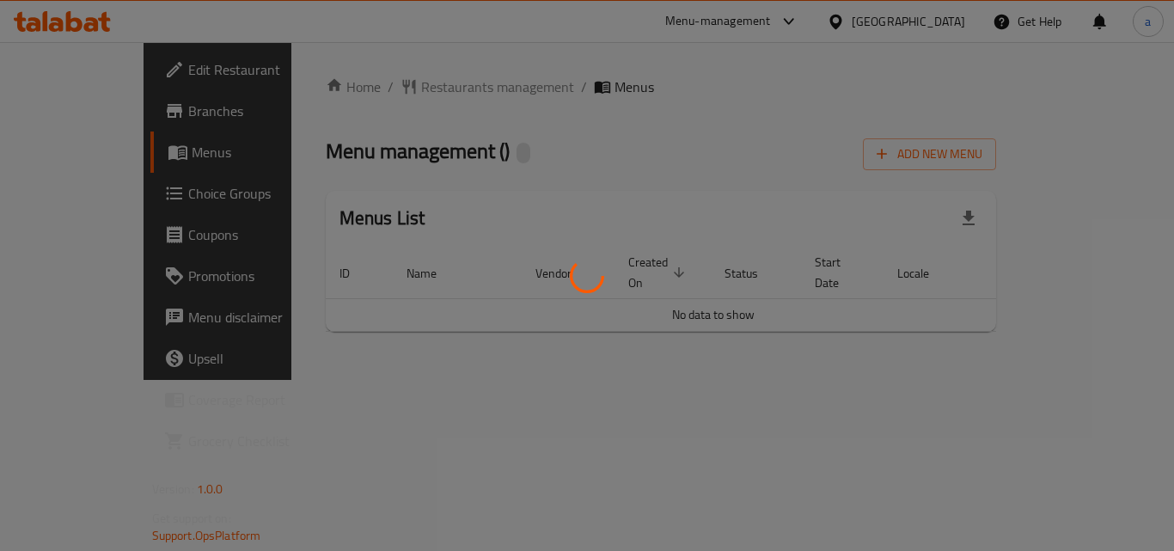
click at [419, 100] on div at bounding box center [587, 275] width 1174 height 551
click at [422, 90] on div at bounding box center [587, 275] width 1174 height 551
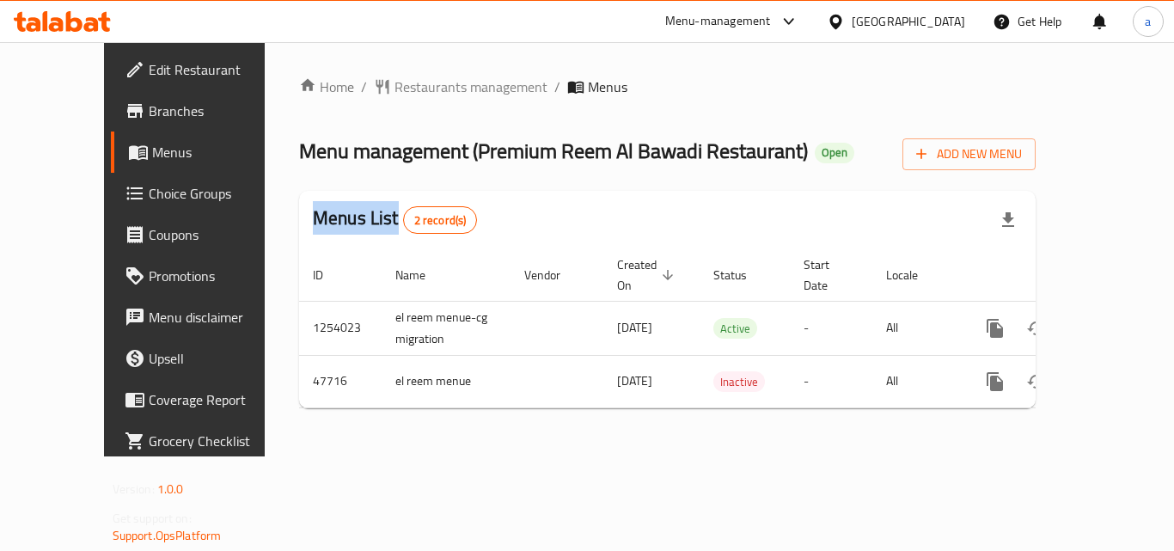
click at [422, 90] on div at bounding box center [587, 275] width 1174 height 551
click at [422, 90] on span "Restaurants management" at bounding box center [470, 86] width 153 height 21
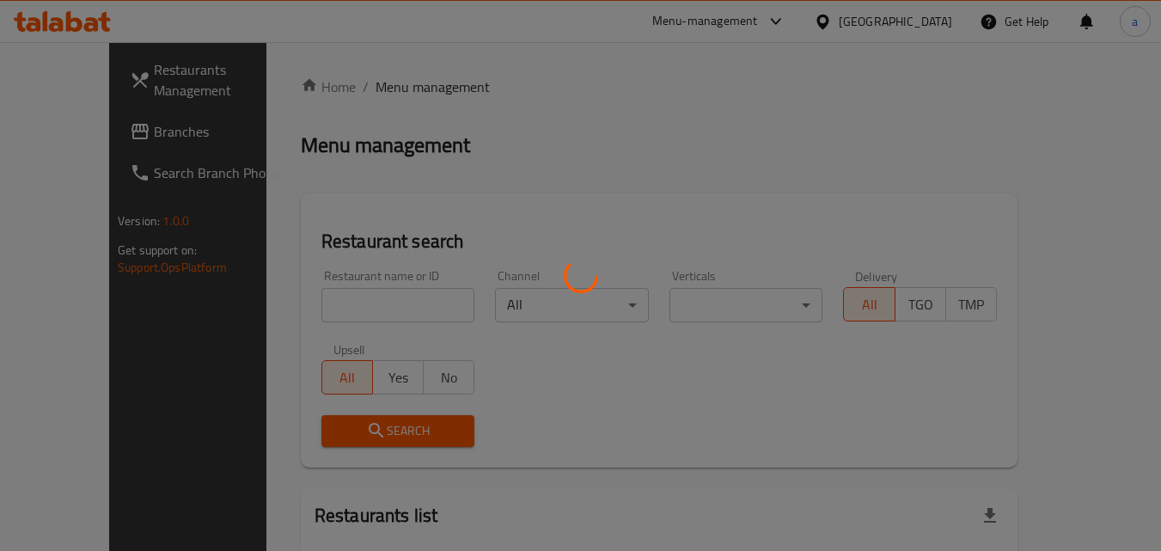
click at [341, 302] on div at bounding box center [580, 275] width 1161 height 551
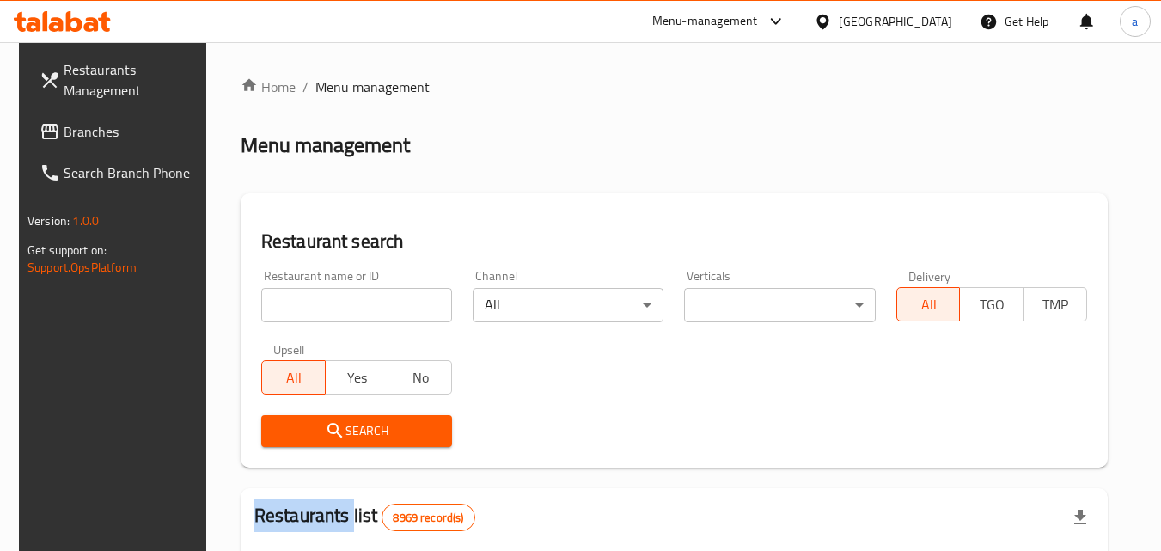
click at [341, 302] on div at bounding box center [580, 275] width 1161 height 551
click at [341, 302] on input "search" at bounding box center [356, 305] width 191 height 34
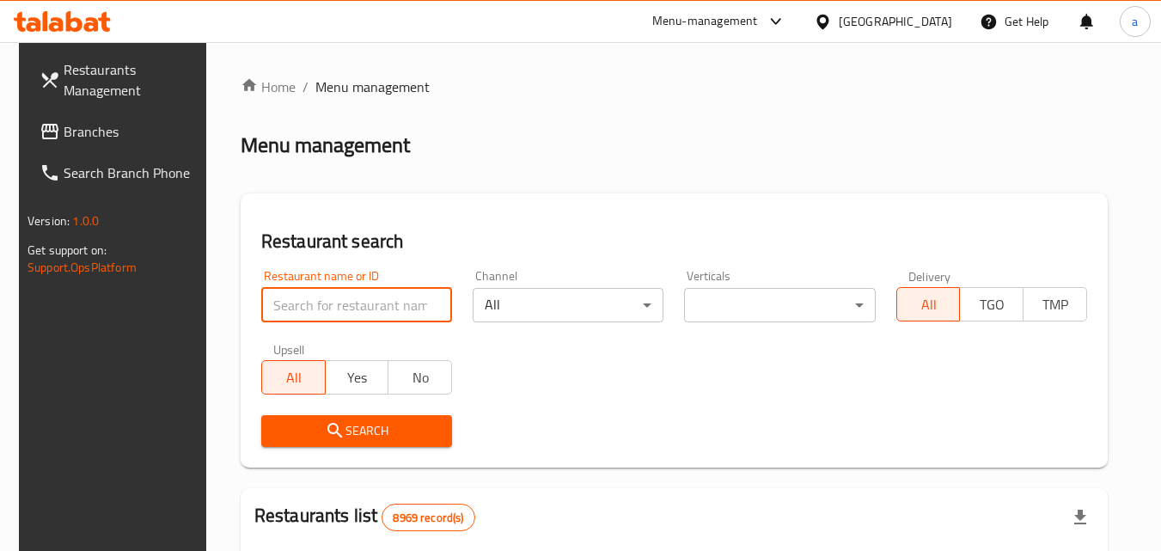
click at [341, 302] on input "search" at bounding box center [356, 305] width 191 height 34
paste input "24197"
type input "24197"
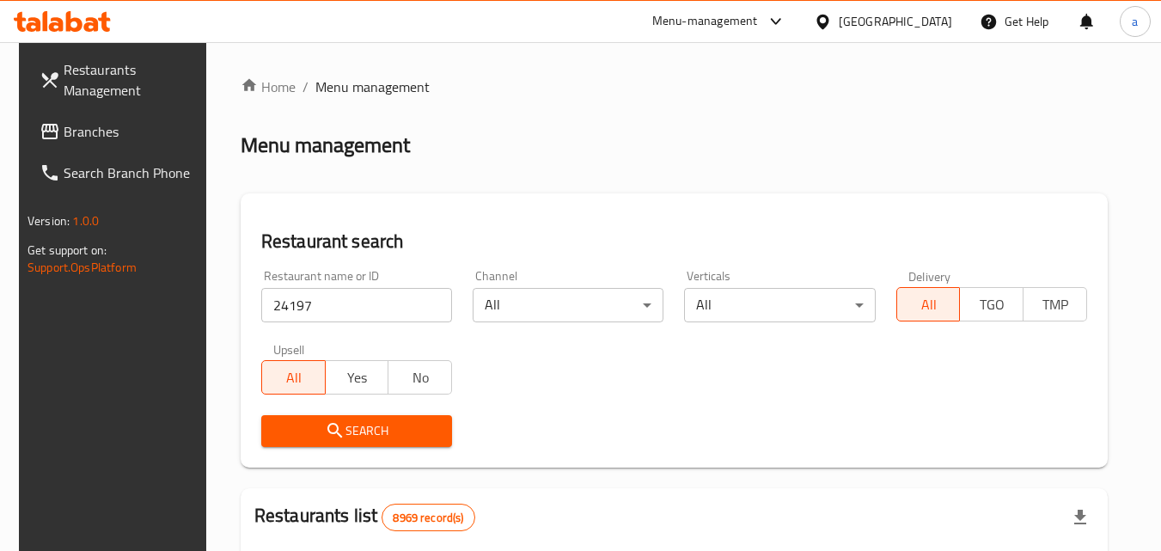
click at [313, 439] on span "Search" at bounding box center [356, 430] width 163 height 21
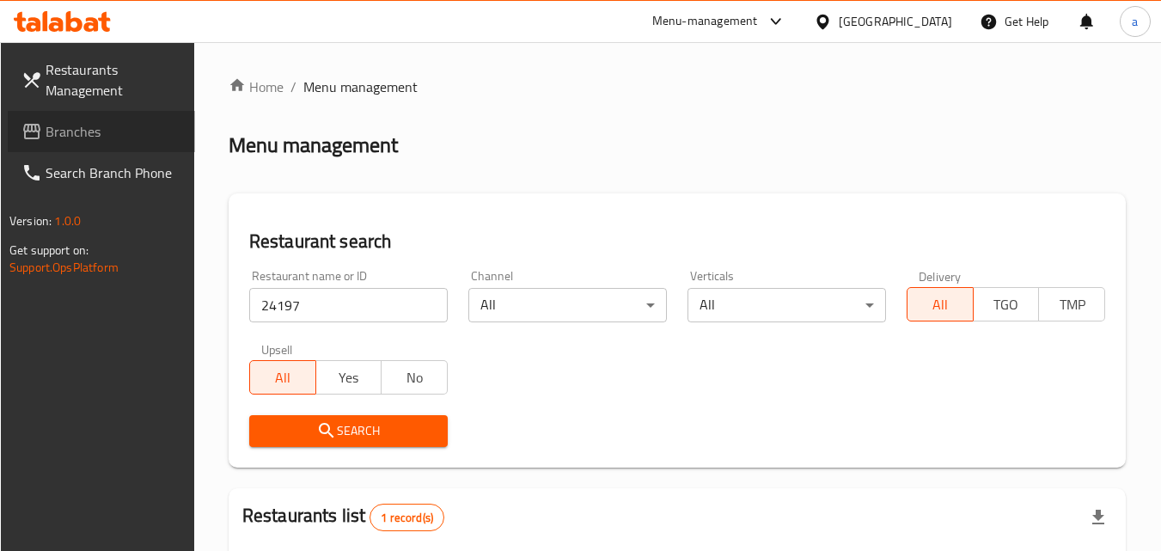
click at [58, 128] on span "Branches" at bounding box center [114, 131] width 136 height 21
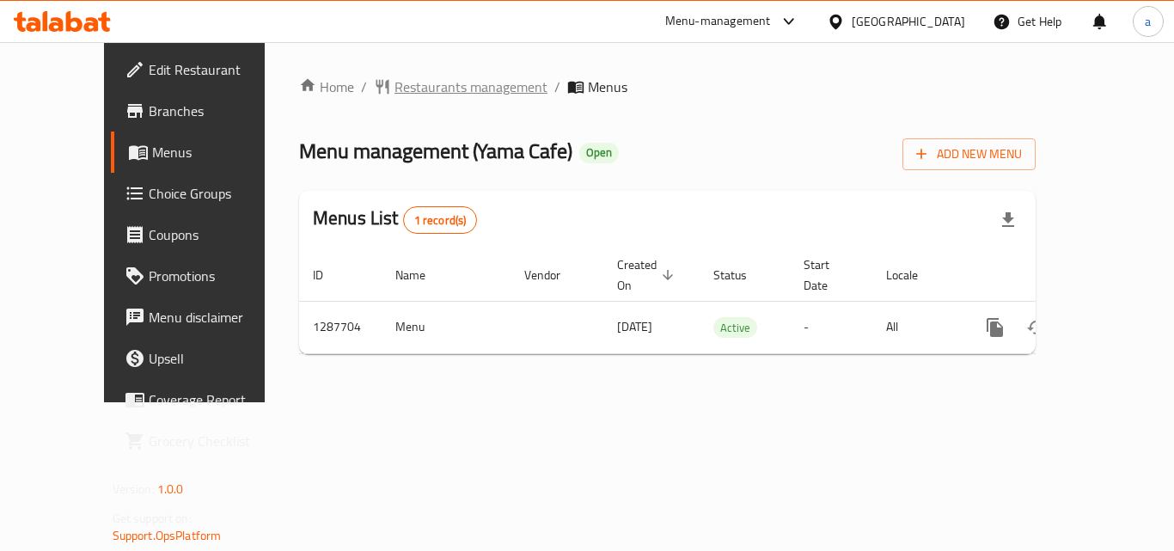
click at [394, 82] on span "Restaurants management" at bounding box center [470, 86] width 153 height 21
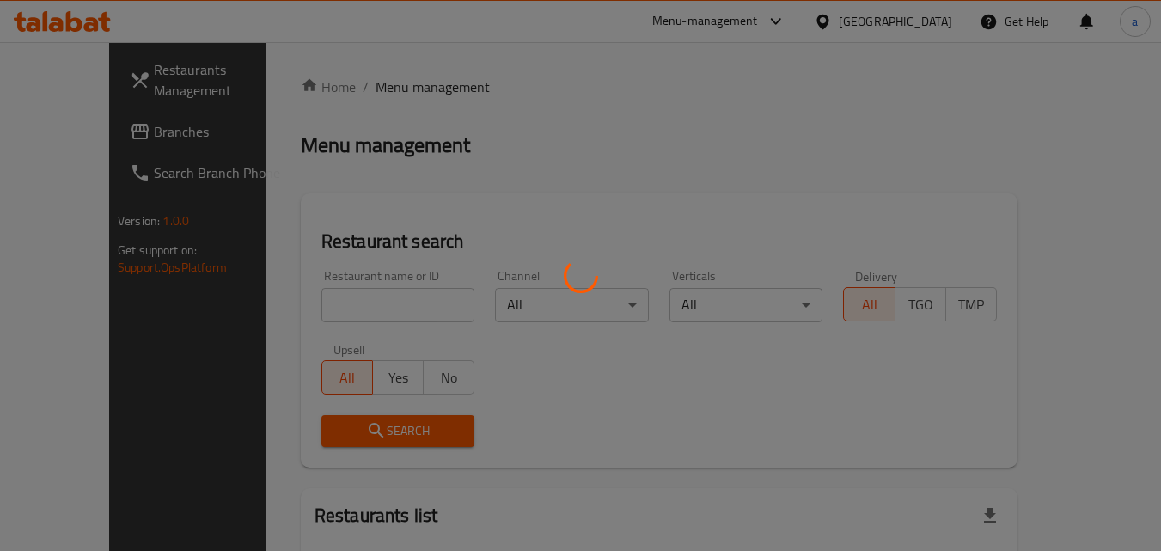
click at [299, 302] on div at bounding box center [580, 275] width 1161 height 551
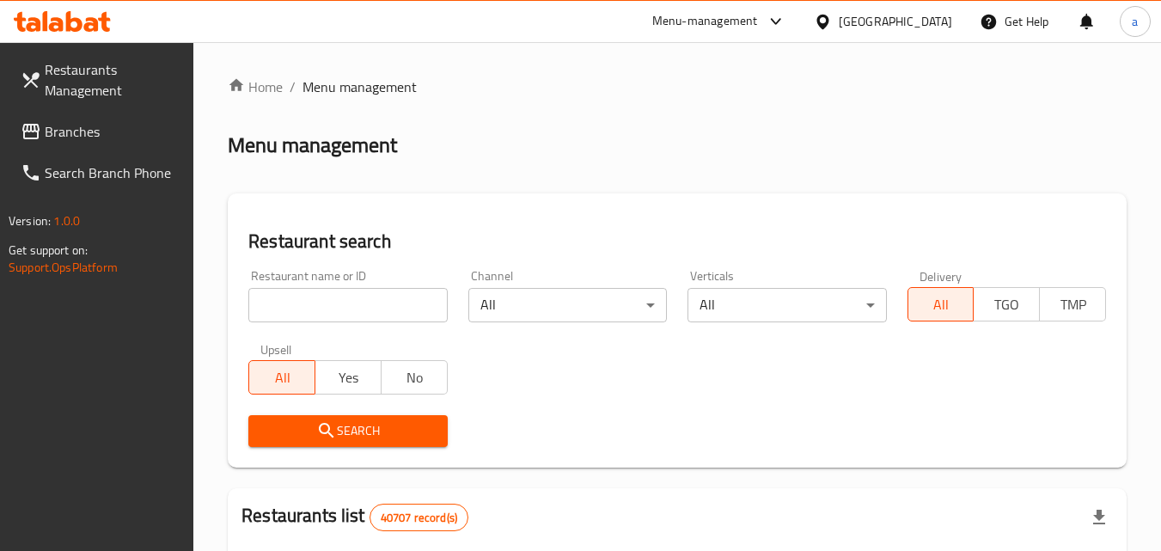
click at [299, 302] on input "search" at bounding box center [347, 305] width 199 height 34
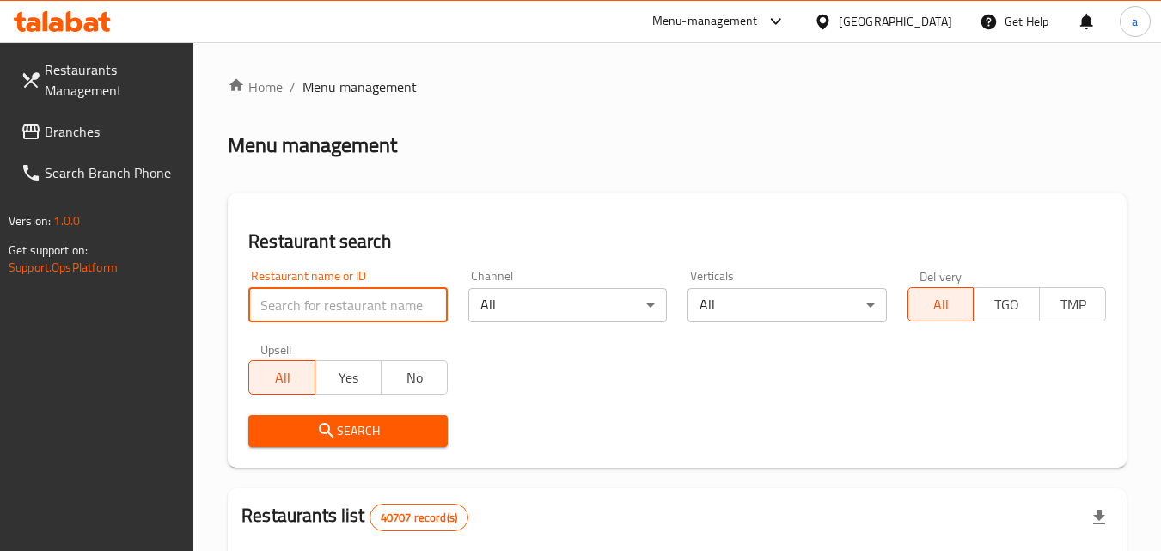
click at [299, 302] on input "search" at bounding box center [347, 305] width 199 height 34
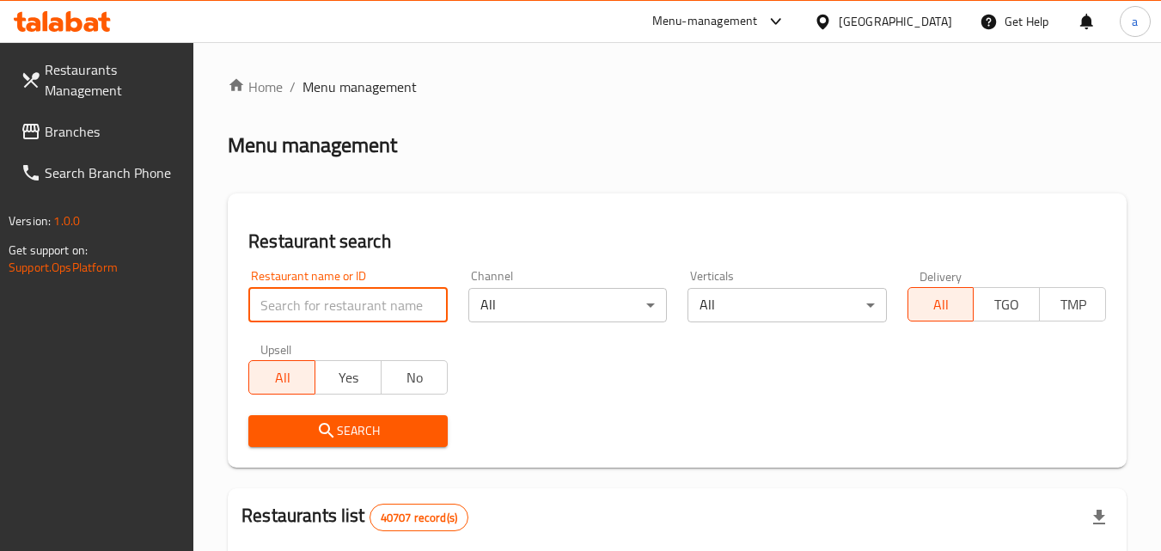
click at [299, 302] on input "search" at bounding box center [347, 305] width 199 height 34
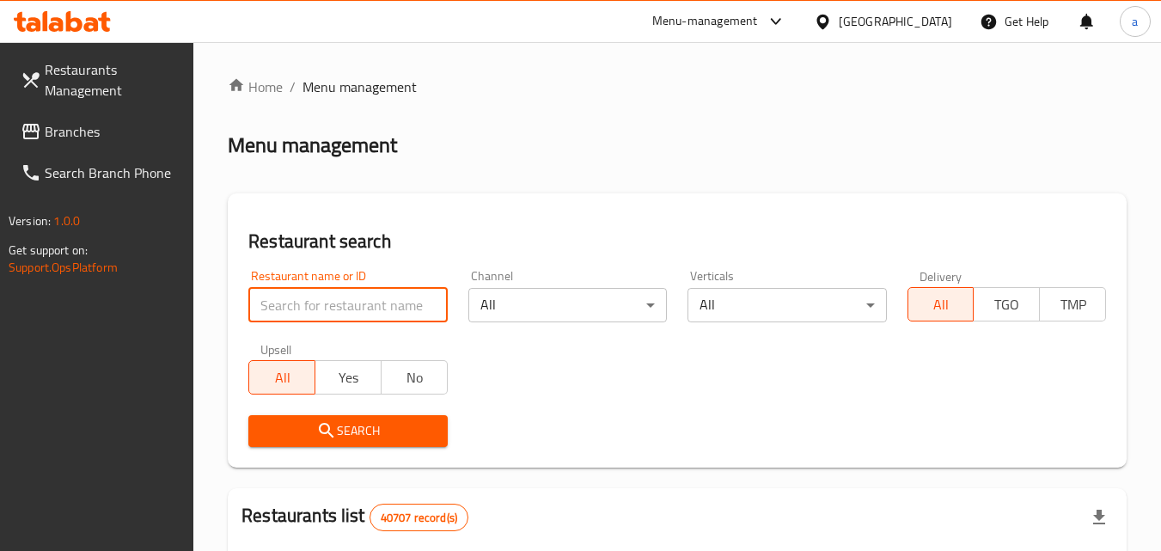
click at [299, 302] on input "search" at bounding box center [347, 305] width 199 height 34
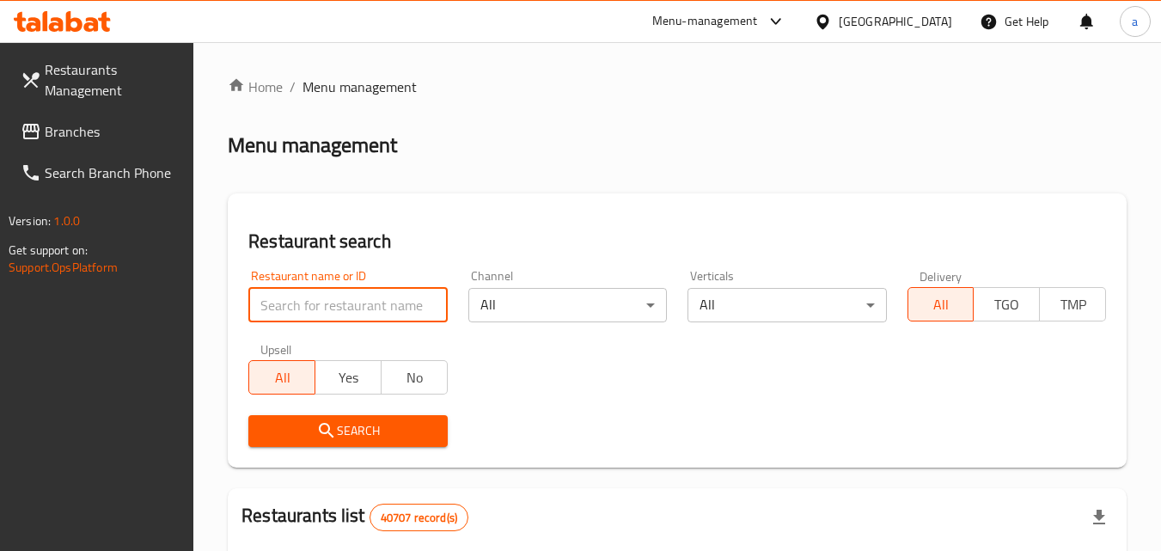
click at [299, 302] on input "search" at bounding box center [347, 305] width 199 height 34
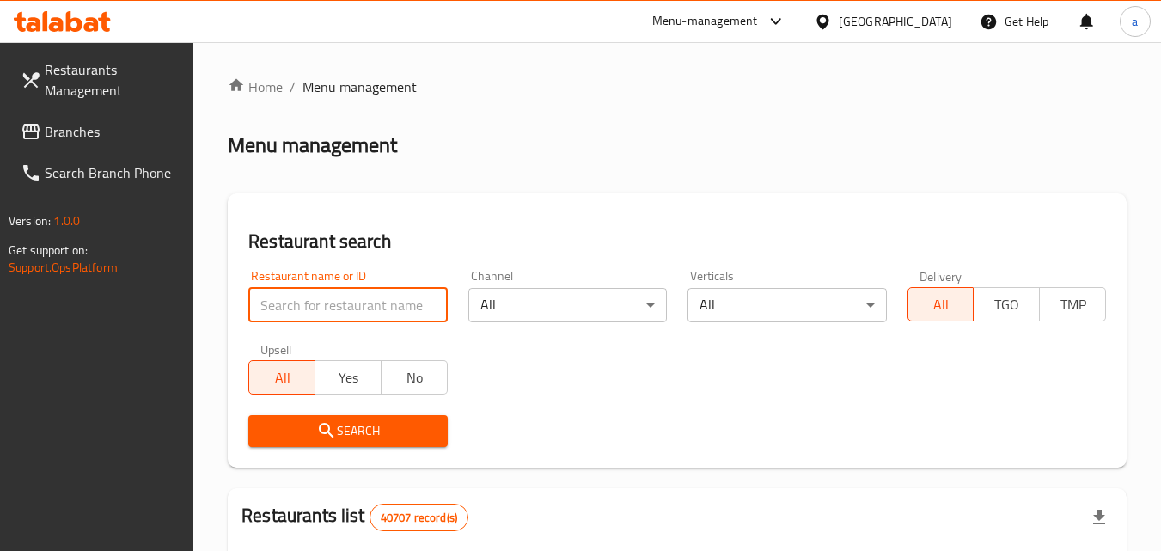
click at [299, 302] on input "search" at bounding box center [347, 305] width 199 height 34
paste input "696841"
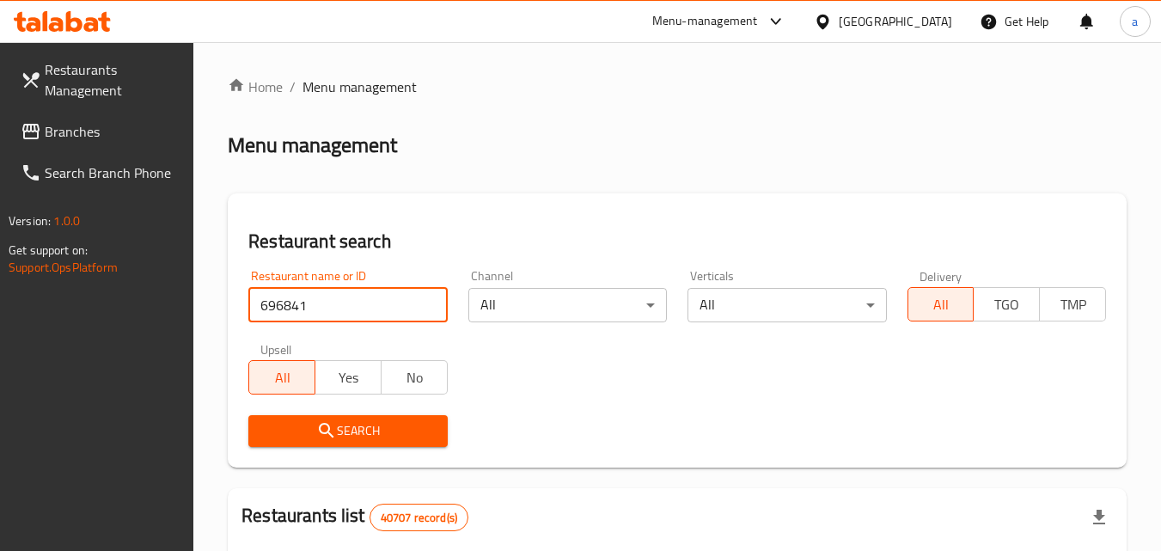
type input "696841"
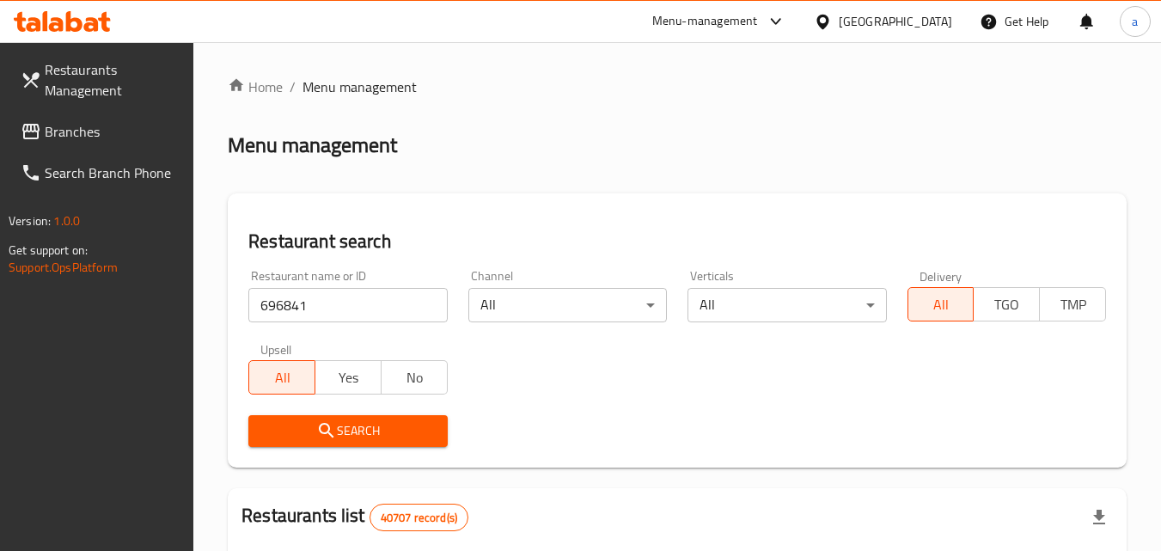
click at [279, 420] on span "Search" at bounding box center [347, 430] width 171 height 21
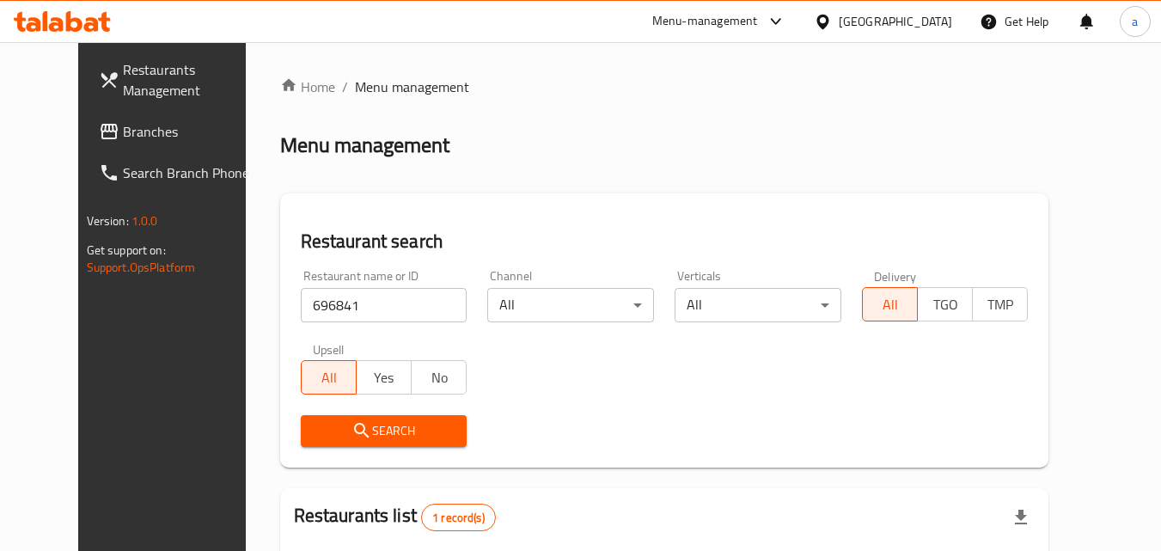
click at [101, 131] on icon at bounding box center [109, 131] width 17 height 15
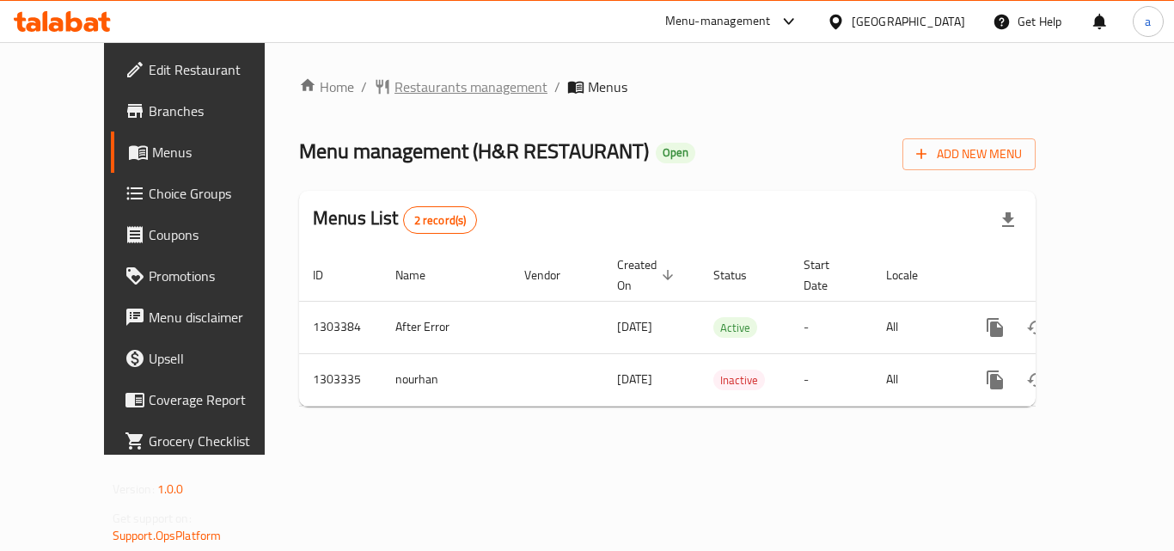
click at [394, 90] on span "Restaurants management" at bounding box center [470, 86] width 153 height 21
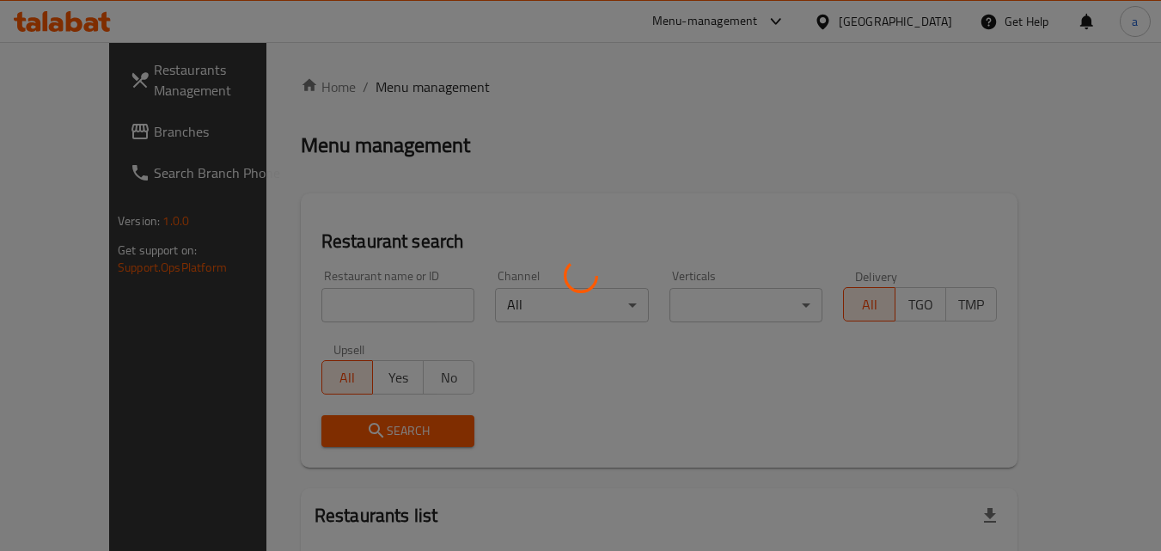
click at [310, 301] on div at bounding box center [580, 275] width 1161 height 551
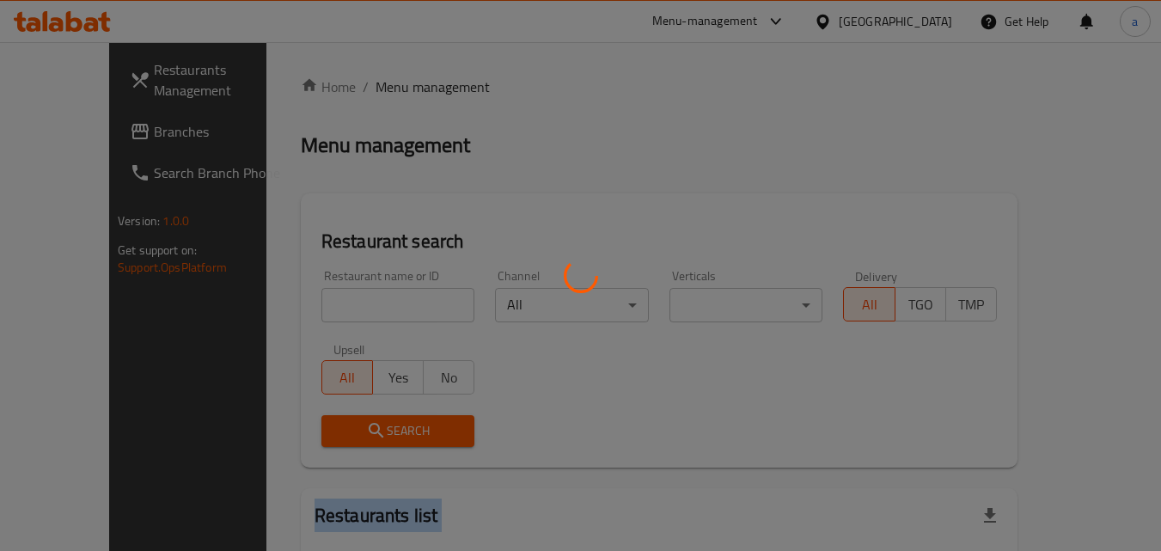
click at [310, 301] on div at bounding box center [580, 275] width 1161 height 551
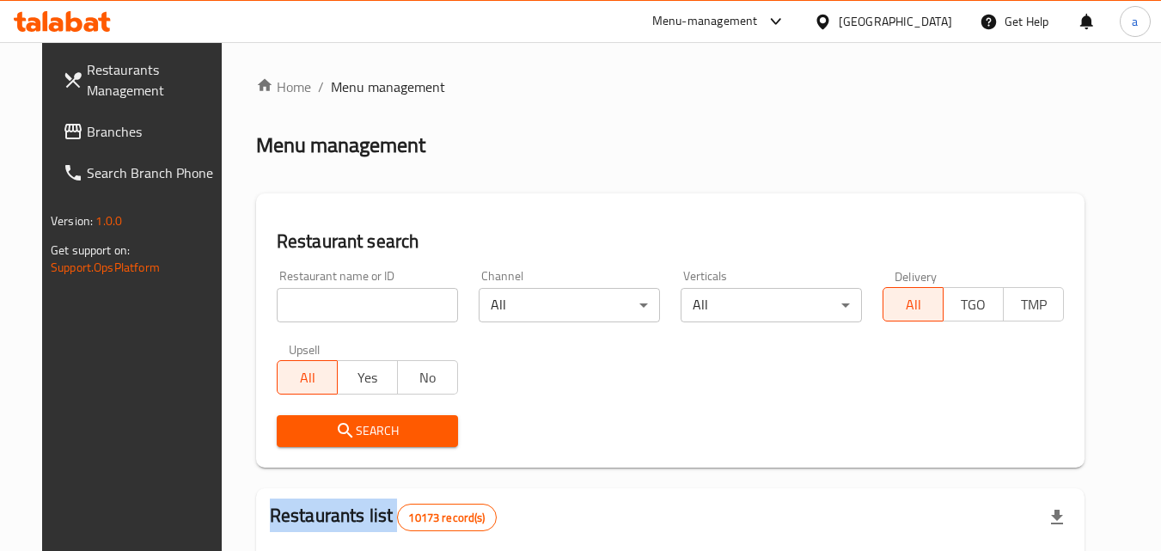
click at [310, 301] on div at bounding box center [580, 275] width 1161 height 551
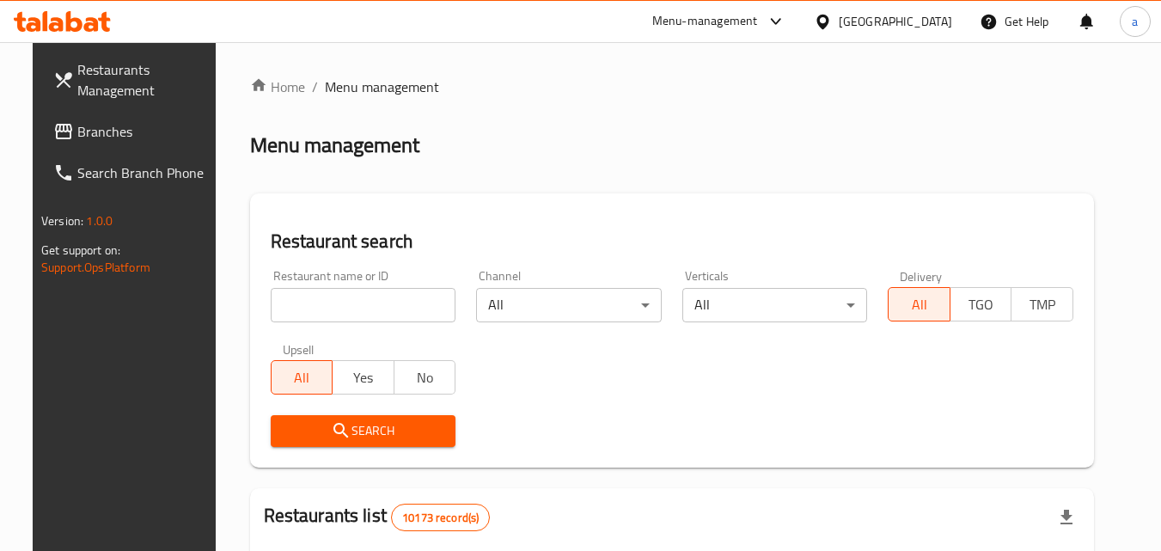
click at [310, 301] on input "search" at bounding box center [364, 305] width 186 height 34
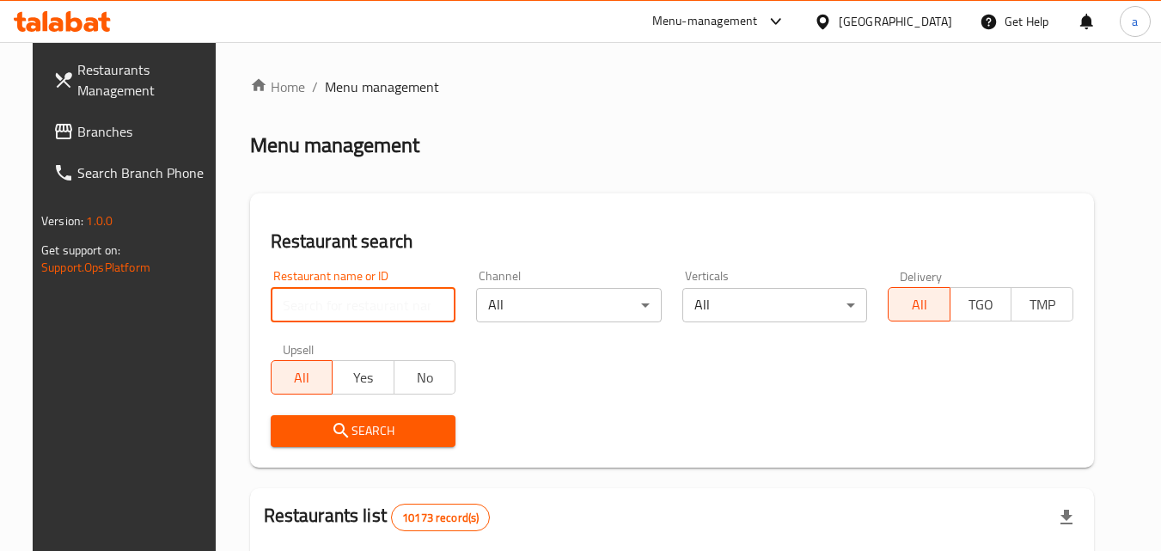
click at [310, 301] on input "search" at bounding box center [364, 305] width 186 height 34
paste input "702697"
type input "702697"
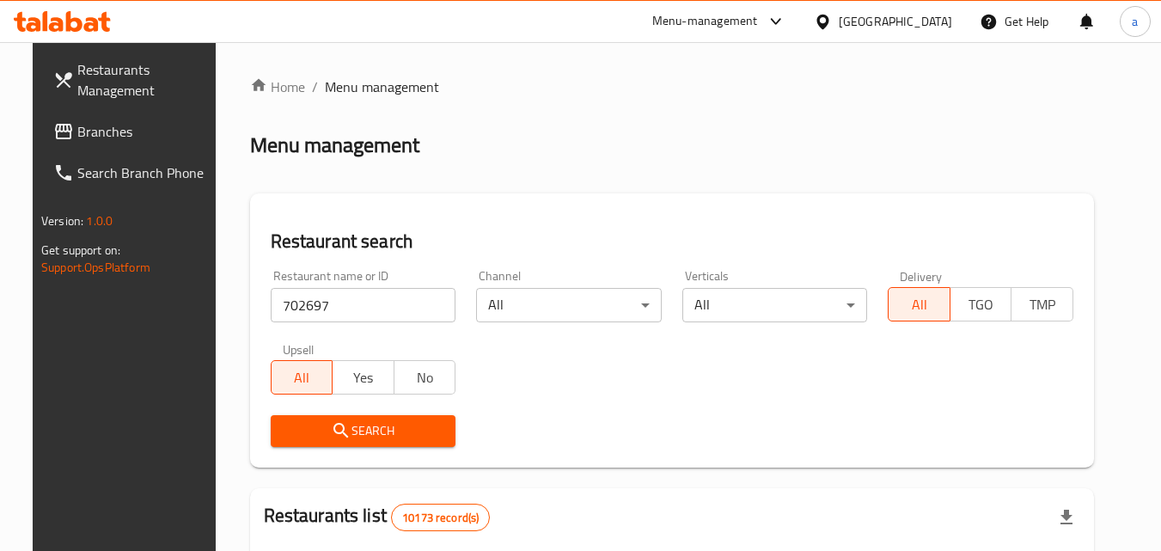
click at [300, 434] on span "Search" at bounding box center [363, 430] width 158 height 21
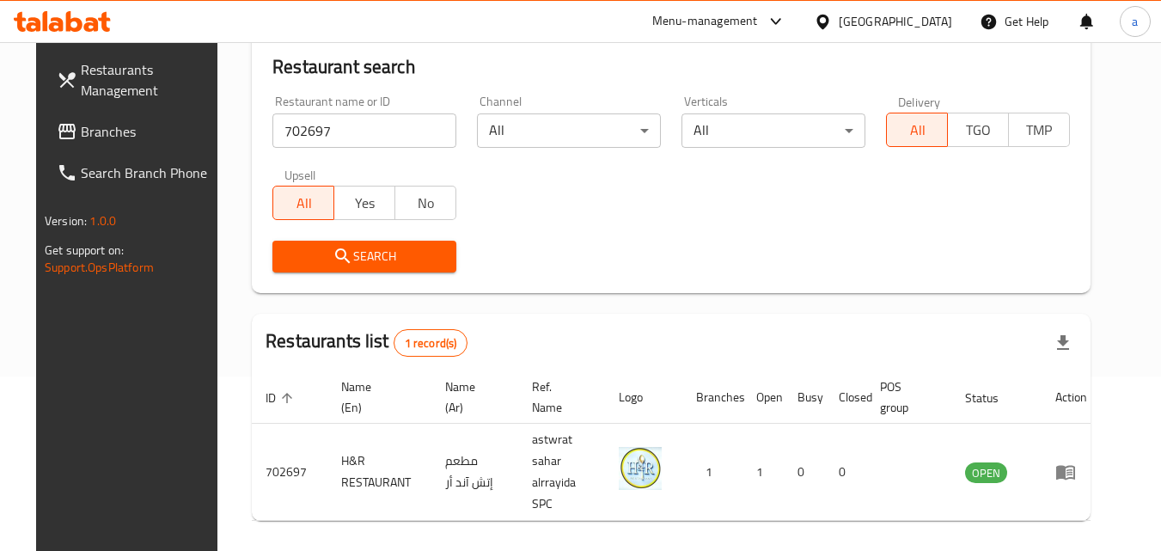
scroll to position [201, 0]
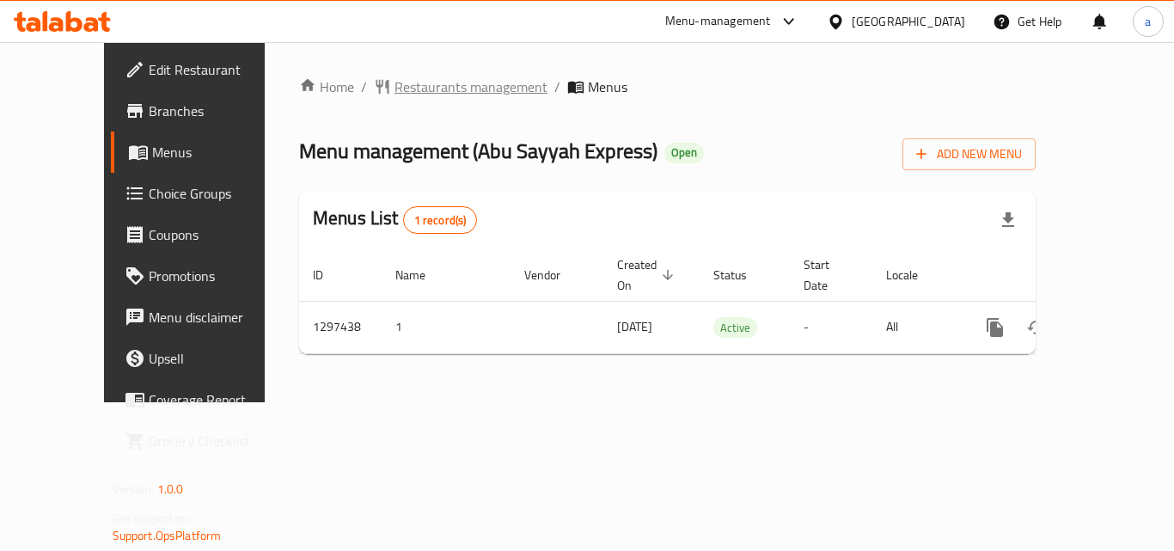
click at [394, 76] on span "Restaurants management" at bounding box center [470, 86] width 153 height 21
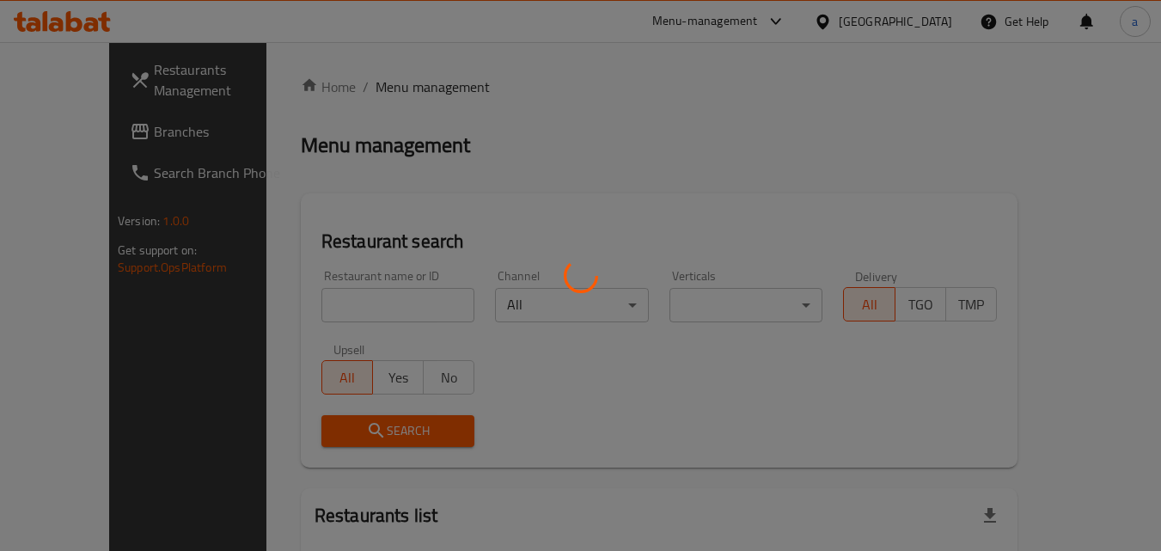
click at [331, 305] on div at bounding box center [580, 275] width 1161 height 551
click at [327, 305] on div at bounding box center [580, 275] width 1161 height 551
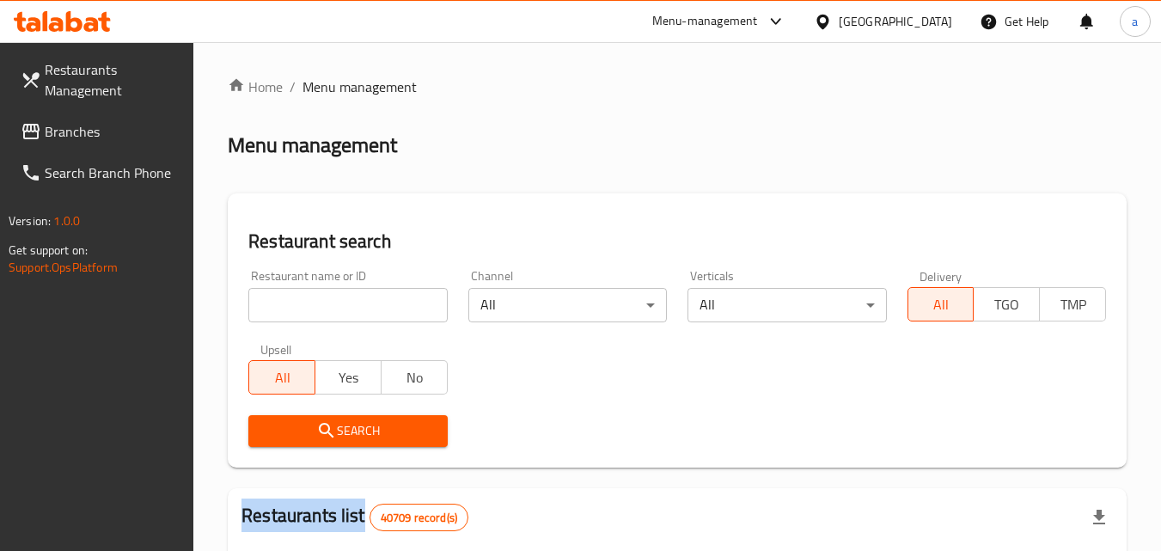
click at [327, 305] on div at bounding box center [580, 275] width 1161 height 551
click at [327, 305] on input "search" at bounding box center [347, 305] width 199 height 34
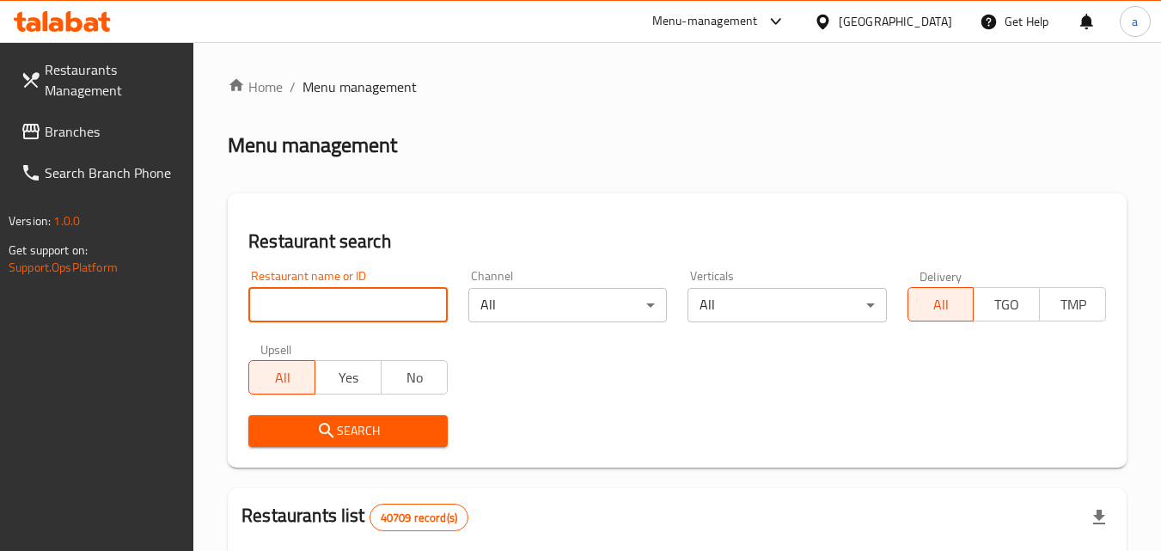
click at [327, 305] on input "search" at bounding box center [347, 305] width 199 height 34
paste input "699976"
type input "699976"
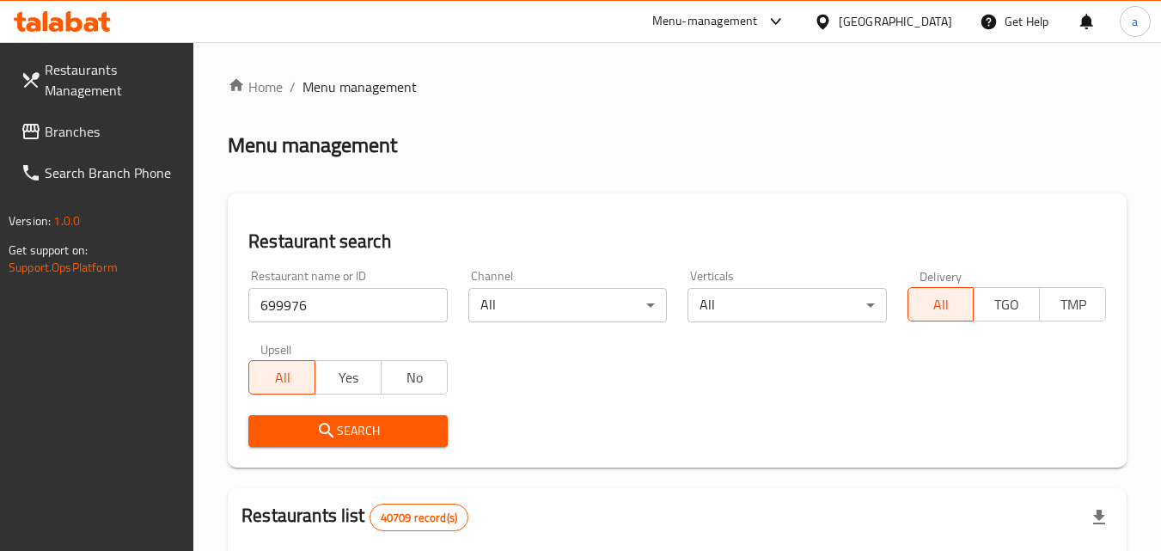
click at [312, 442] on button "Search" at bounding box center [347, 431] width 199 height 32
